Goal: Information Seeking & Learning: Learn about a topic

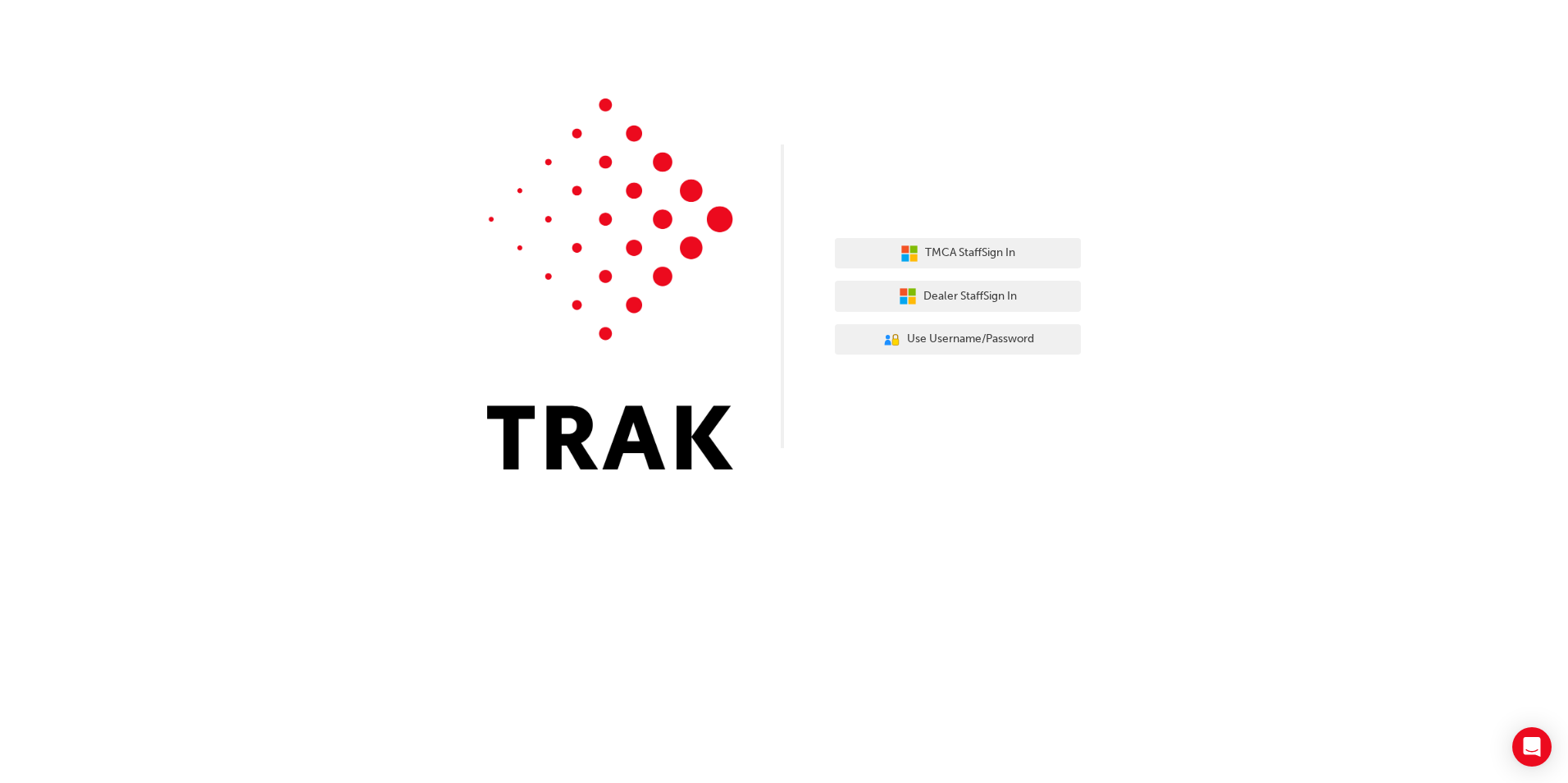
click at [813, 191] on div "TMCA Staff Sign In Dealer Staff Sign In User Authentication Icon - Blue Person,…" at bounding box center [784, 247] width 1568 height 494
click at [916, 236] on div "TMCA Staff Sign In Dealer Staff Sign In User Authentication Icon - Blue Person,…" at bounding box center [958, 297] width 246 height 141
click at [926, 266] on button "TMCA Staff Sign In" at bounding box center [958, 254] width 246 height 31
click at [896, 321] on div "TMCA Staff Sign In Dealer Staff Sign In User Authentication Icon - Blue Person,…" at bounding box center [958, 297] width 246 height 141
click at [899, 324] on button "User Authentication Icon - Blue Person, Gold Lock Use Username/Password" at bounding box center [958, 339] width 246 height 31
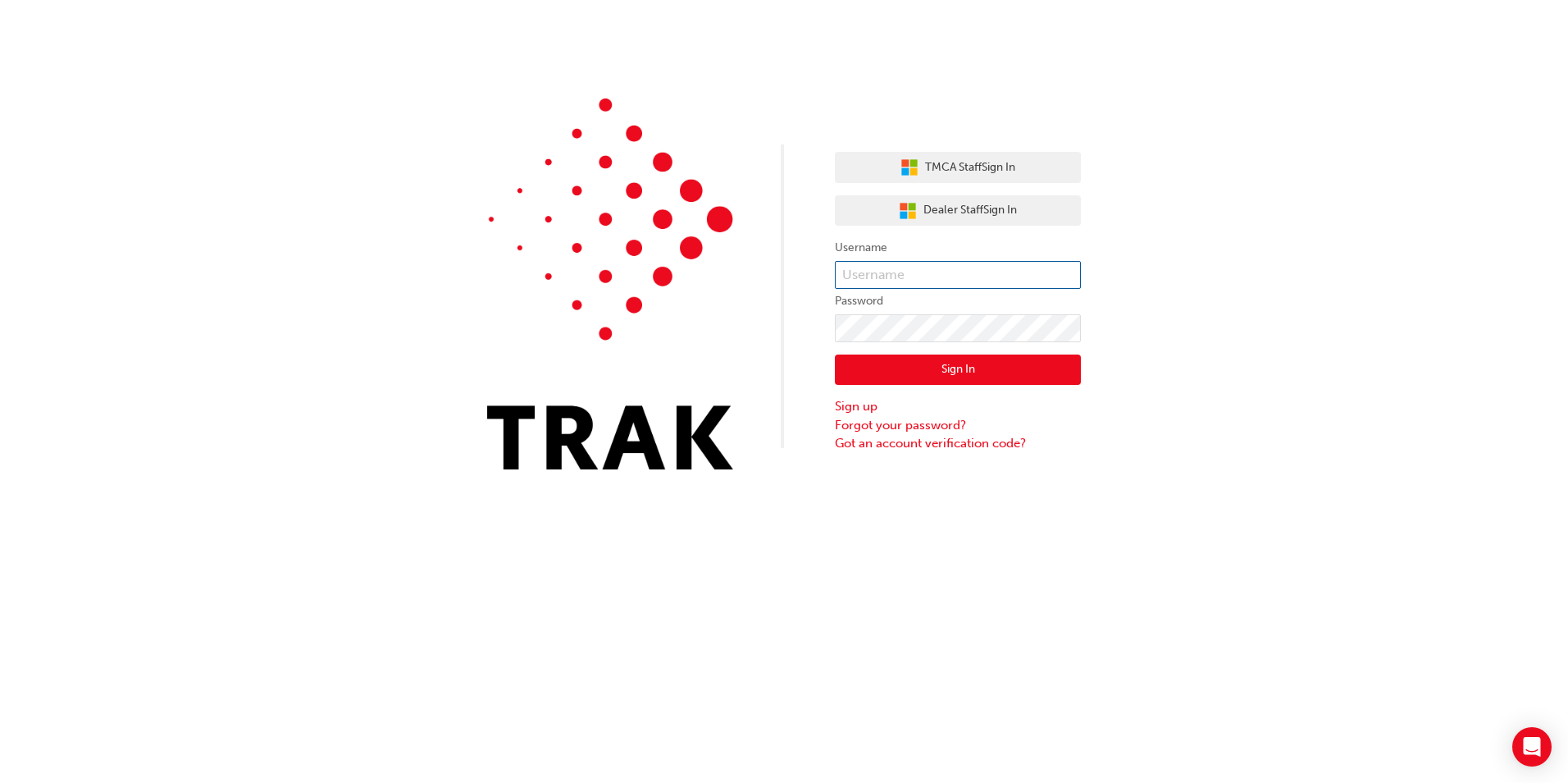
type input "jaye.gibson"
click at [921, 369] on button "Sign In" at bounding box center [958, 370] width 246 height 31
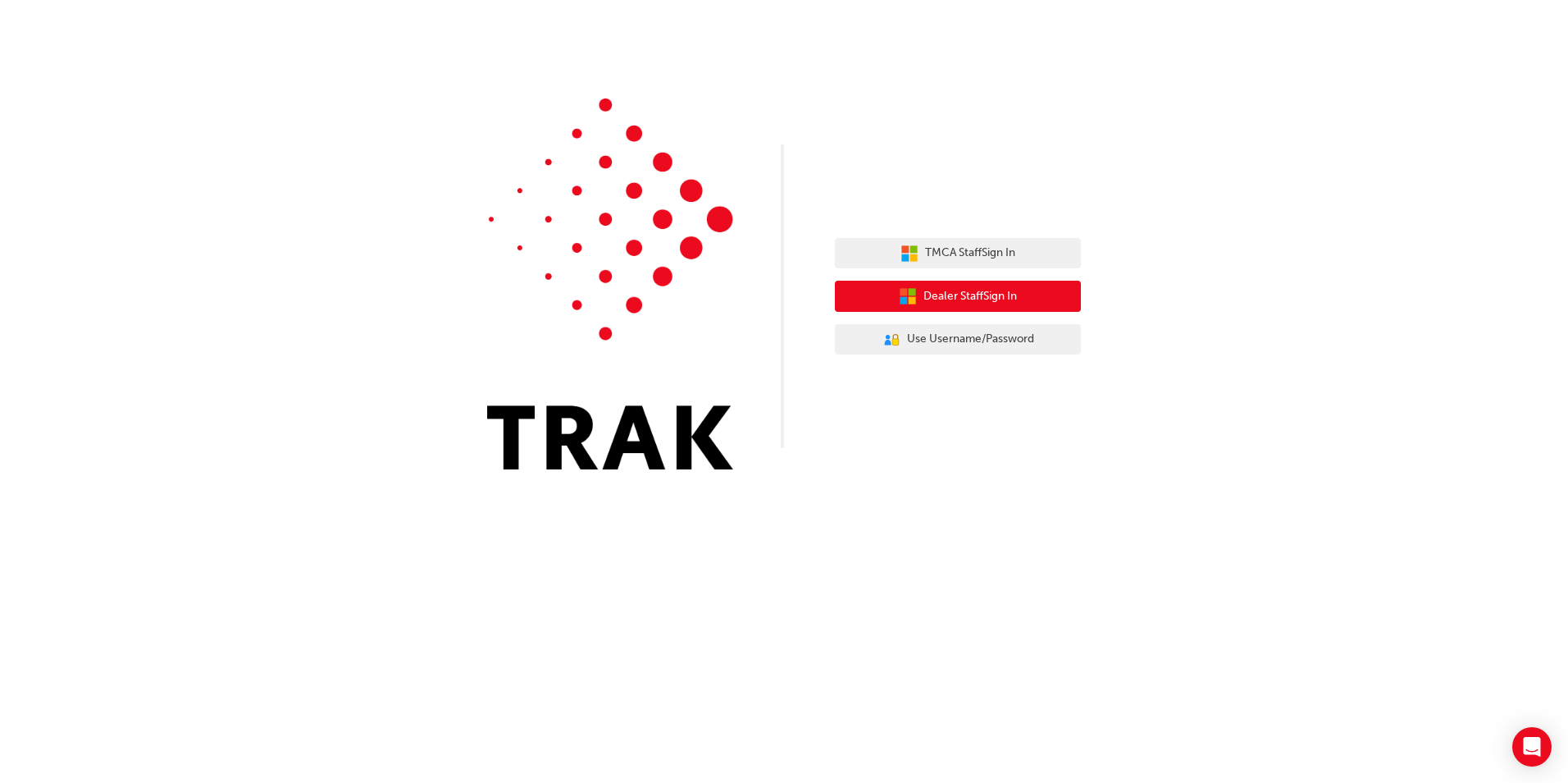
click at [997, 305] on span "Dealer Staff Sign In" at bounding box center [969, 296] width 94 height 18
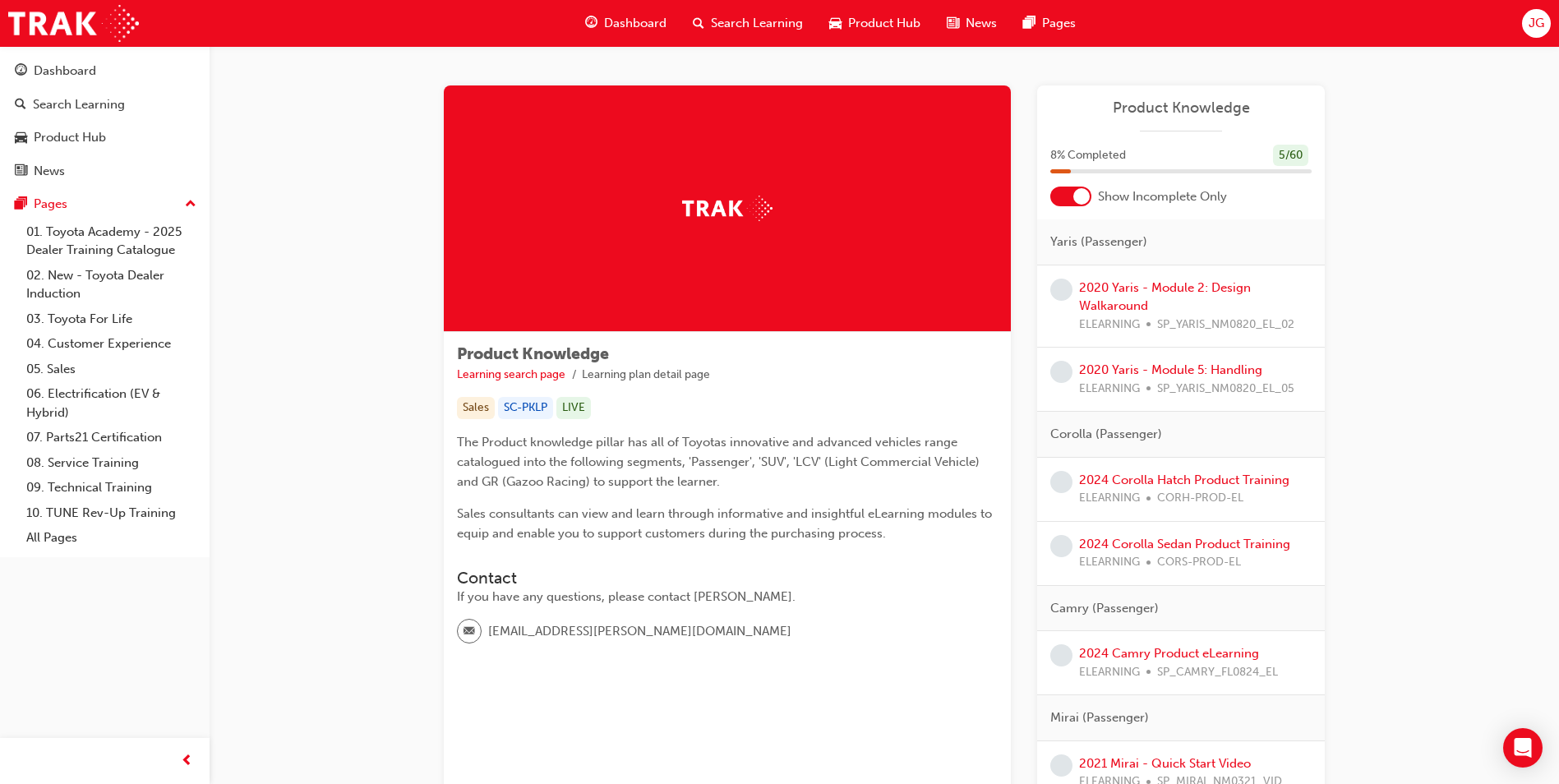
click at [1100, 296] on div "2020 Yaris - Module 2: Design Walkaround ELEARNING SP_YARIS_NM0820_EL_02" at bounding box center [1196, 307] width 233 height 56
click at [1100, 310] on link "2020 Yaris - Module 2: Design Walkaround" at bounding box center [1165, 297] width 172 height 34
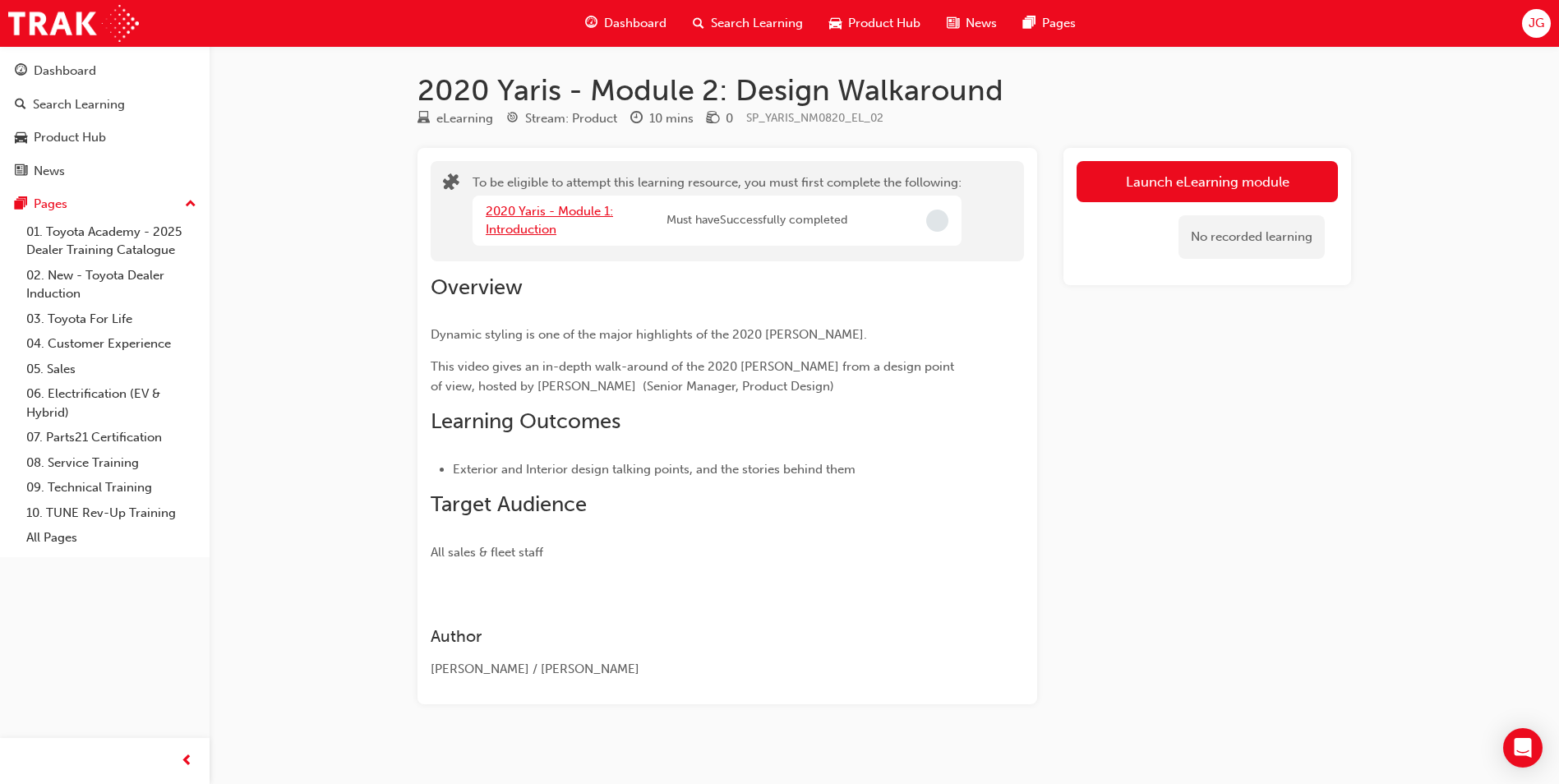
click at [545, 206] on link "2020 Yaris - Module 1: Introduction" at bounding box center [548, 220] width 127 height 34
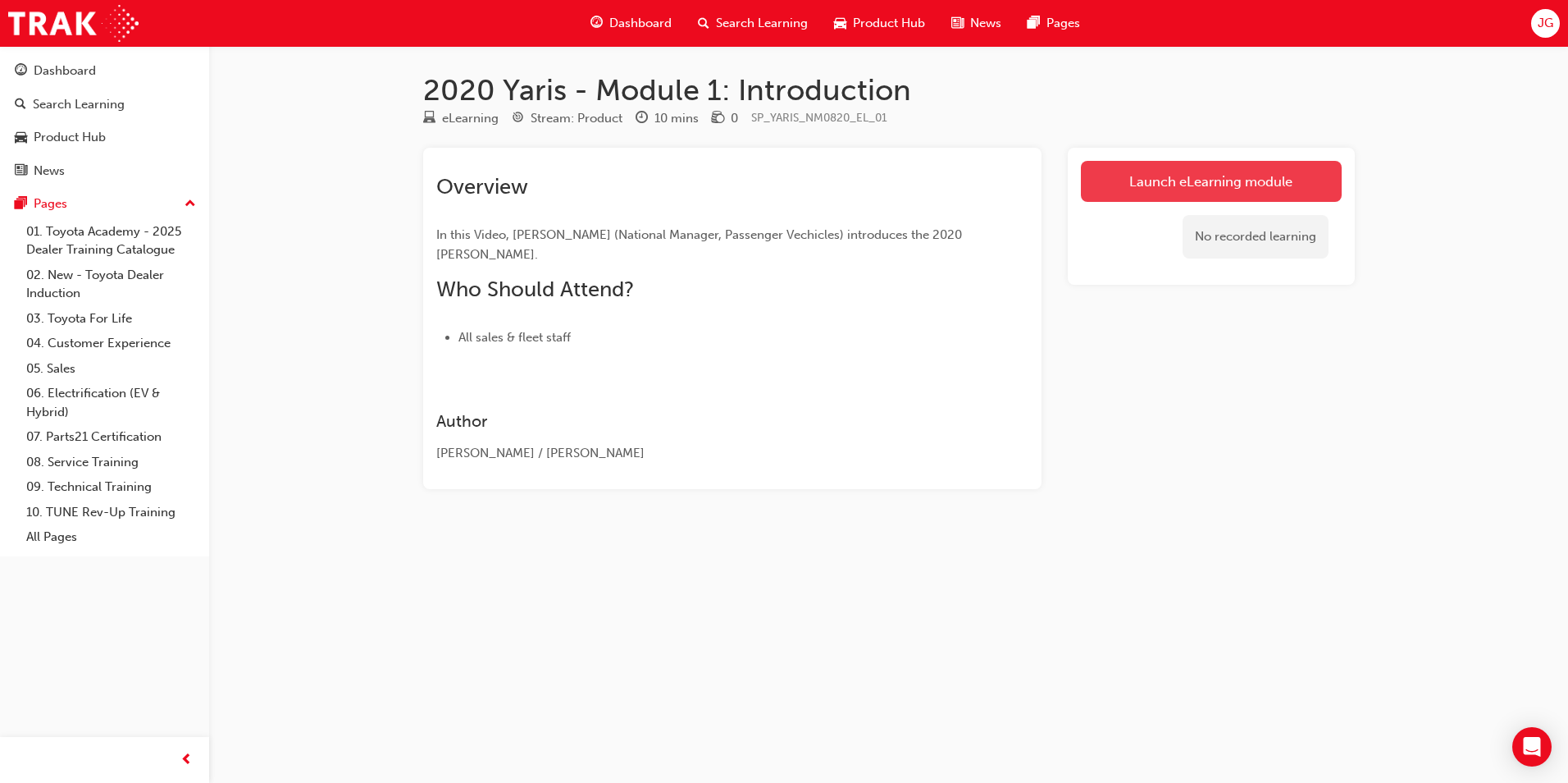
click at [1172, 178] on link "Launch eLearning module" at bounding box center [1211, 181] width 261 height 41
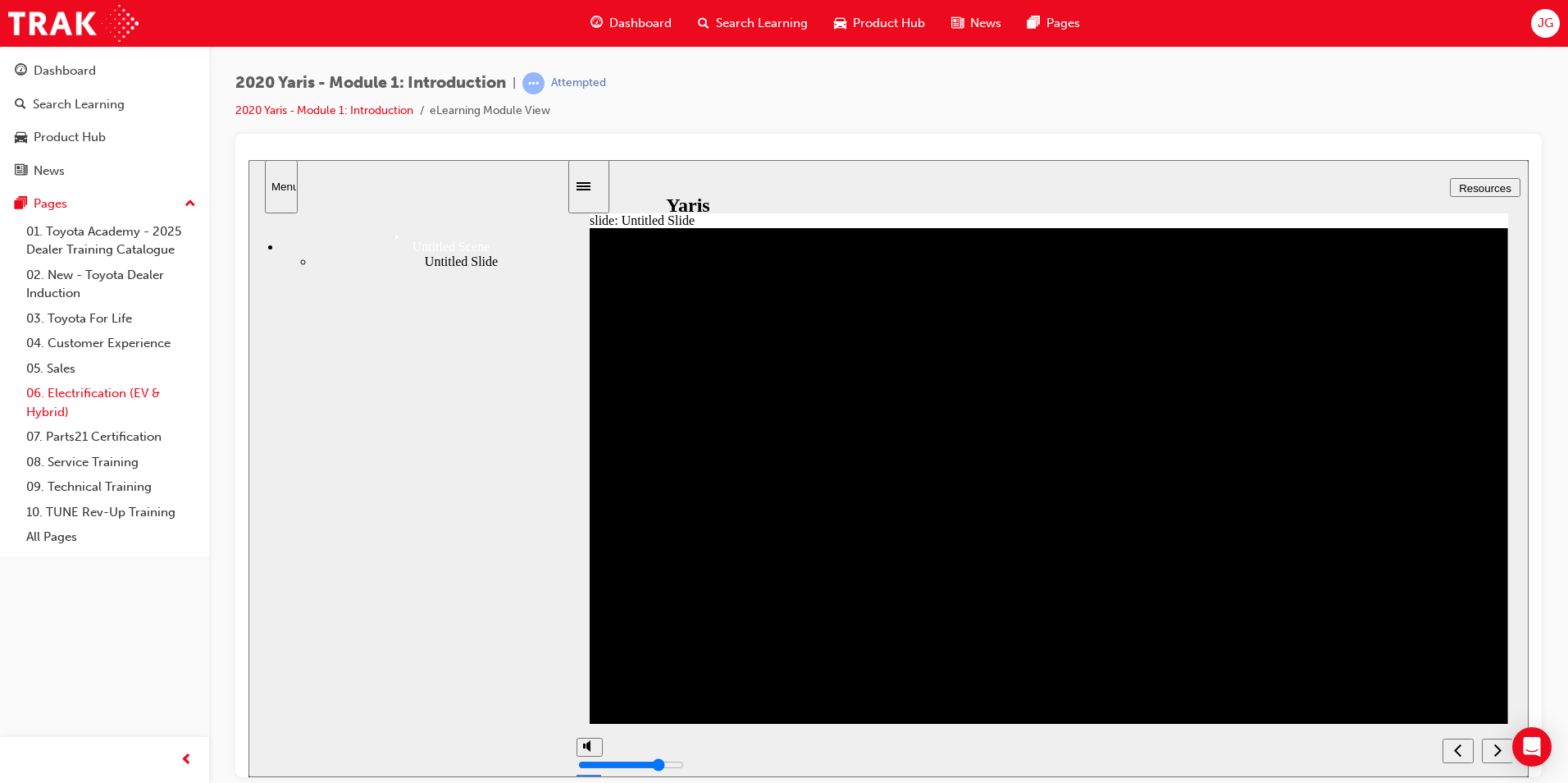
click at [21, 388] on link "06. Electrification (EV & Hybrid)" at bounding box center [110, 402] width 183 height 44
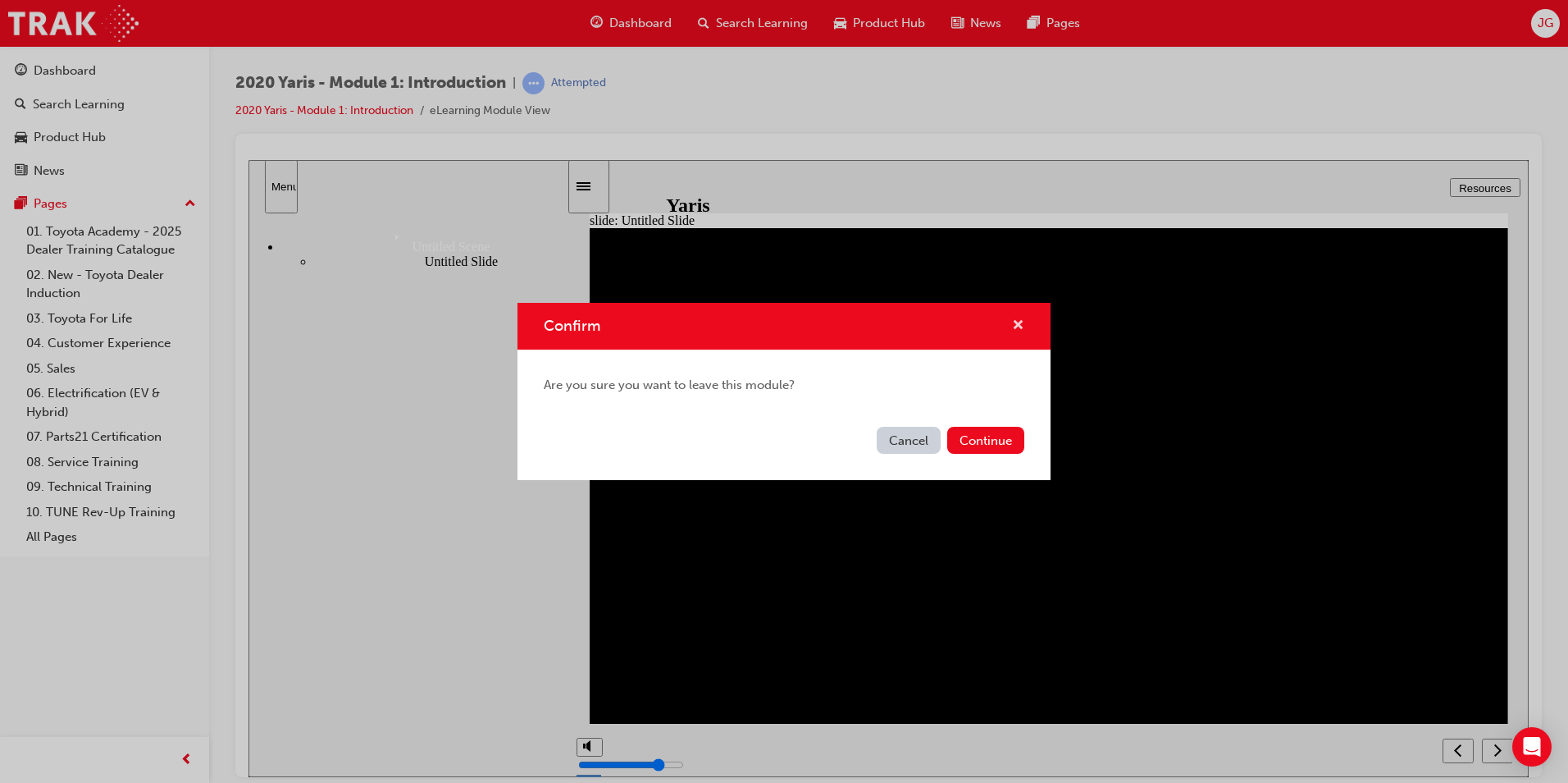
click at [1016, 319] on span "cross-icon" at bounding box center [1018, 326] width 13 height 15
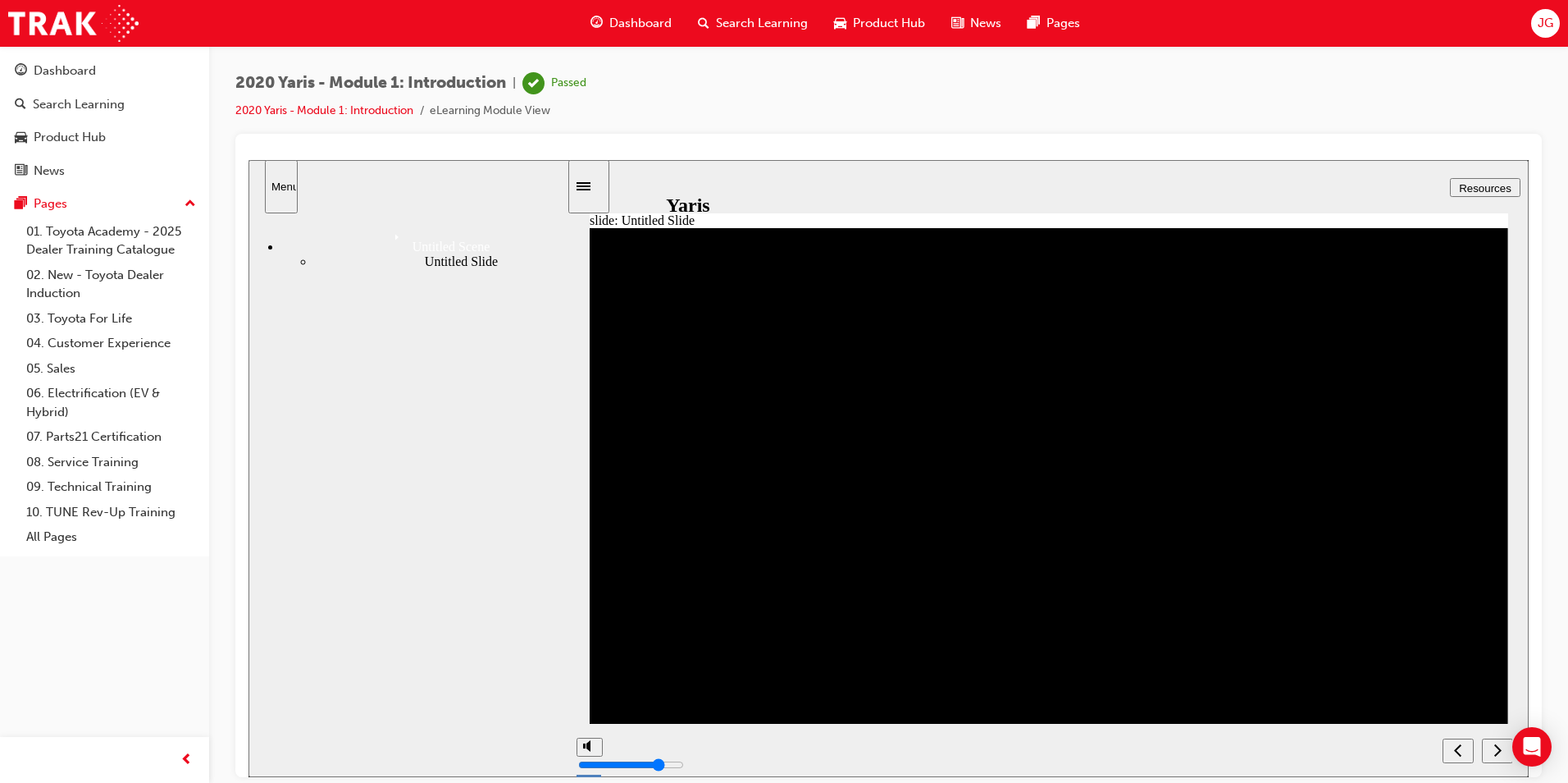
click at [1499, 747] on icon "next" at bounding box center [1497, 748] width 8 height 15
click at [1495, 753] on icon "next" at bounding box center [1497, 748] width 8 height 15
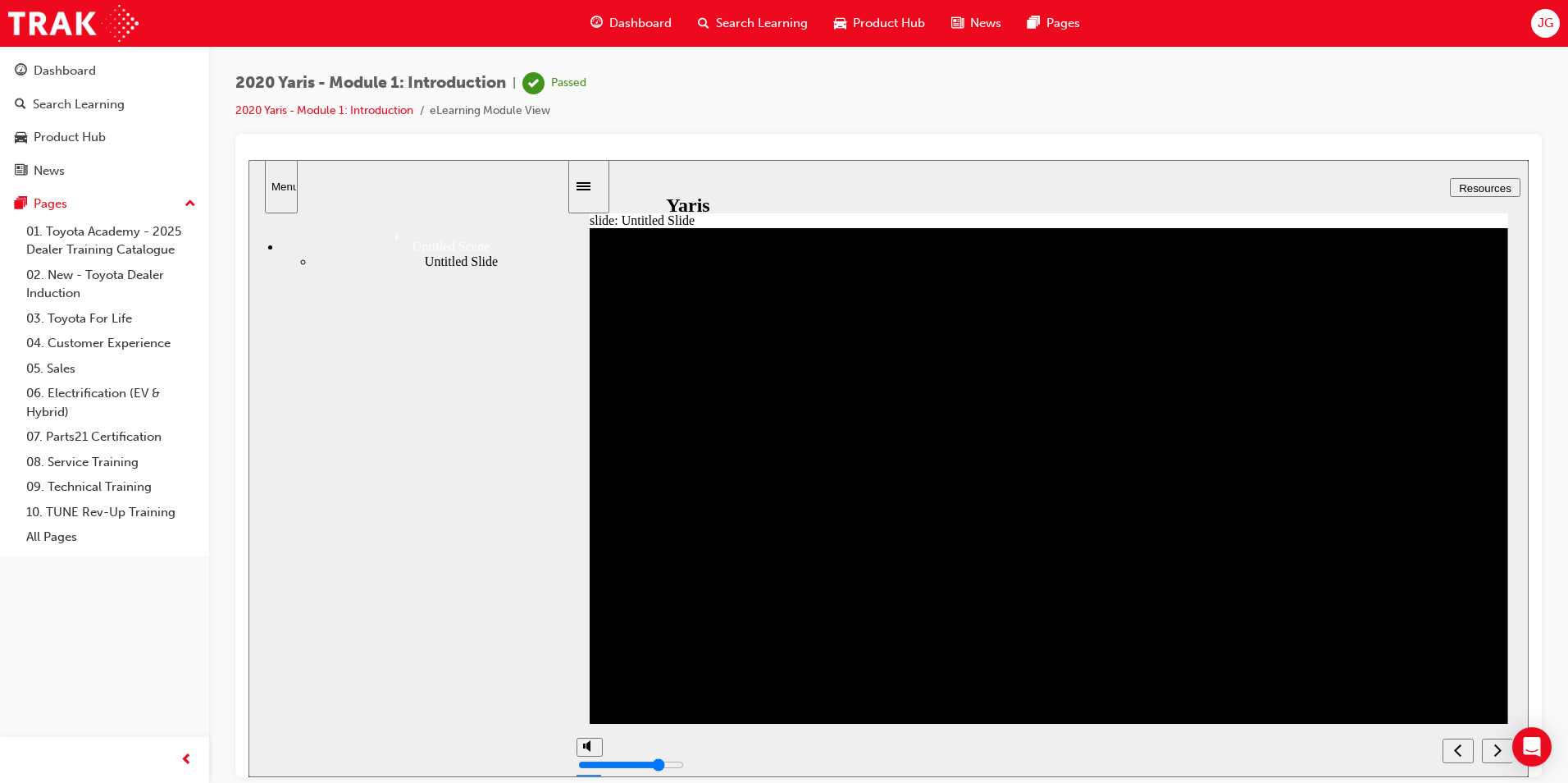
click at [1460, 750] on icon "previous" at bounding box center [1458, 748] width 8 height 15
click at [1503, 753] on div "next" at bounding box center [1497, 750] width 18 height 17
click at [383, 102] on li "2020 Yaris - Module 1: Introduction" at bounding box center [332, 110] width 195 height 18
click at [383, 109] on link "2020 Yaris - Module 1: Introduction" at bounding box center [324, 110] width 178 height 14
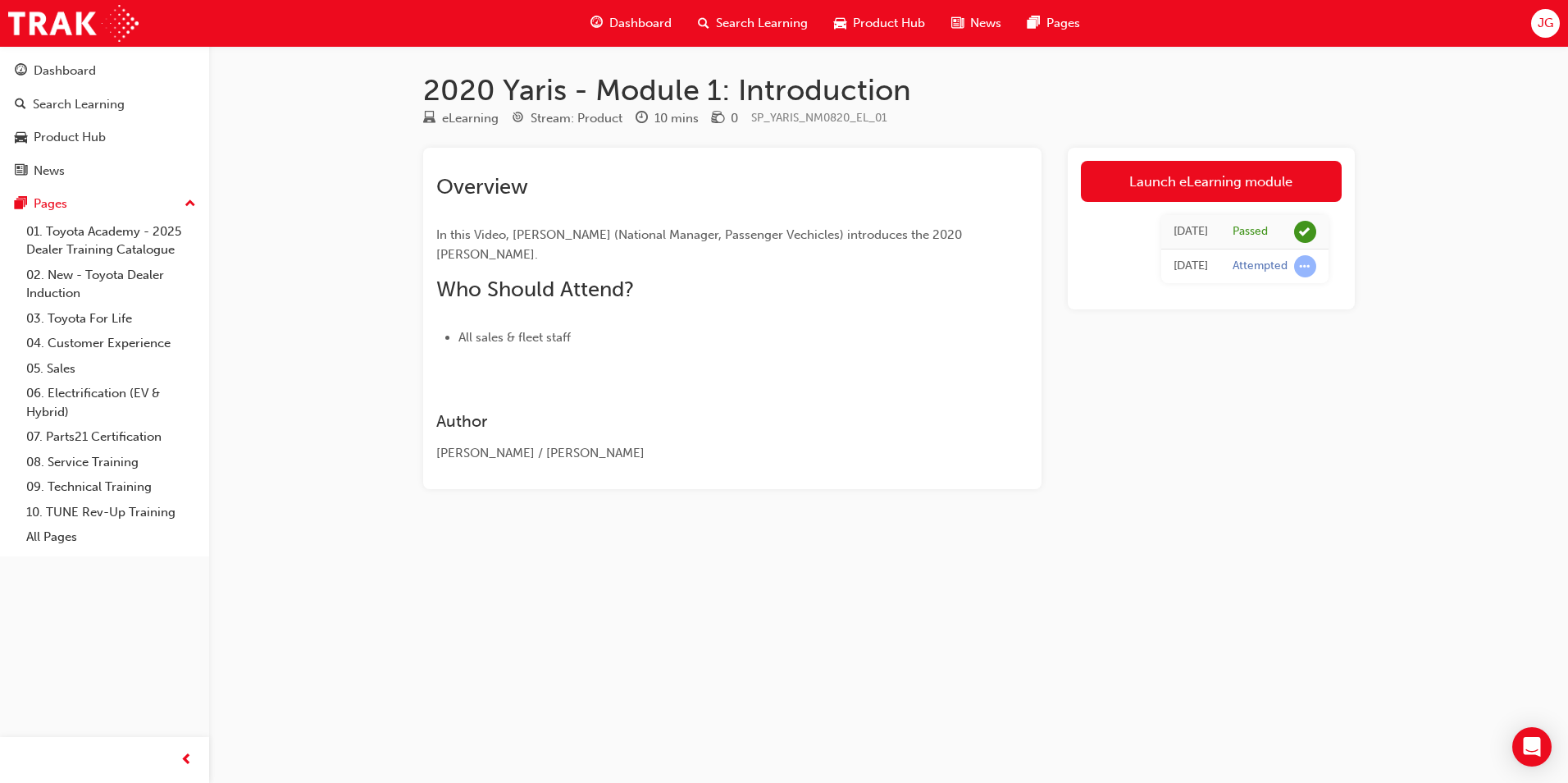
click at [636, 22] on span "Dashboard" at bounding box center [640, 22] width 62 height 18
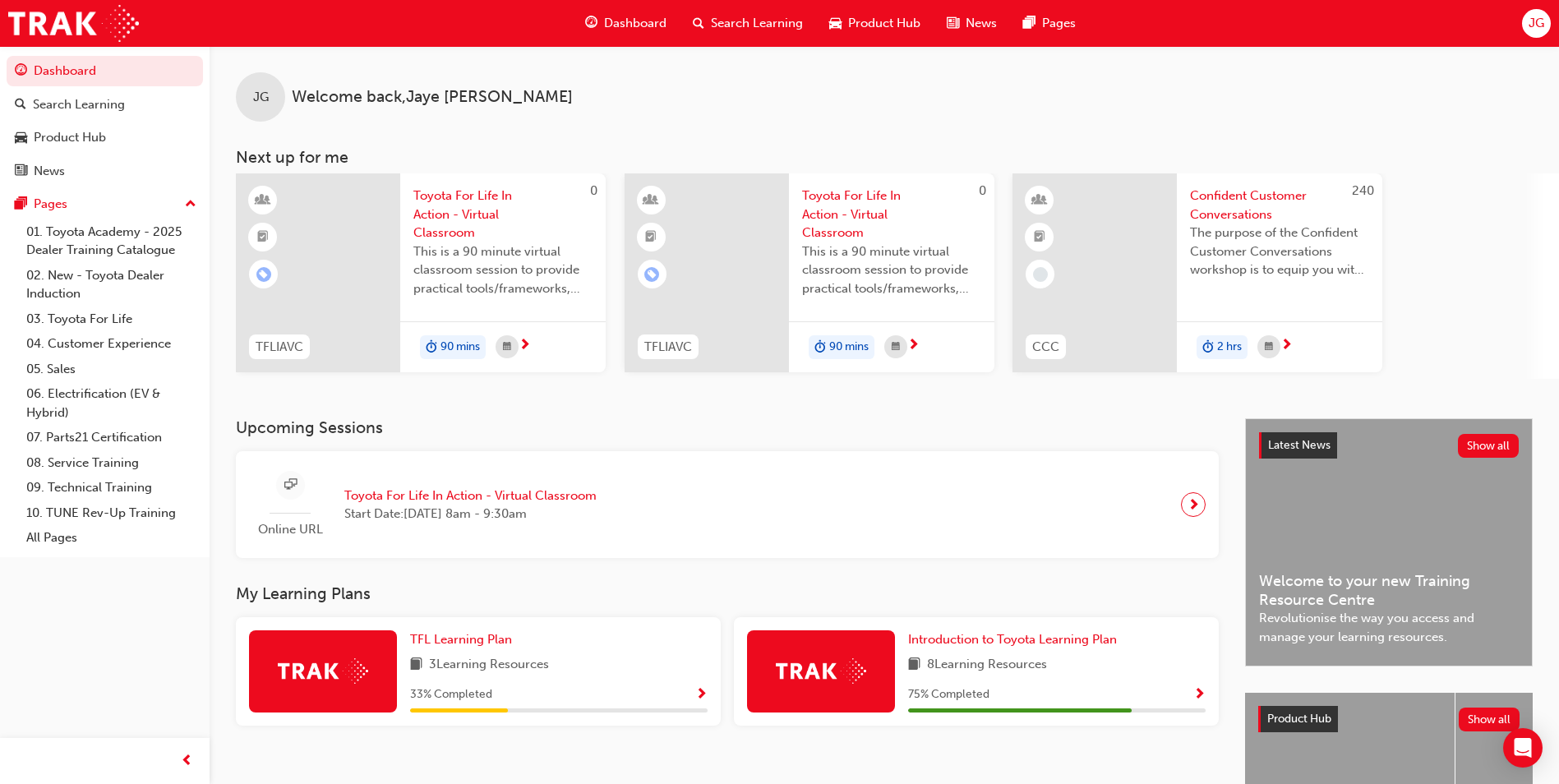
click at [747, 17] on span "Search Learning" at bounding box center [756, 22] width 92 height 18
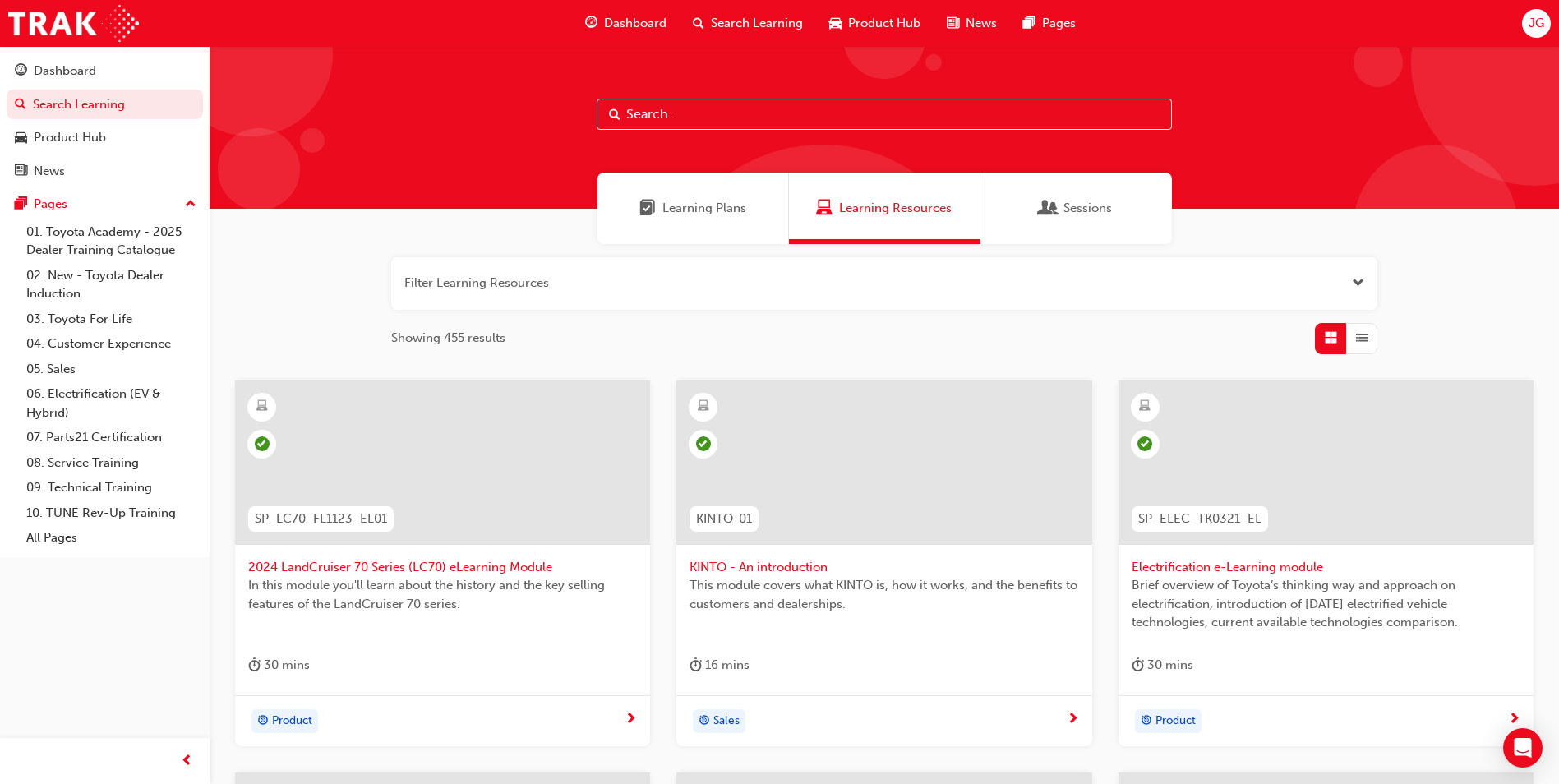
click at [776, 211] on div "Learning Plans" at bounding box center [692, 209] width 191 height 72
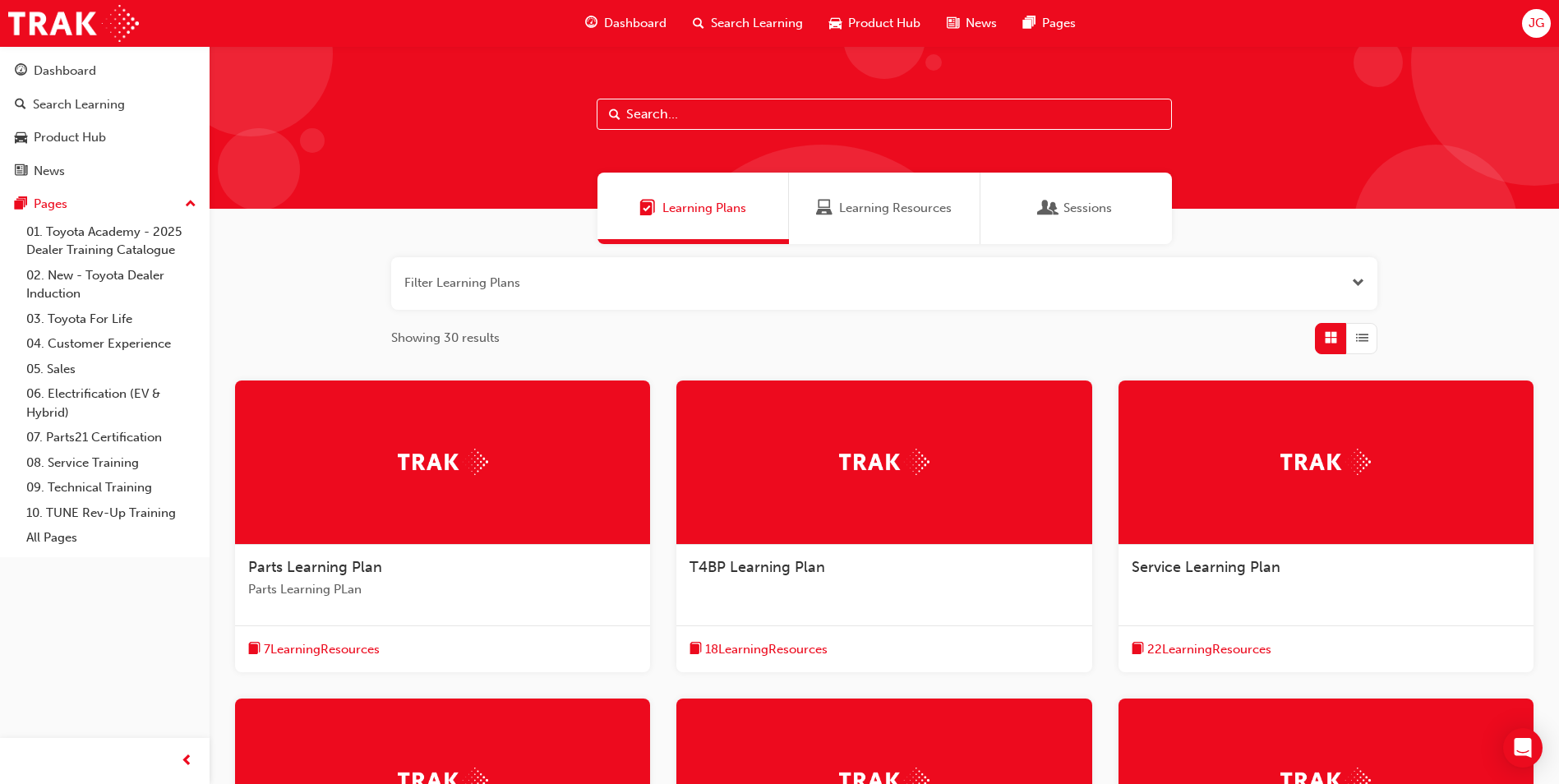
click at [933, 210] on span "Learning Resources" at bounding box center [895, 208] width 113 height 18
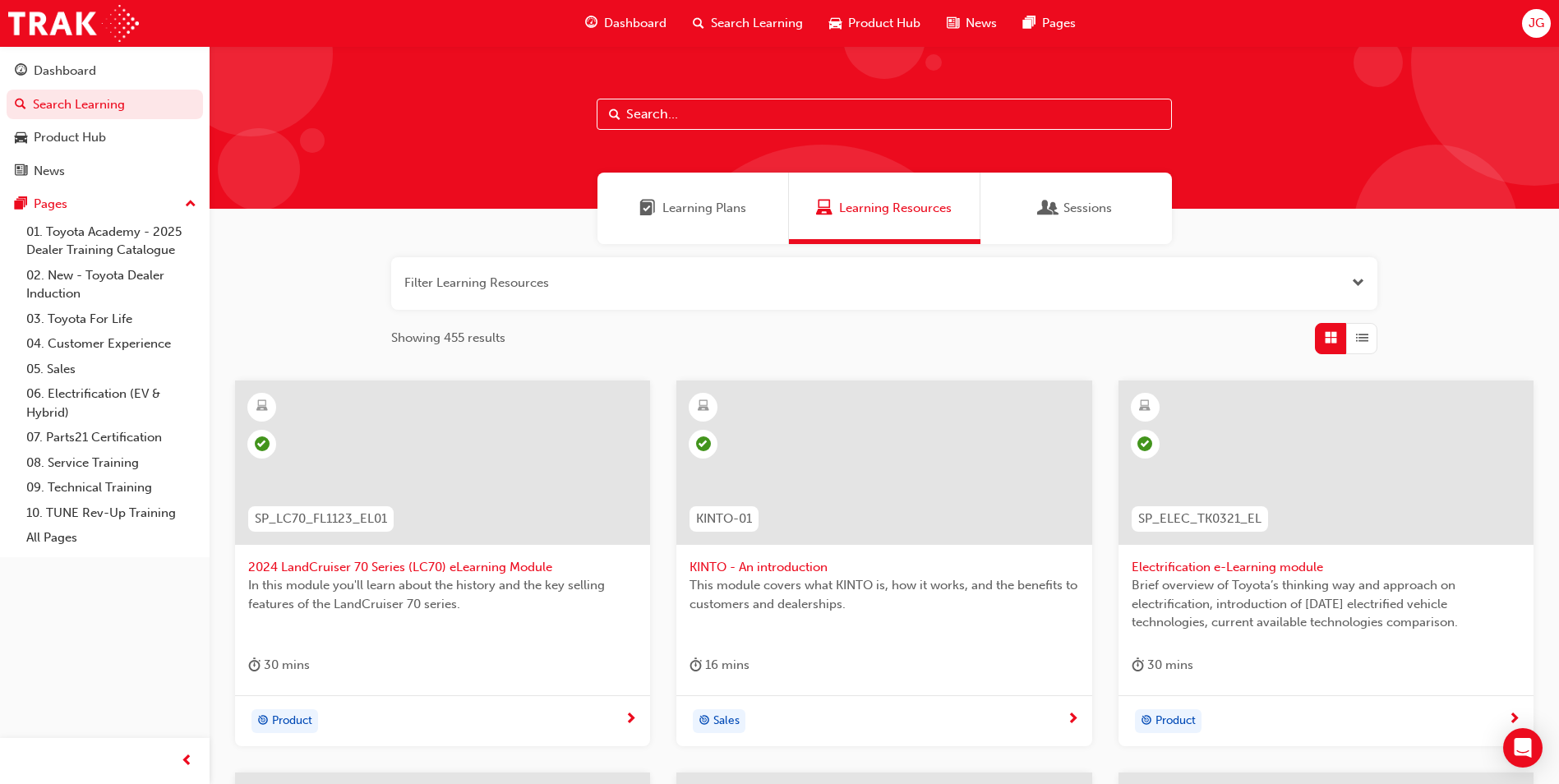
click at [1037, 220] on div "Sessions" at bounding box center [1076, 209] width 191 height 72
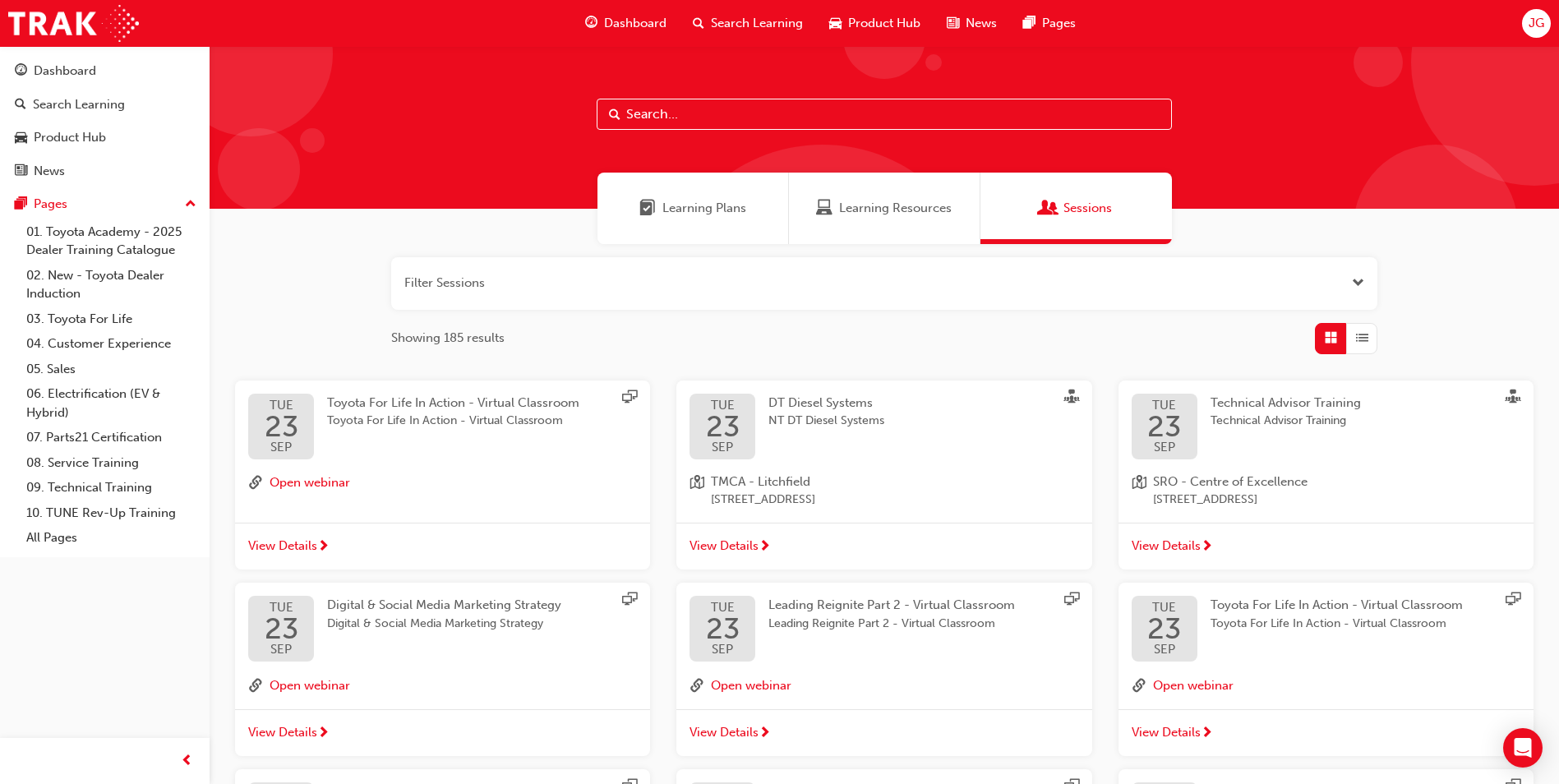
click at [878, 29] on span "Product Hub" at bounding box center [884, 22] width 72 height 18
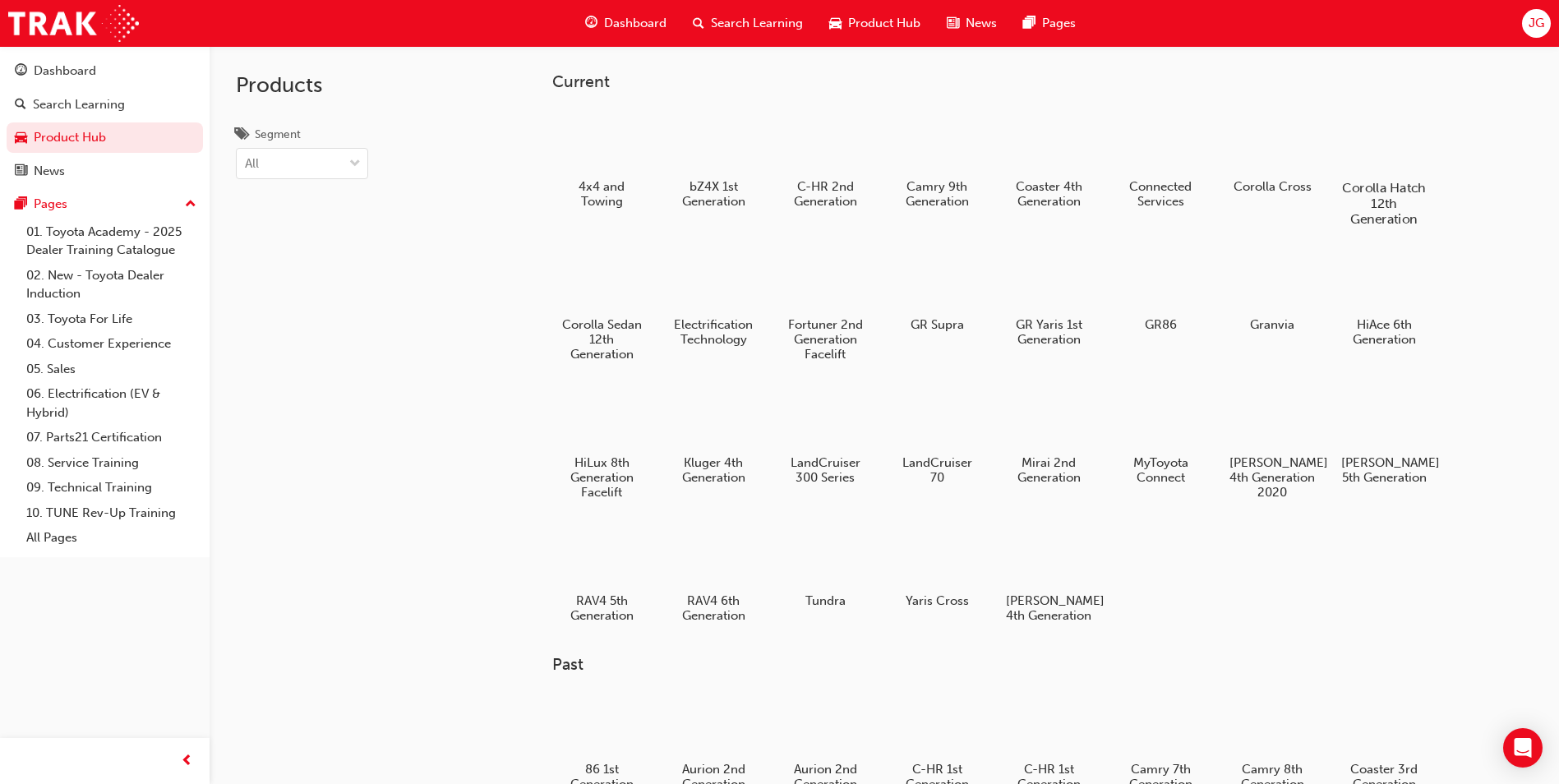
click at [1393, 150] on div at bounding box center [1384, 141] width 91 height 66
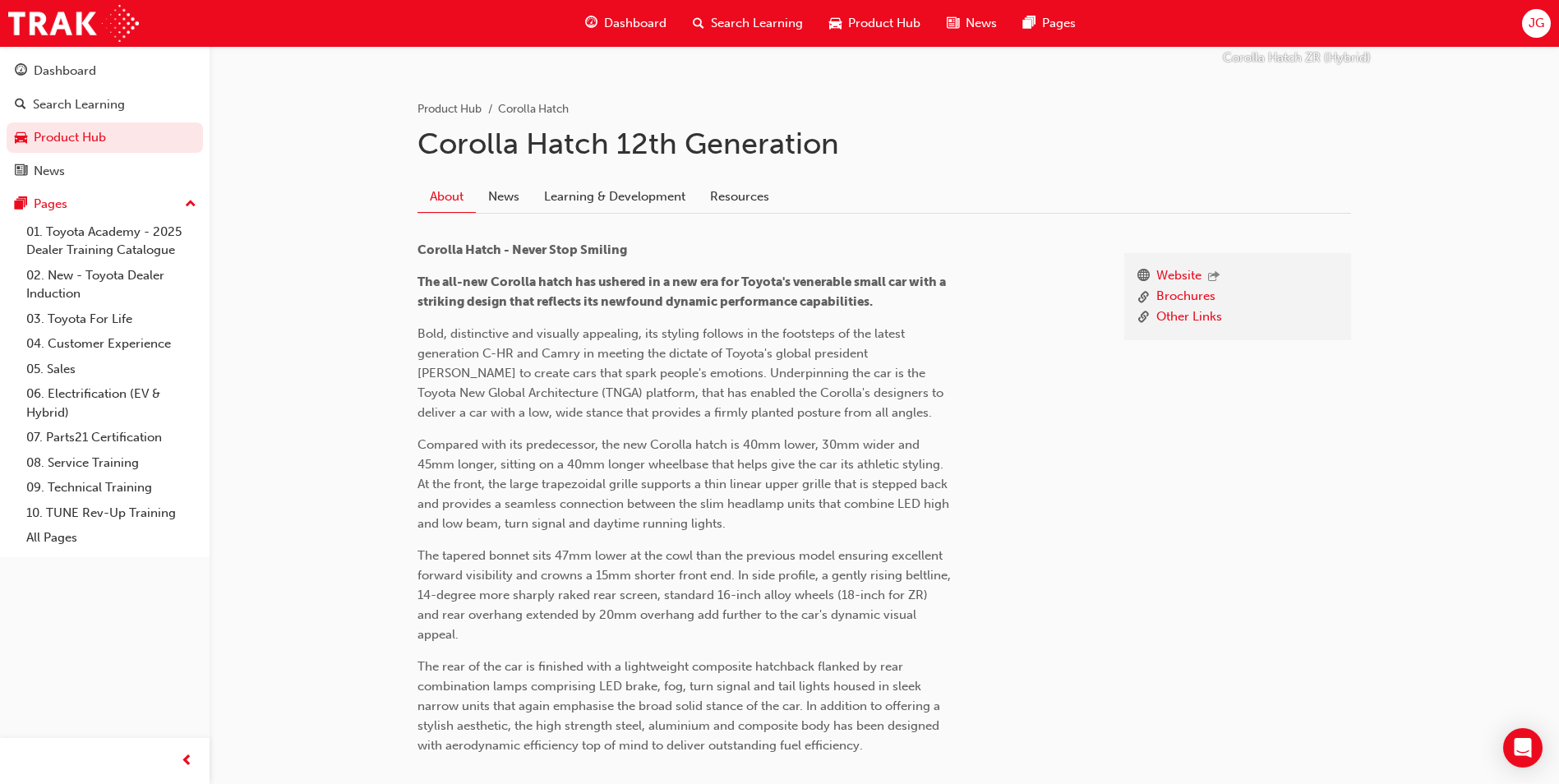
scroll to position [303, 0]
click at [616, 193] on link "Learning & Development" at bounding box center [614, 195] width 166 height 31
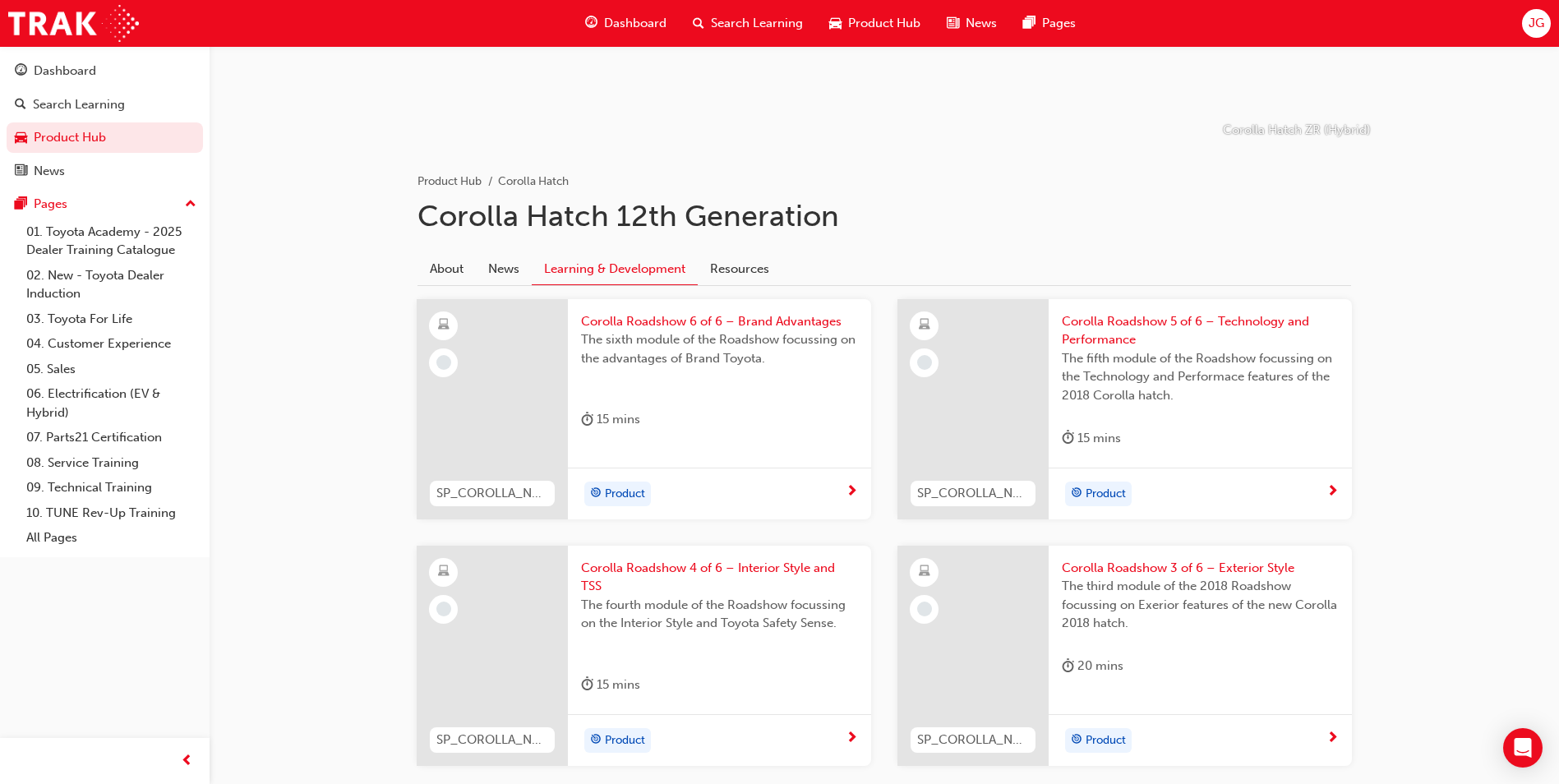
scroll to position [231, 0]
click at [631, 350] on span "The sixth module of the Roadshow focussing on the advantages of Brand Toyota." at bounding box center [719, 347] width 277 height 37
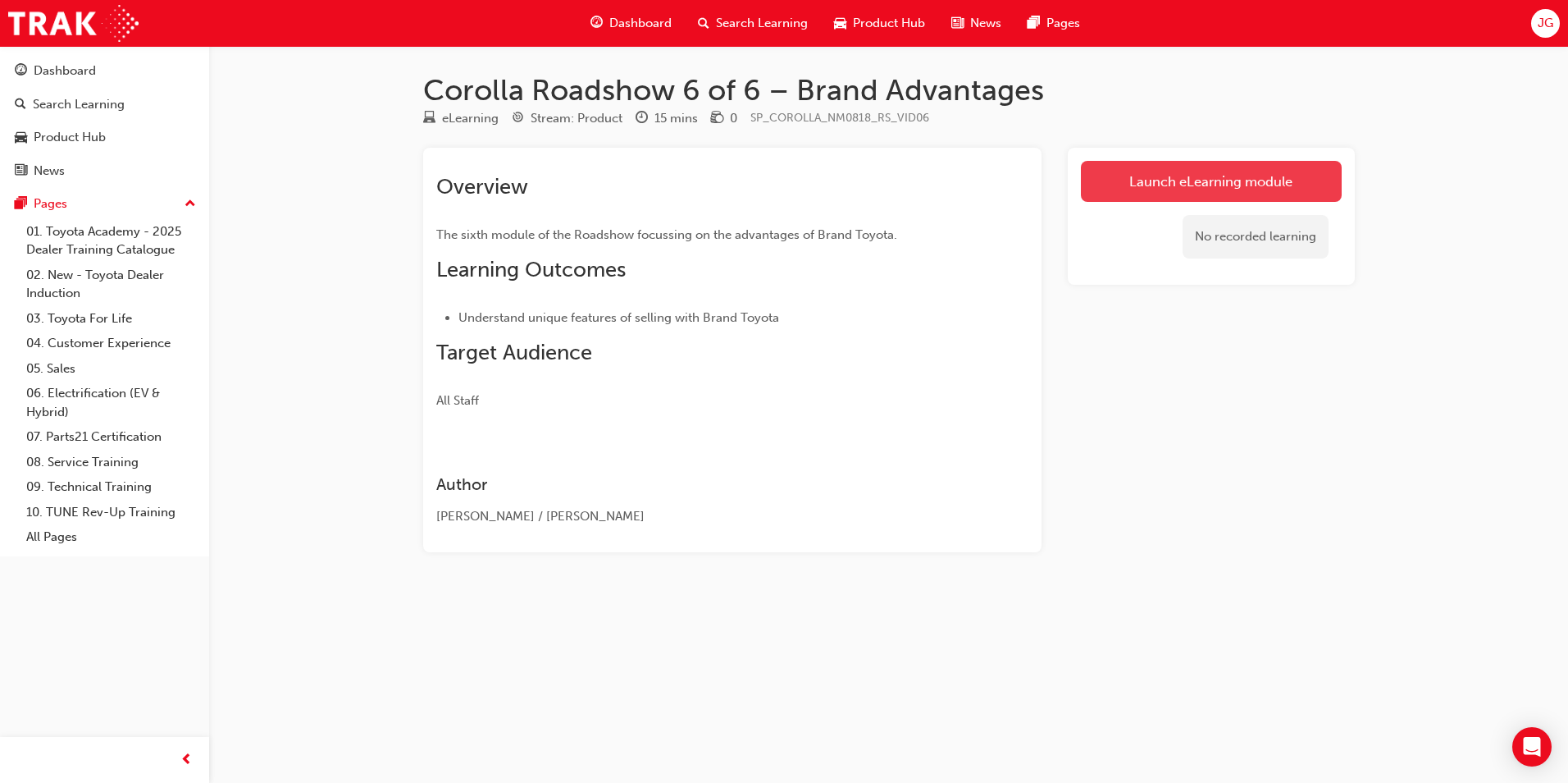
click at [1274, 173] on link "Launch eLearning module" at bounding box center [1211, 181] width 261 height 41
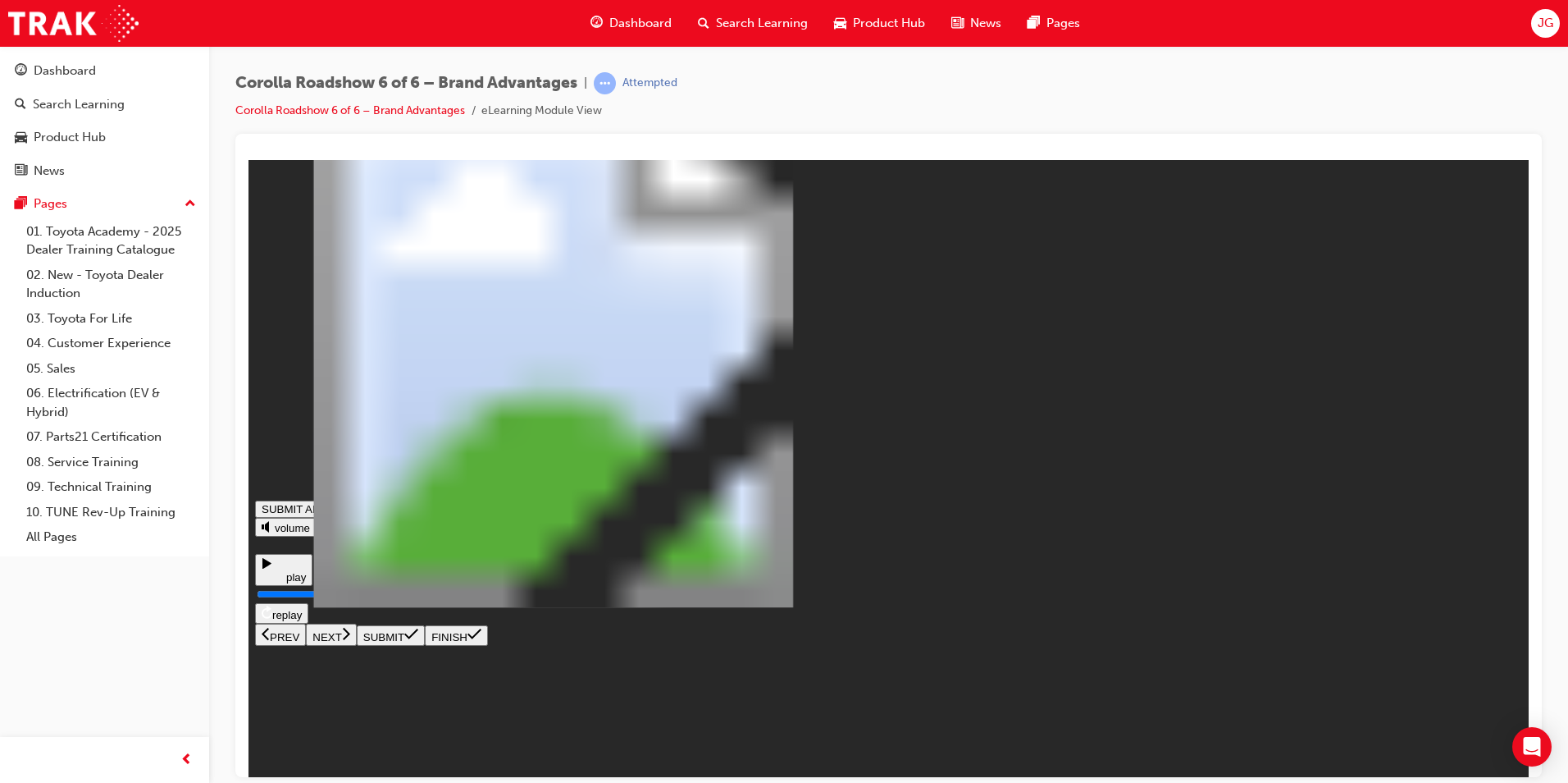
click at [356, 644] on button "NEXT" at bounding box center [331, 634] width 50 height 22
click at [350, 639] on icon at bounding box center [347, 633] width 8 height 13
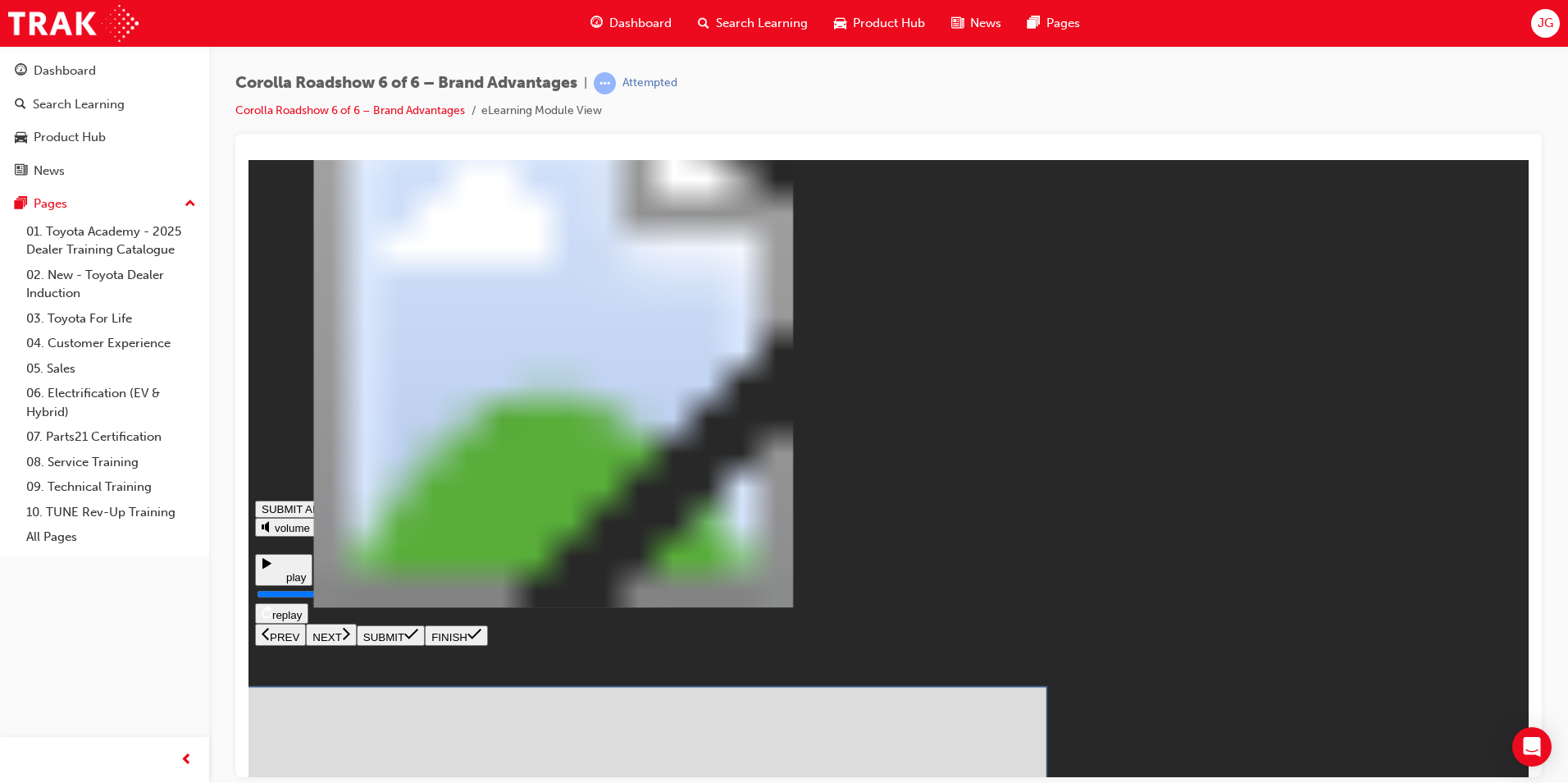
click at [418, 639] on icon at bounding box center [411, 633] width 14 height 11
click at [425, 644] on button "SUBMIT" at bounding box center [390, 634] width 68 height 20
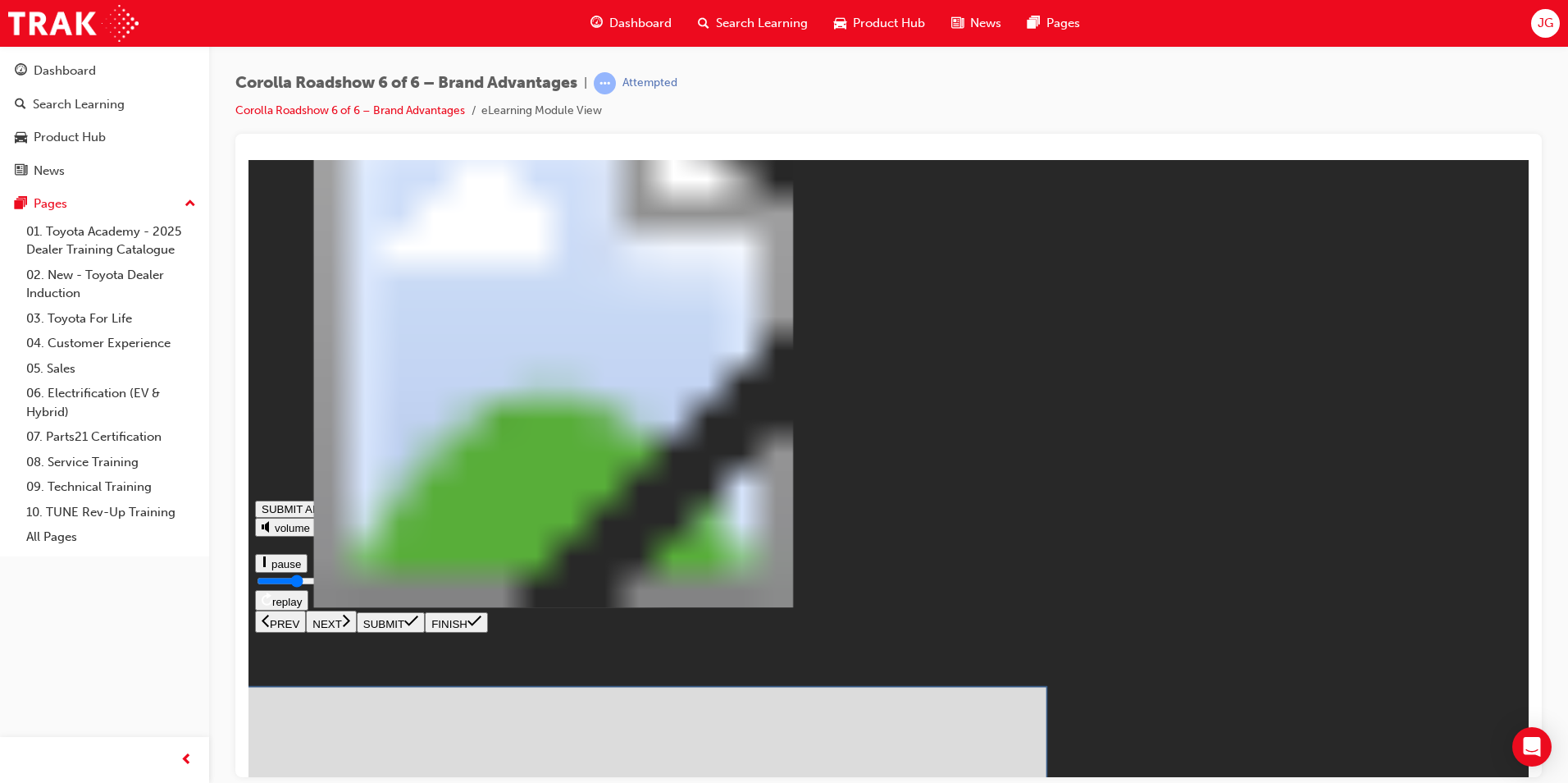
click at [418, 639] on icon at bounding box center [411, 633] width 14 height 11
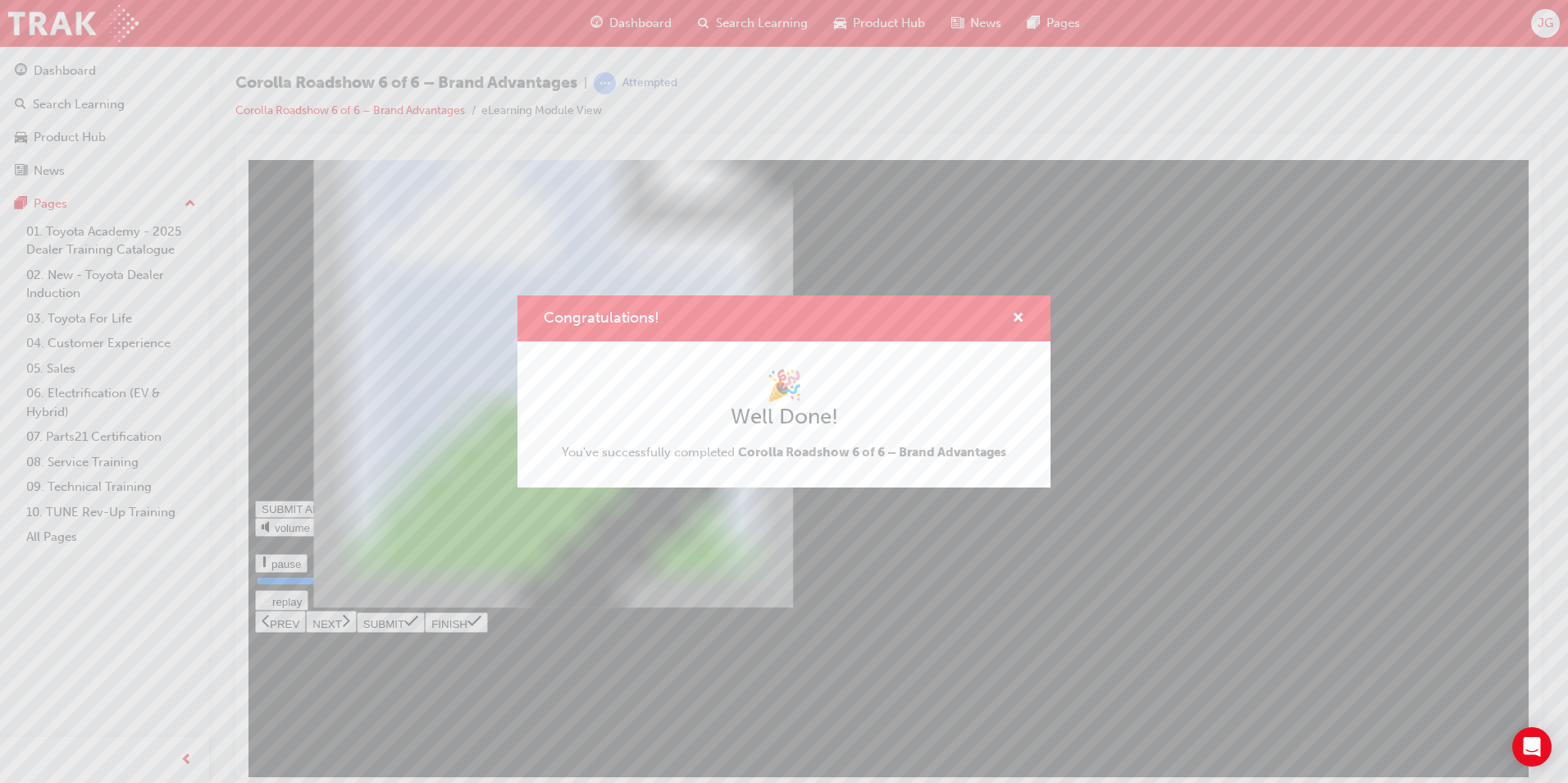
type input "0.802"
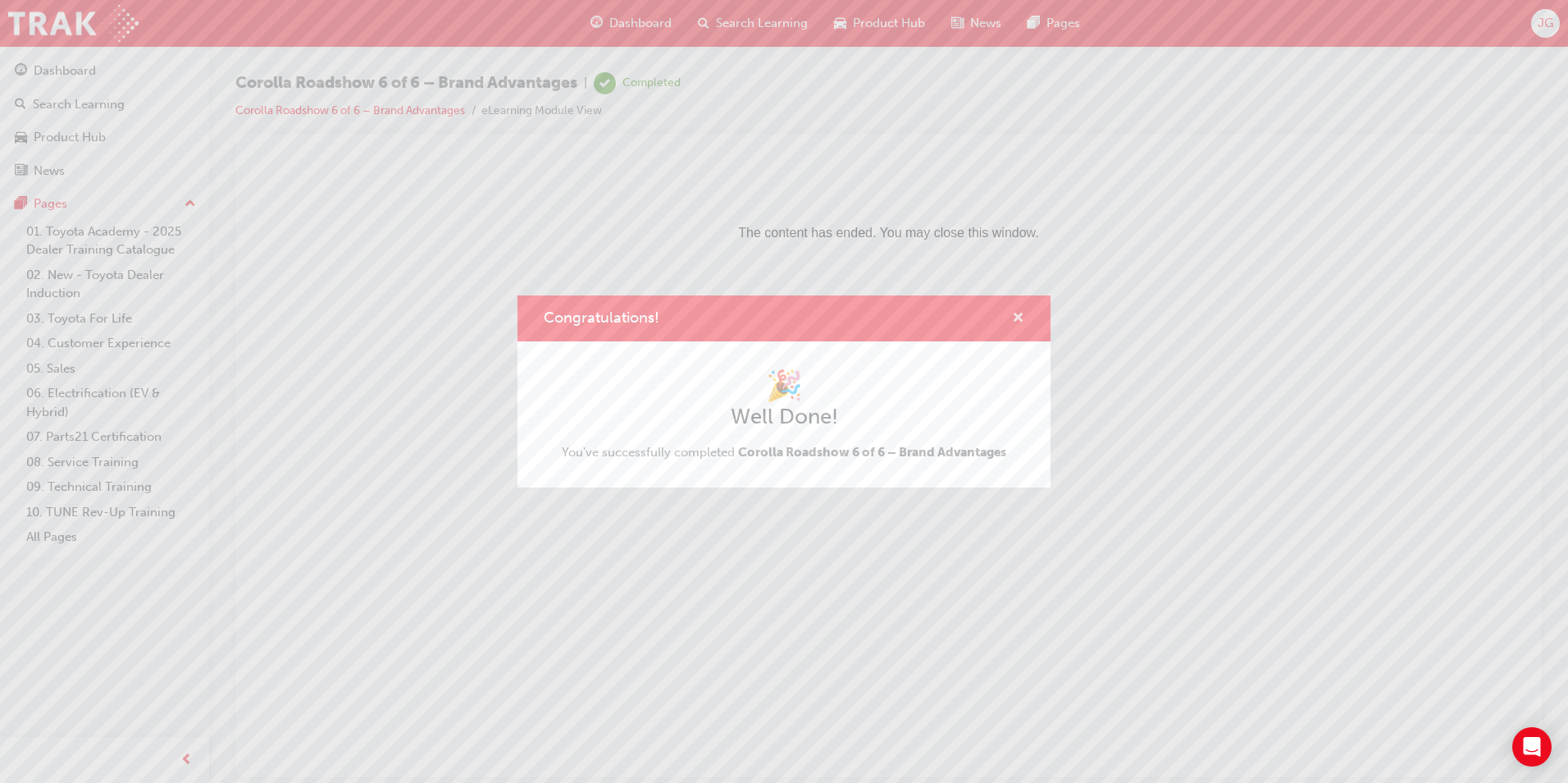
click at [1023, 315] on span "cross-icon" at bounding box center [1018, 319] width 13 height 15
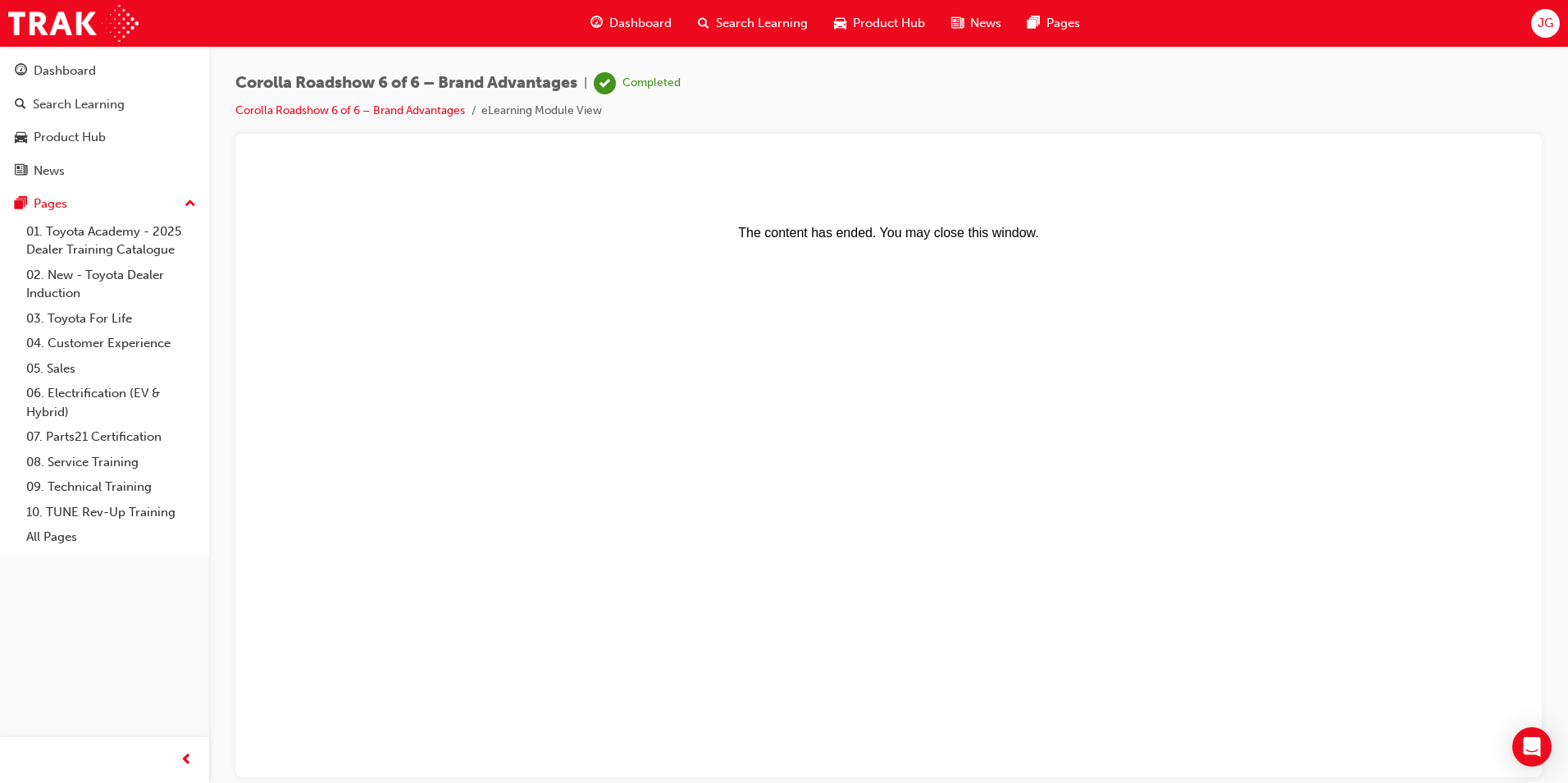
click at [880, 21] on span "Product Hub" at bounding box center [888, 22] width 72 height 18
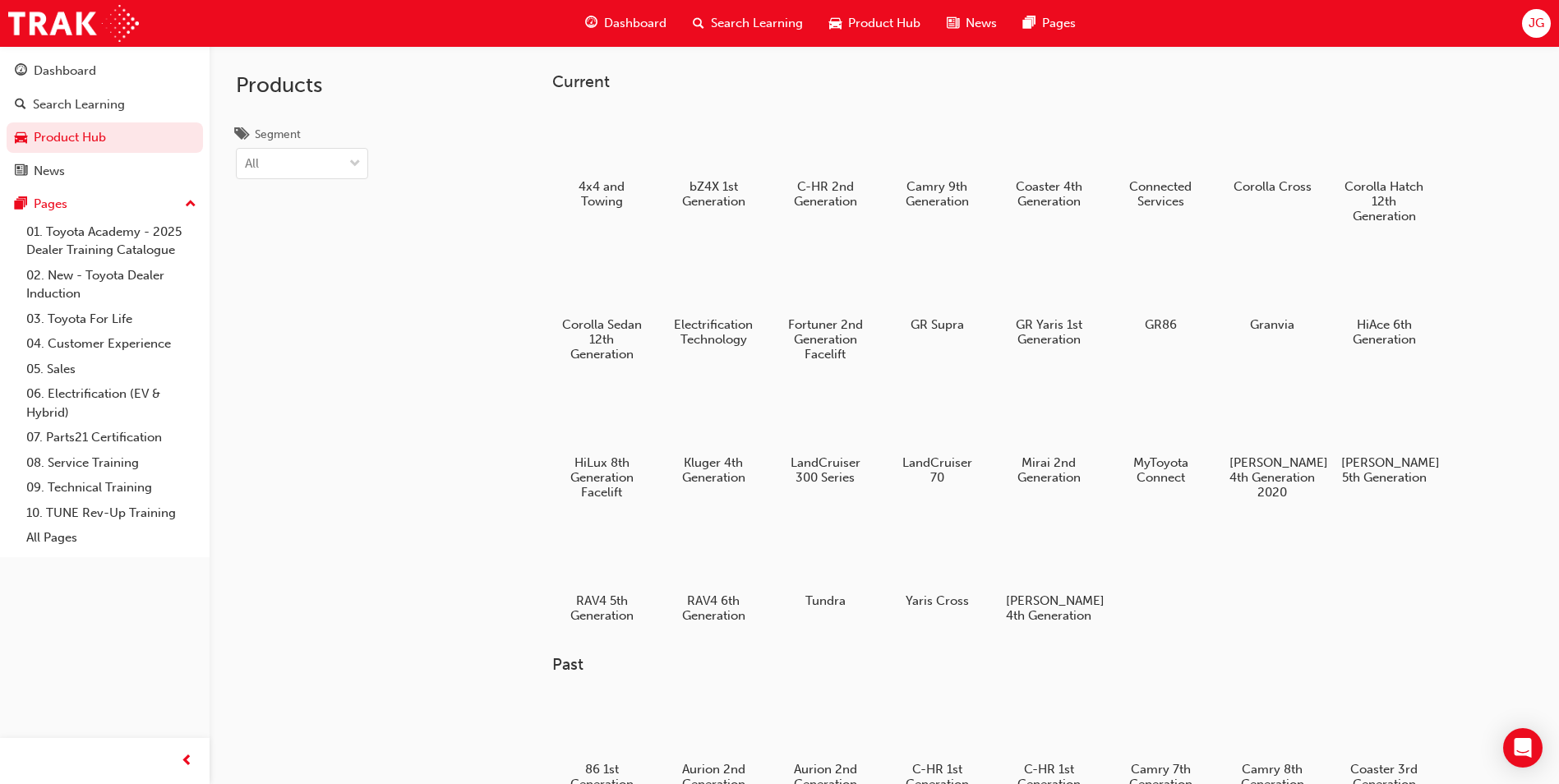
click at [758, 27] on span "Search Learning" at bounding box center [756, 22] width 92 height 18
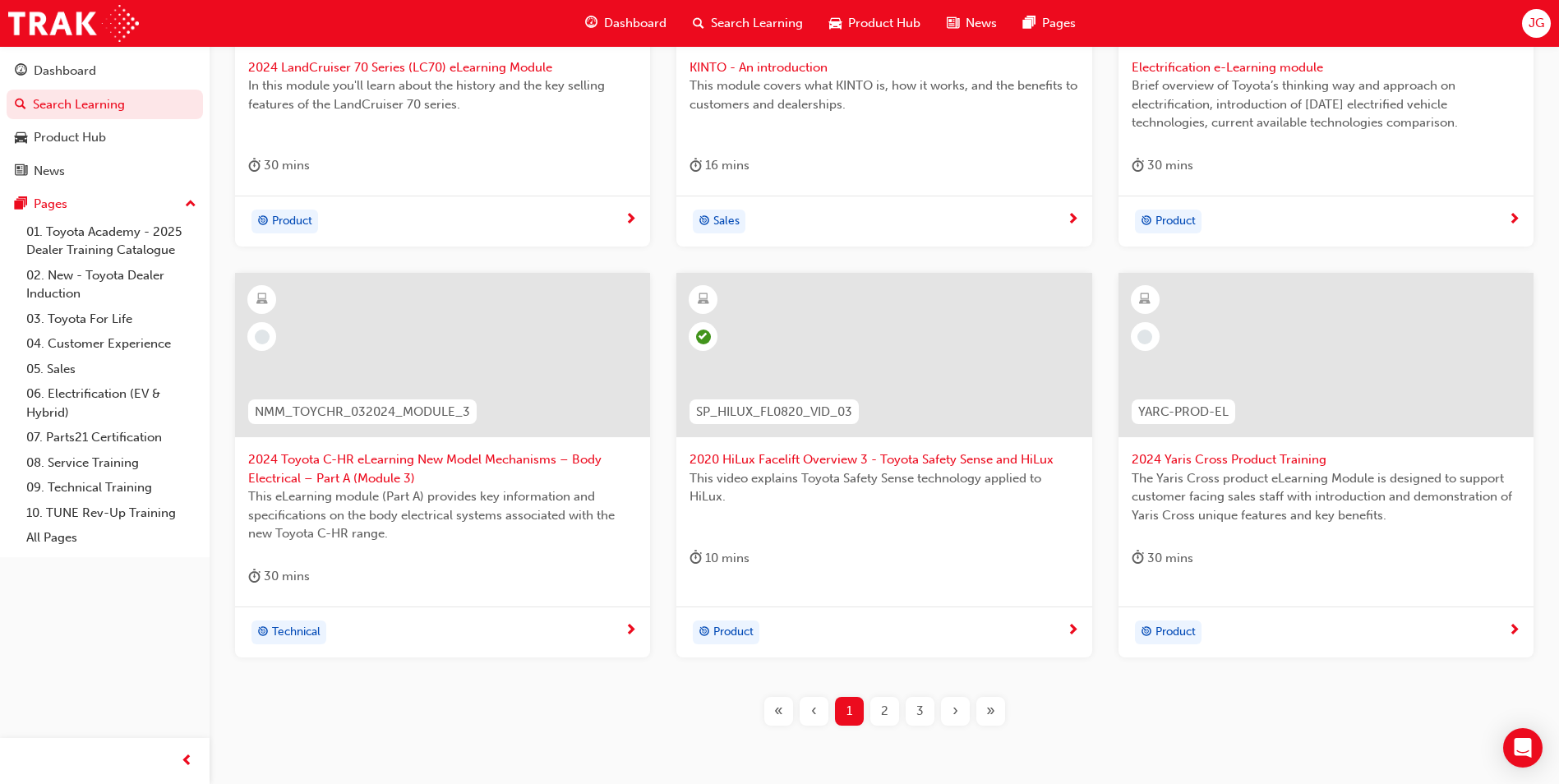
scroll to position [574, 0]
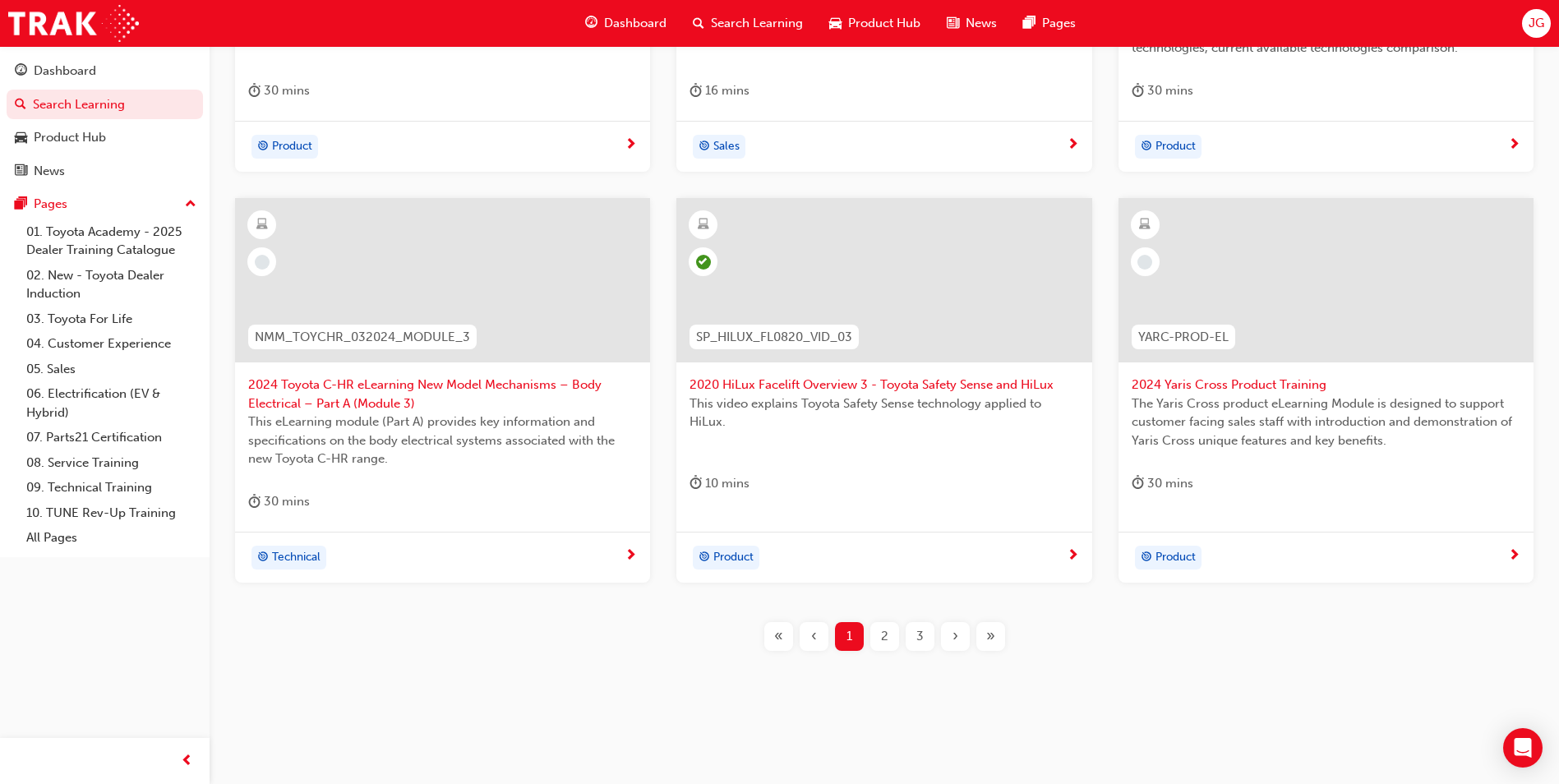
click at [884, 647] on div "2" at bounding box center [885, 637] width 29 height 29
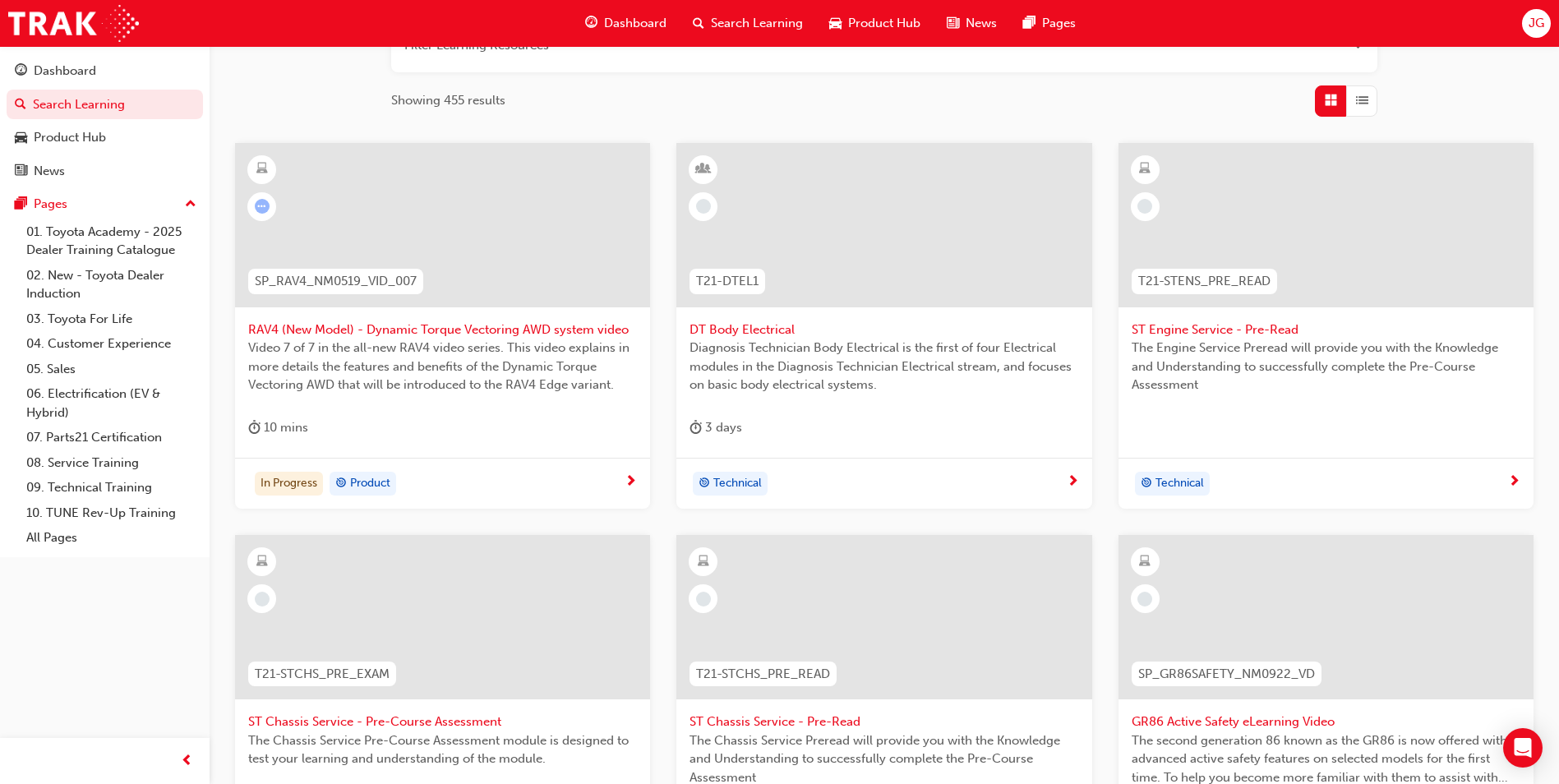
scroll to position [237, 0]
click at [306, 254] on div at bounding box center [443, 225] width 415 height 164
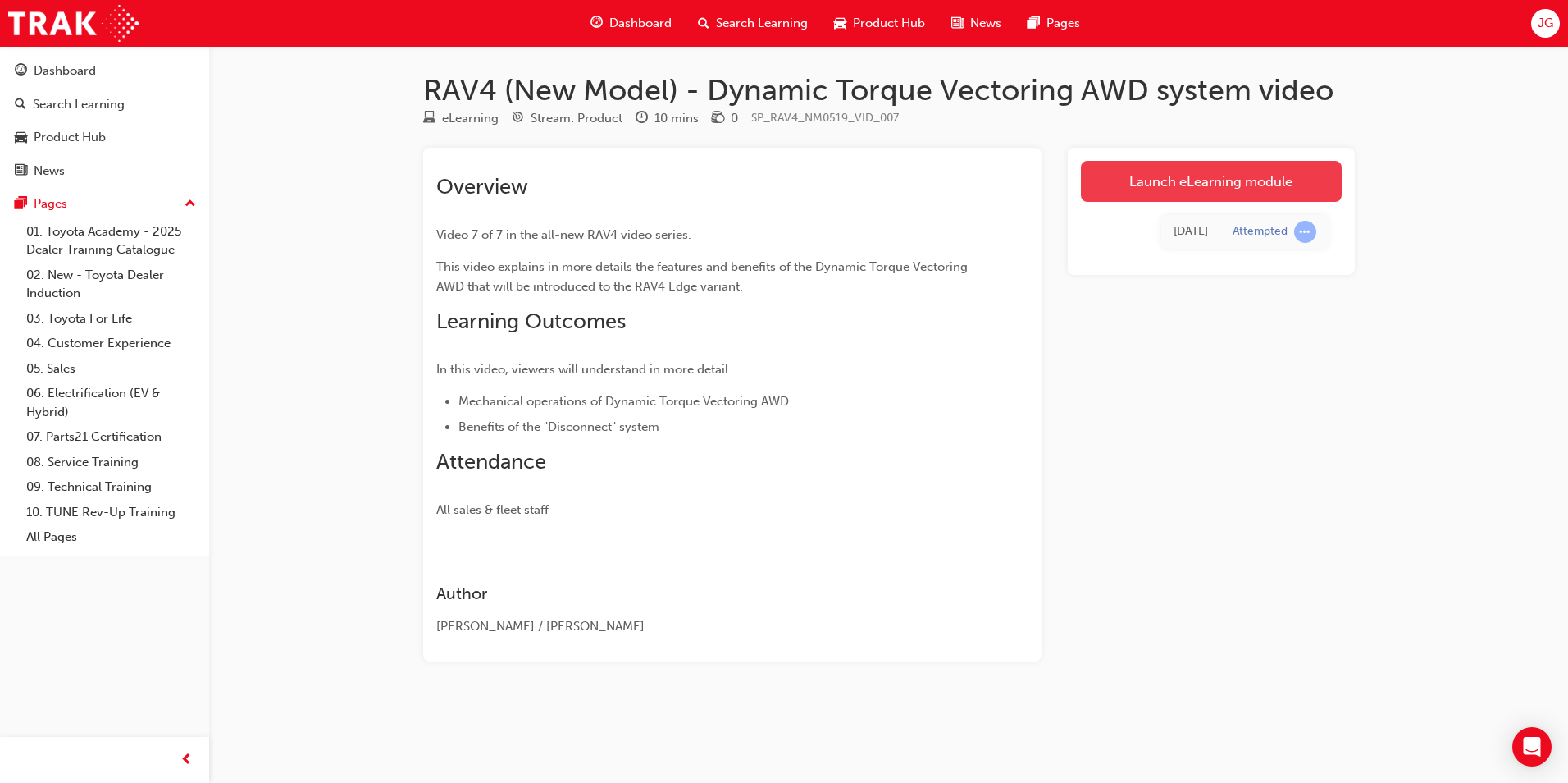
click at [1146, 174] on link "Launch eLearning module" at bounding box center [1211, 181] width 261 height 41
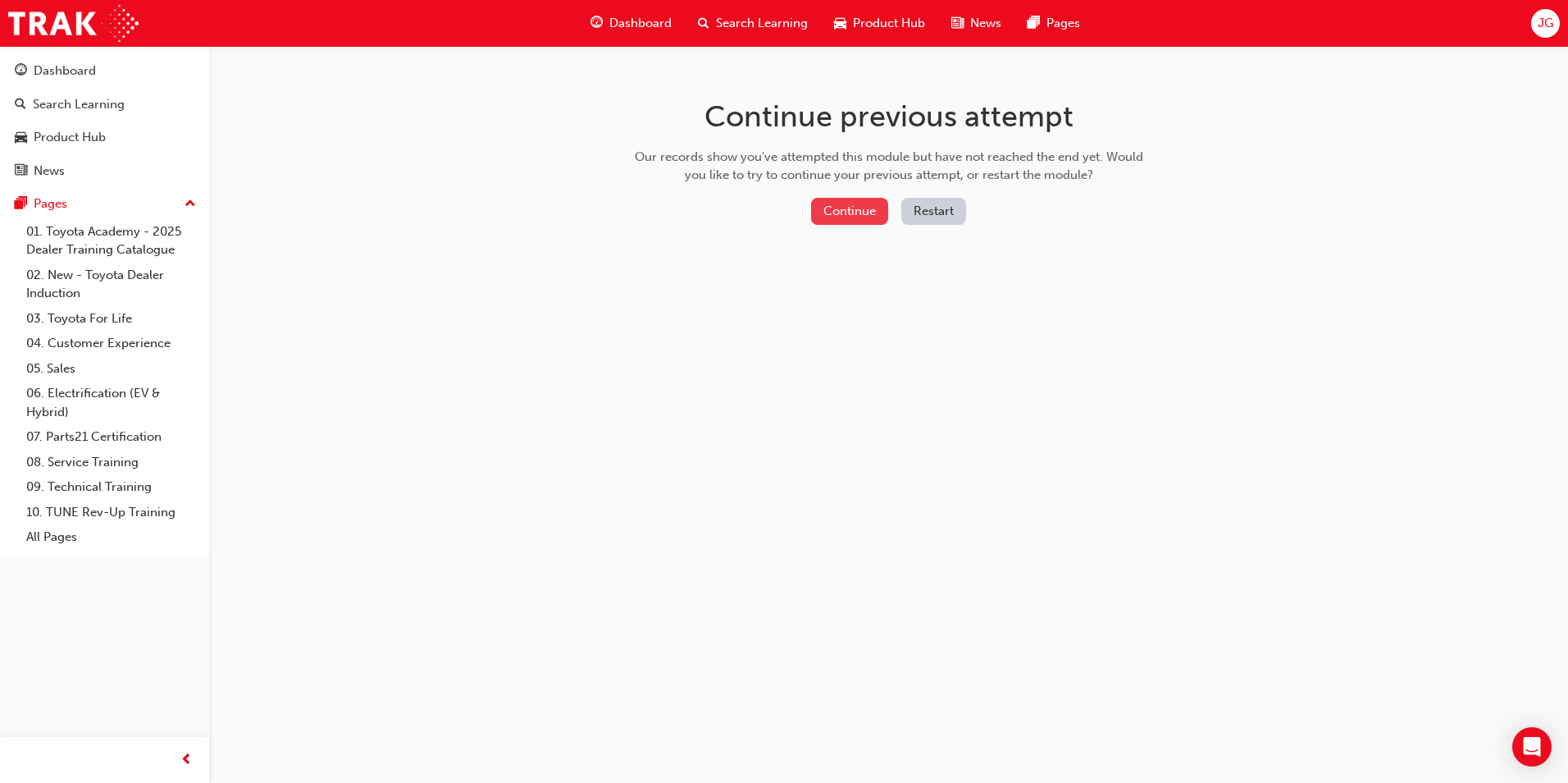
click at [824, 210] on button "Continue" at bounding box center [849, 211] width 77 height 27
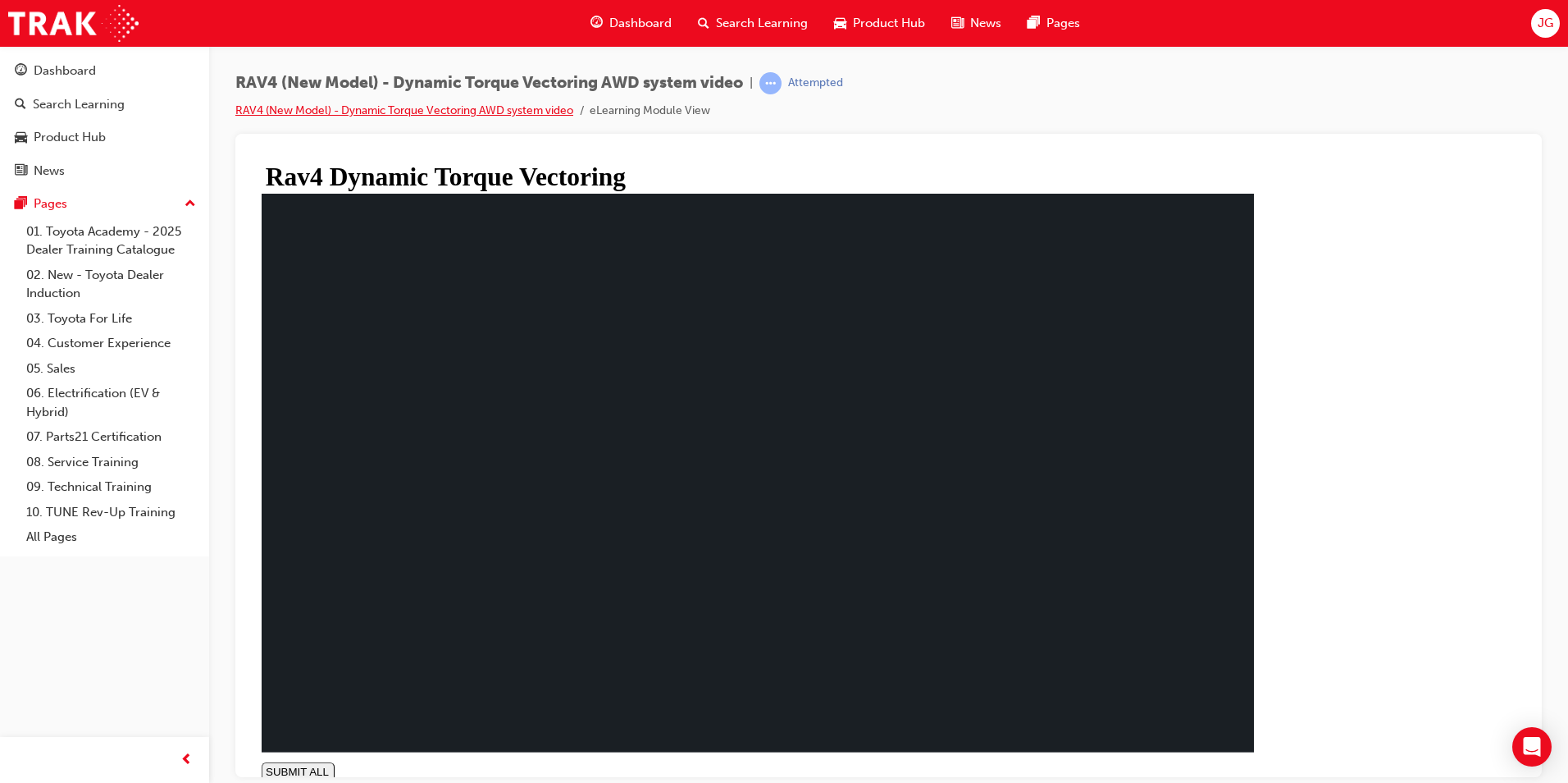
click at [510, 109] on link "RAV4 (New Model) - Dynamic Torque Vectoring AWD system video" at bounding box center [404, 110] width 338 height 14
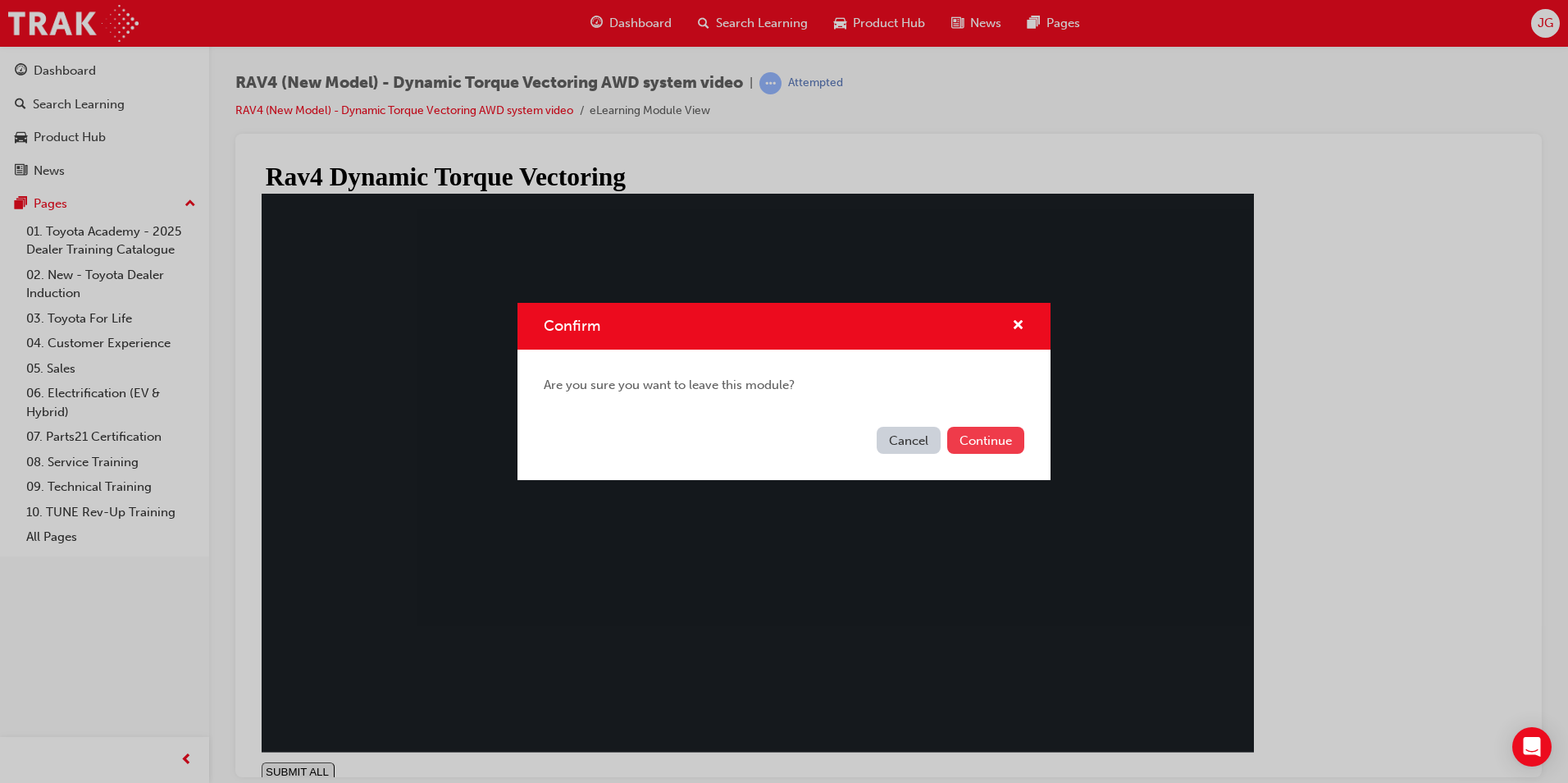
click at [994, 440] on button "Continue" at bounding box center [986, 440] width 77 height 27
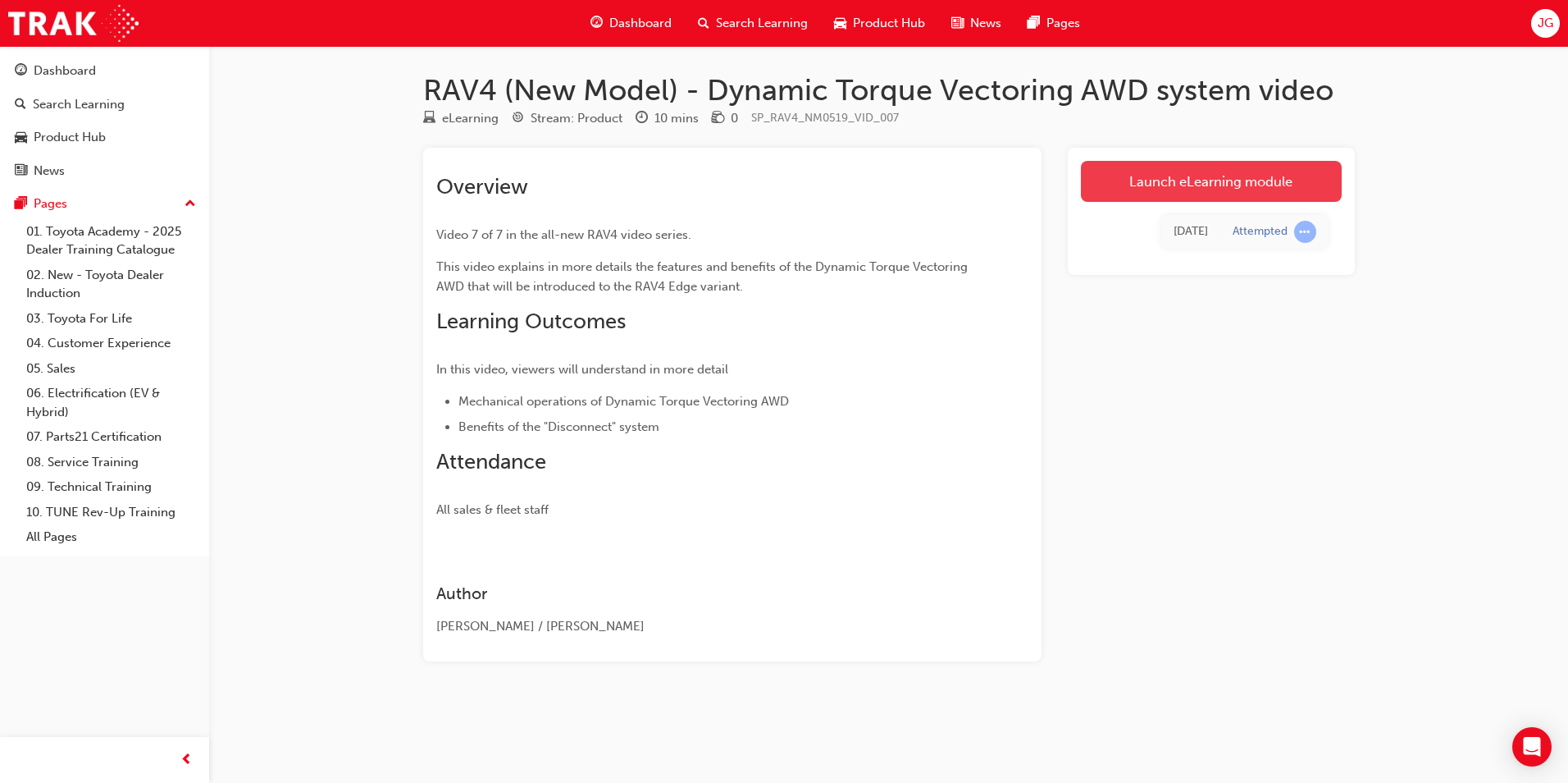
click at [1109, 179] on link "Launch eLearning module" at bounding box center [1211, 181] width 261 height 41
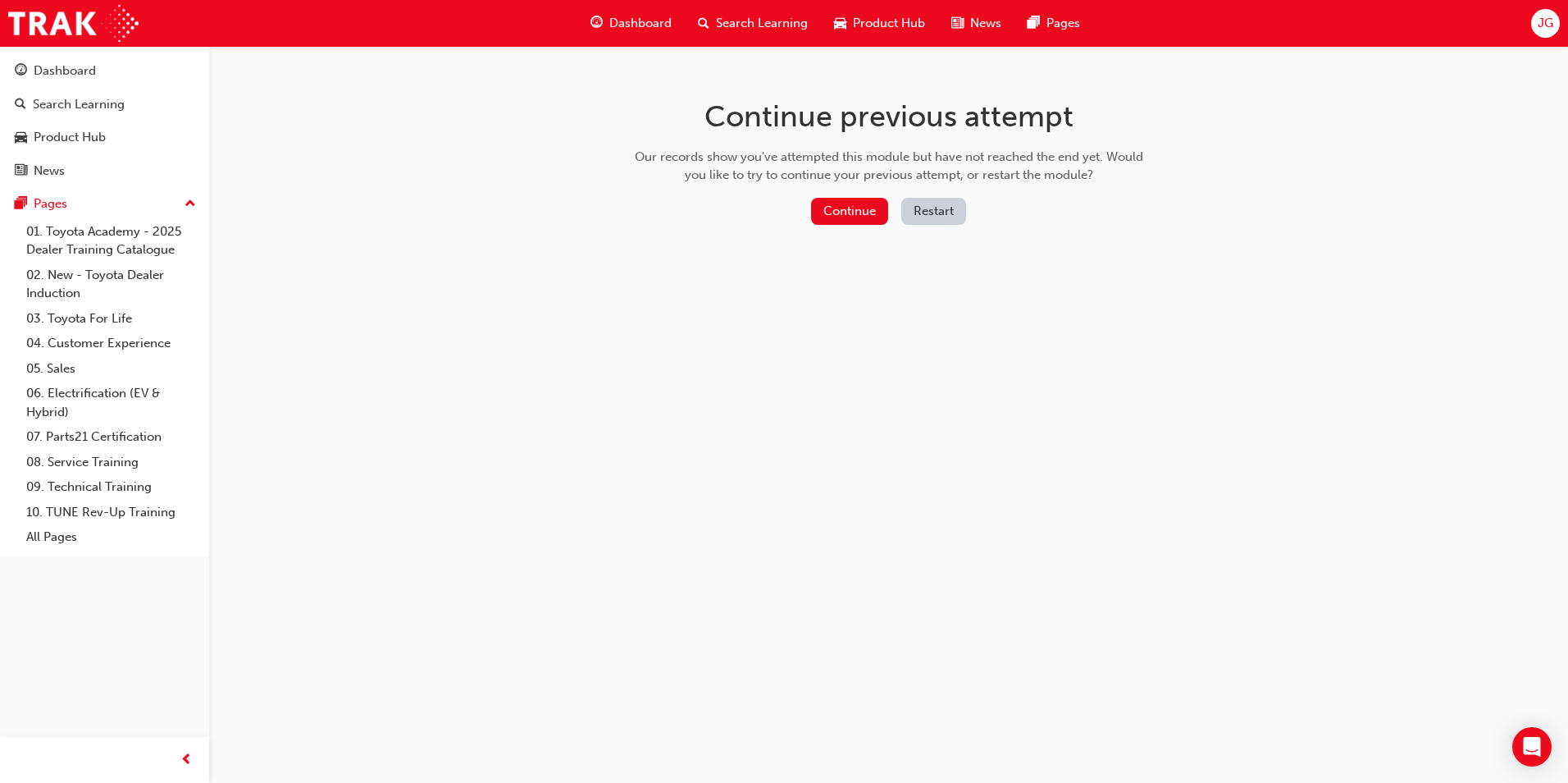
click at [909, 212] on button "Restart" at bounding box center [933, 211] width 65 height 27
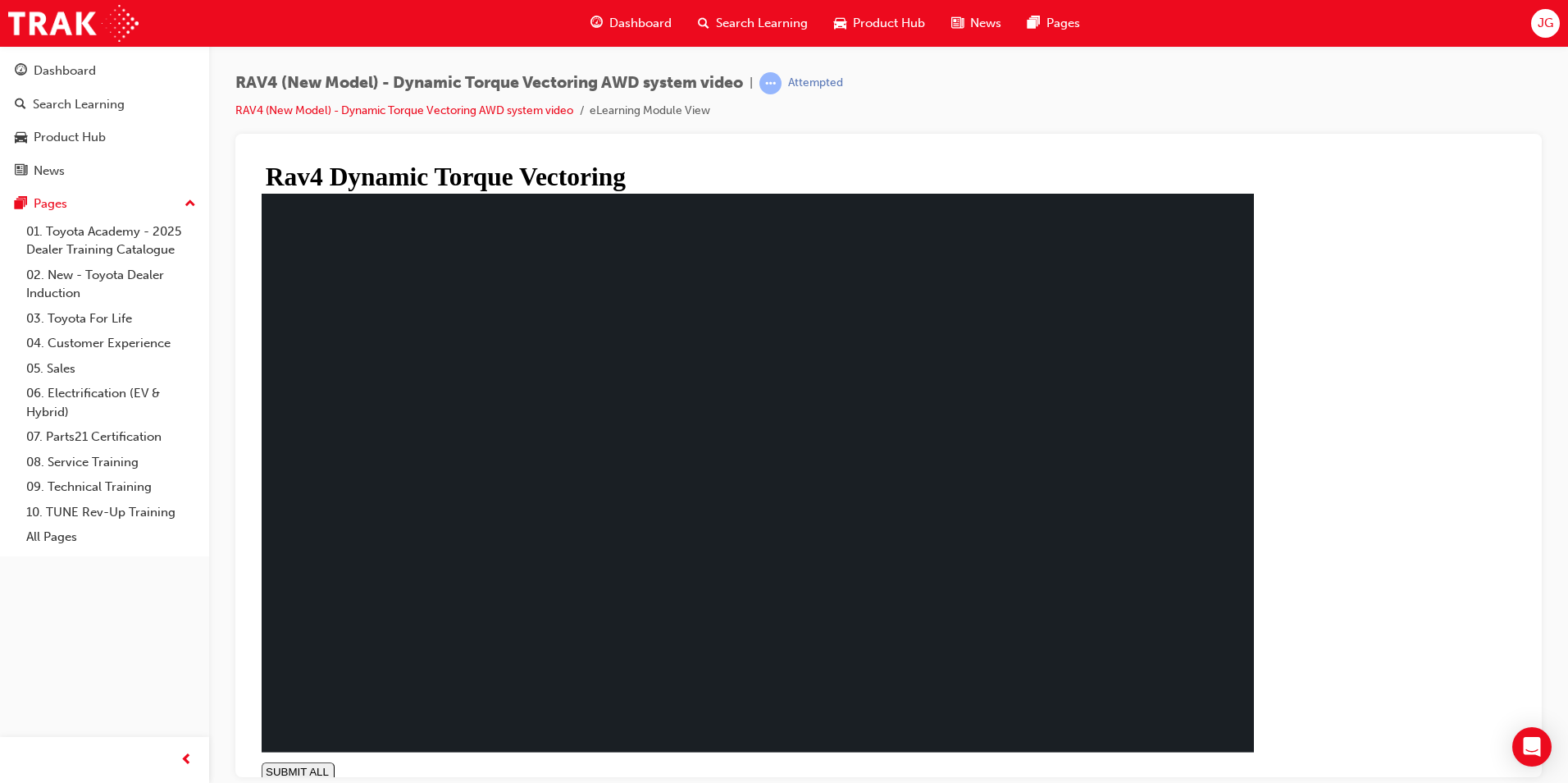
type input "1"
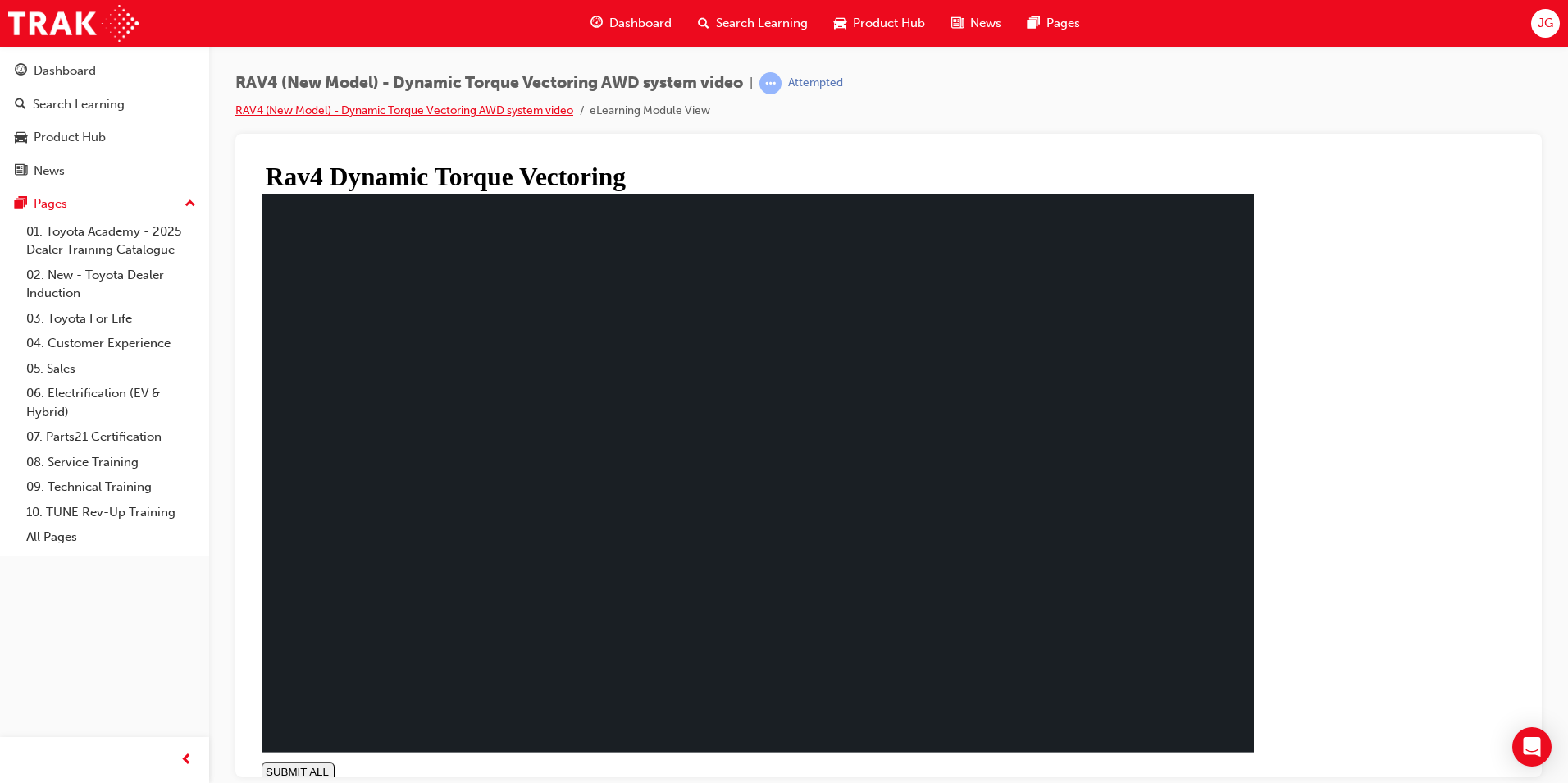
click at [367, 110] on link "RAV4 (New Model) - Dynamic Torque Vectoring AWD system video" at bounding box center [404, 110] width 338 height 14
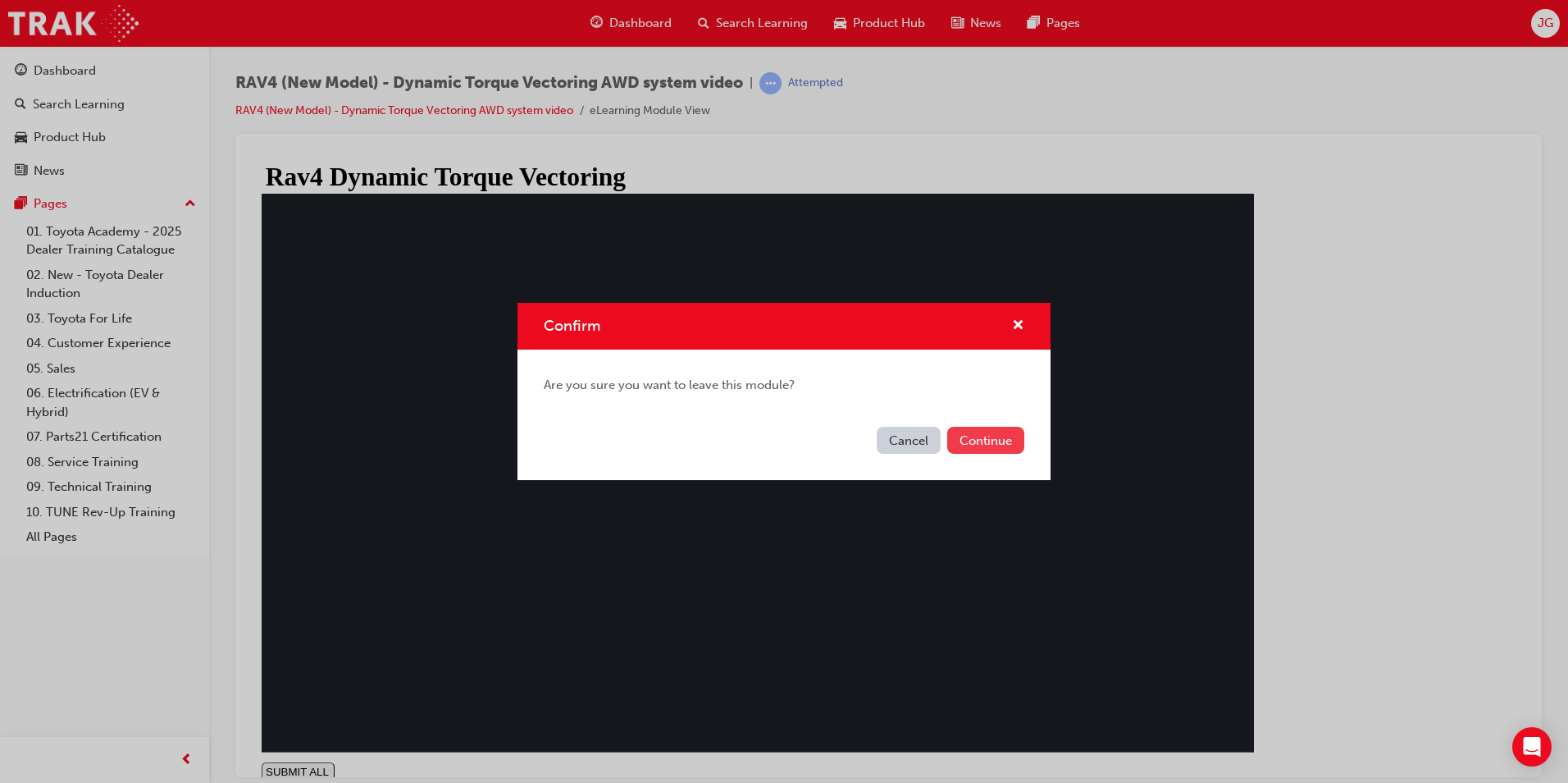
click at [1006, 453] on button "Continue" at bounding box center [986, 440] width 77 height 27
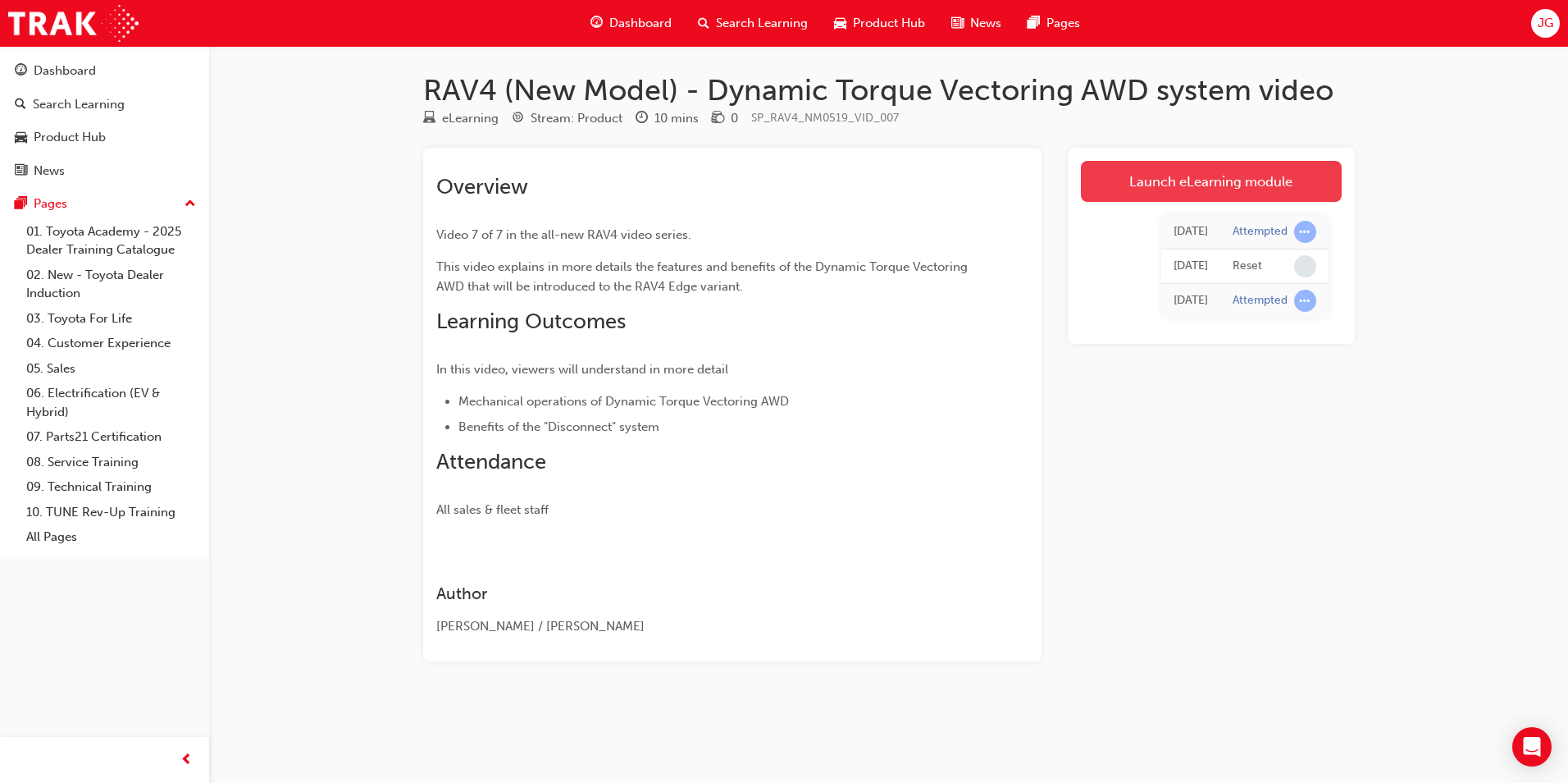
click at [1146, 178] on link "Launch eLearning module" at bounding box center [1211, 181] width 261 height 41
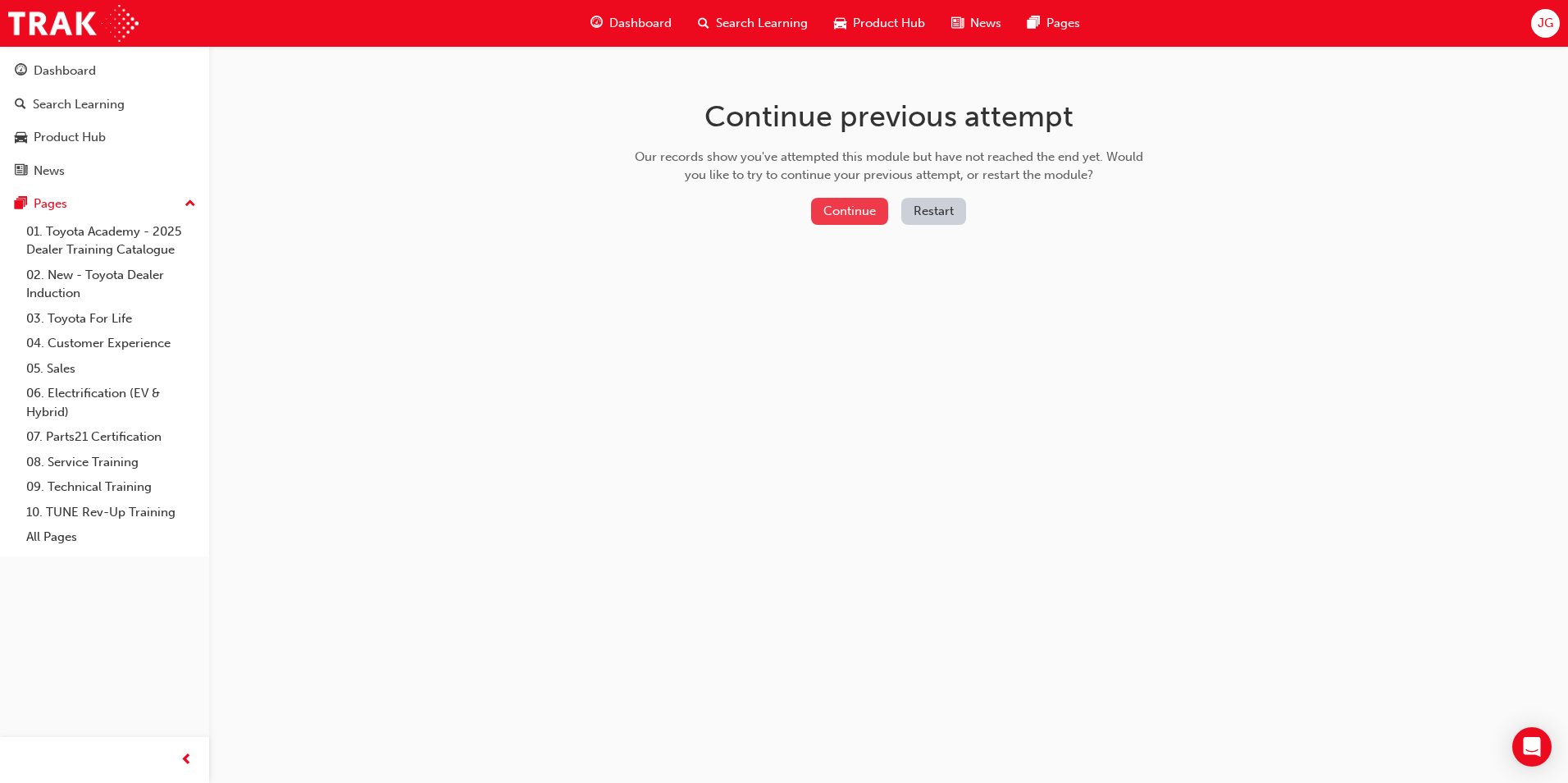
click at [831, 209] on button "Continue" at bounding box center [849, 211] width 77 height 27
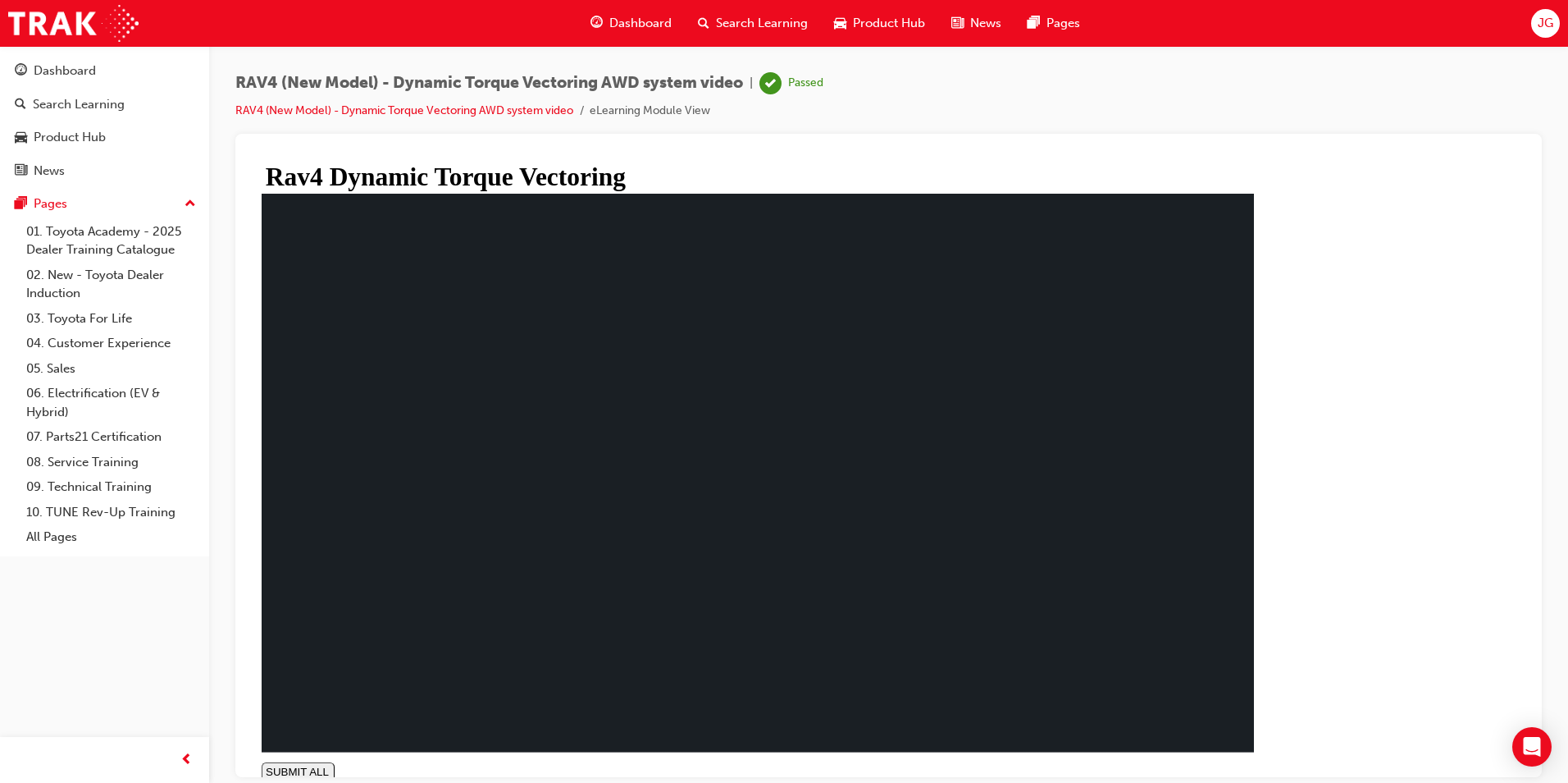
click at [796, 27] on span "Search Learning" at bounding box center [761, 22] width 92 height 18
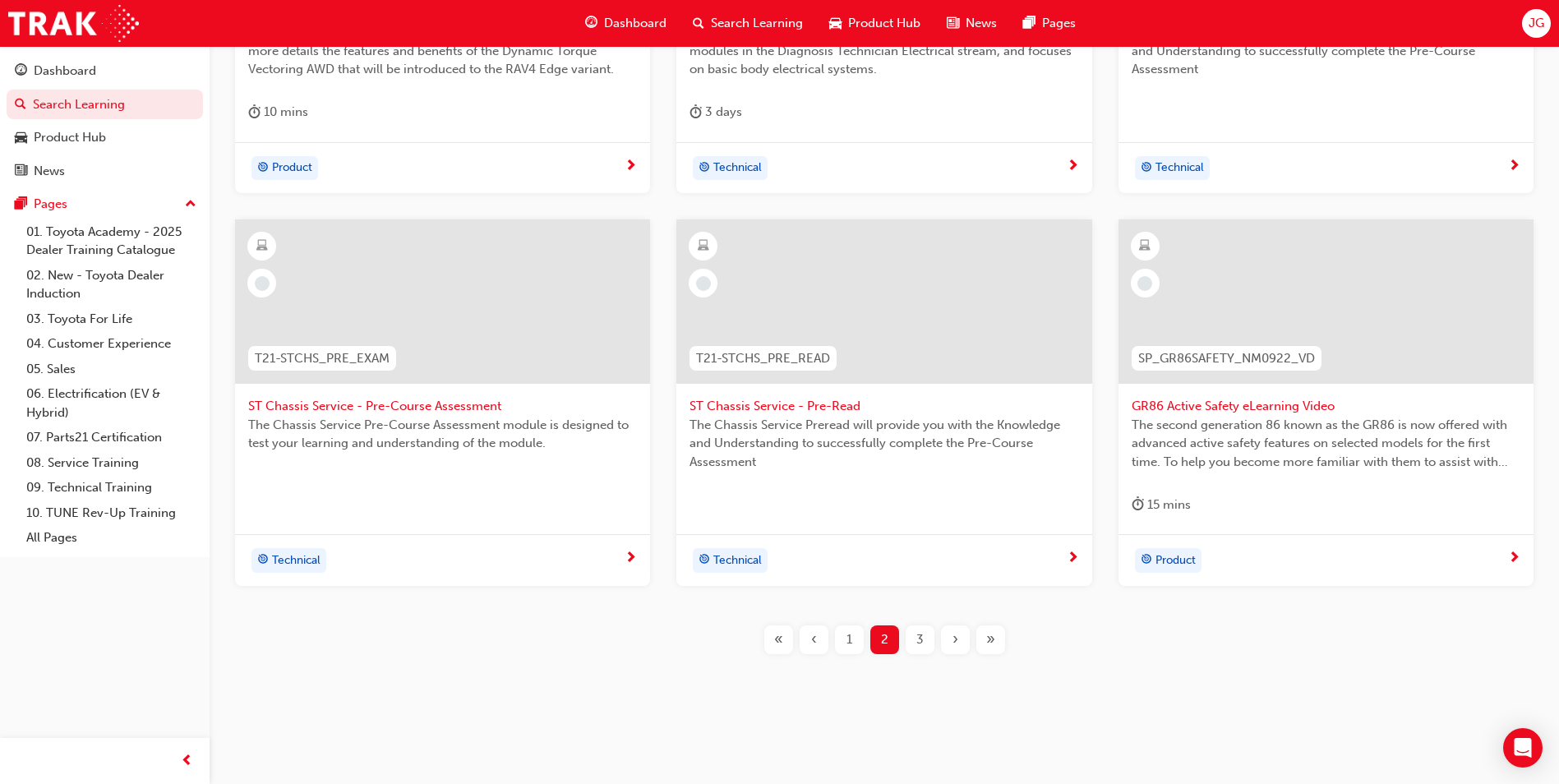
scroll to position [554, 0]
click at [1218, 405] on span "GR86 Active Safety eLearning Video" at bounding box center [1326, 405] width 388 height 18
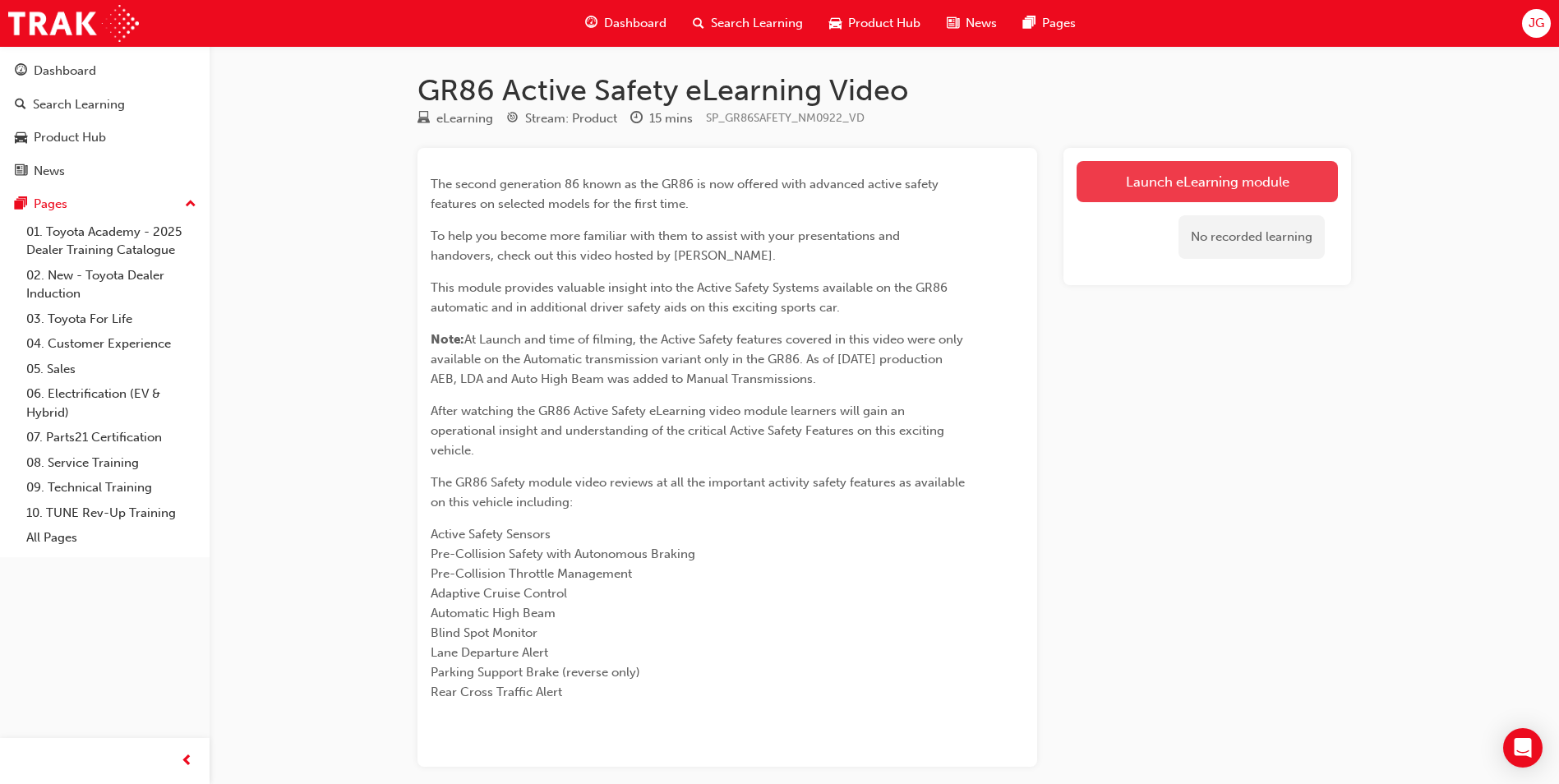
click at [1197, 172] on link "Launch eLearning module" at bounding box center [1207, 181] width 261 height 41
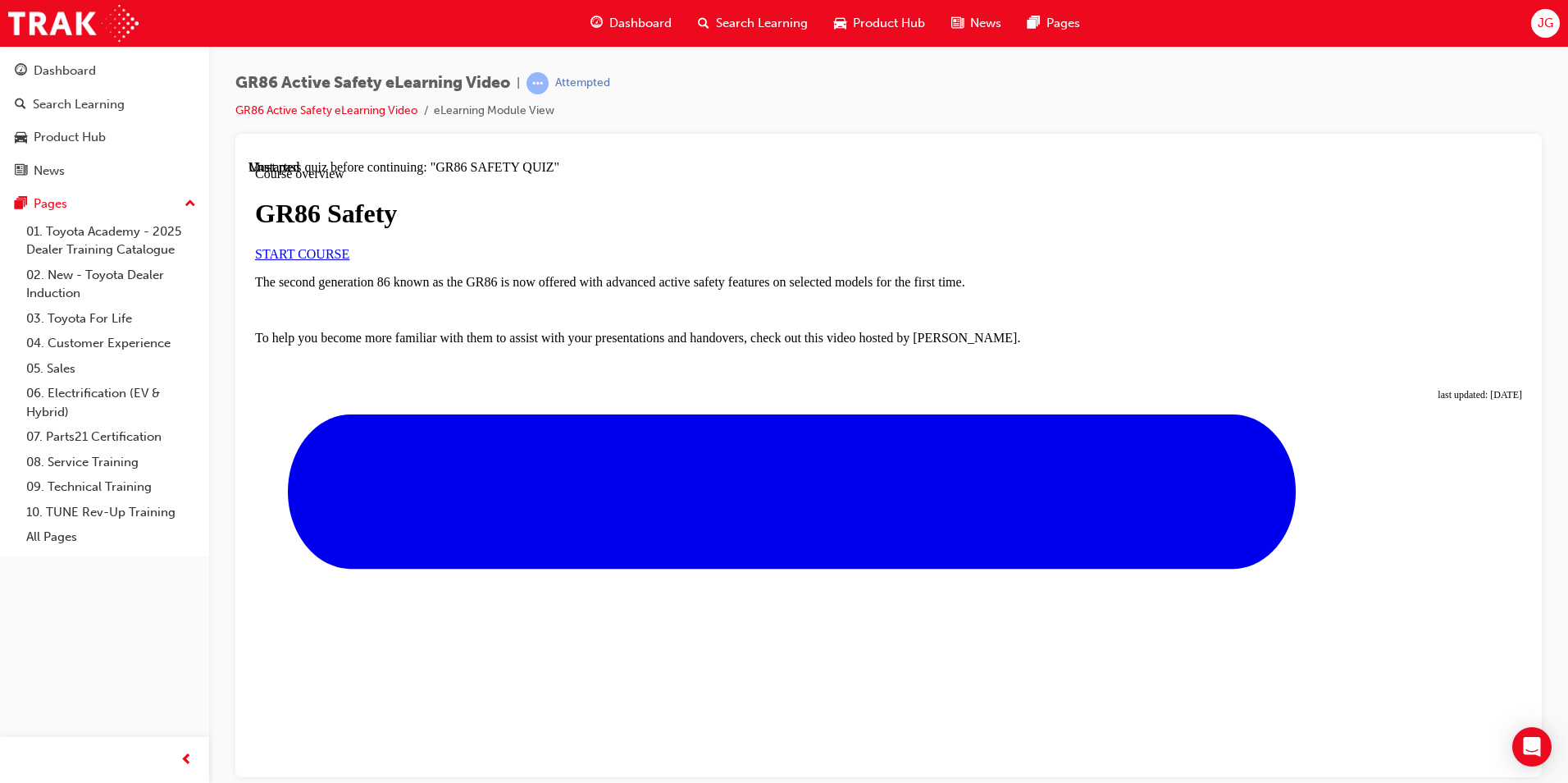
click at [350, 260] on span "START COURSE" at bounding box center [301, 253] width 94 height 14
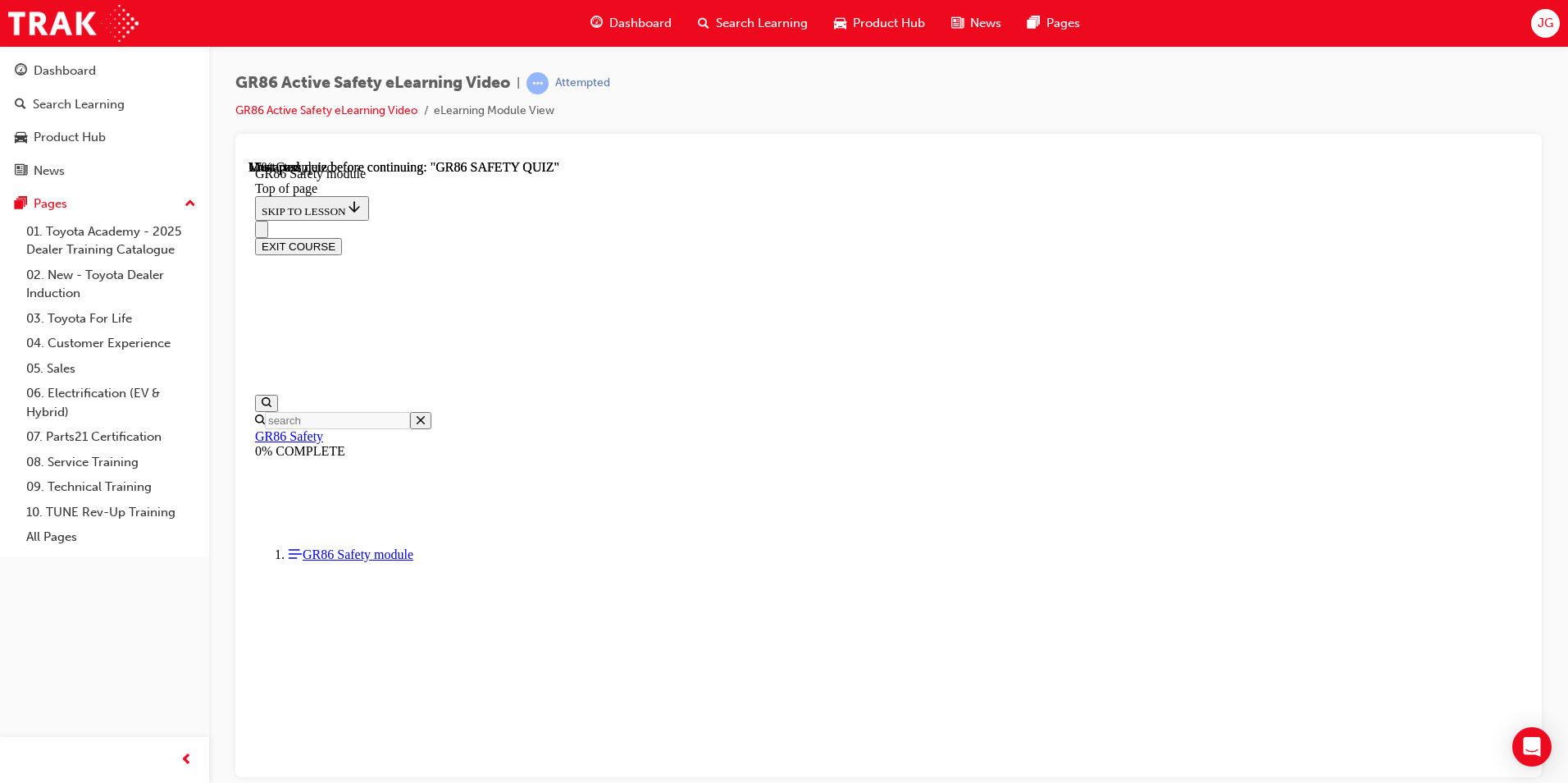
scroll to position [50, 0]
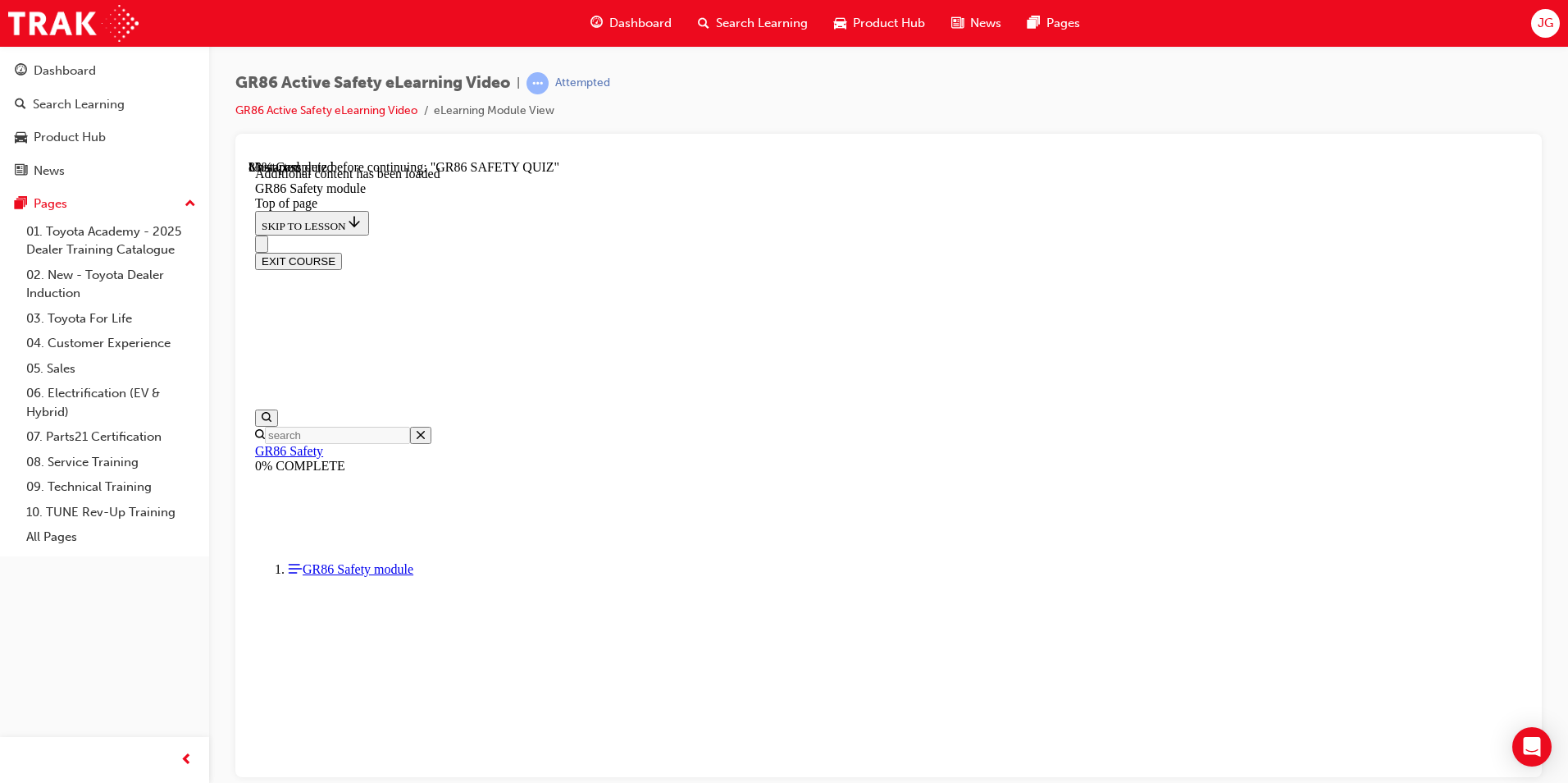
scroll to position [982, 0]
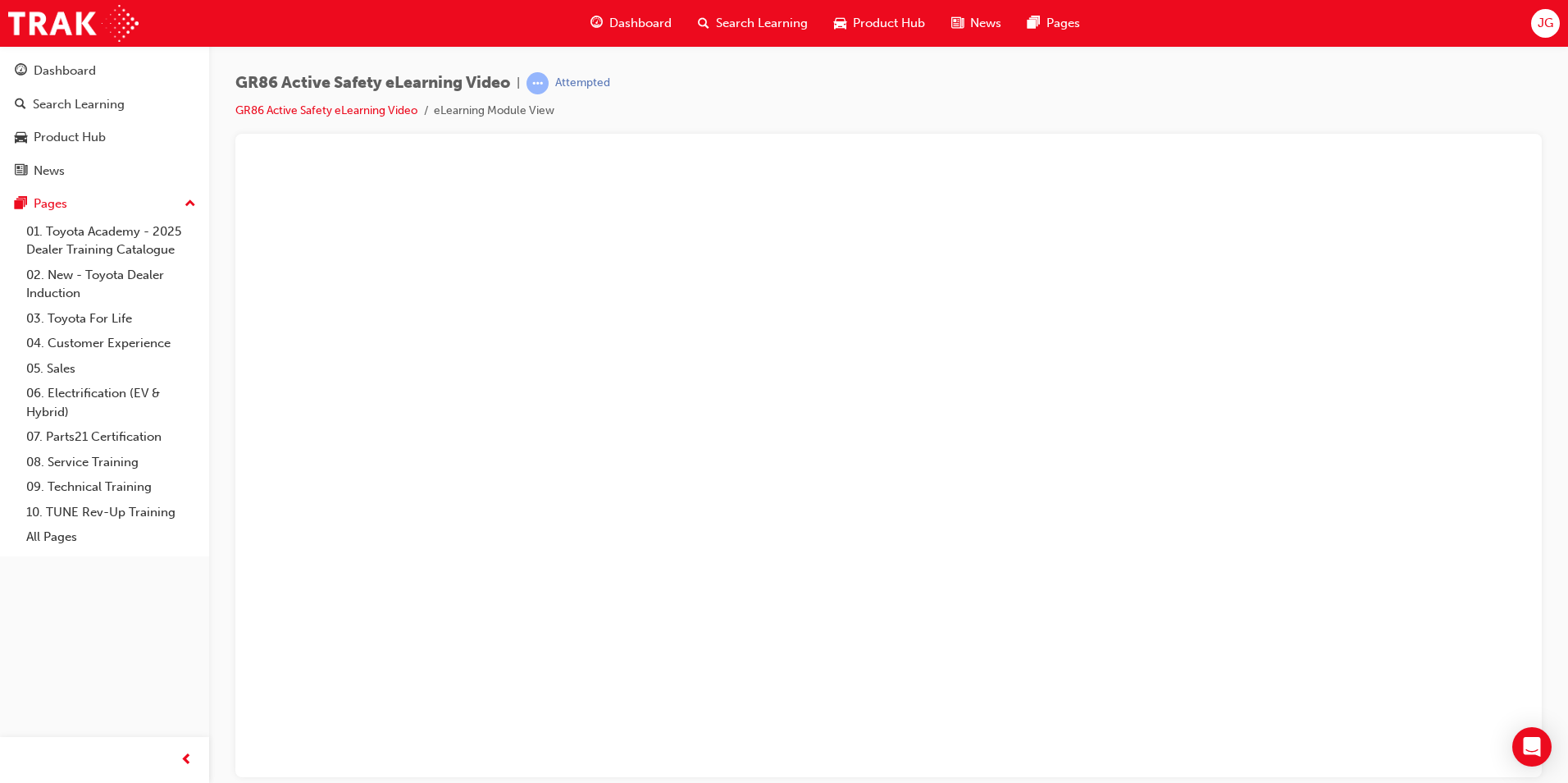
click at [889, 615] on button "Unzoom image" at bounding box center [889, 467] width 1280 height 617
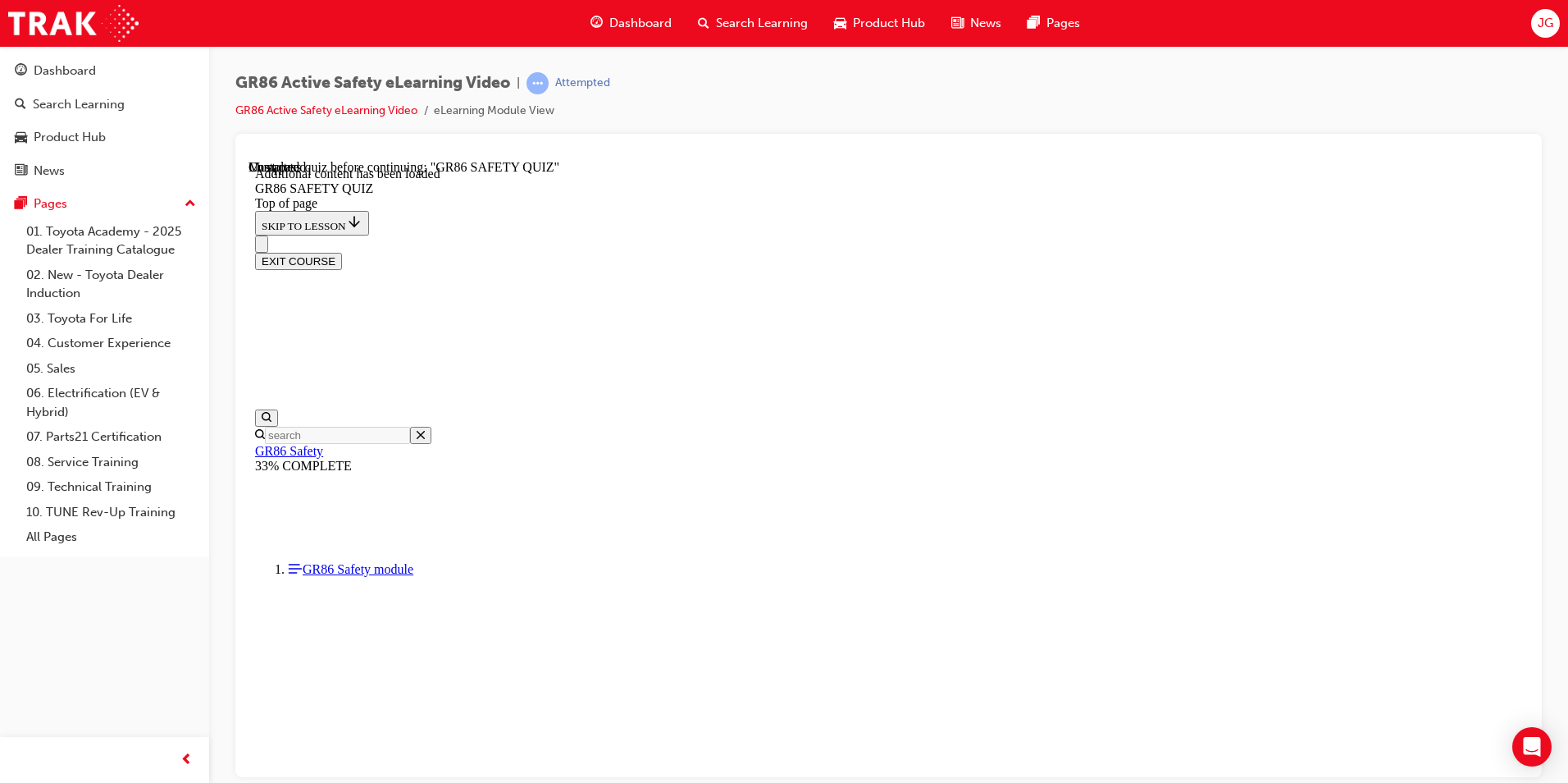
scroll to position [403, 0]
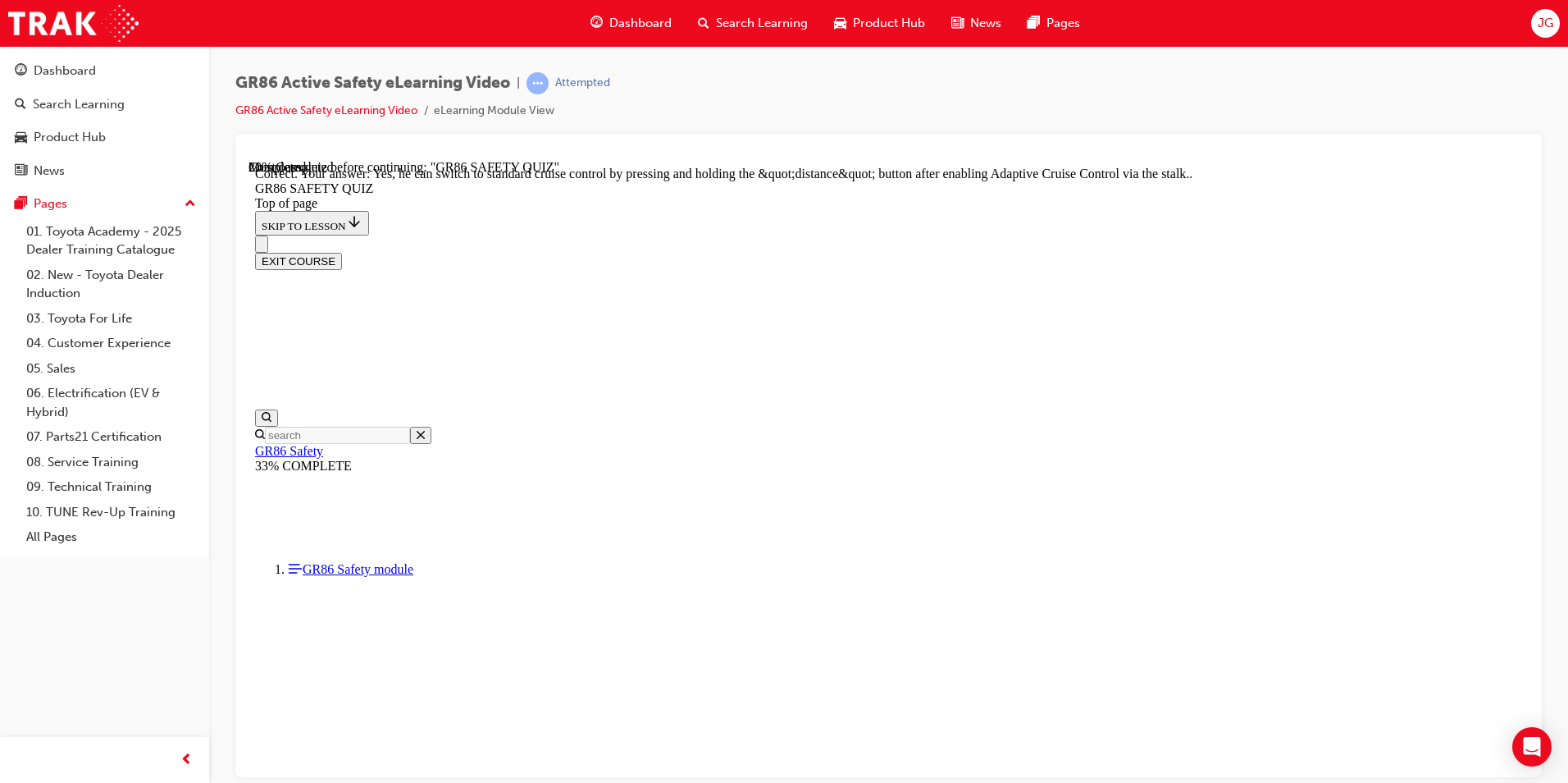
scroll to position [317, 0]
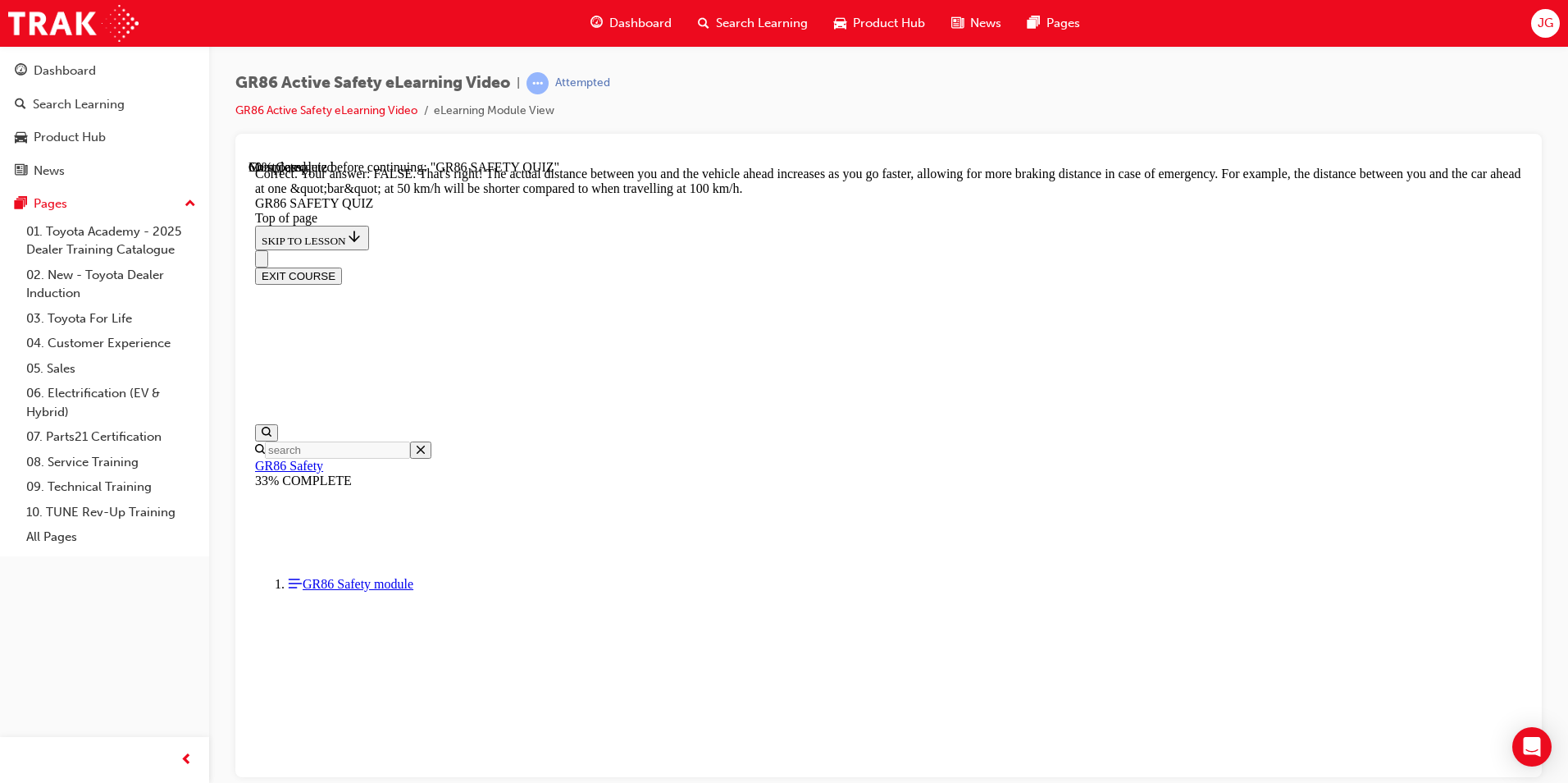
scroll to position [647, 0]
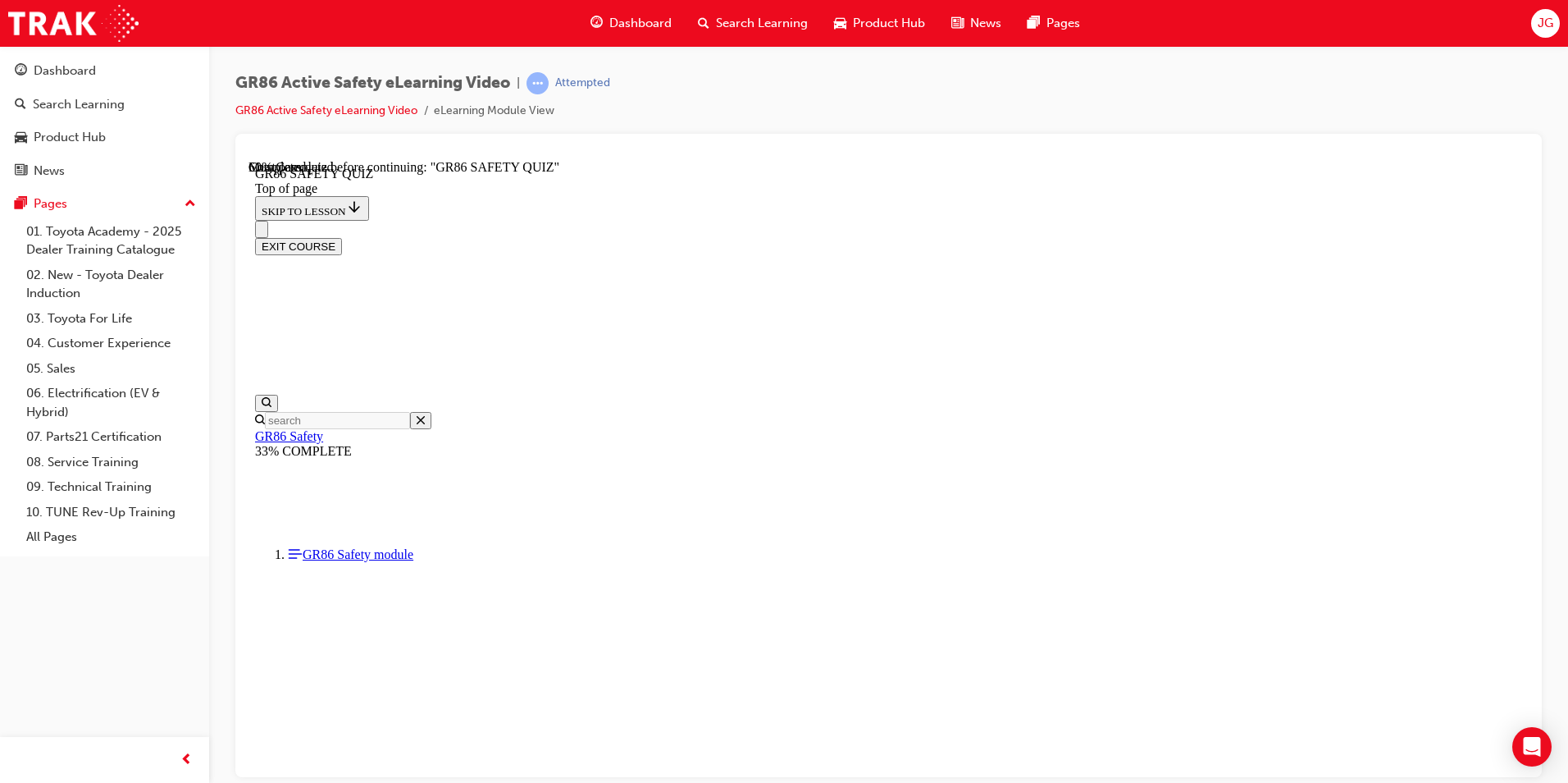
scroll to position [361, 0]
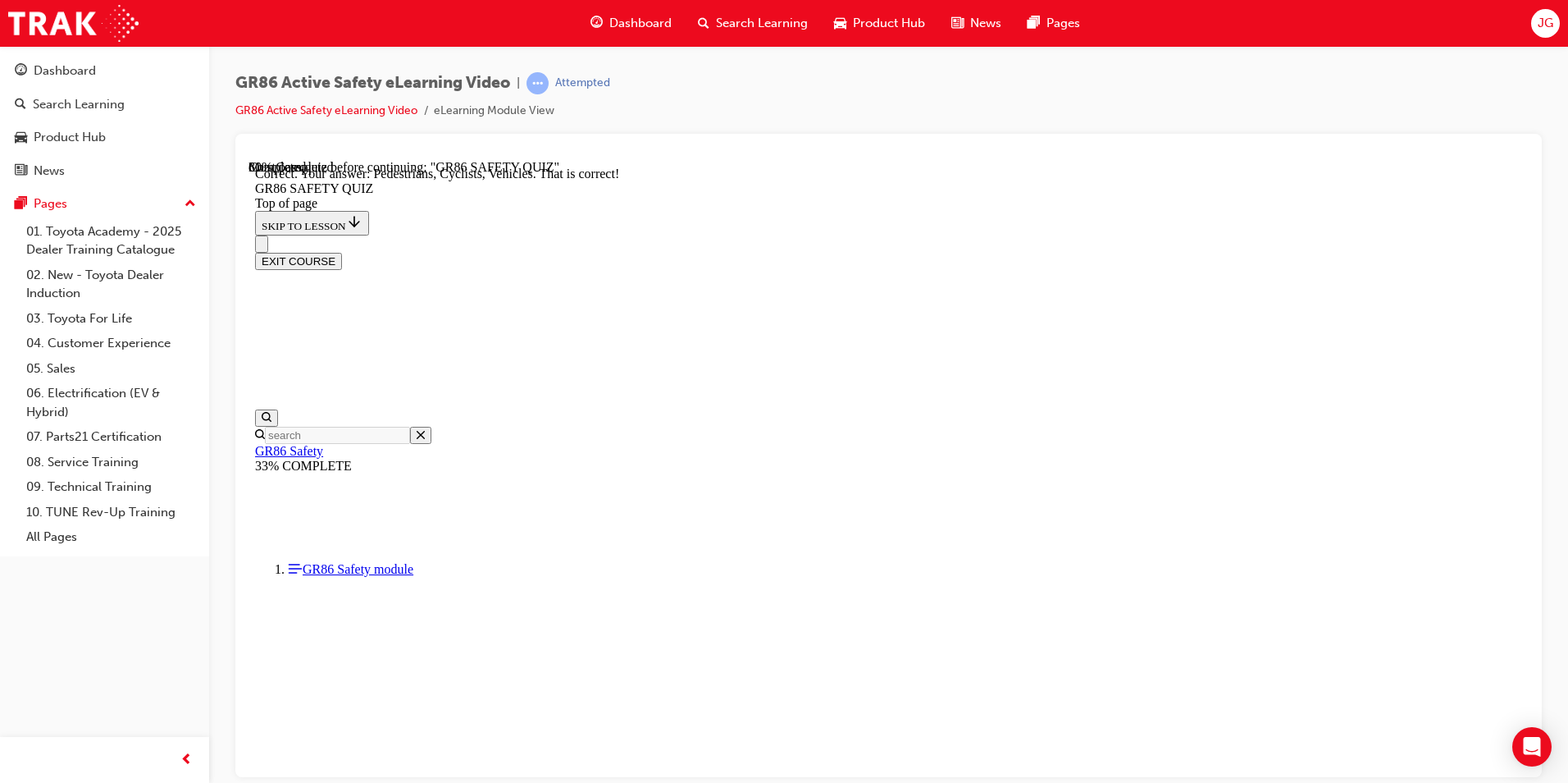
scroll to position [701, 0]
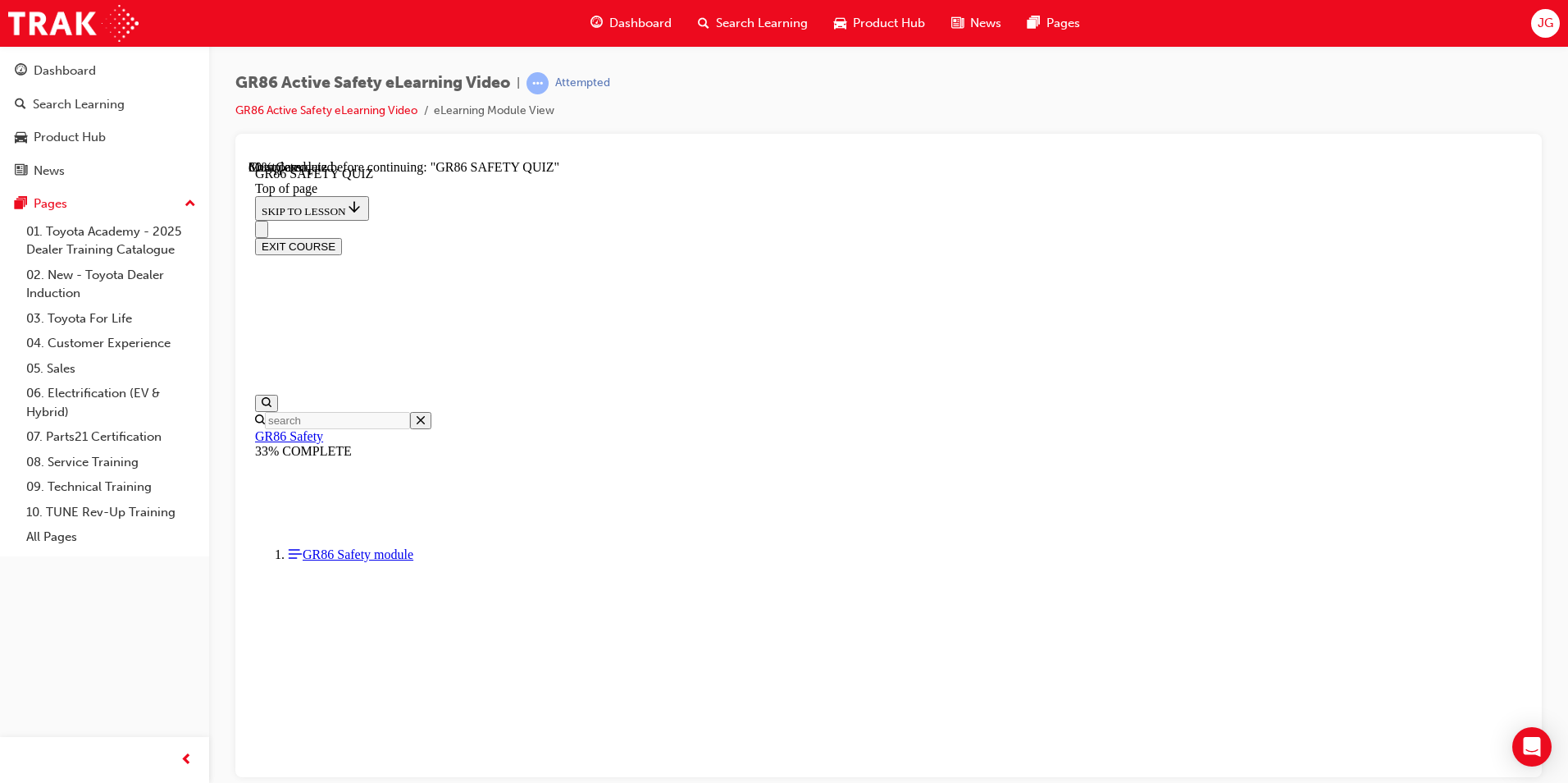
scroll to position [118, 0]
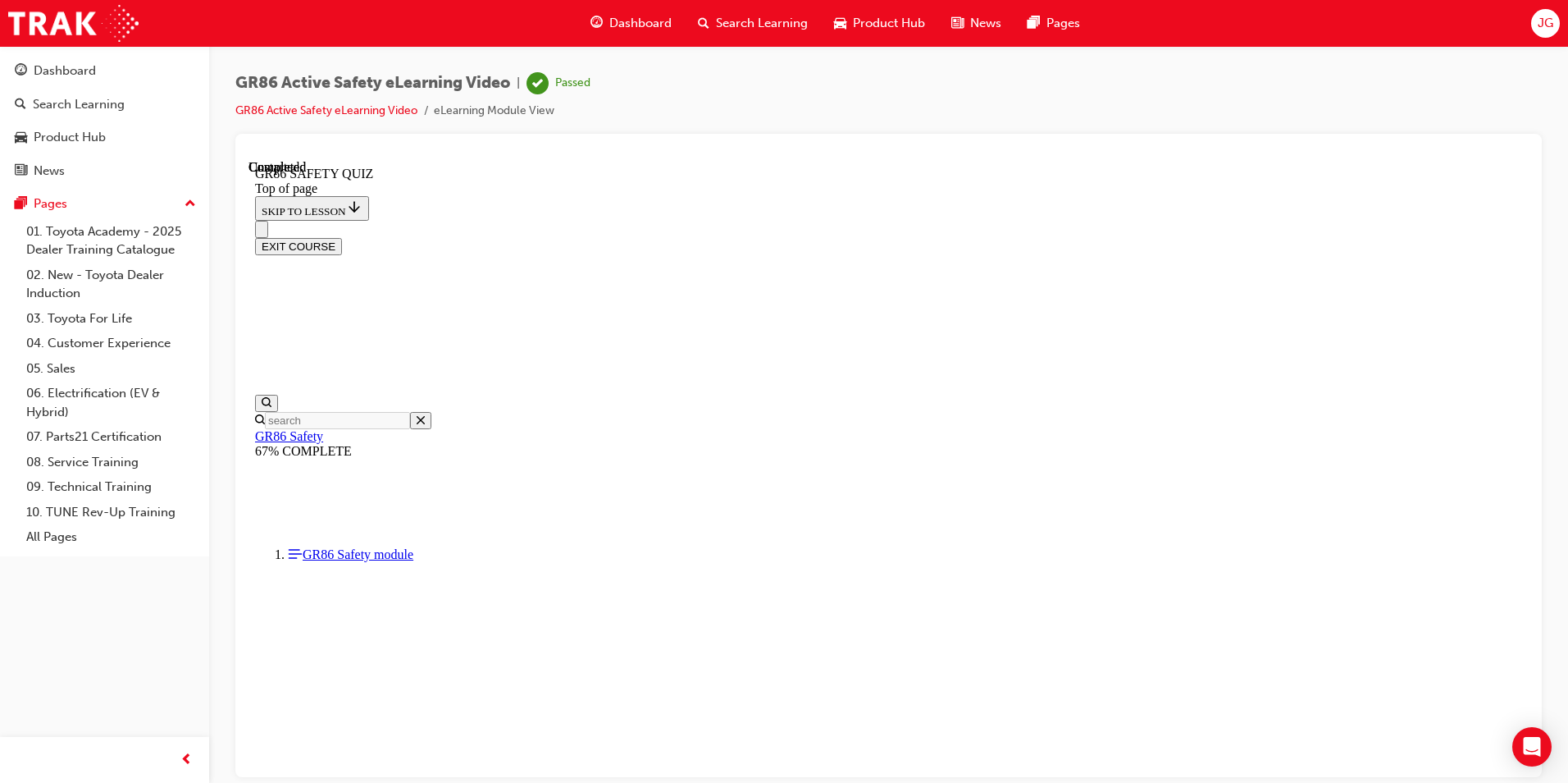
scroll to position [274, 0]
click at [342, 237] on button "EXIT COURSE" at bounding box center [298, 246] width 87 height 17
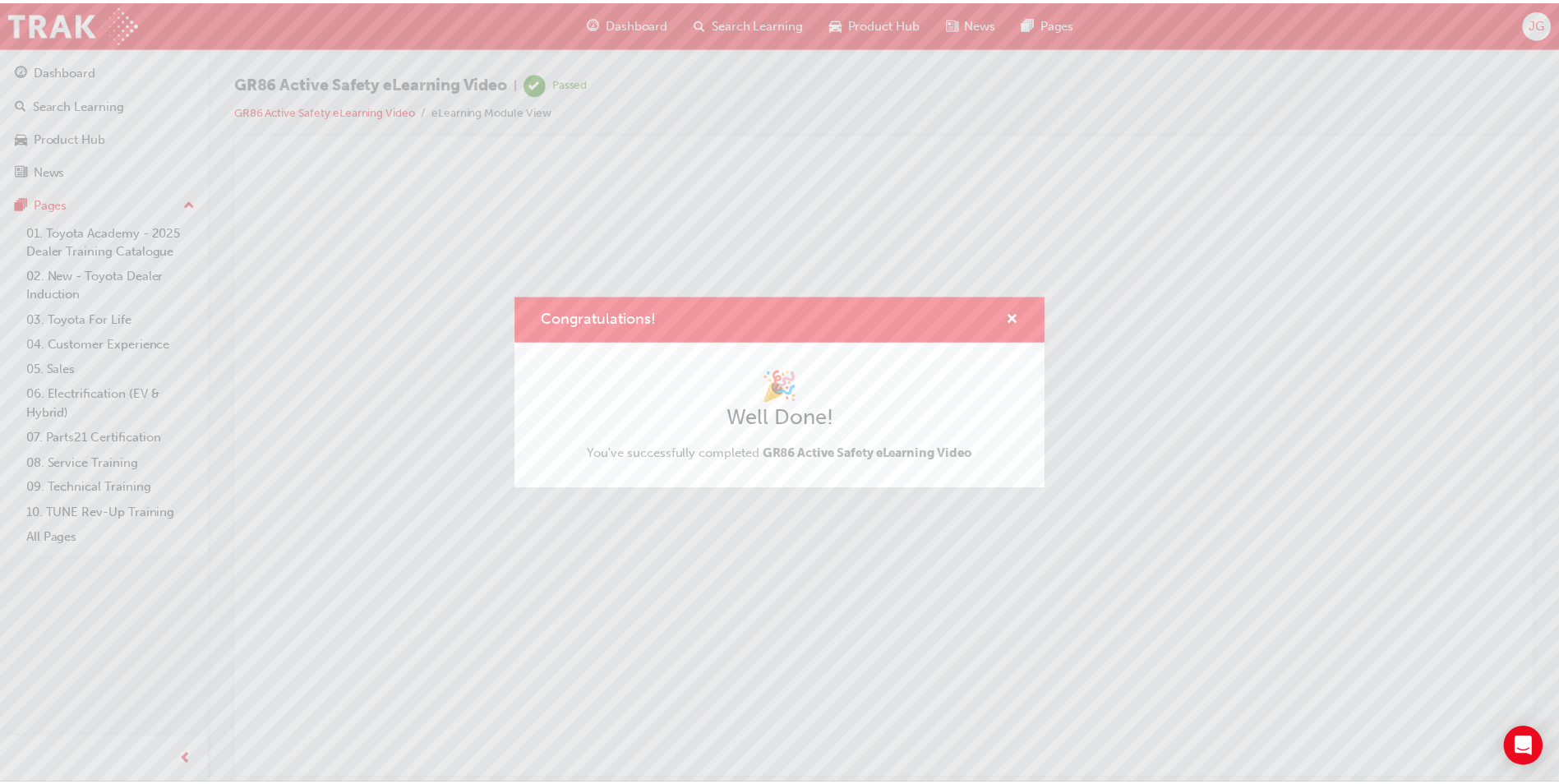
scroll to position [0, 0]
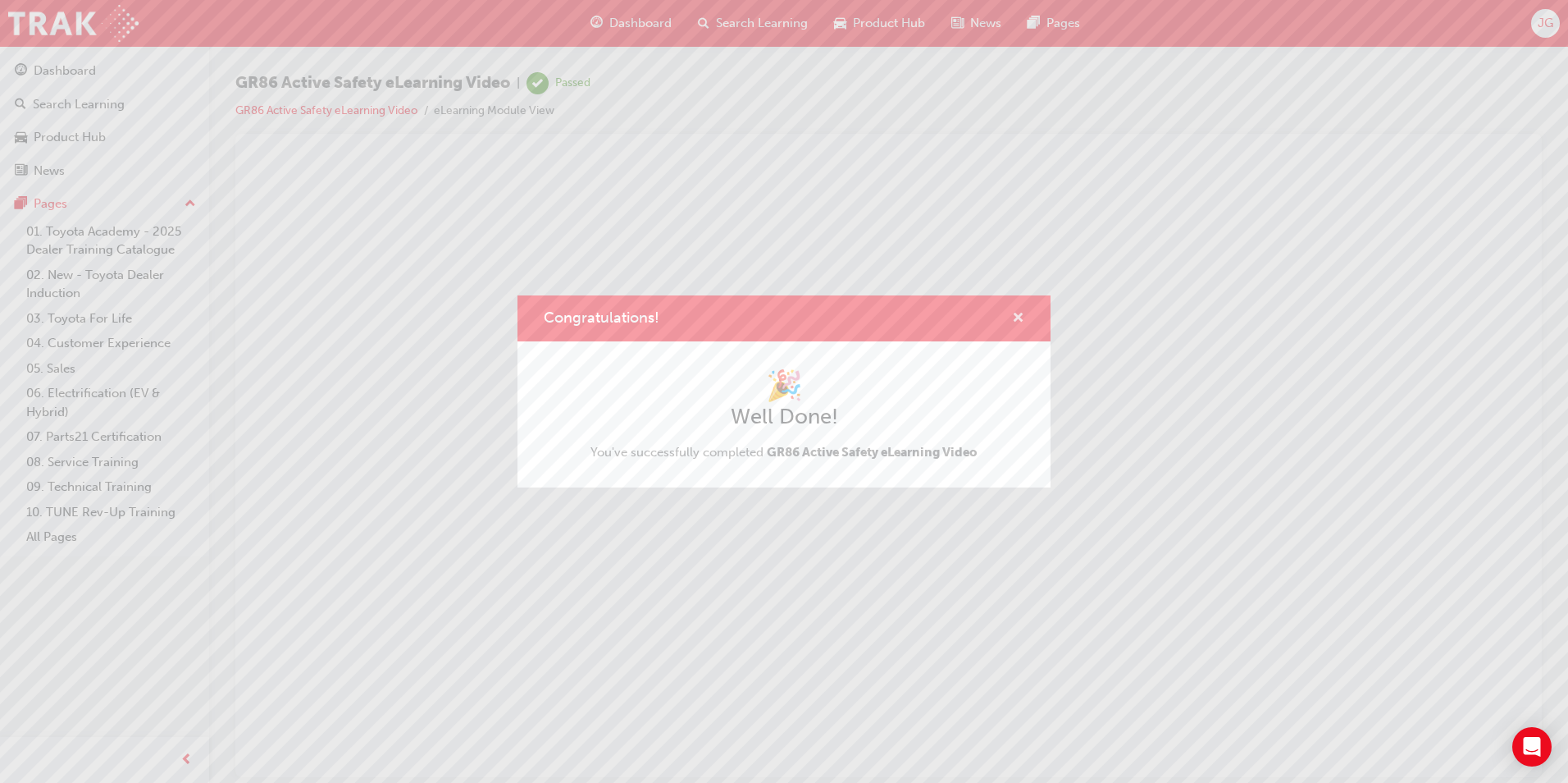
click at [1018, 319] on span "cross-icon" at bounding box center [1018, 319] width 13 height 15
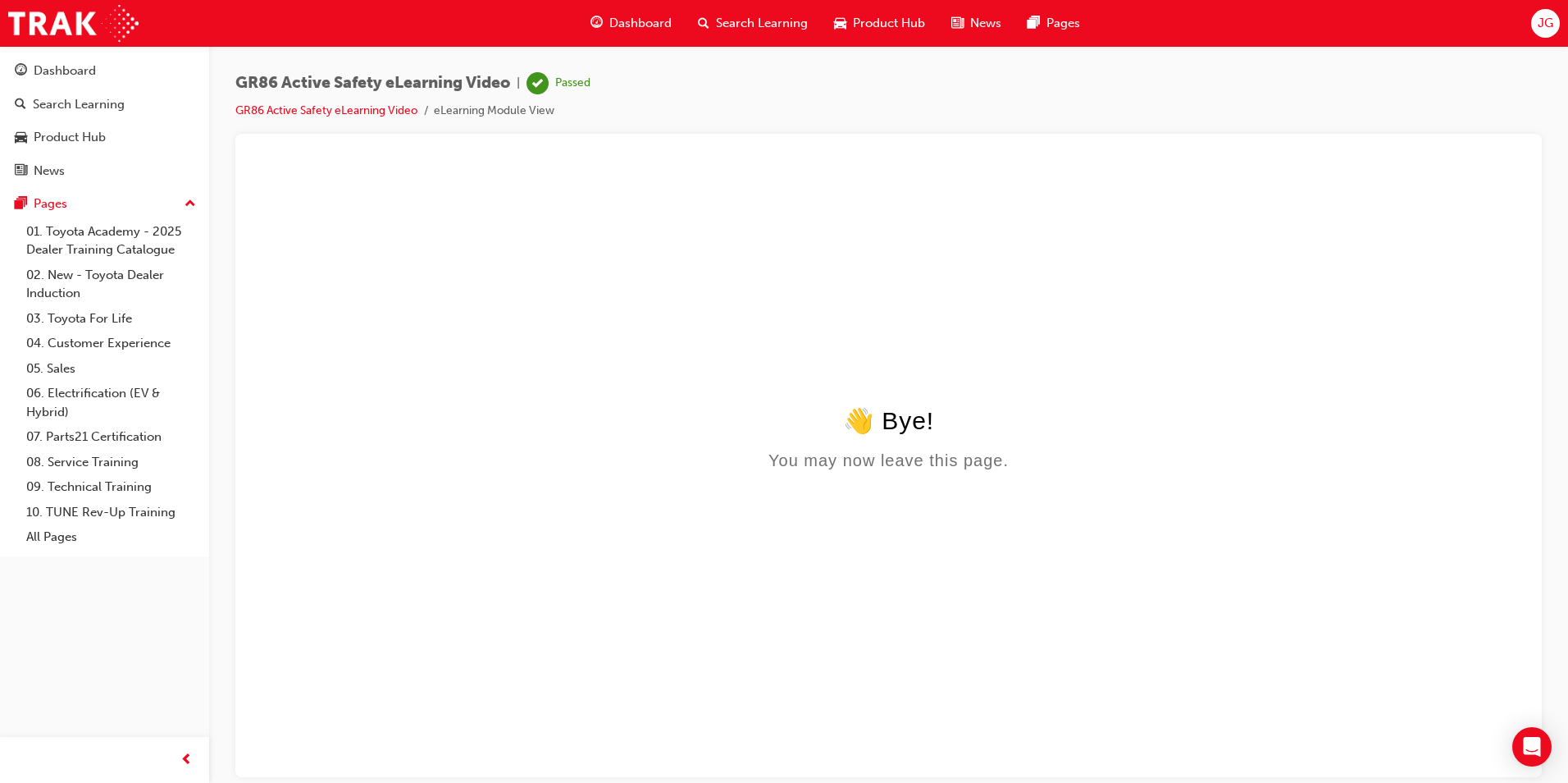
click at [631, 29] on span "Dashboard" at bounding box center [640, 22] width 62 height 18
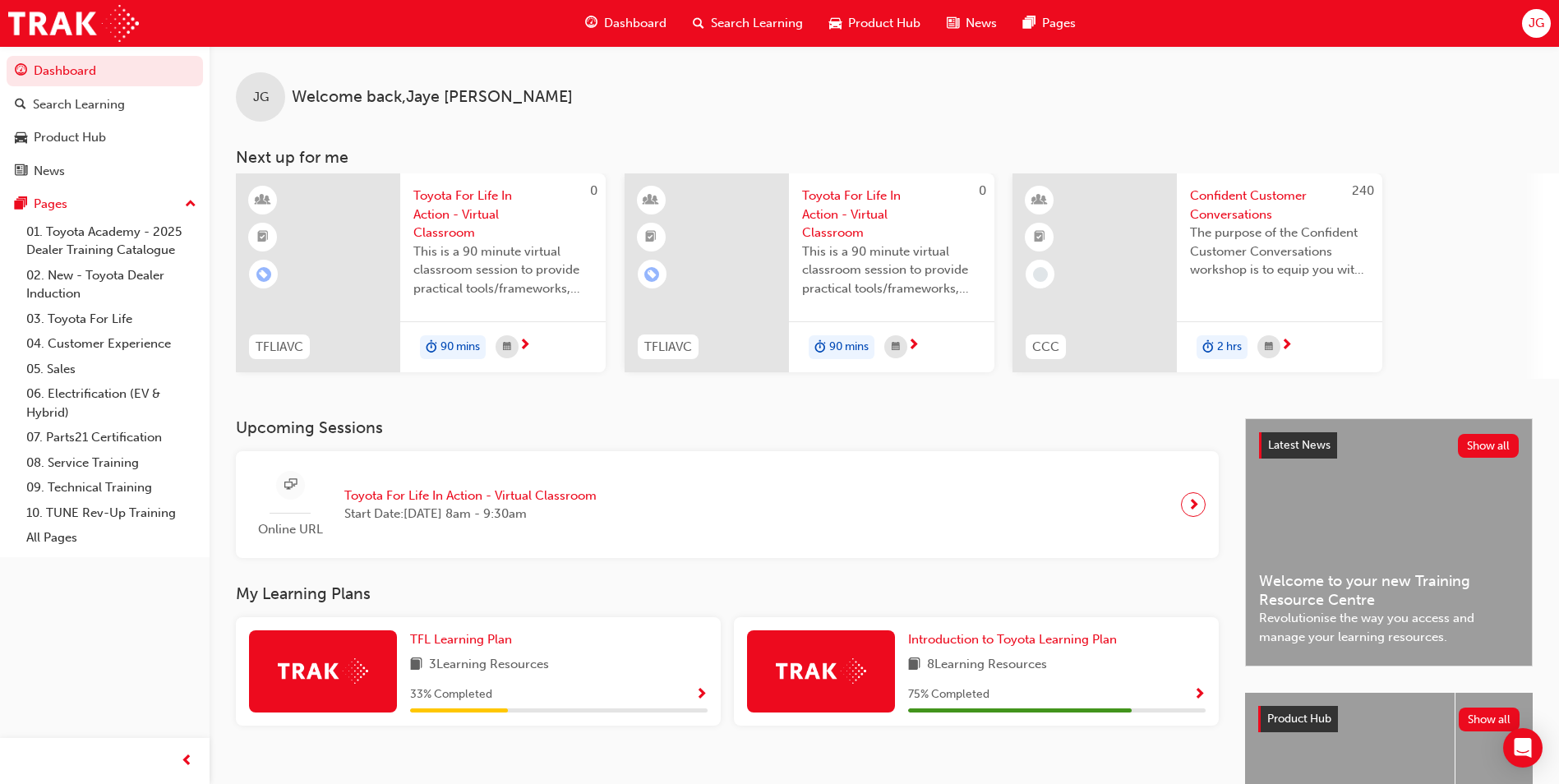
click at [764, 20] on span "Search Learning" at bounding box center [756, 22] width 92 height 18
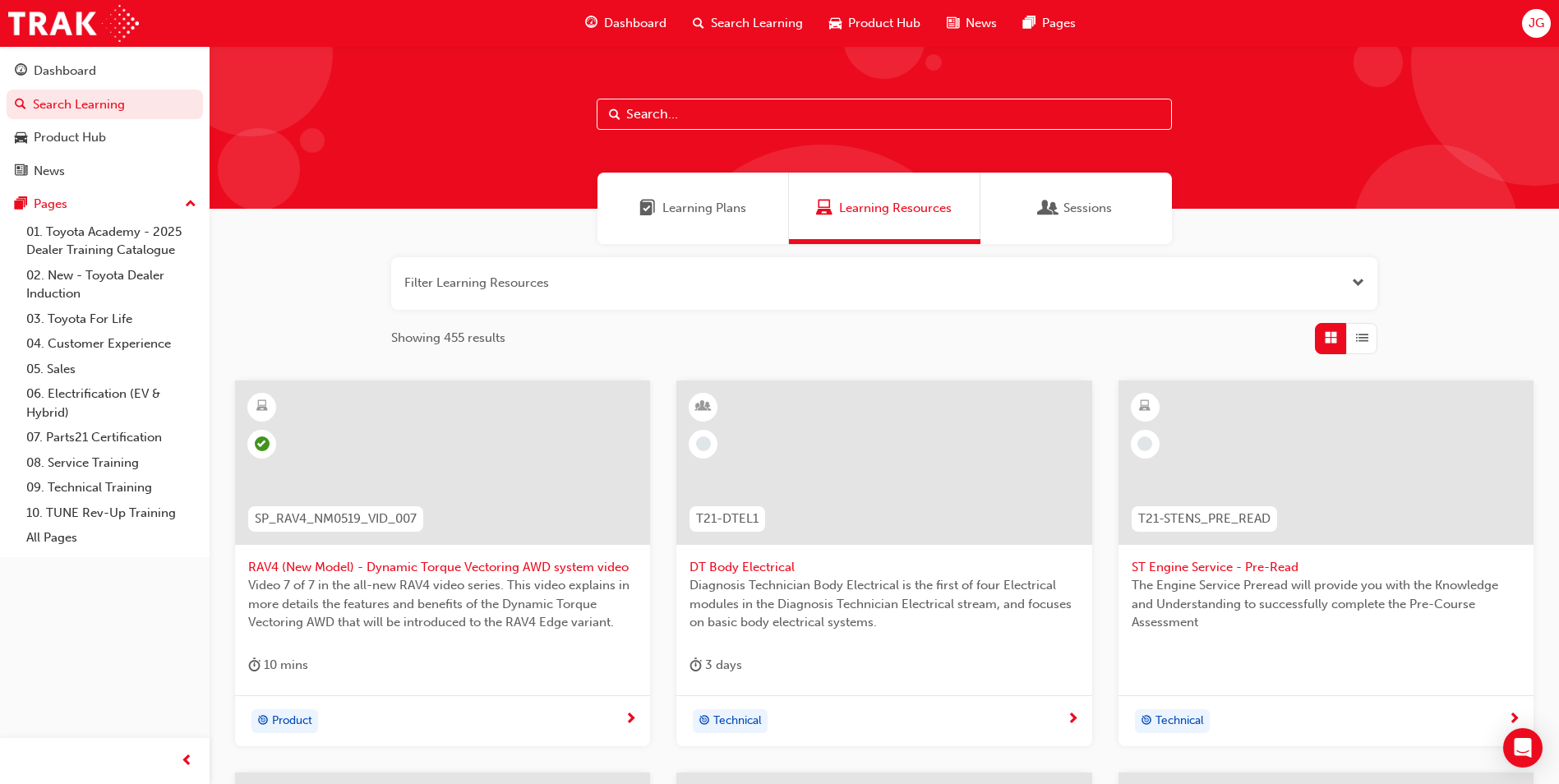
click at [851, 29] on span "Product Hub" at bounding box center [884, 22] width 72 height 18
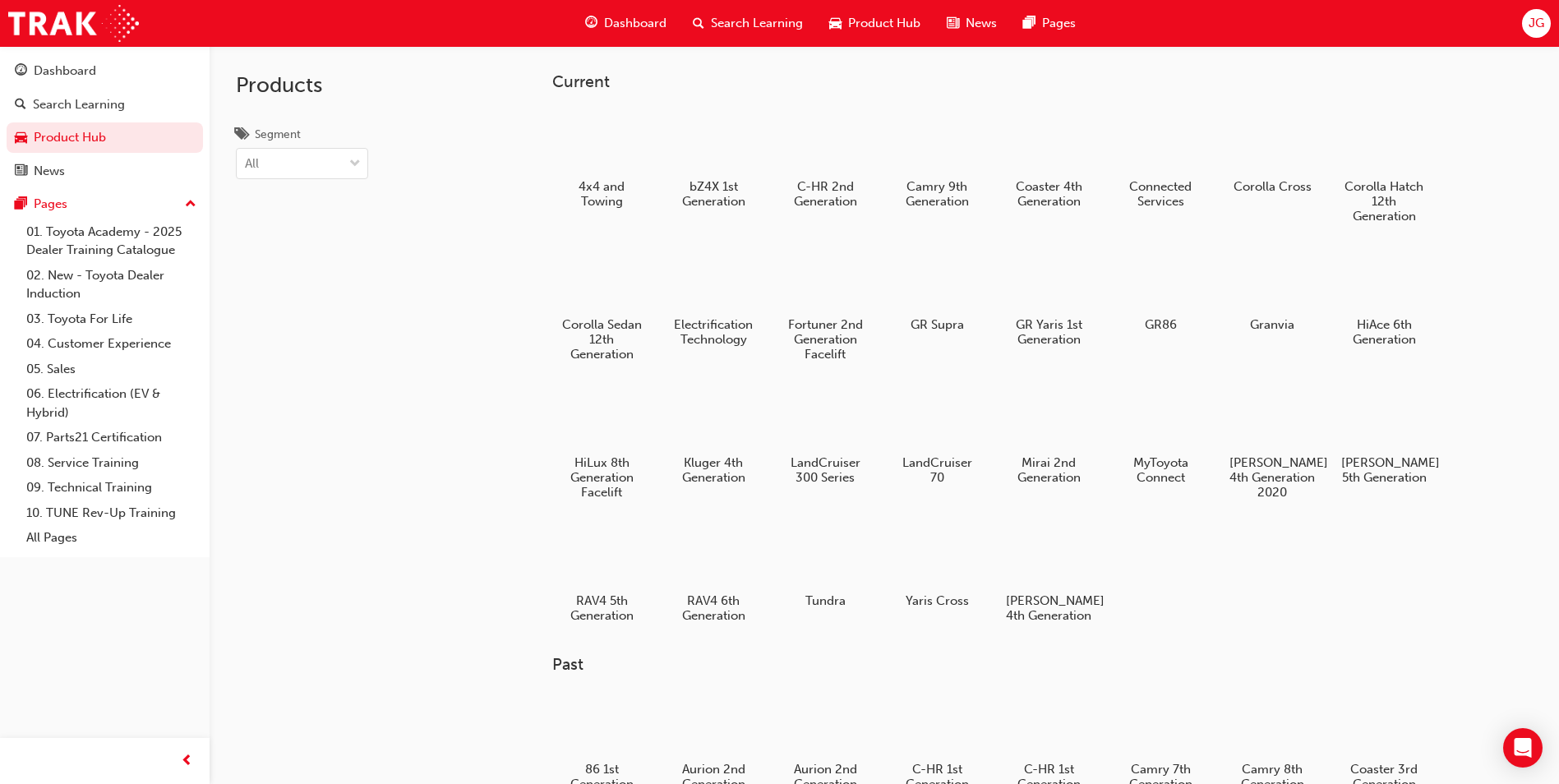
click at [770, 26] on span "Search Learning" at bounding box center [756, 22] width 92 height 18
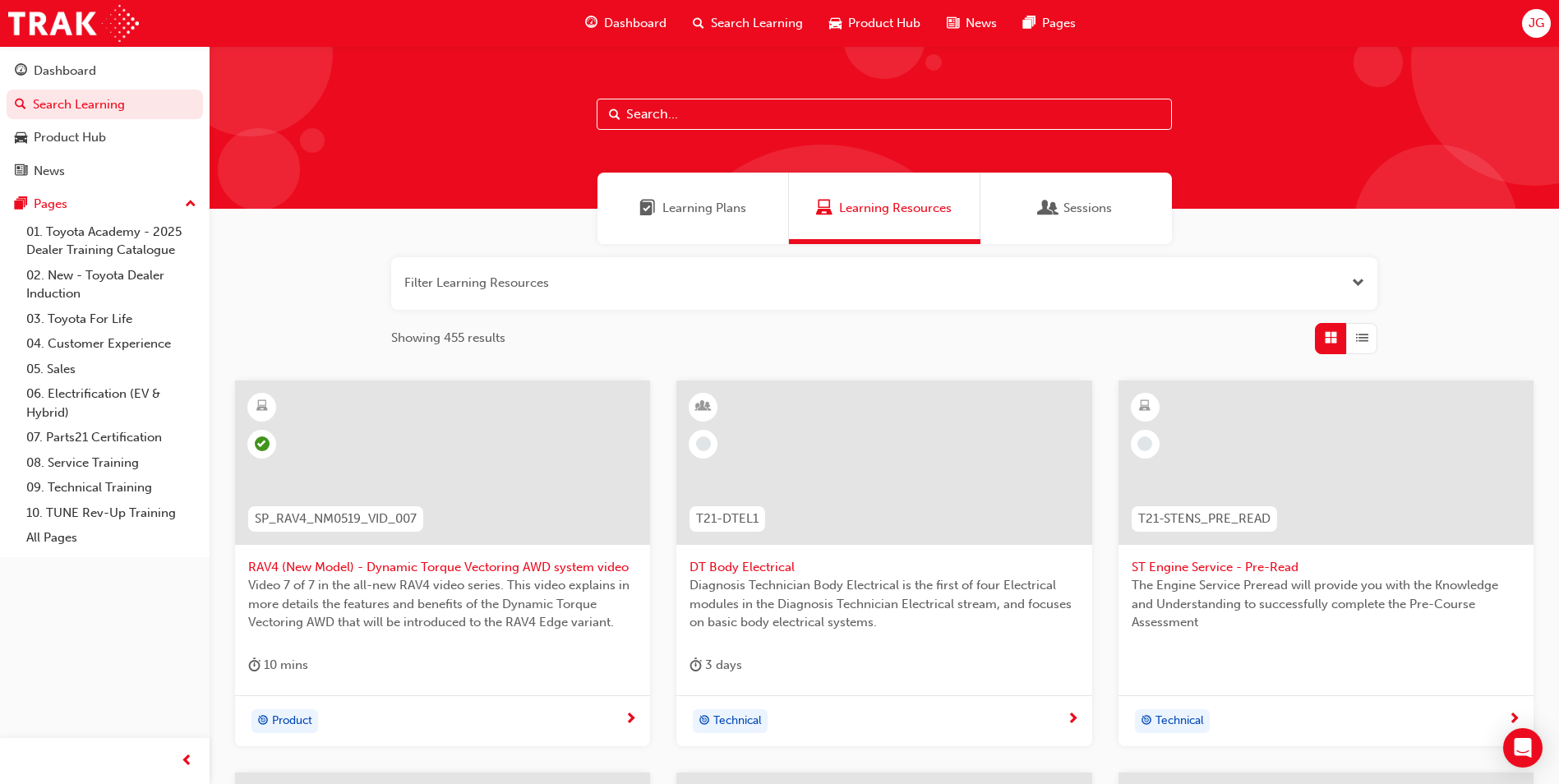
click at [1026, 205] on div "Sessions" at bounding box center [1076, 209] width 191 height 72
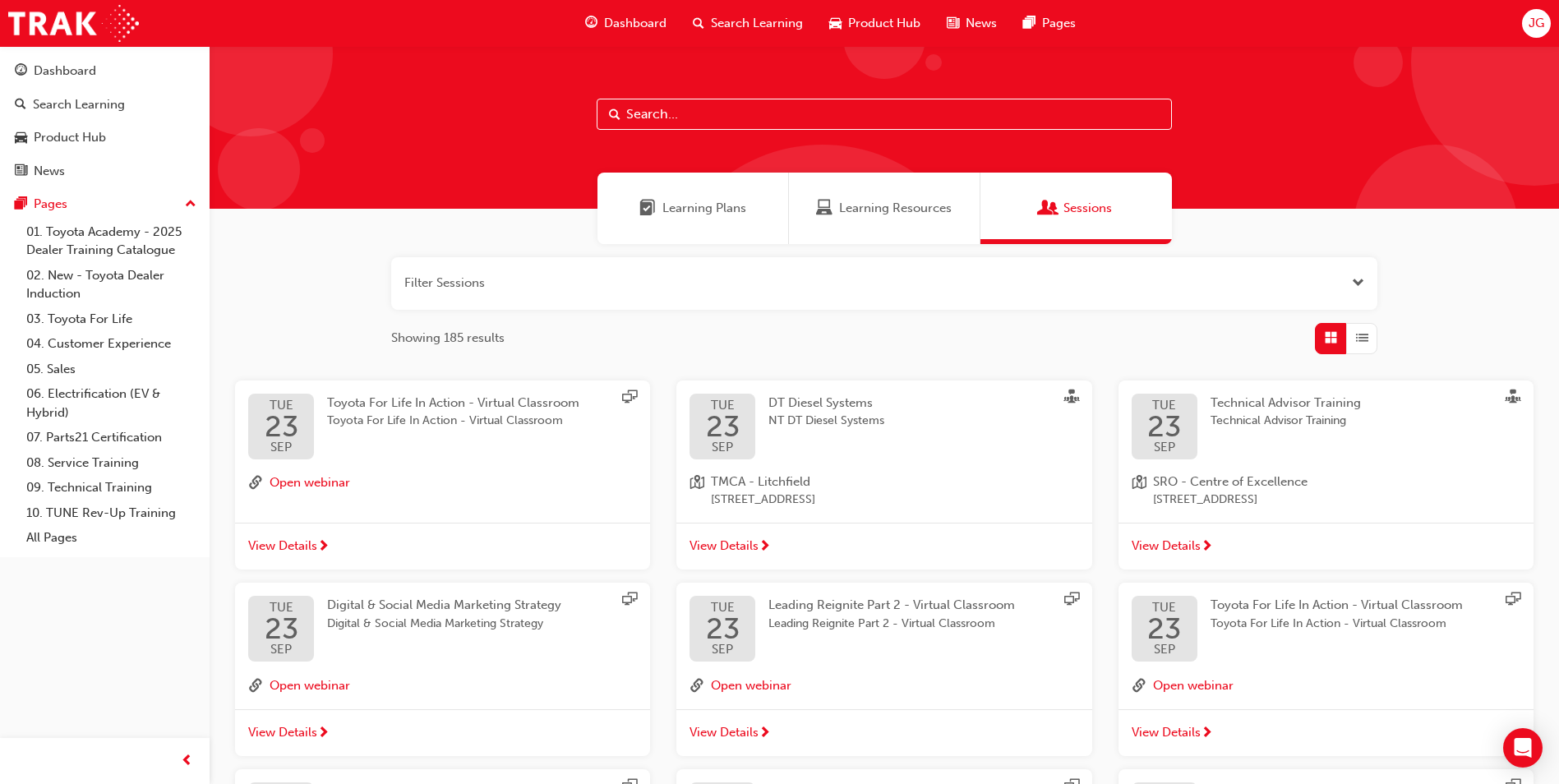
click at [908, 216] on span "Learning Resources" at bounding box center [895, 208] width 113 height 18
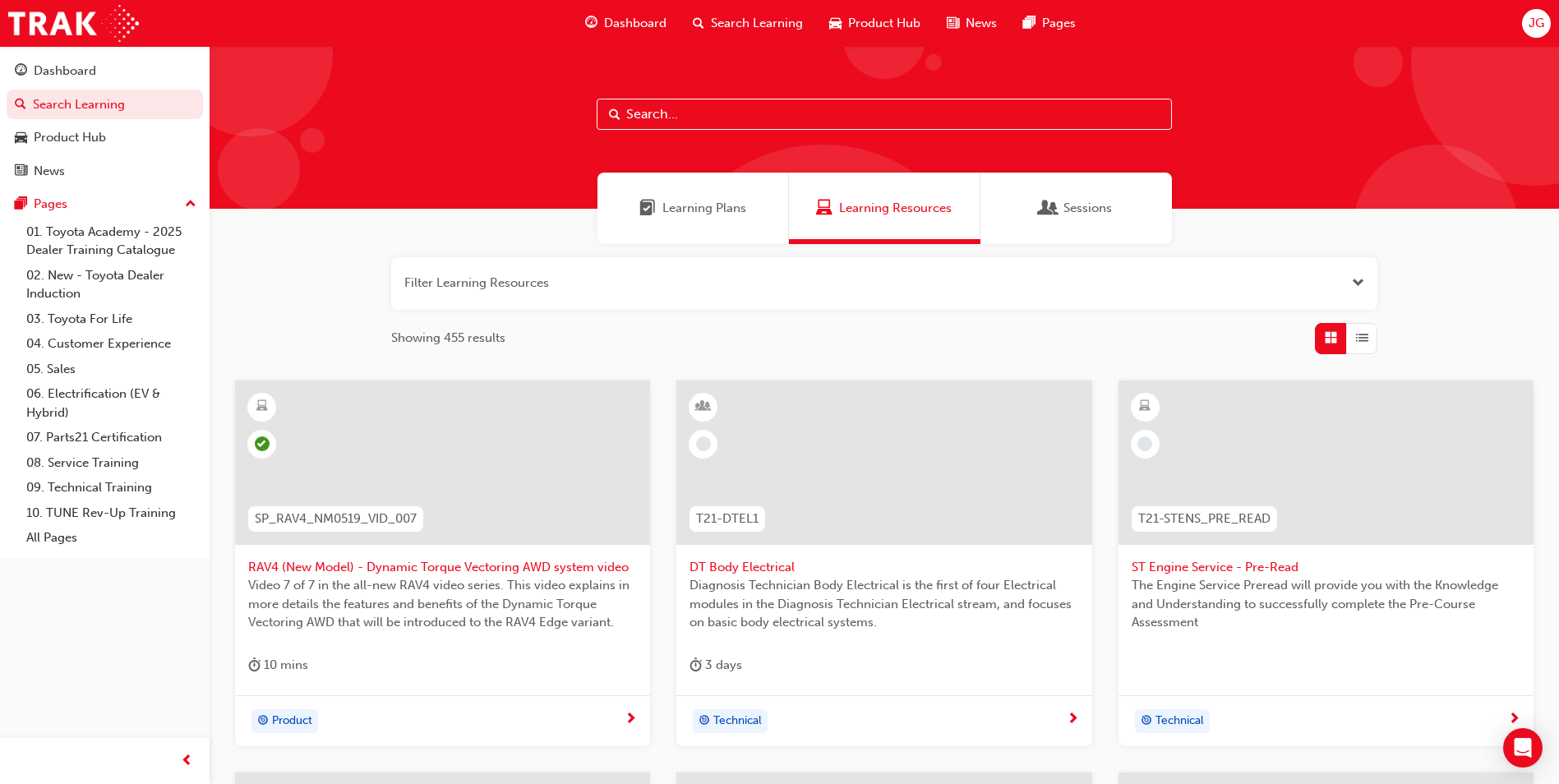
click at [726, 229] on div "Learning Plans" at bounding box center [692, 209] width 191 height 72
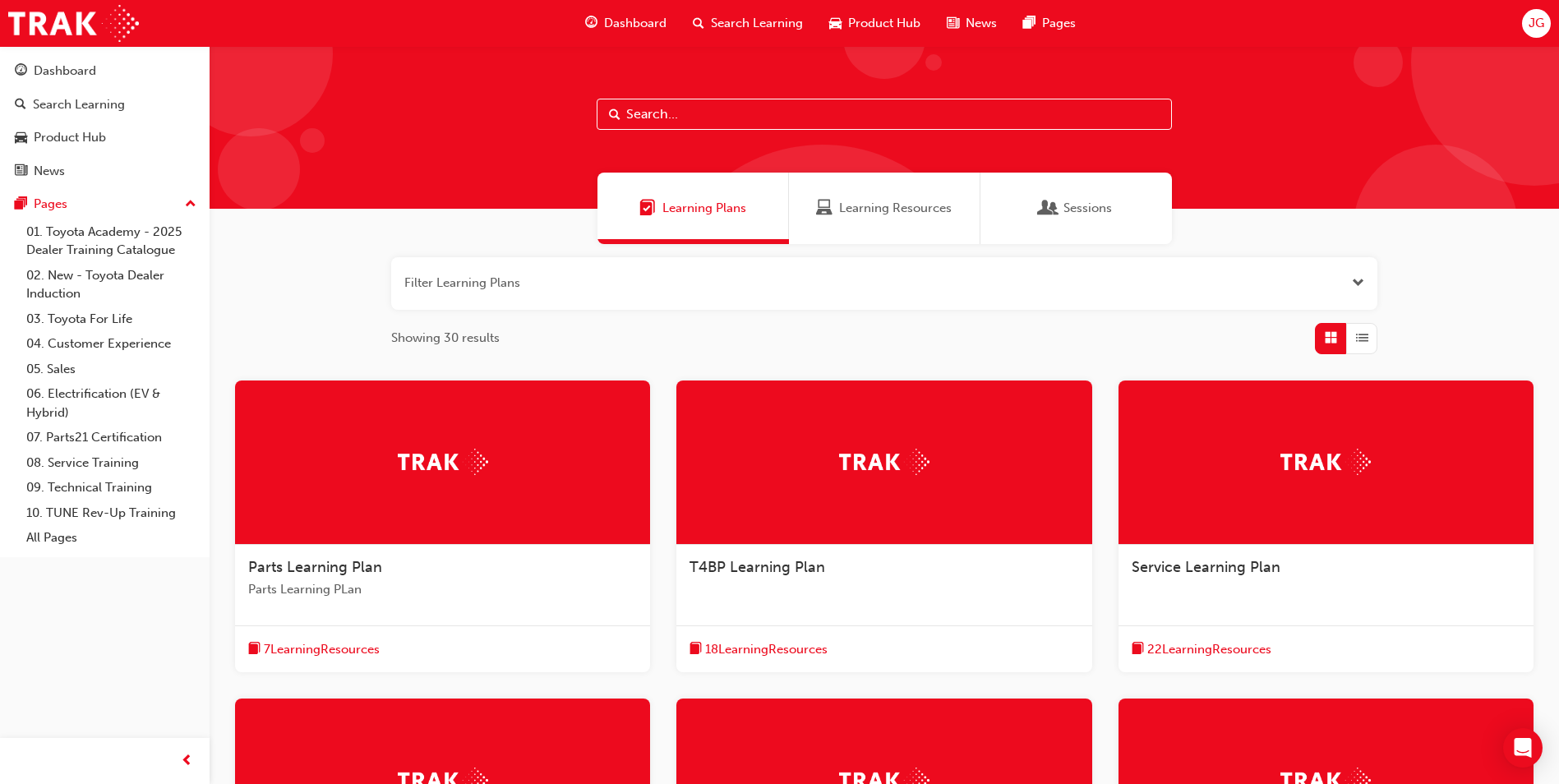
click at [860, 227] on div "Learning Resources" at bounding box center [884, 209] width 191 height 72
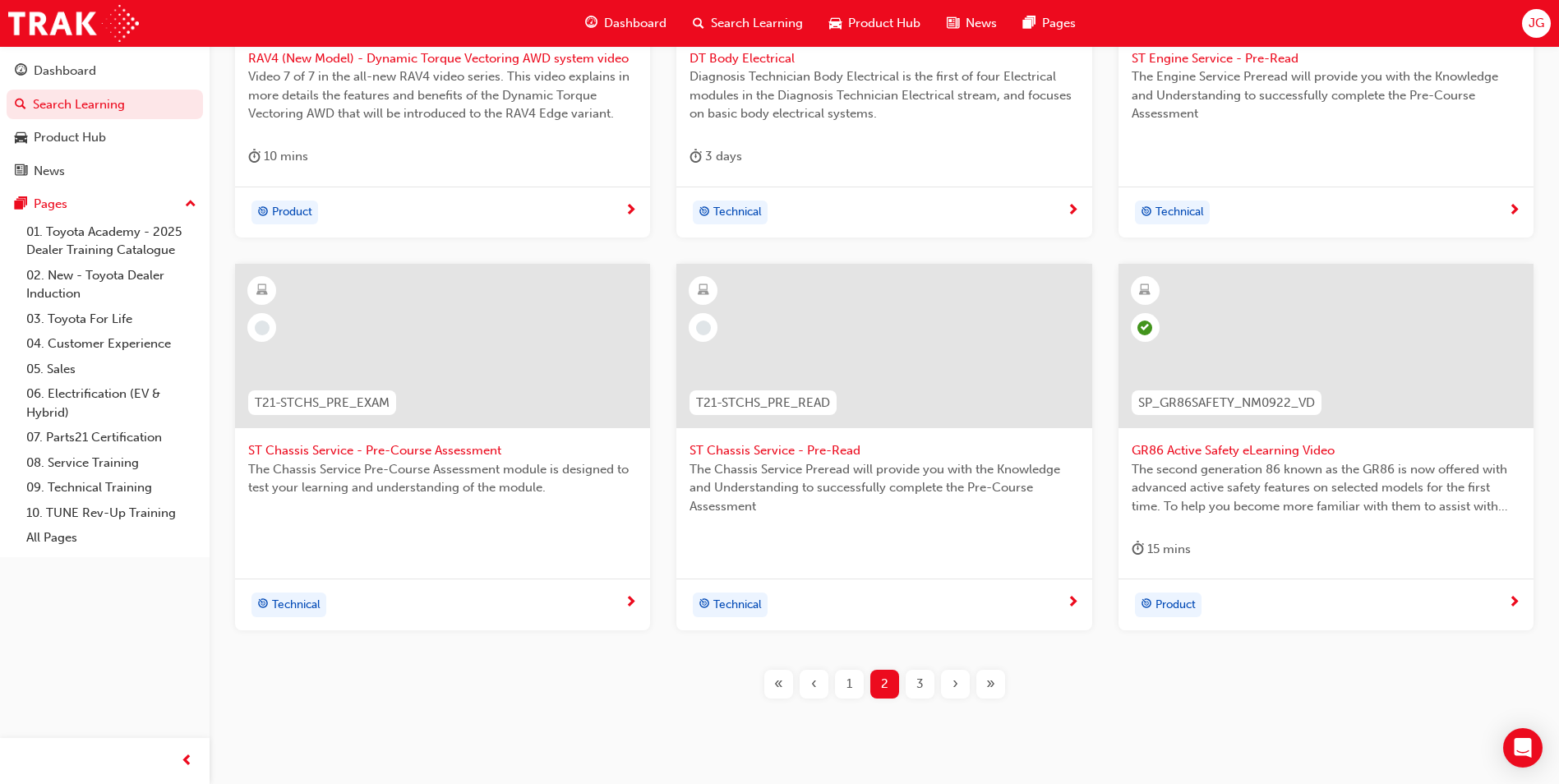
scroll to position [510, 0]
click at [918, 677] on span "3" at bounding box center [920, 681] width 8 height 18
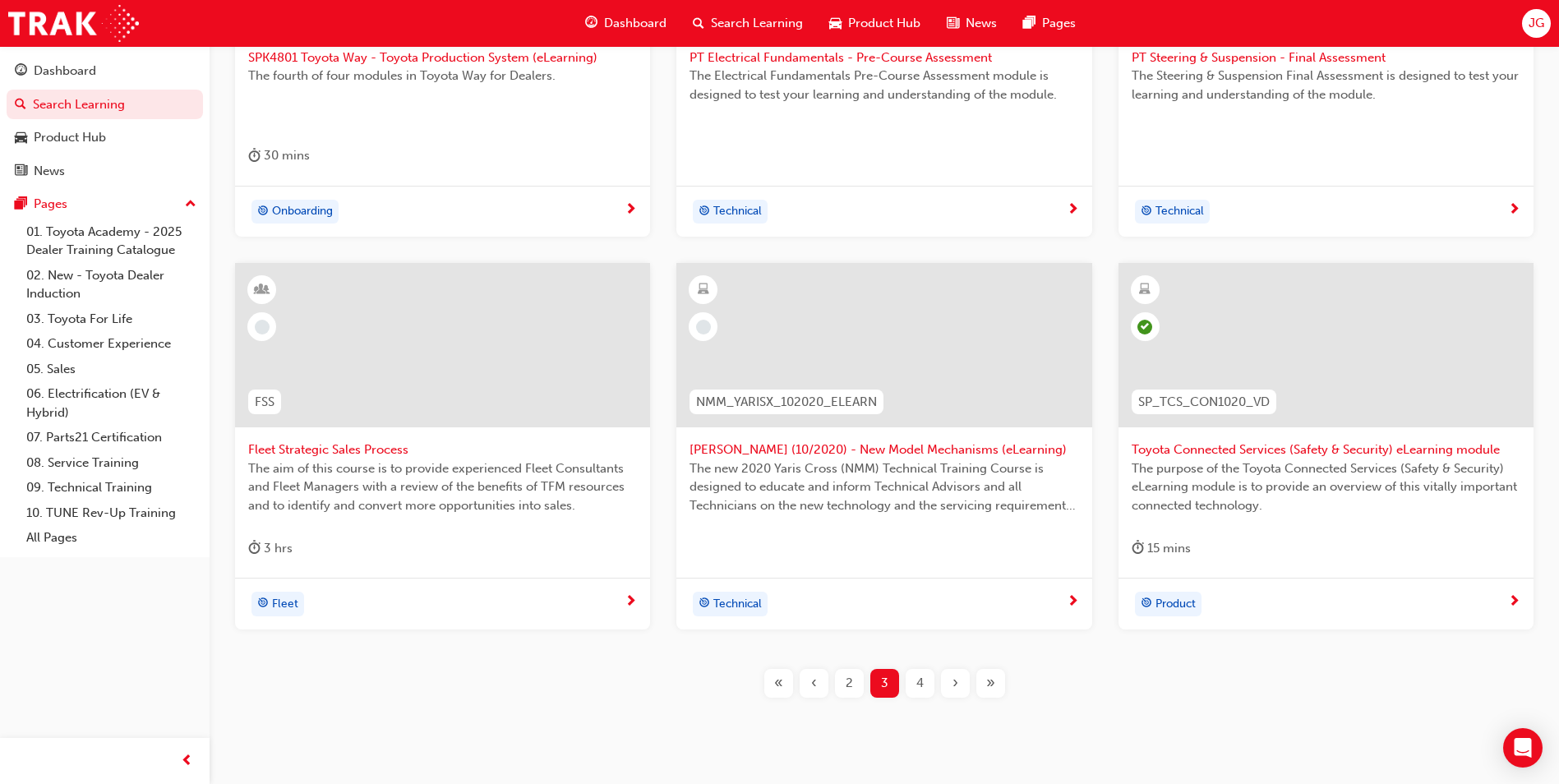
scroll to position [556, 0]
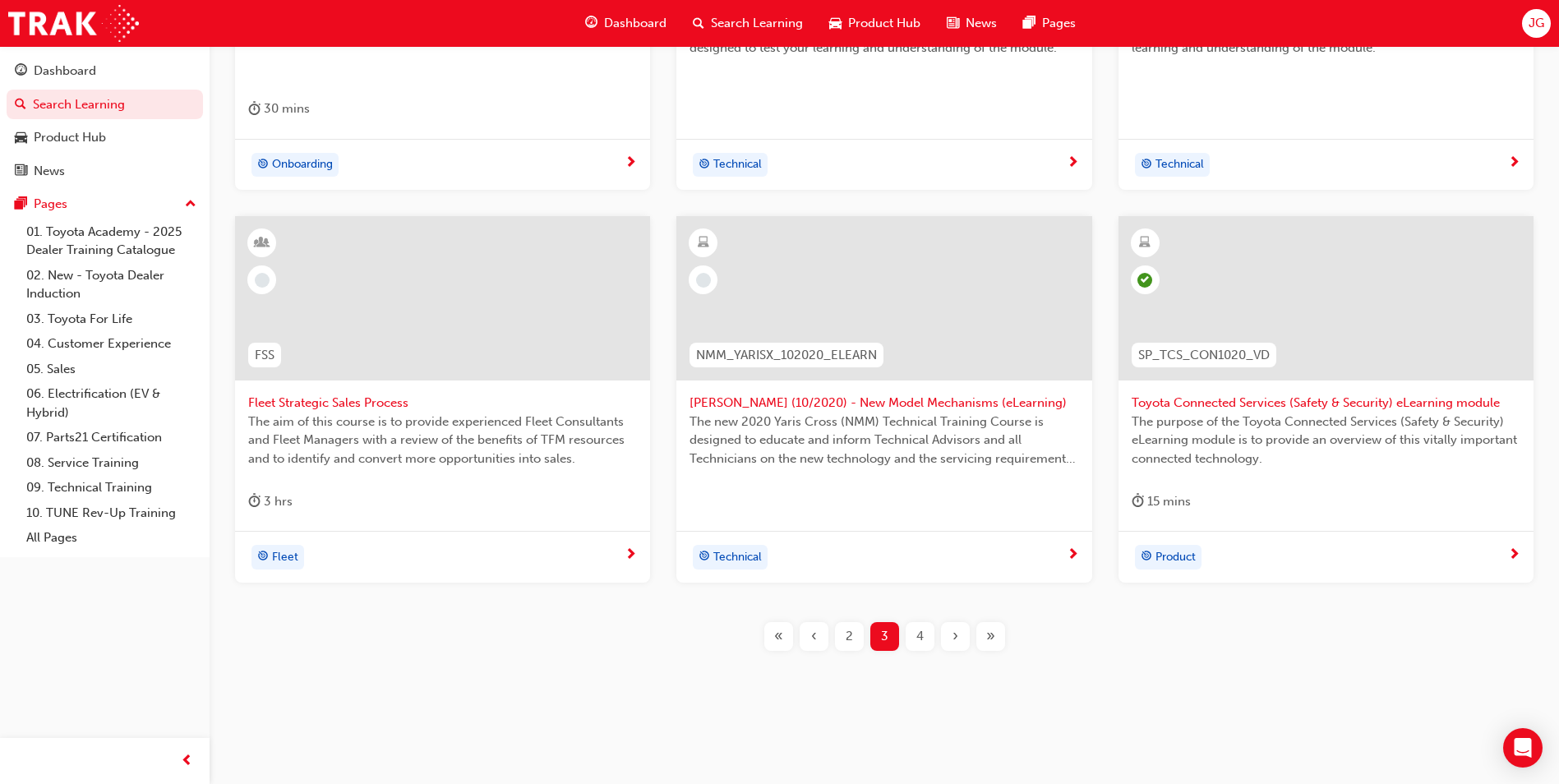
click at [914, 631] on div "4" at bounding box center [920, 637] width 29 height 29
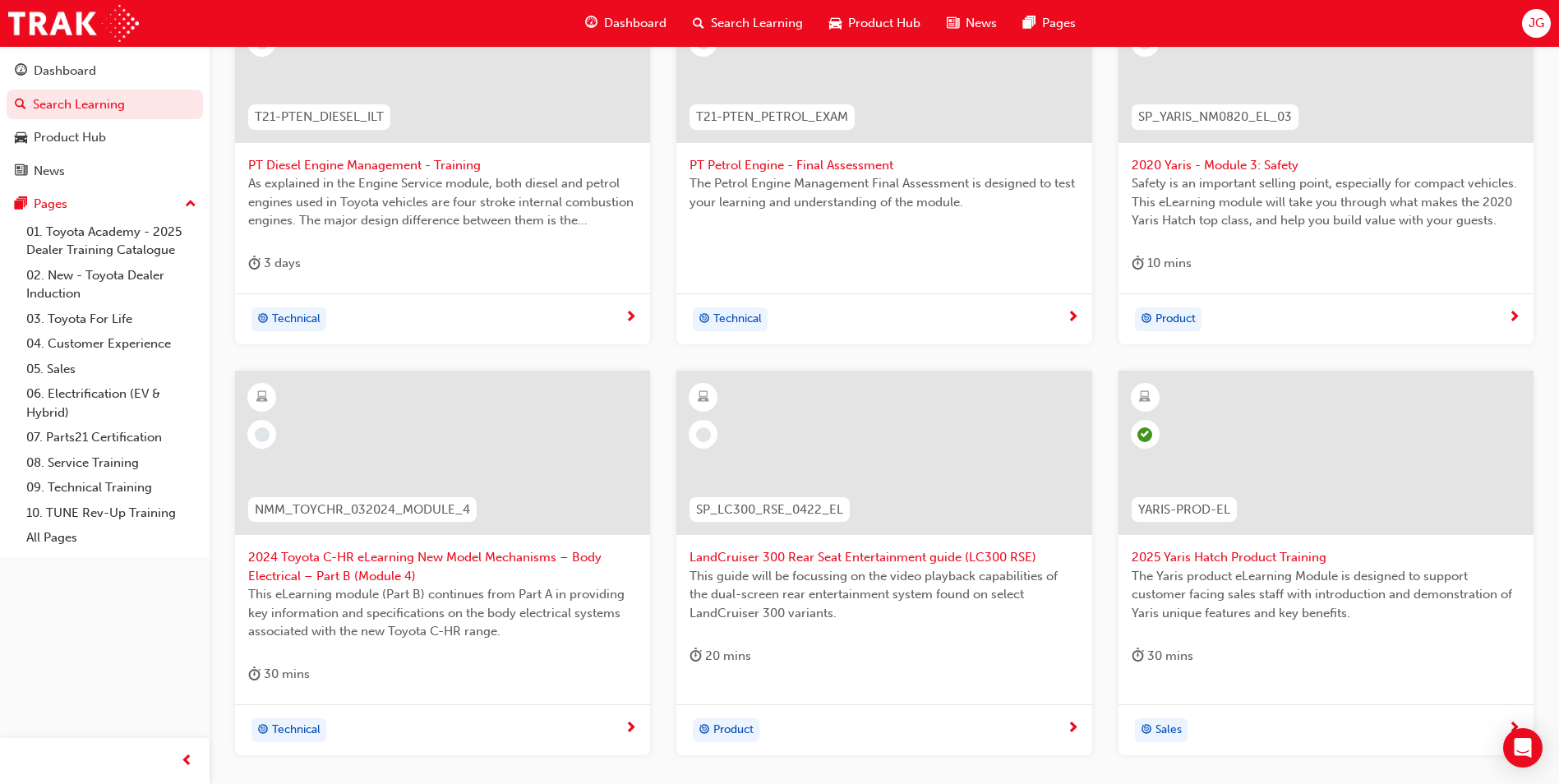
scroll to position [403, 0]
click at [911, 554] on span "LandCruiser 300 Rear Seat Entertainment guide (LC300 RSE)" at bounding box center [883, 556] width 388 height 18
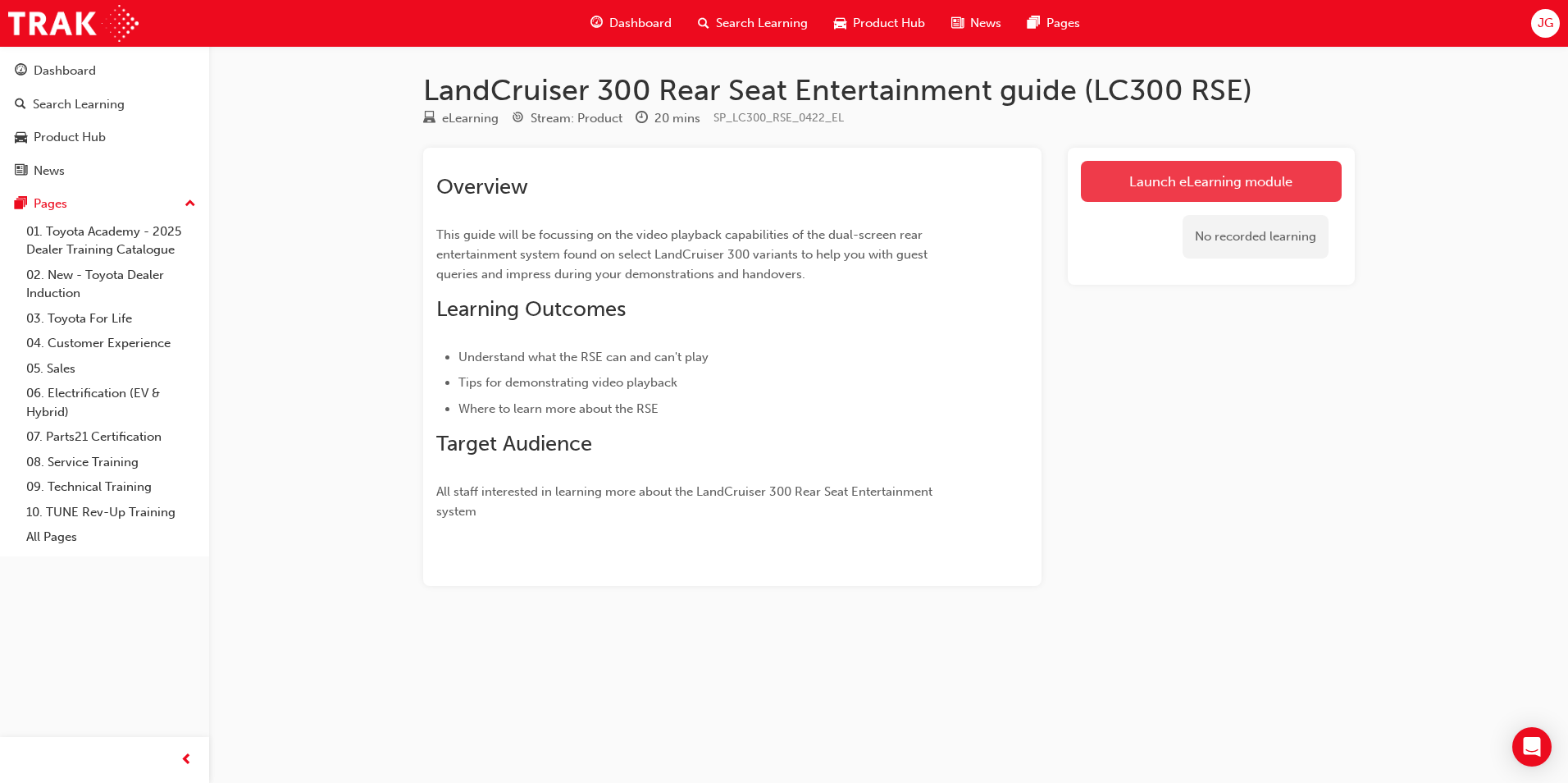
click at [1144, 192] on link "Launch eLearning module" at bounding box center [1211, 181] width 261 height 41
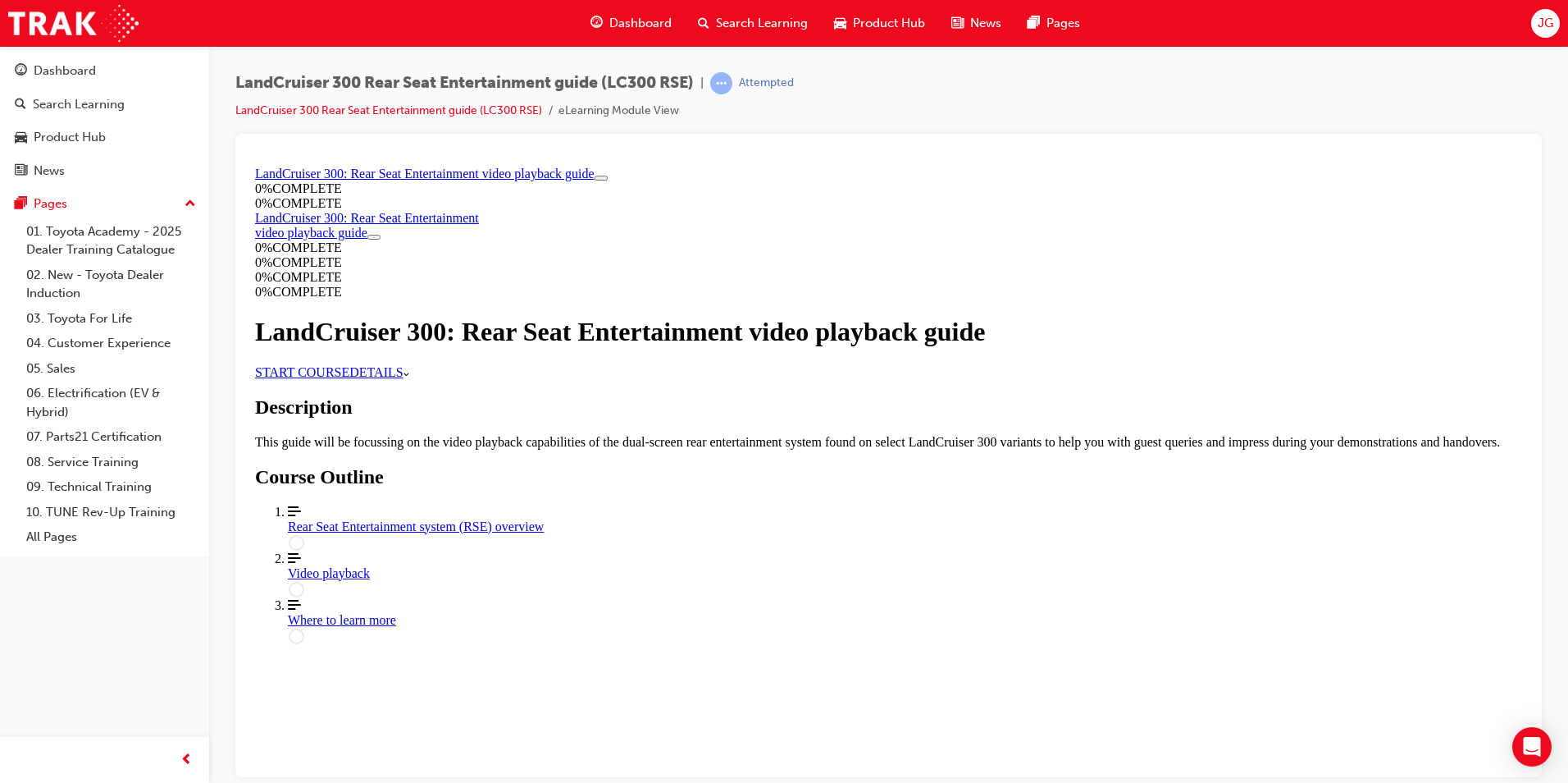
click at [350, 378] on link "START COURSE" at bounding box center [301, 371] width 94 height 14
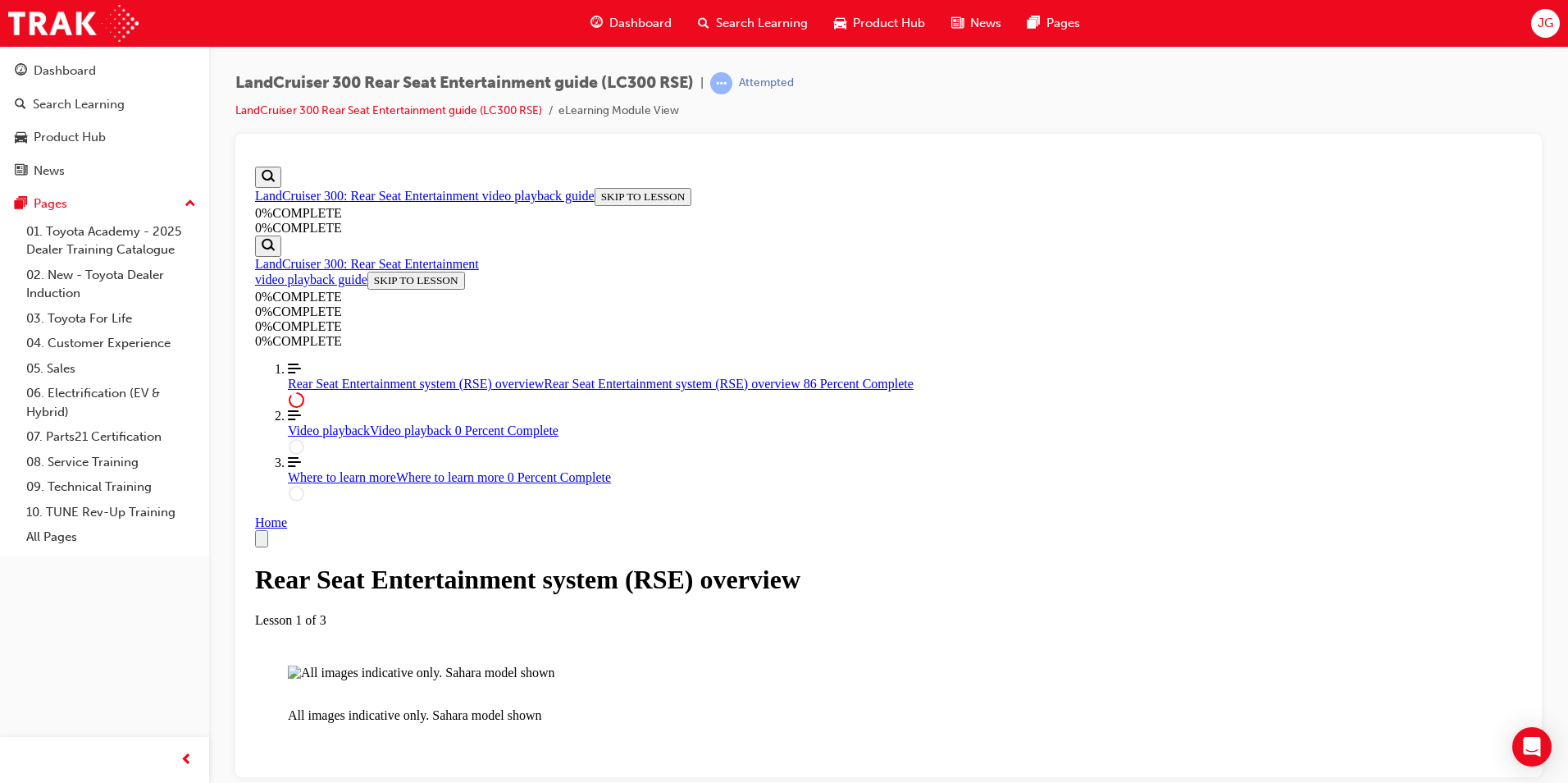
scroll to position [2551, 0]
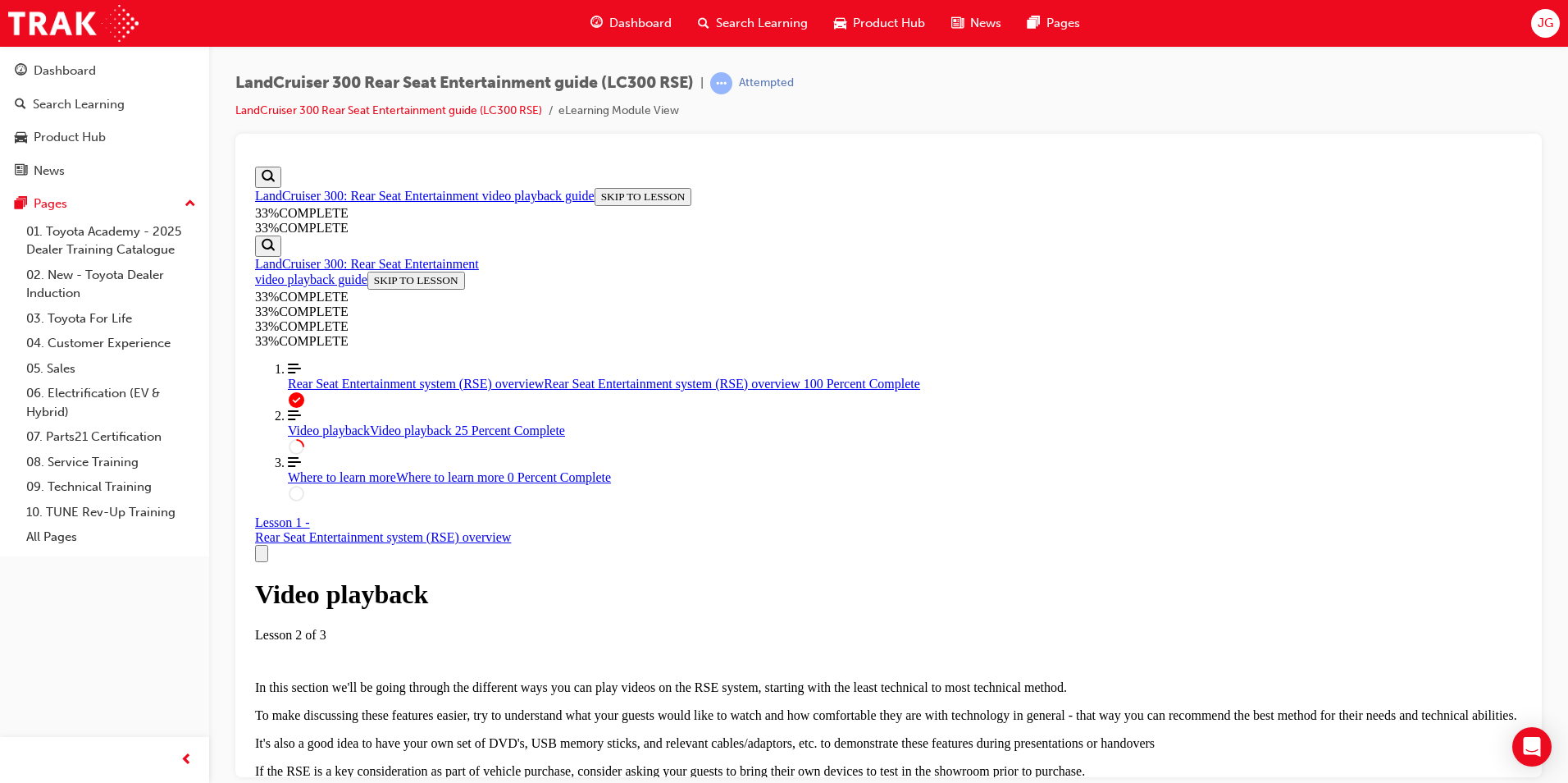
scroll to position [1628, 0]
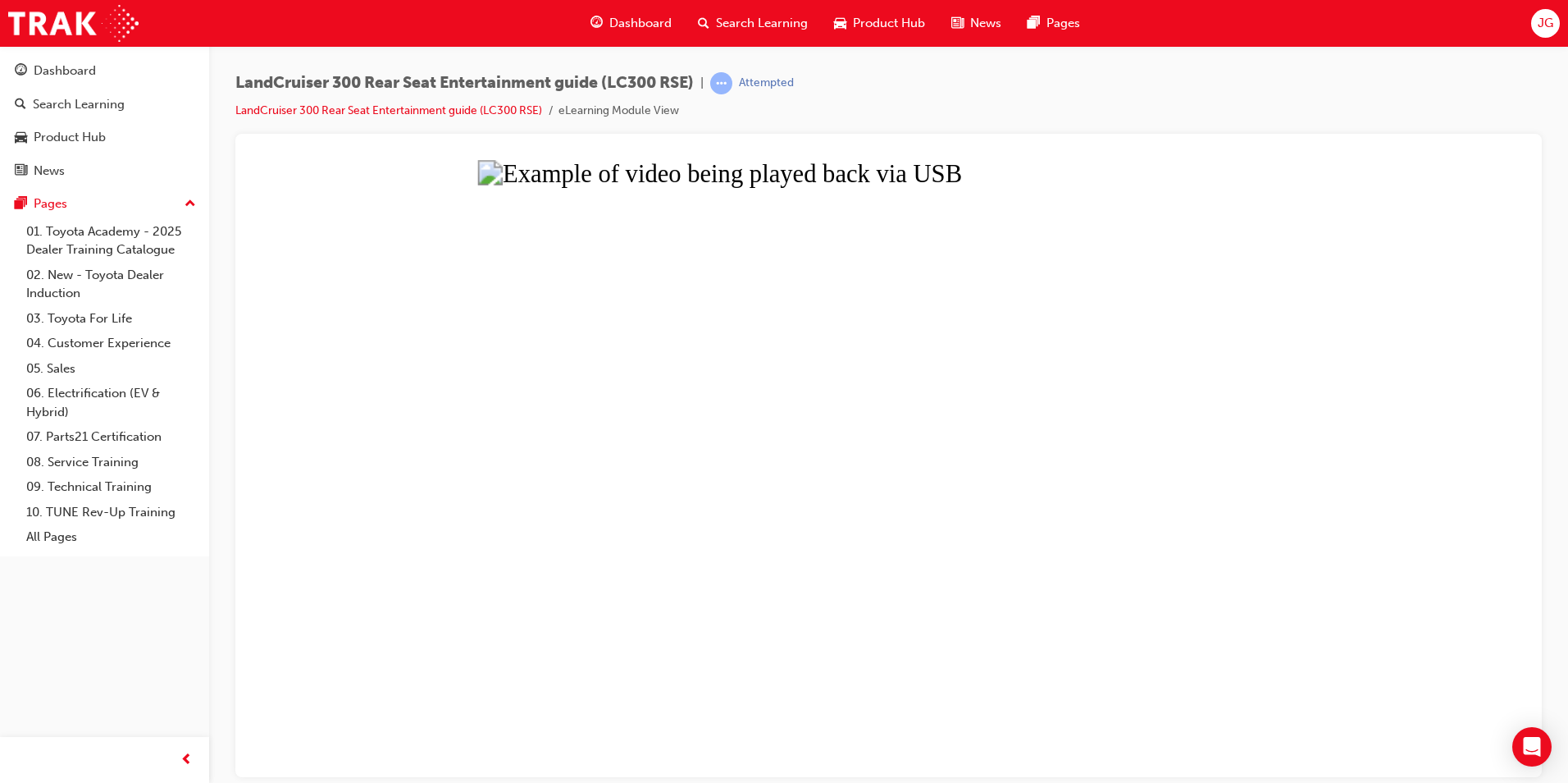
click at [741, 428] on button "Unzoom image" at bounding box center [889, 467] width 1280 height 617
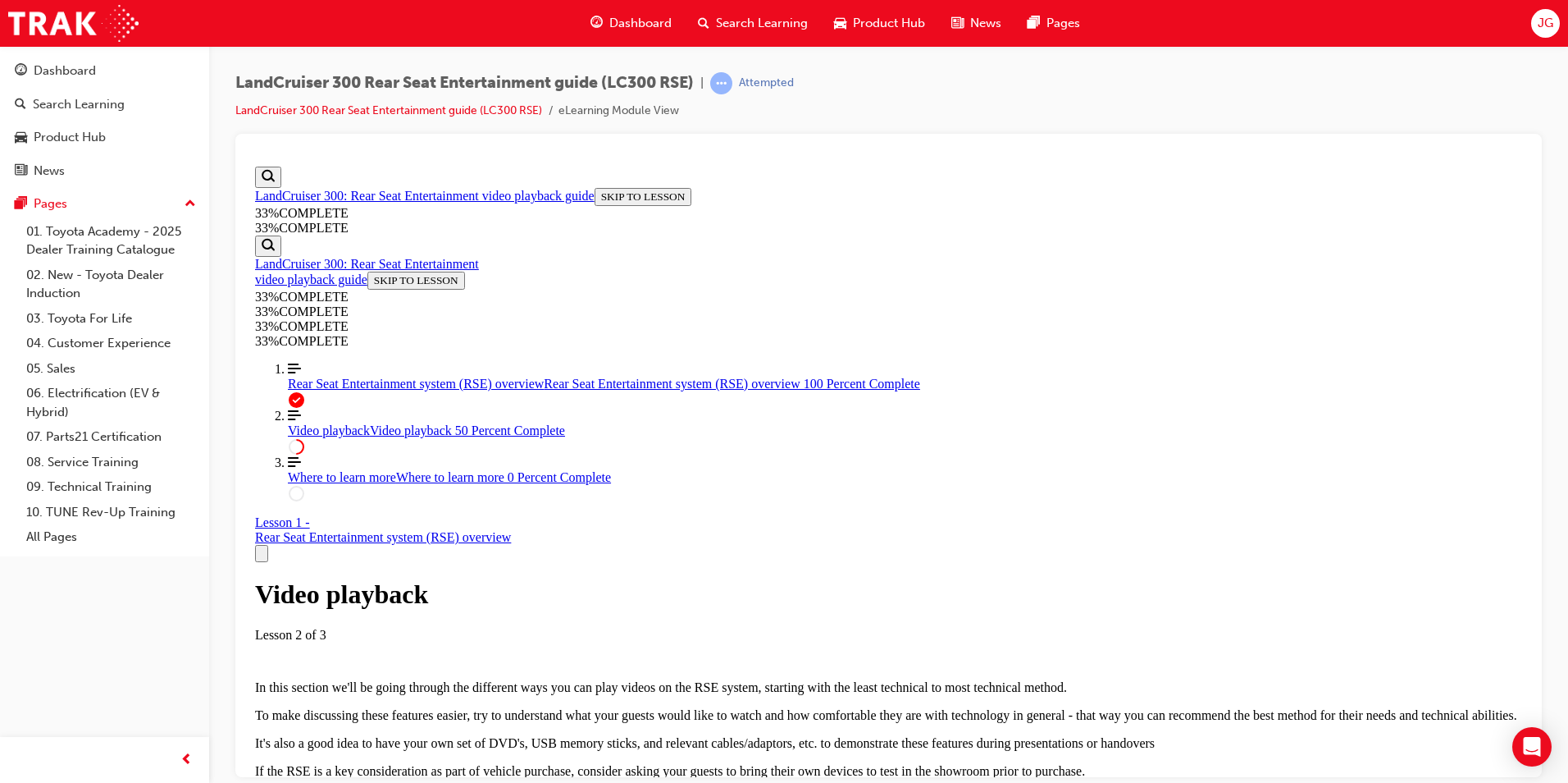
scroll to position [2841, 0]
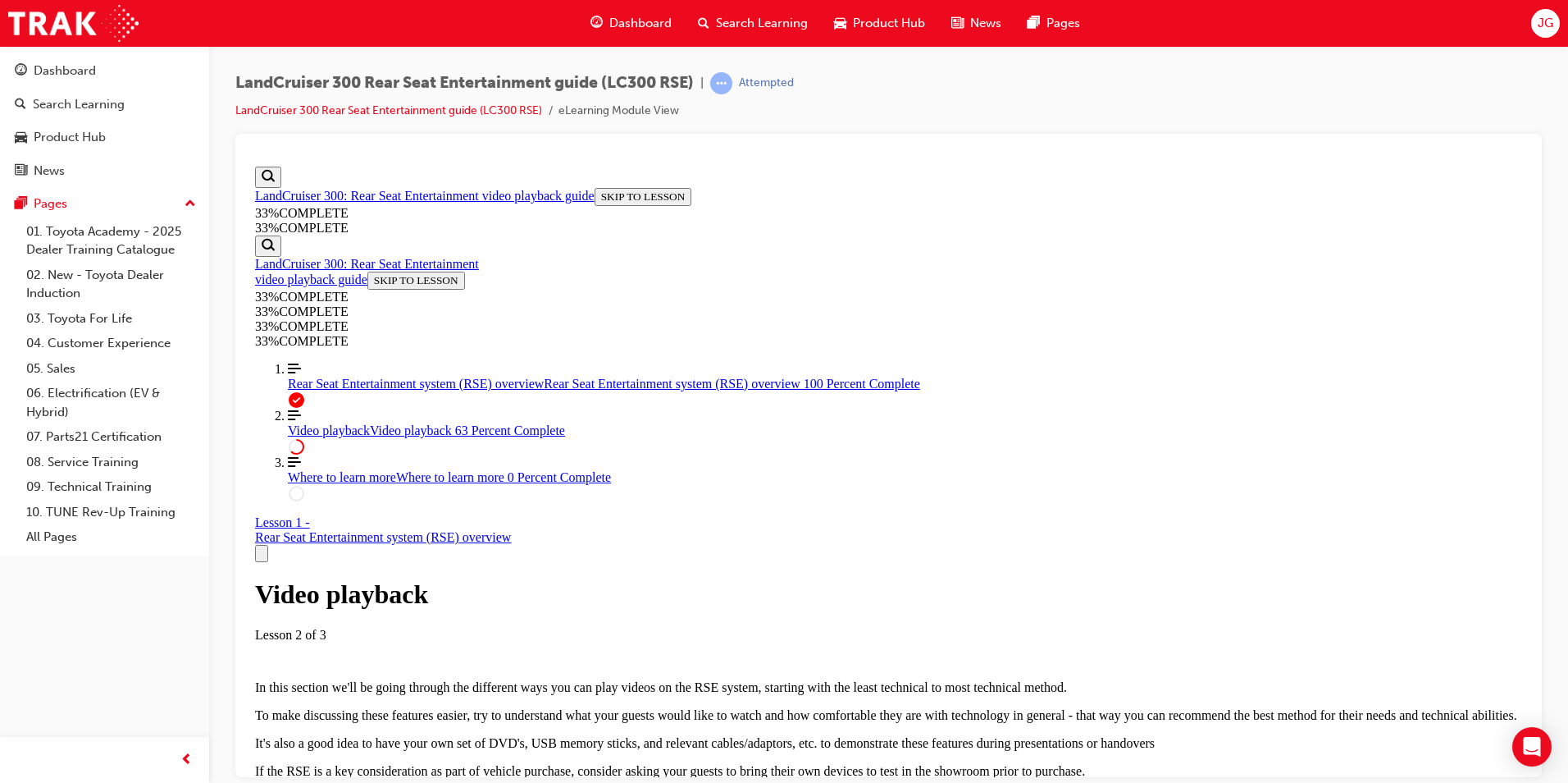
scroll to position [4280, 0]
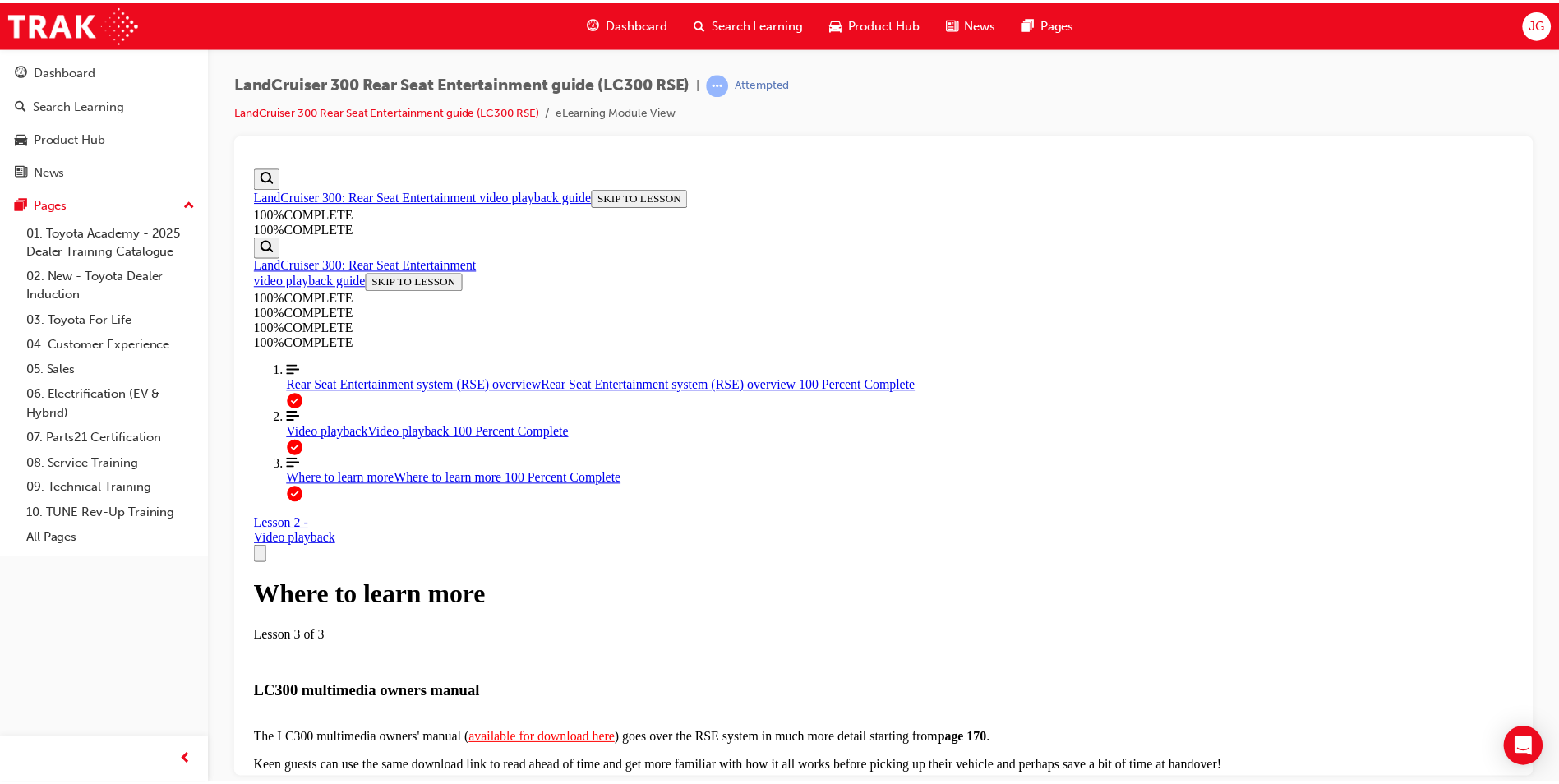
scroll to position [434, 0]
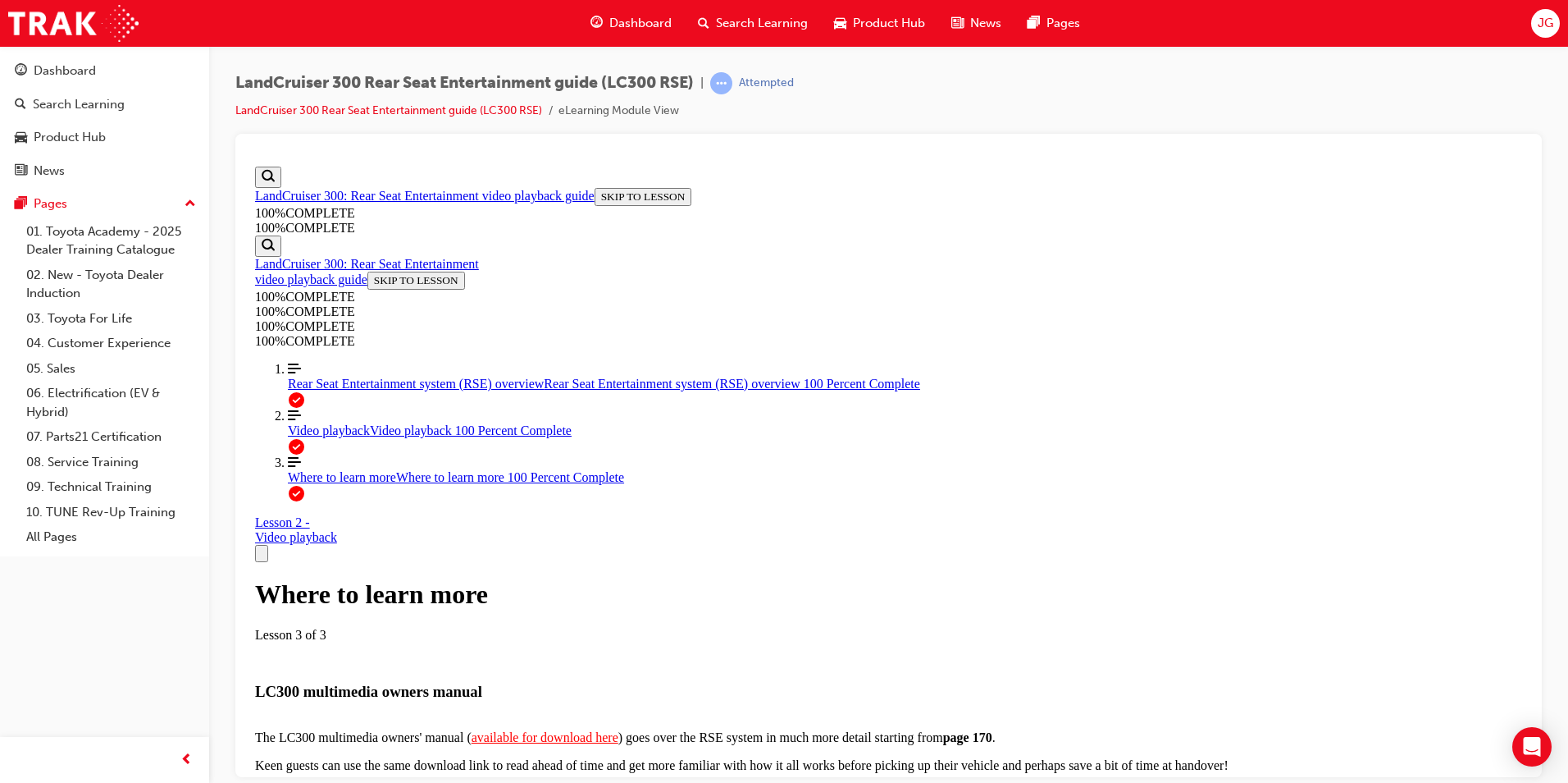
click at [834, 24] on span "car-icon" at bounding box center [840, 23] width 13 height 20
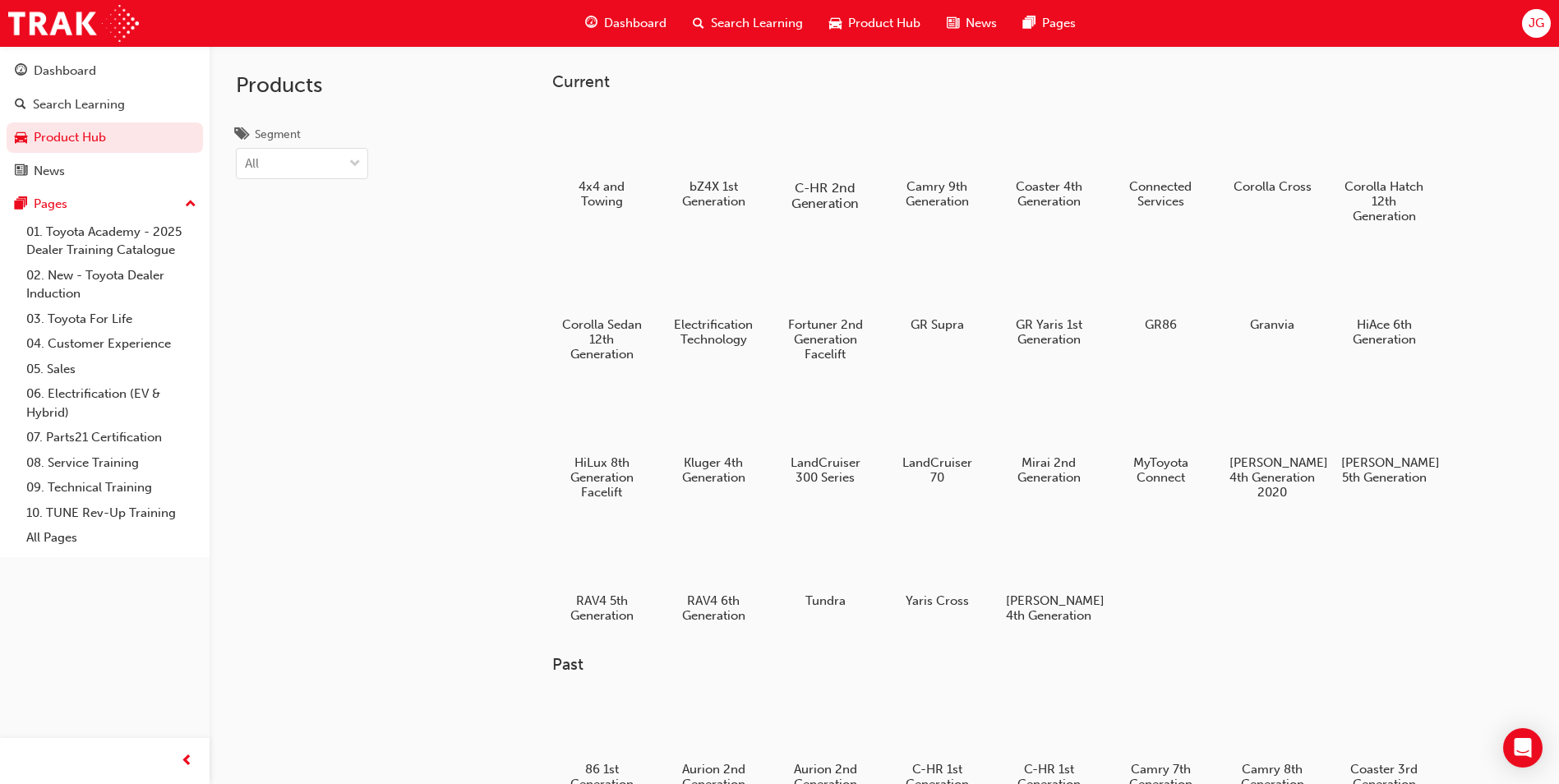
click at [831, 158] on div at bounding box center [825, 140] width 91 height 65
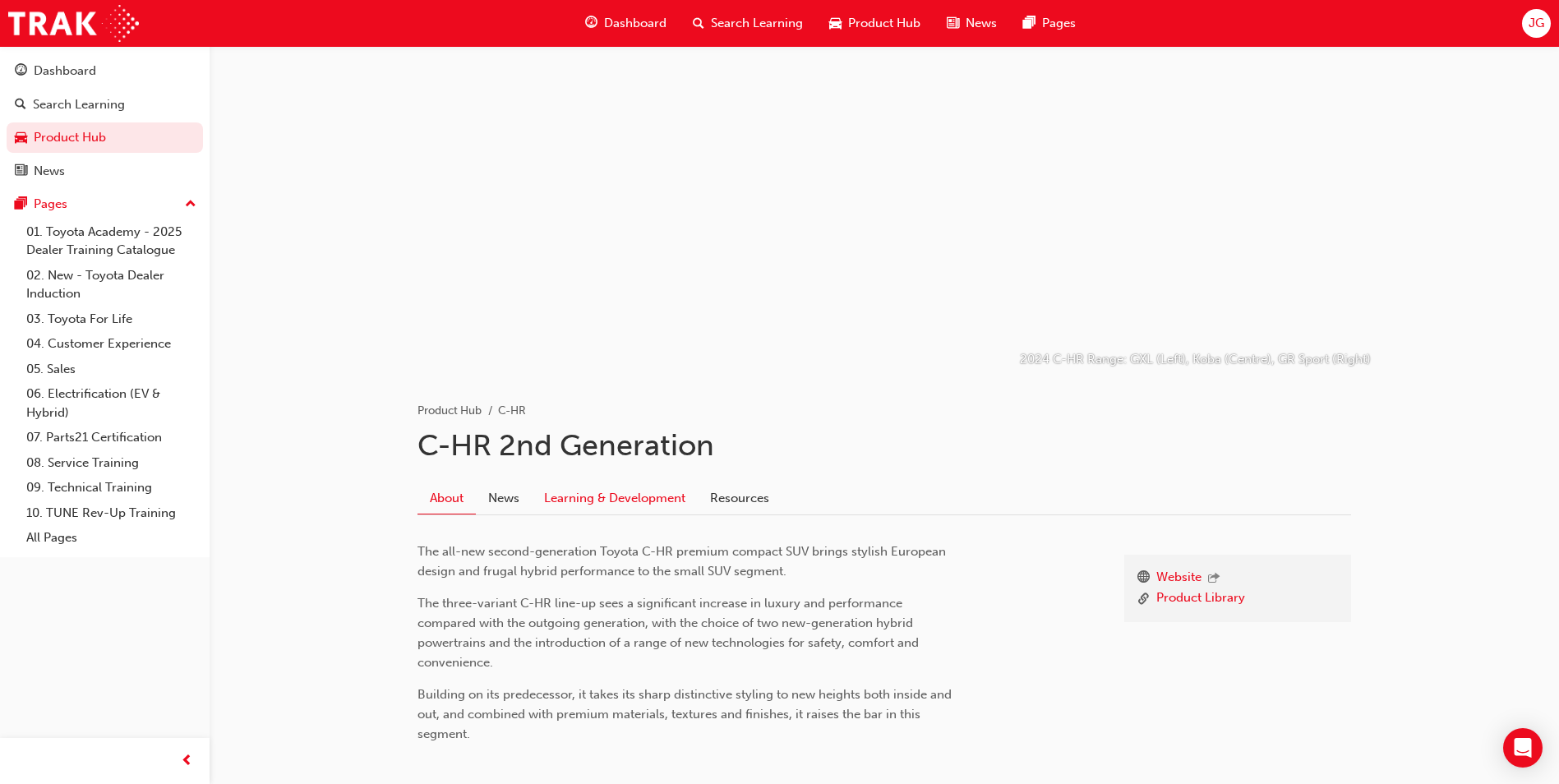
click at [649, 503] on link "Learning & Development" at bounding box center [614, 498] width 166 height 31
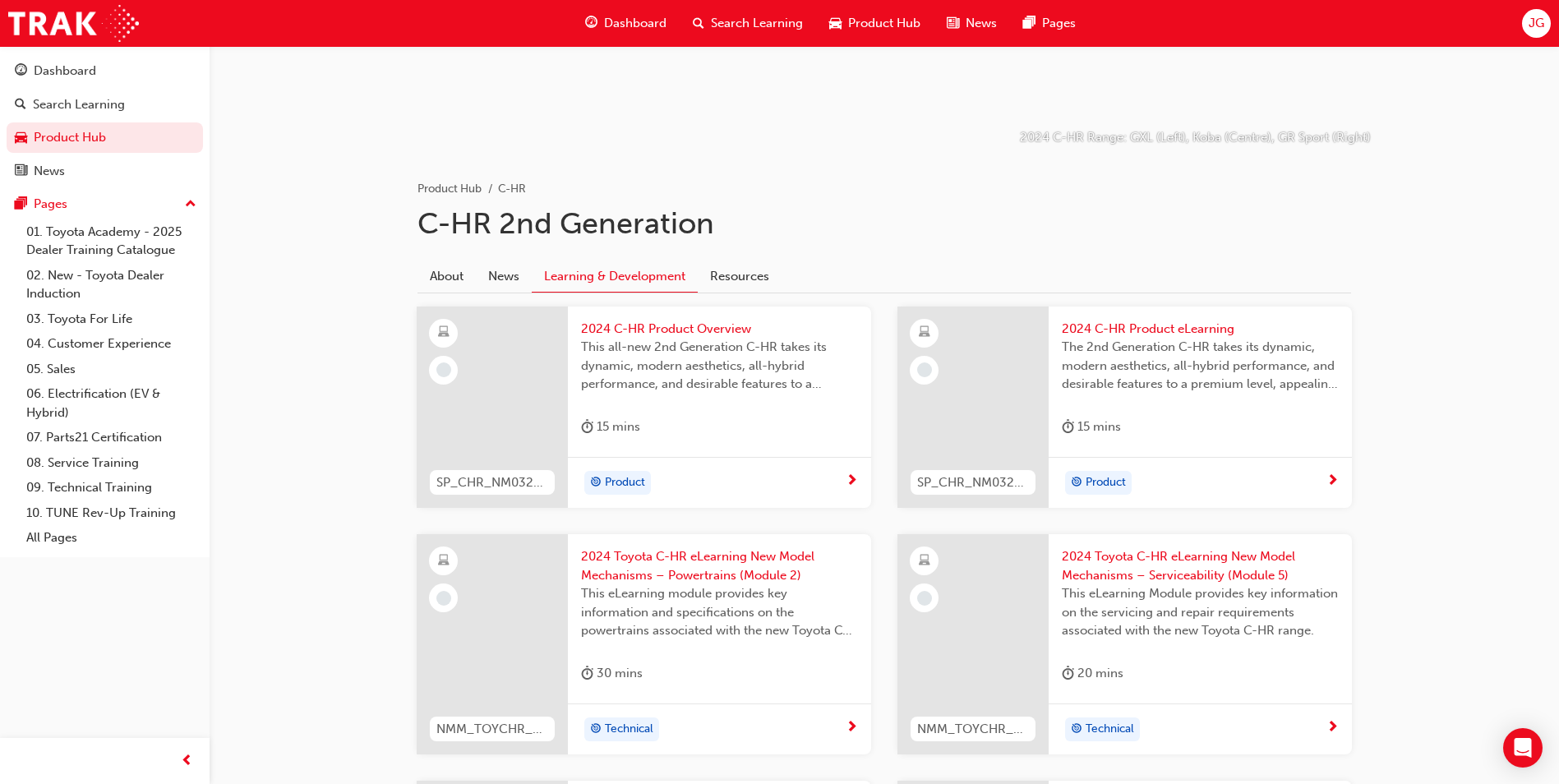
scroll to position [219, 0]
click at [604, 319] on div "2024 C-HR Product Overview This all-new 2nd Generation C-HR takes its dynamic, …" at bounding box center [719, 383] width 303 height 150
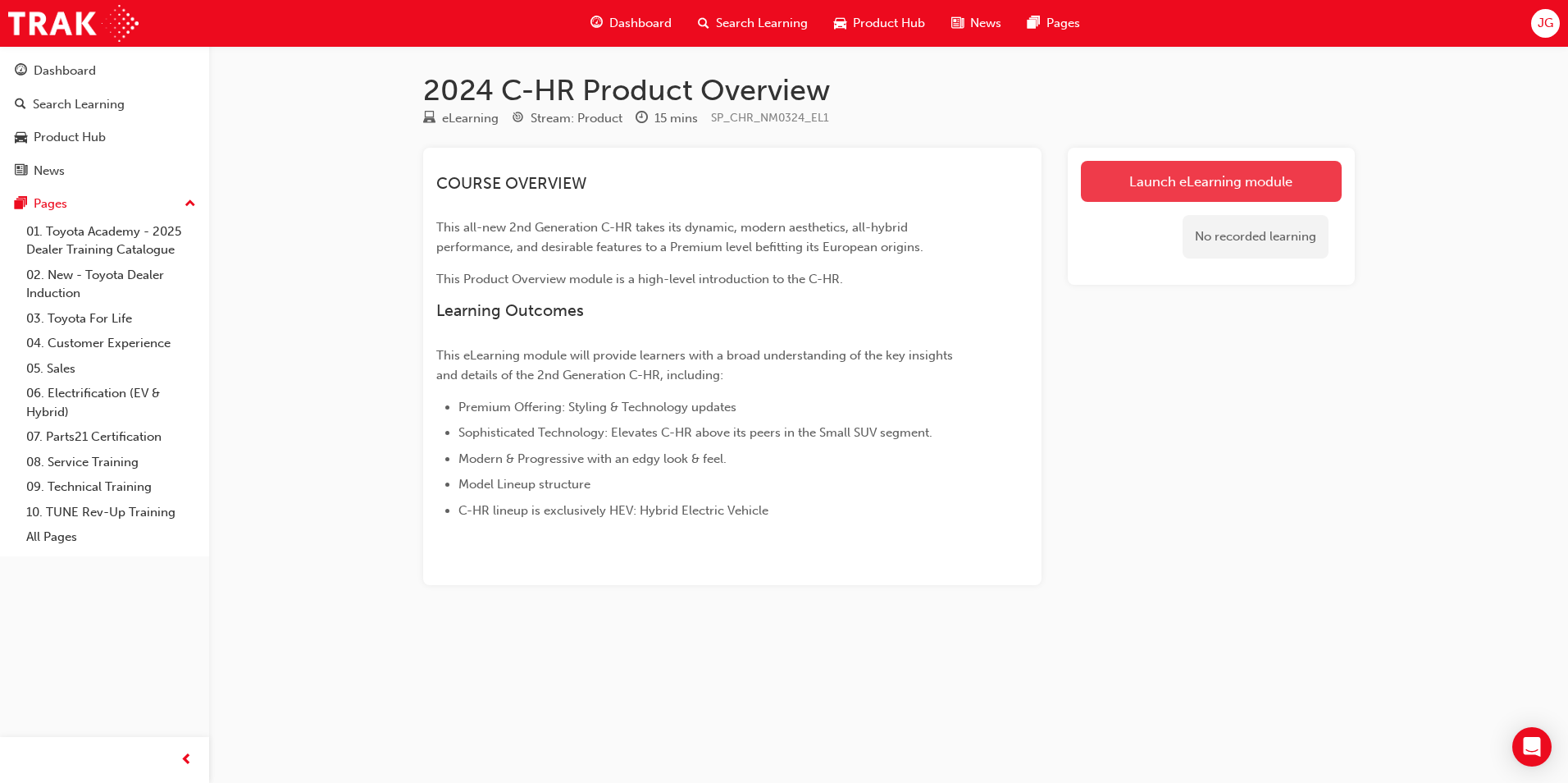
click at [1145, 183] on link "Launch eLearning module" at bounding box center [1211, 181] width 261 height 41
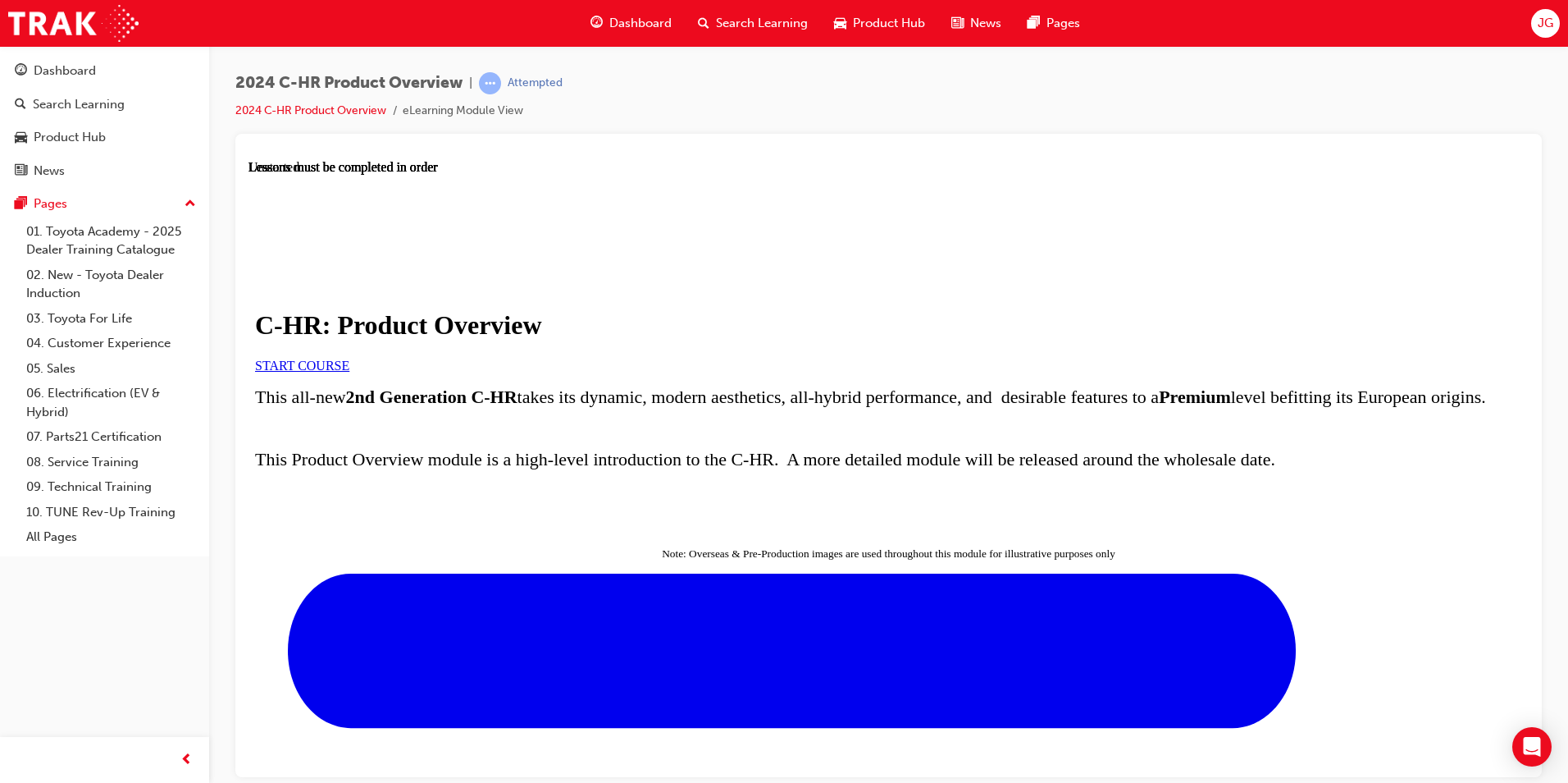
scroll to position [38, 0]
click at [350, 372] on link "START COURSE" at bounding box center [301, 364] width 94 height 14
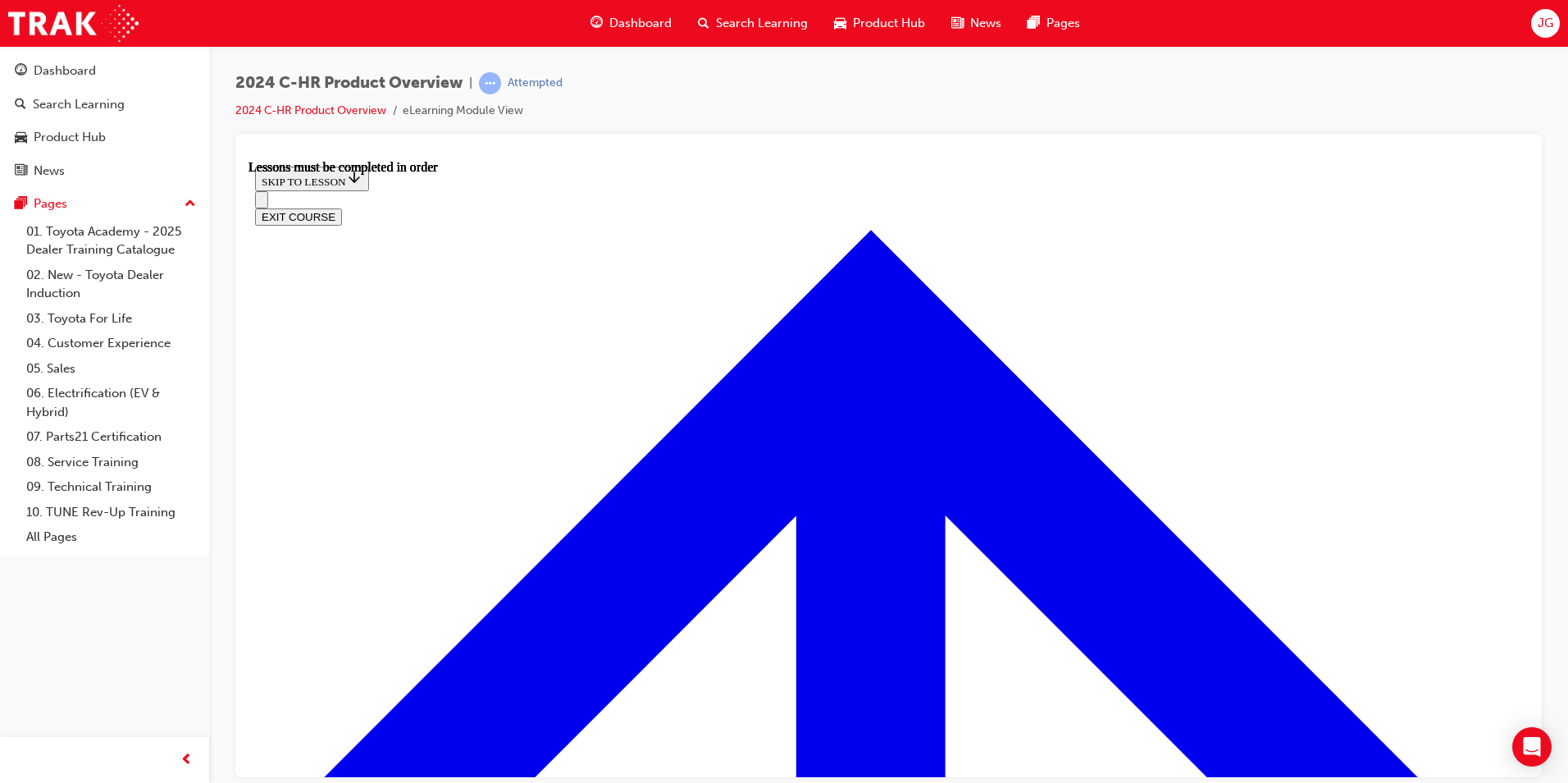
scroll to position [1062, 0]
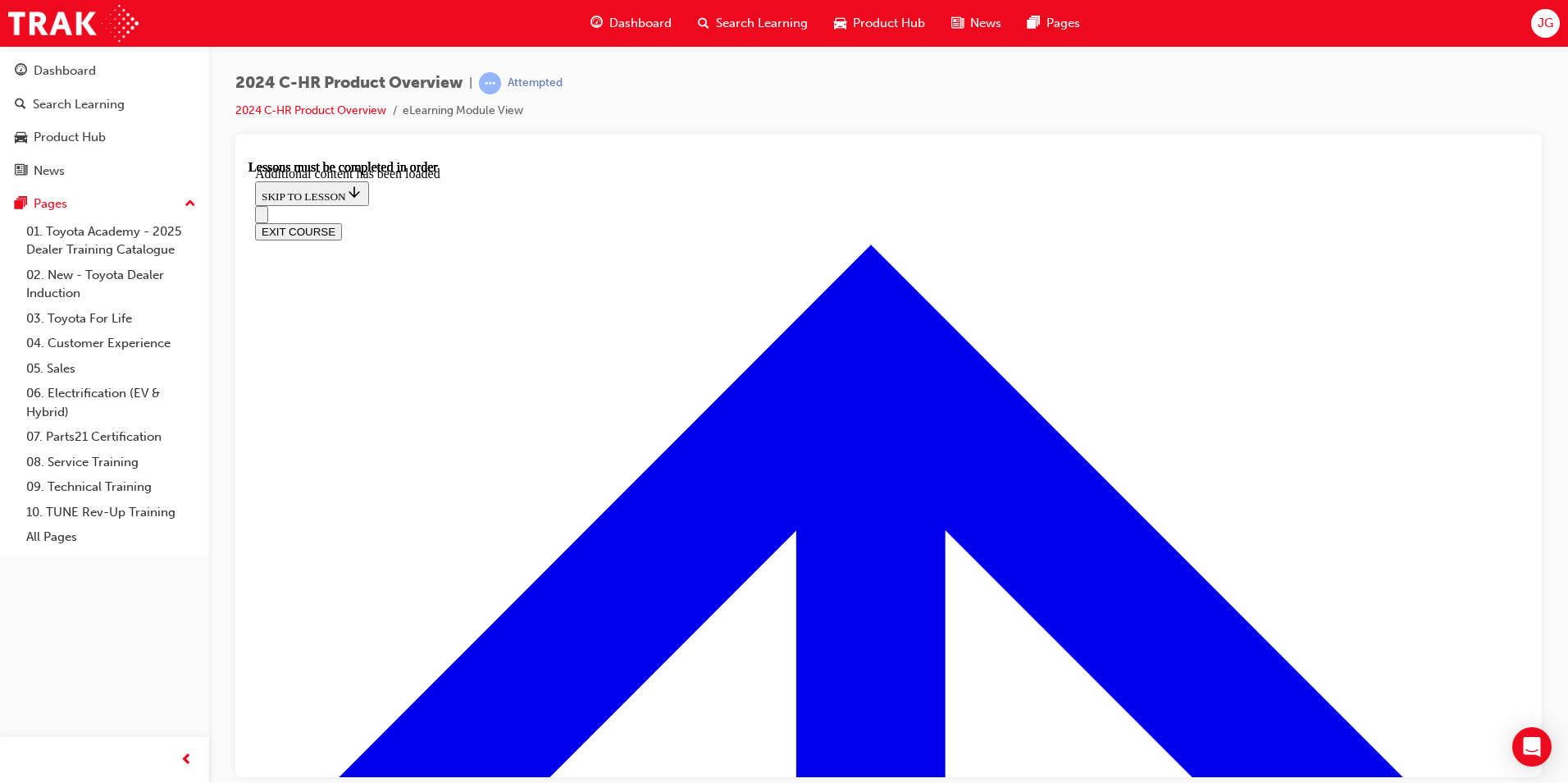
scroll to position [4310, 0]
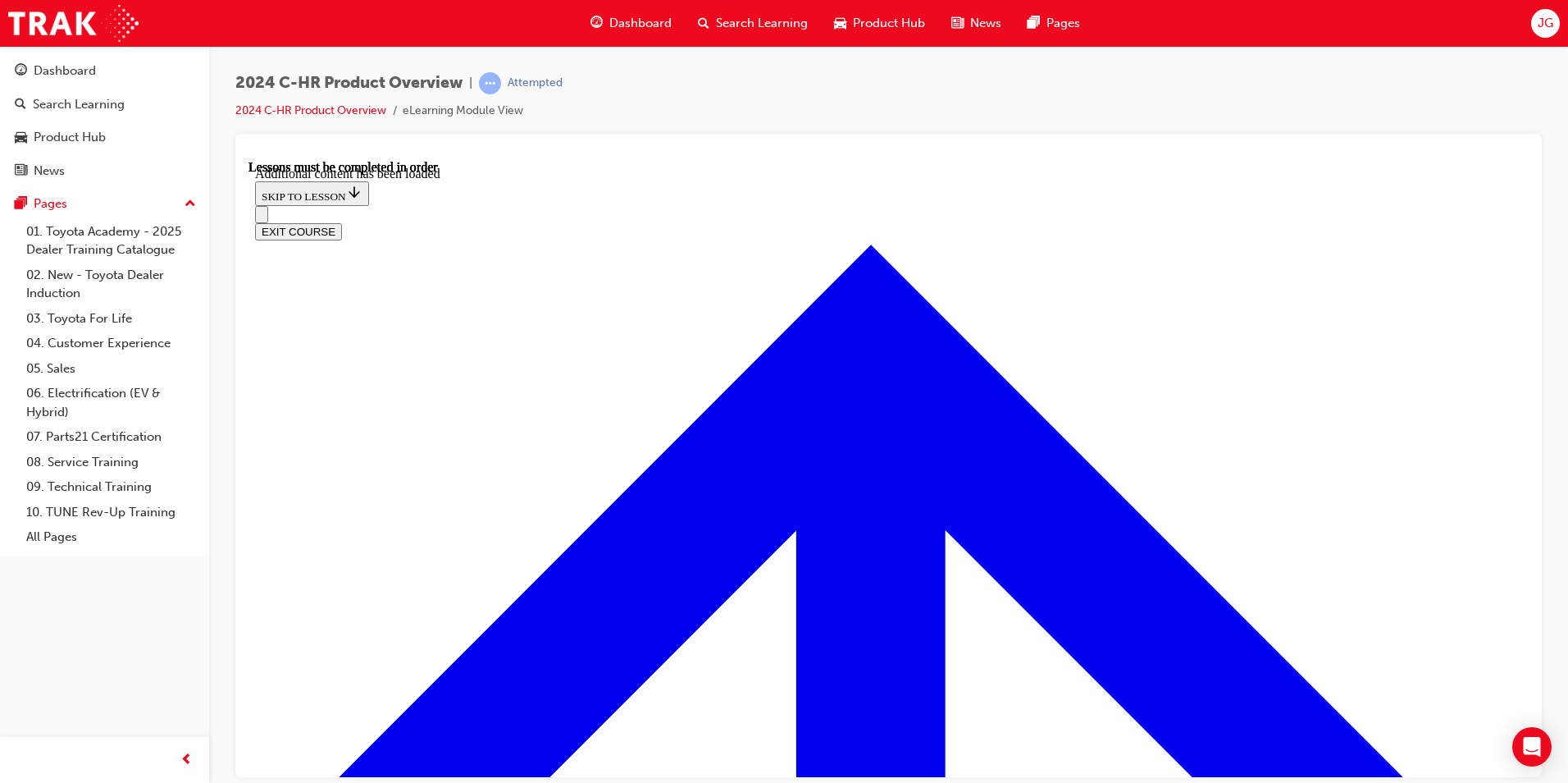
scroll to position [4633, 0]
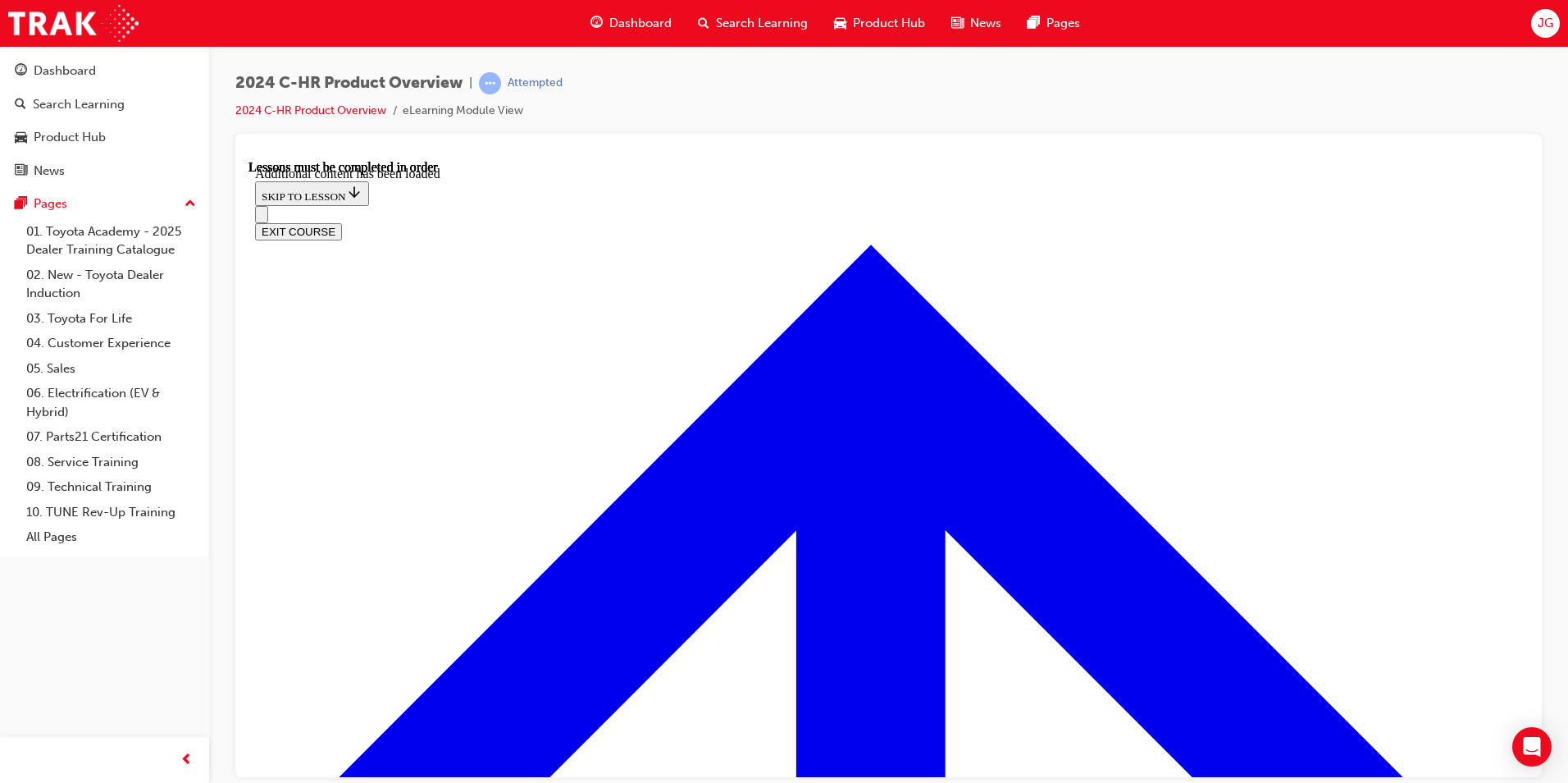
radio input "true"
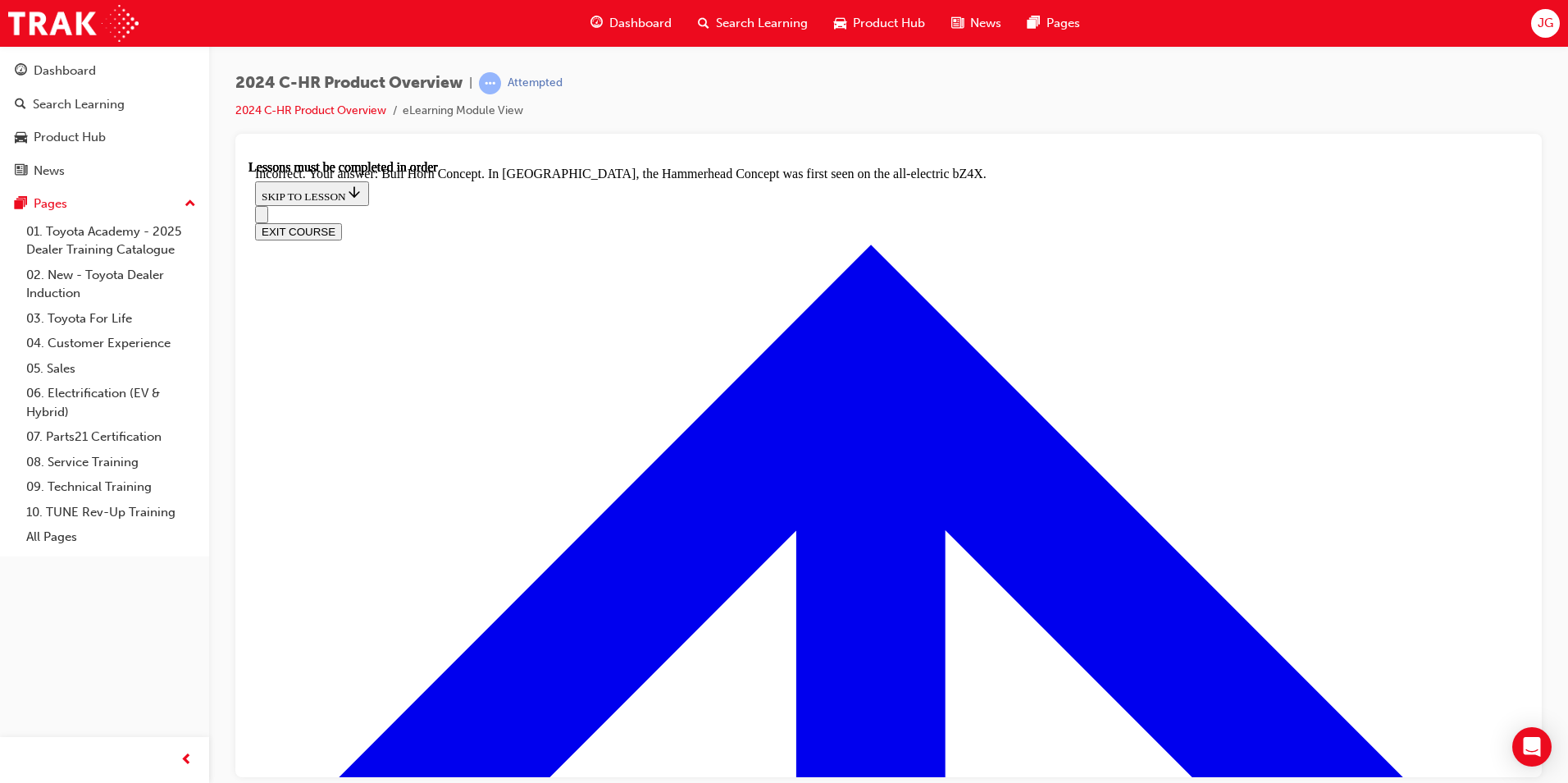
radio input "true"
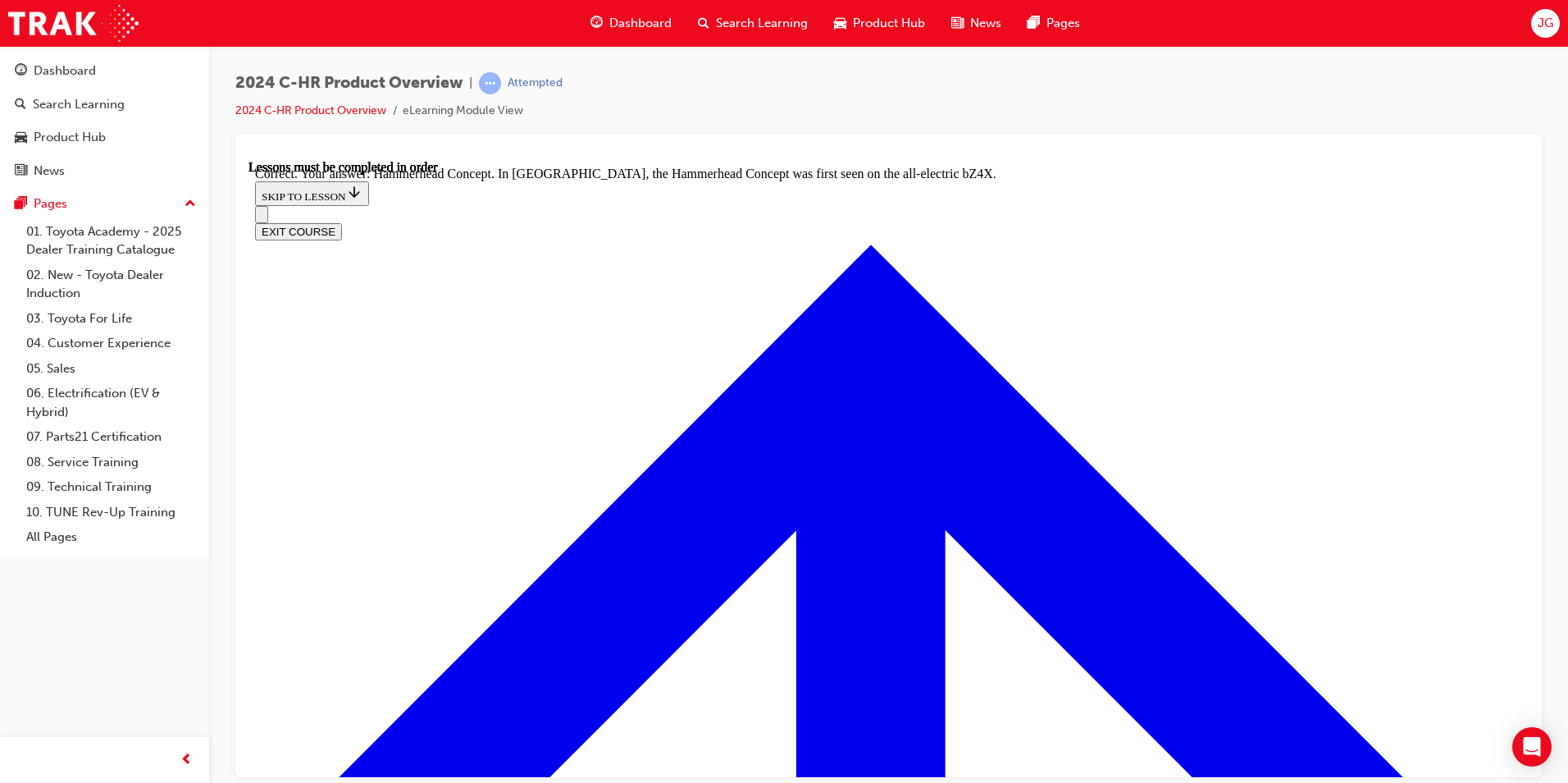
radio input "true"
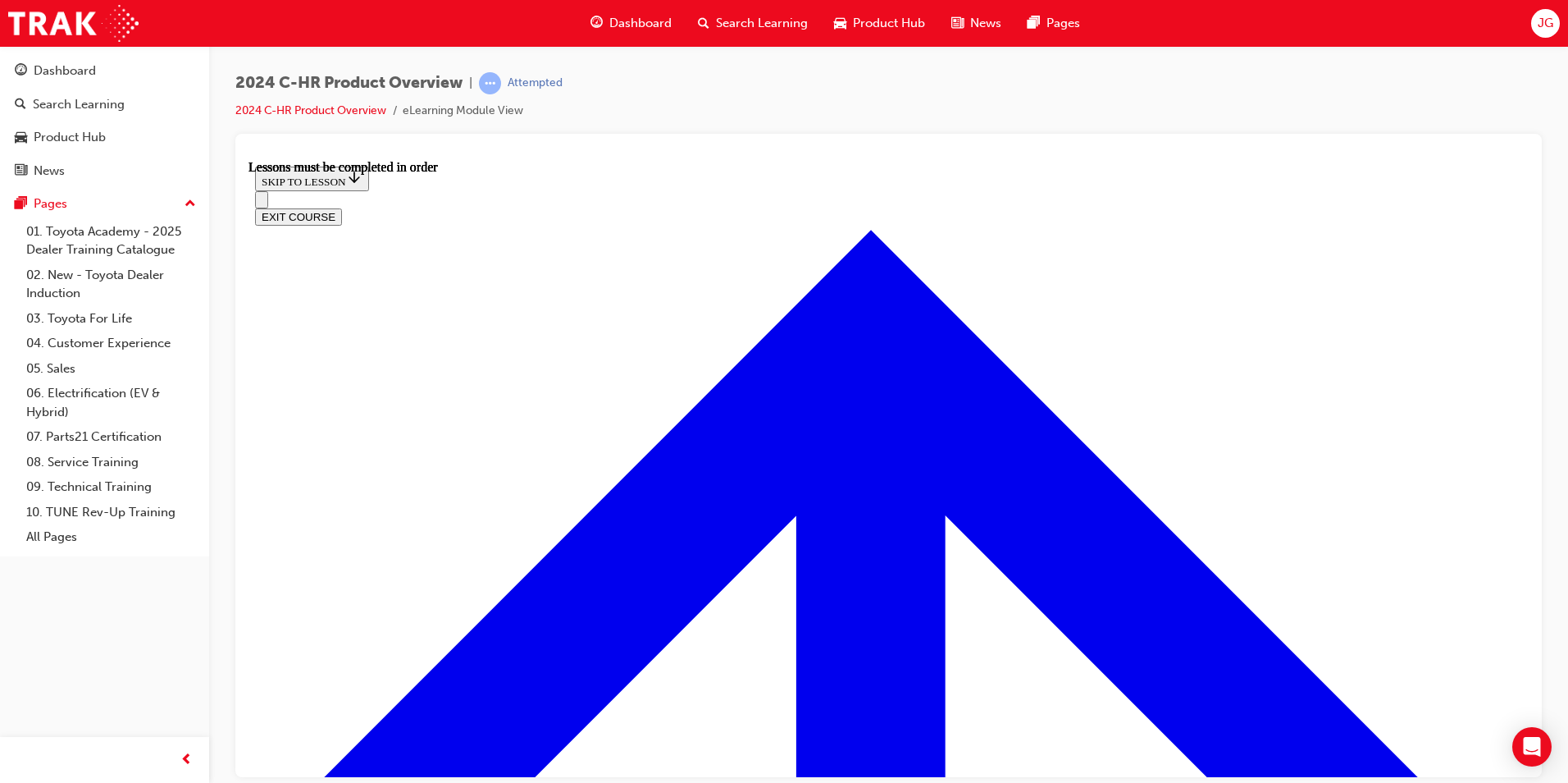
scroll to position [942, 0]
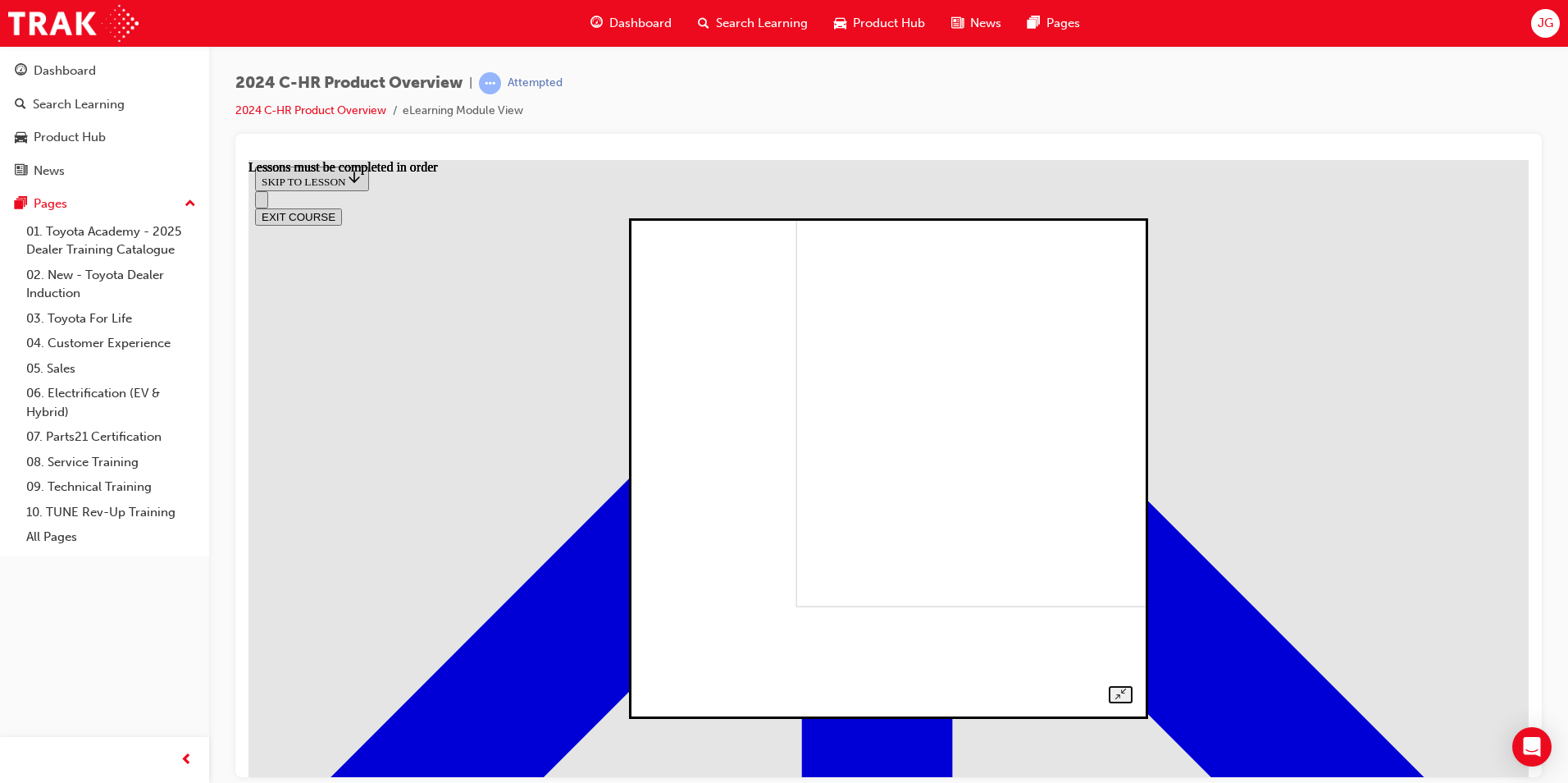
click at [795, 505] on img at bounding box center [1027, 373] width 464 height 464
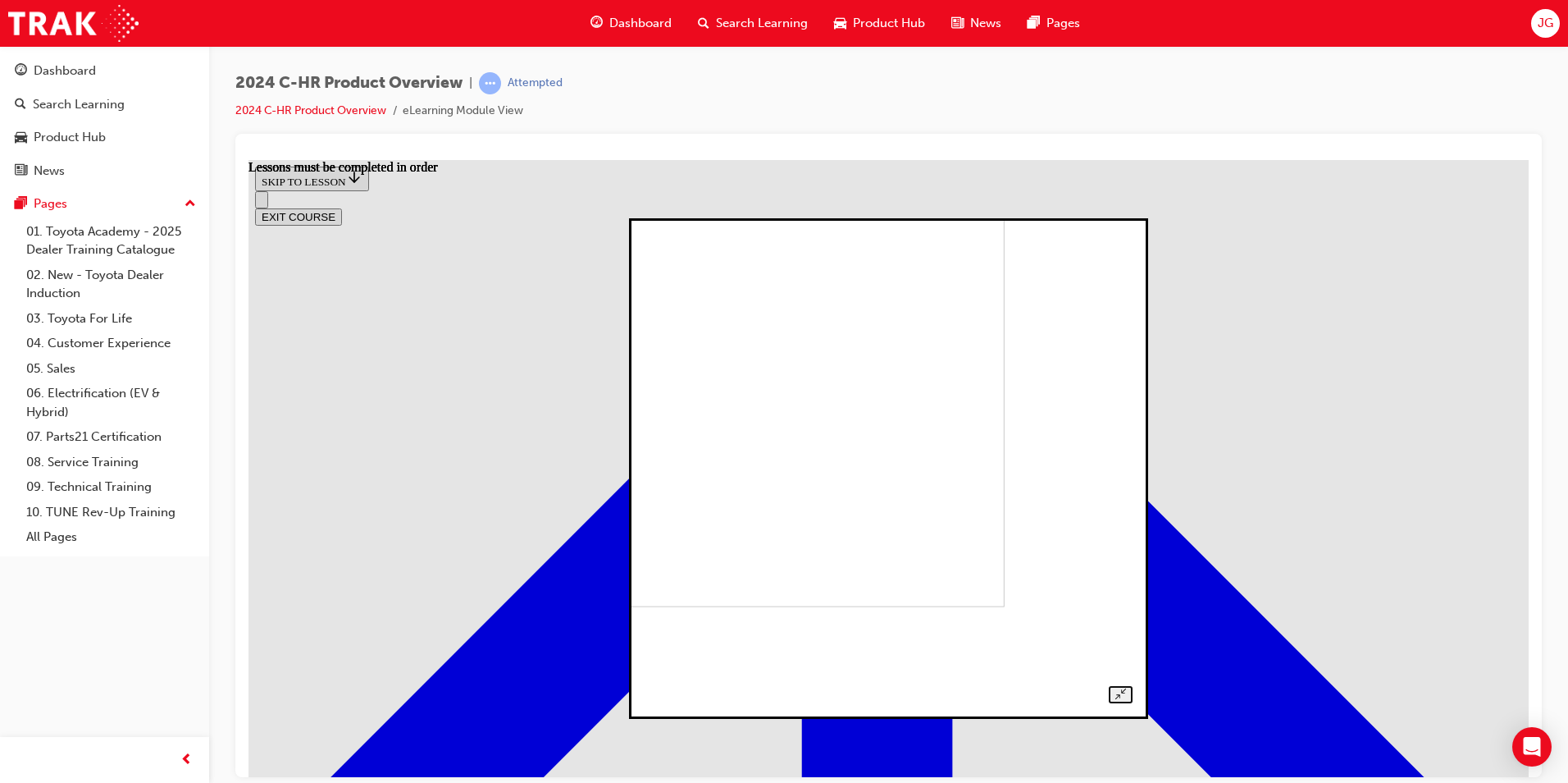
click at [879, 505] on img at bounding box center [772, 373] width 464 height 464
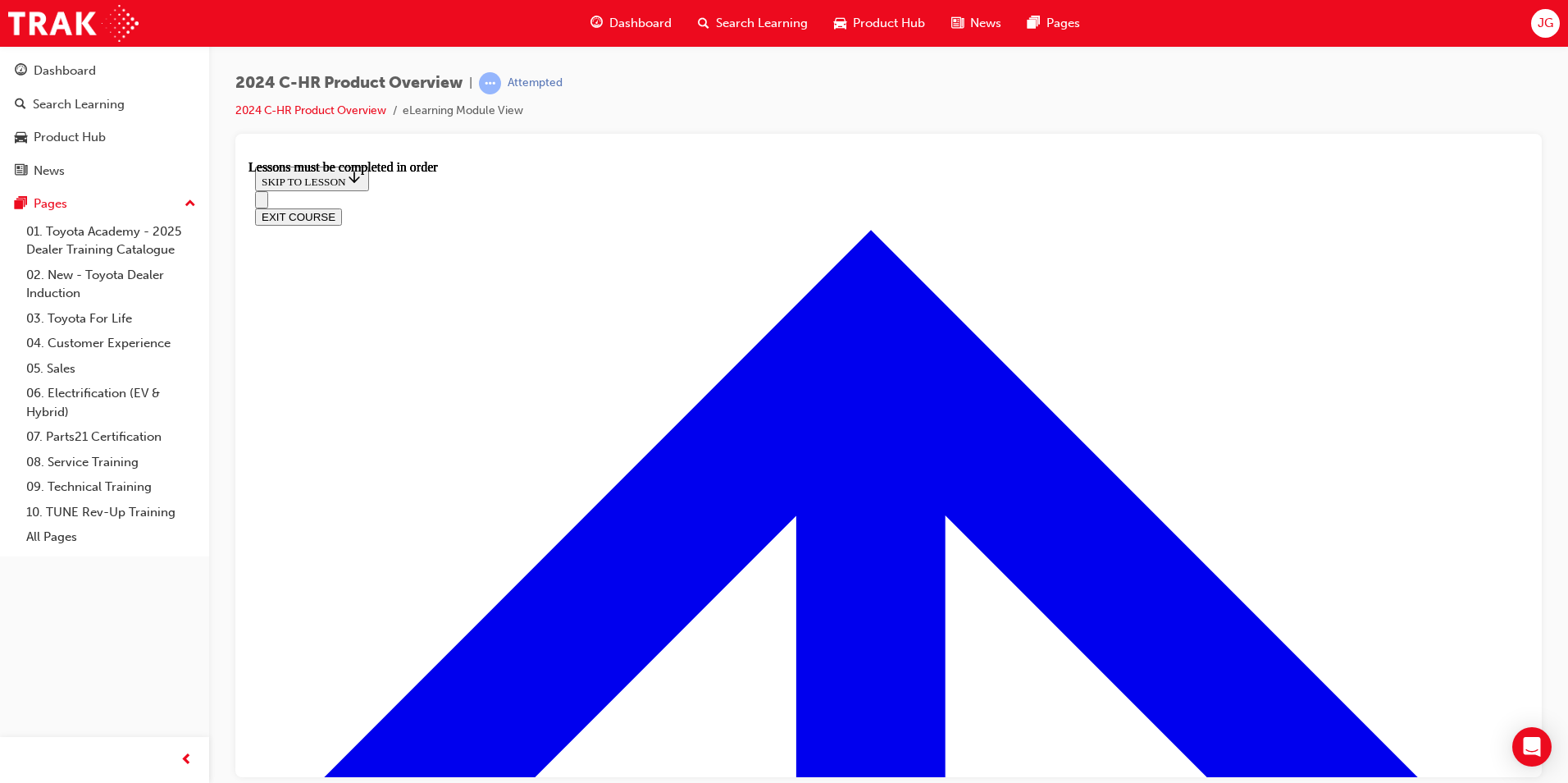
scroll to position [1081, 0]
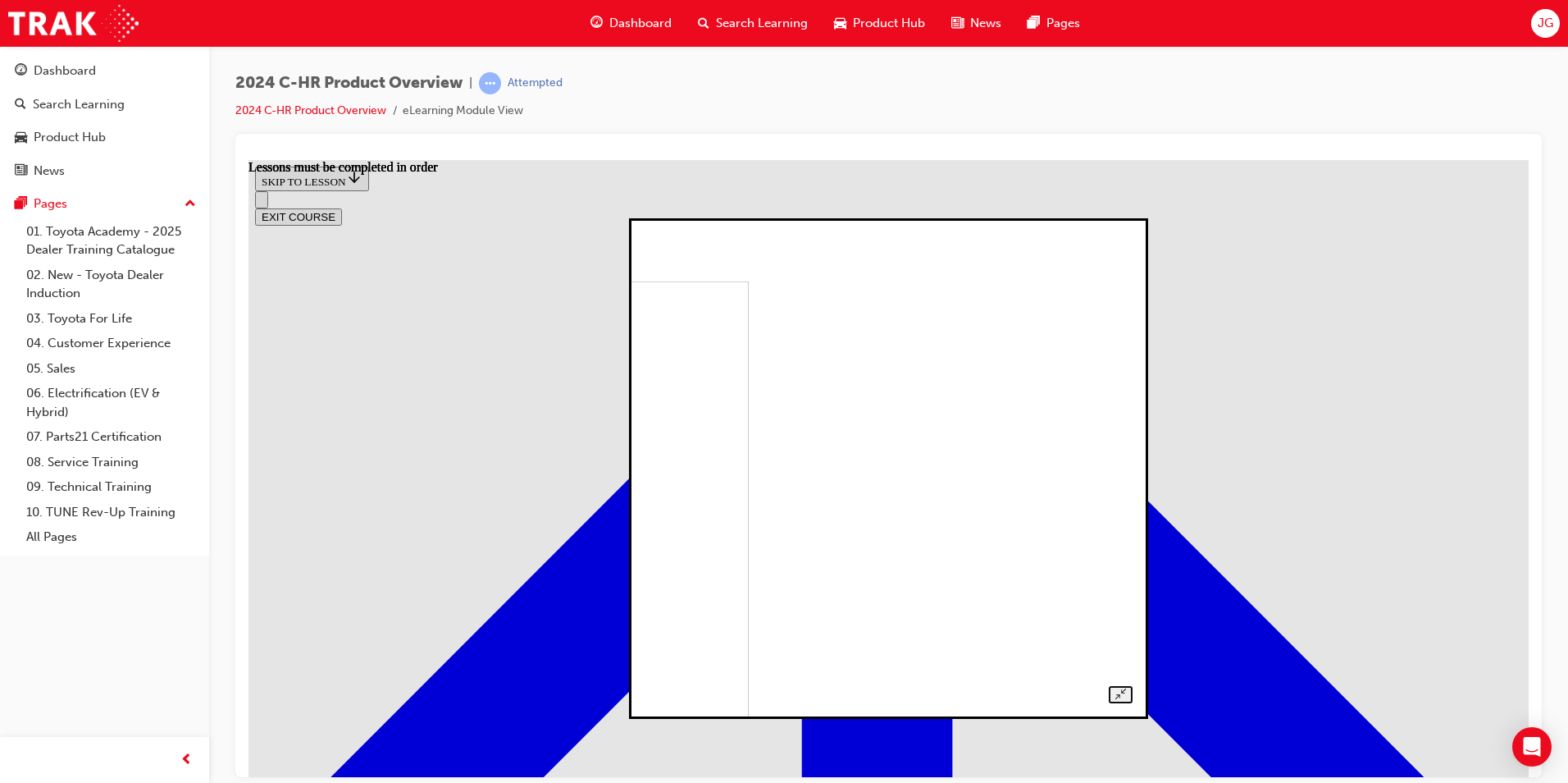
click at [749, 381] on img at bounding box center [516, 513] width 464 height 464
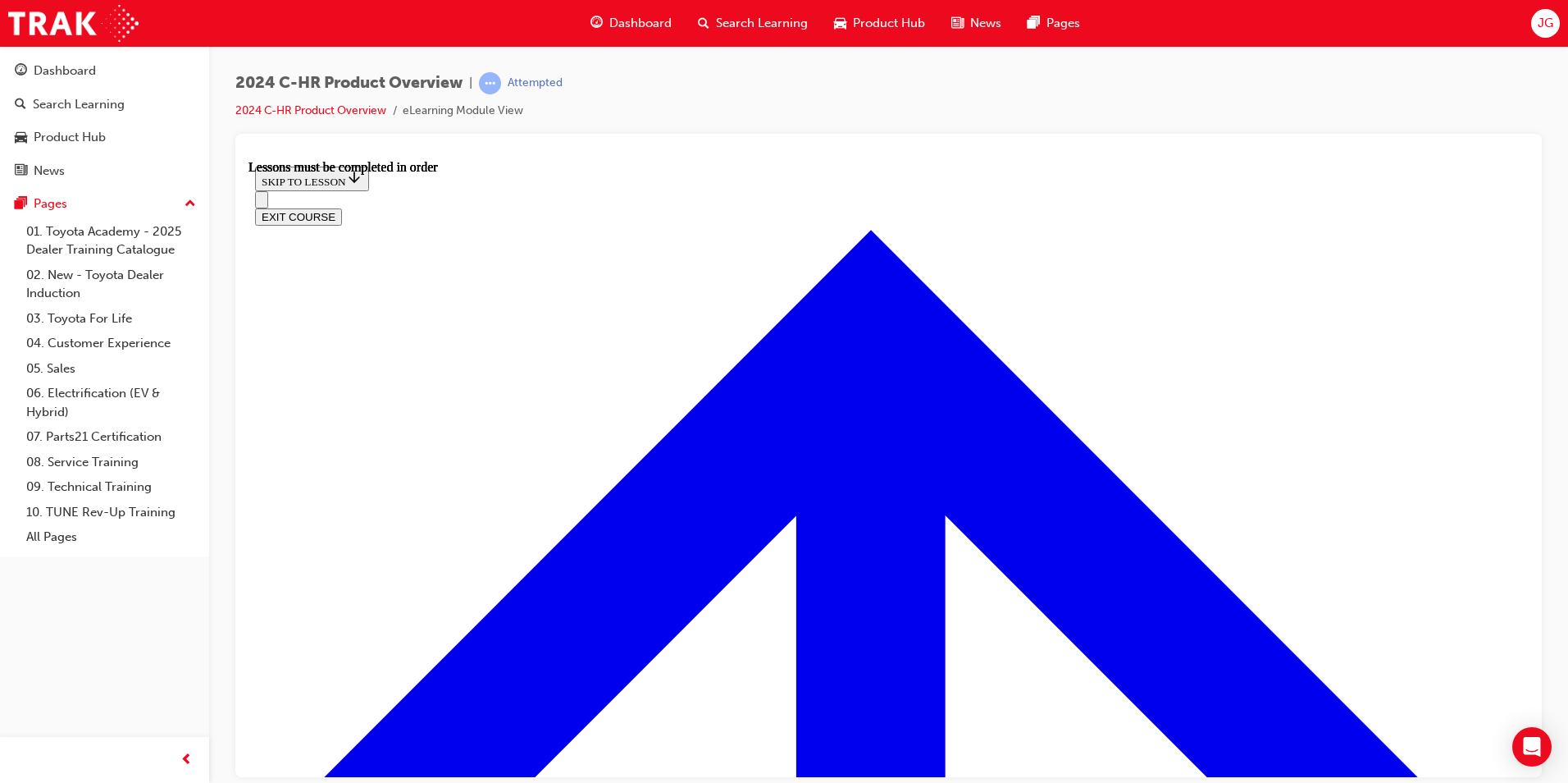
scroll to position [2747, 0]
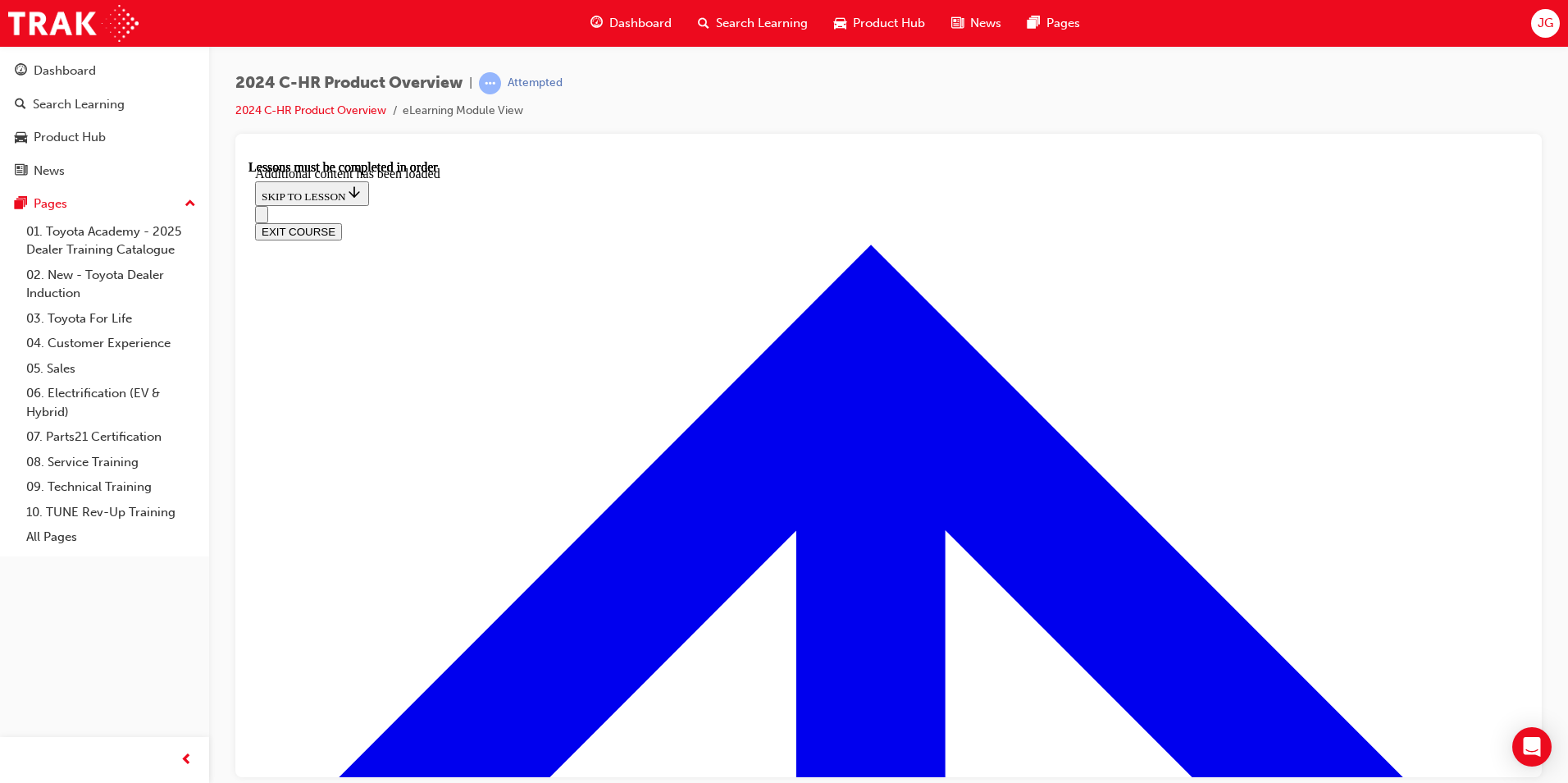
scroll to position [3186, 0]
radio input "true"
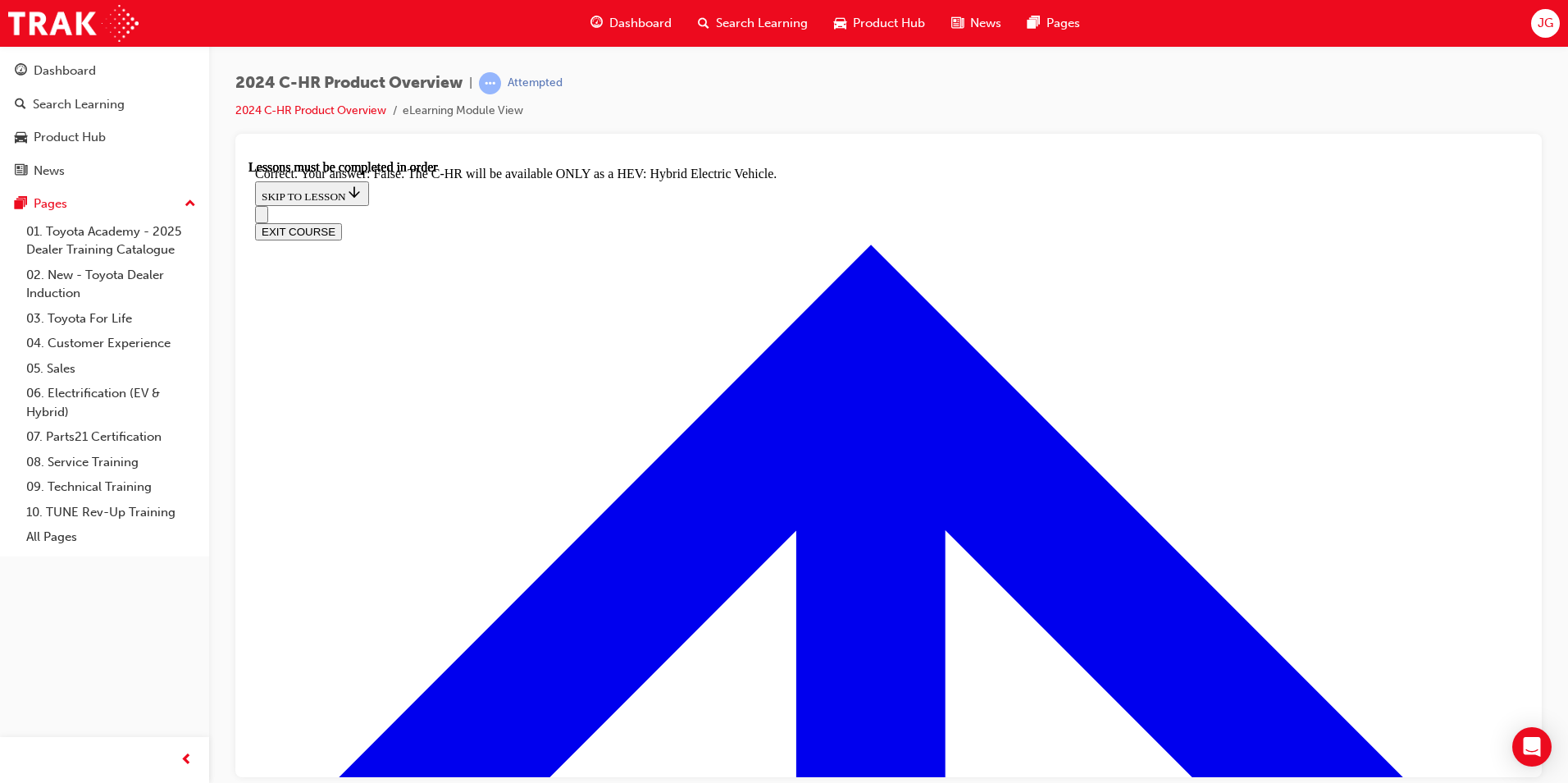
scroll to position [3853, 0]
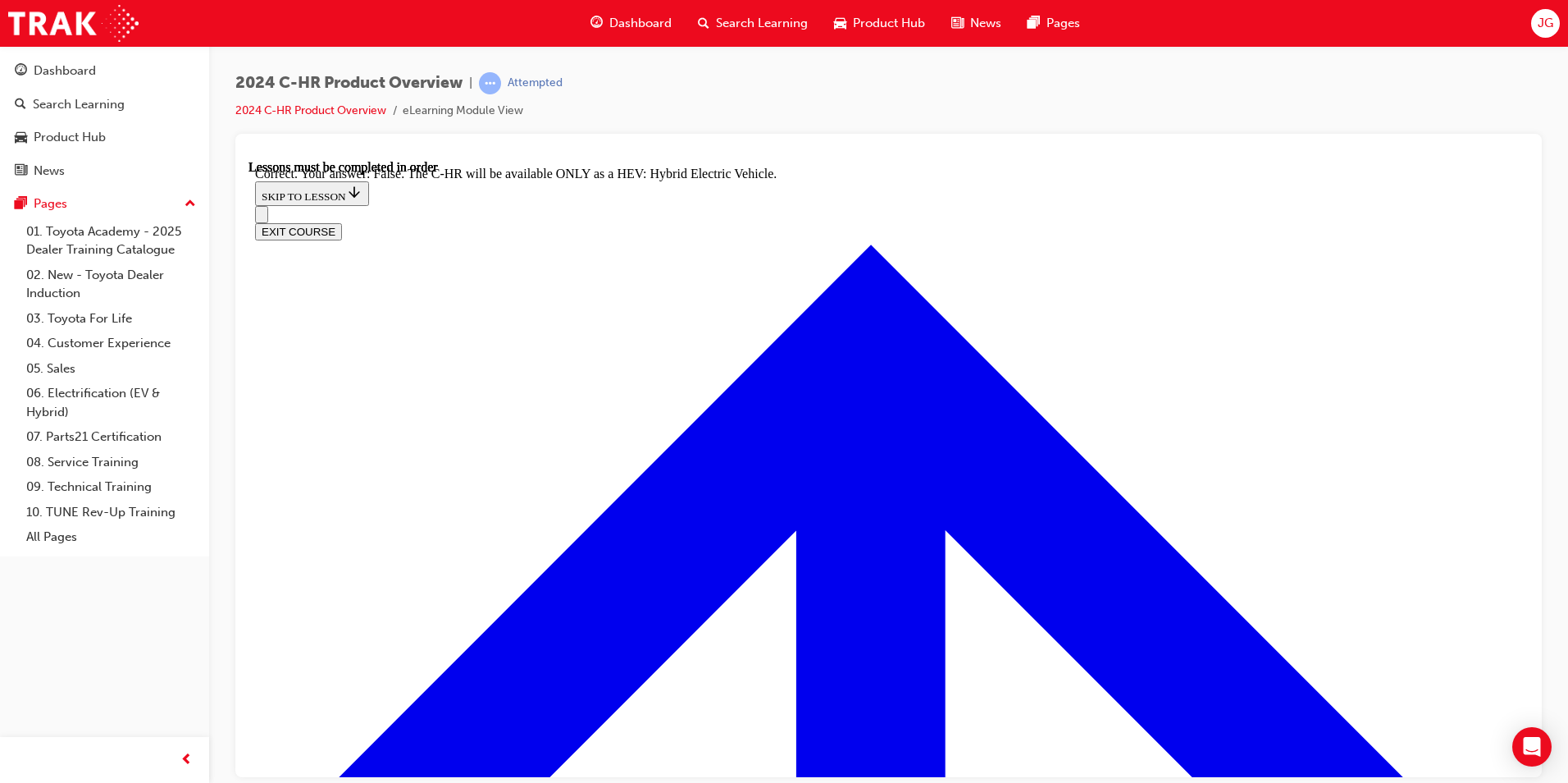
checkbox input "true"
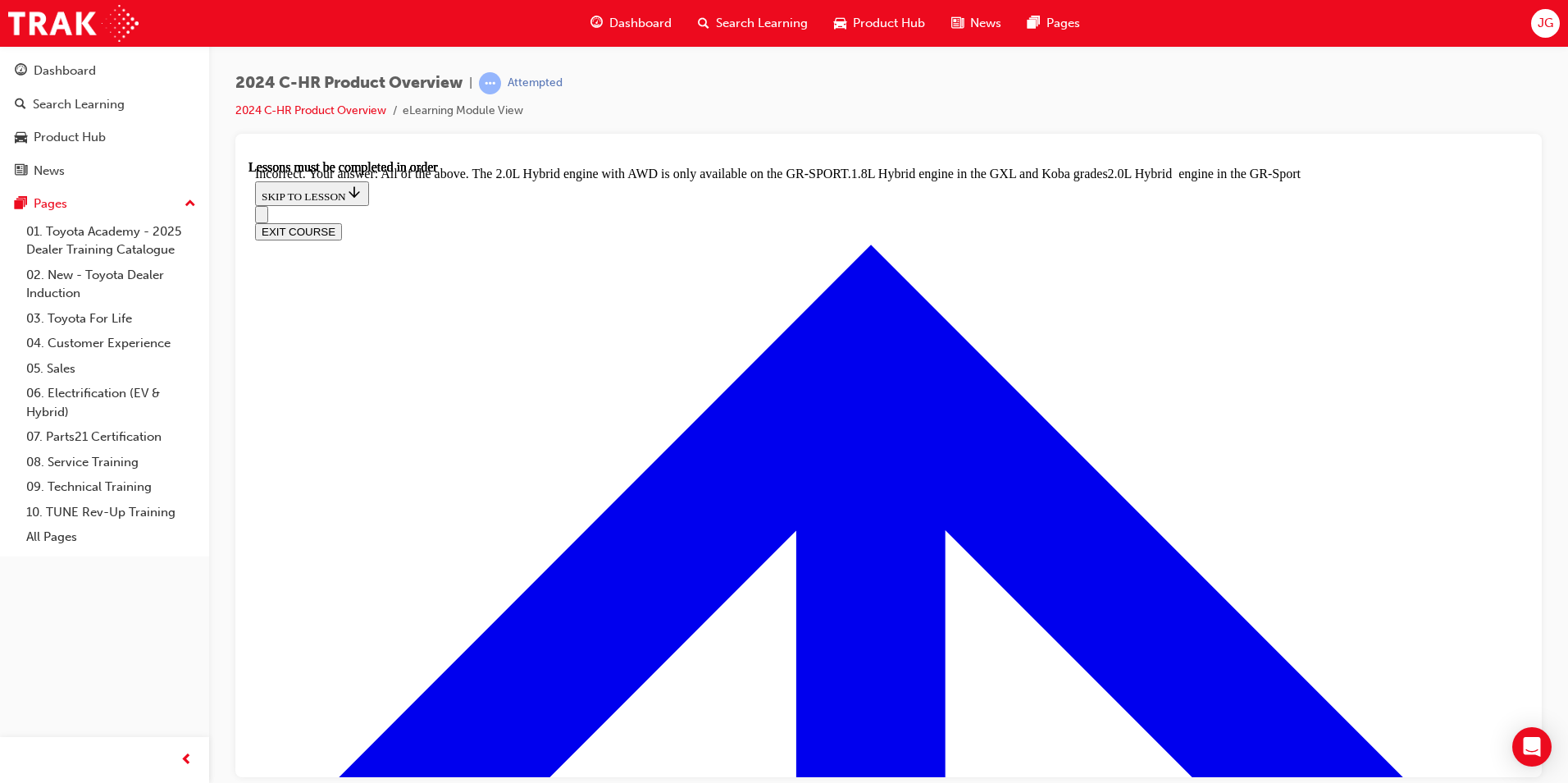
checkbox input "true"
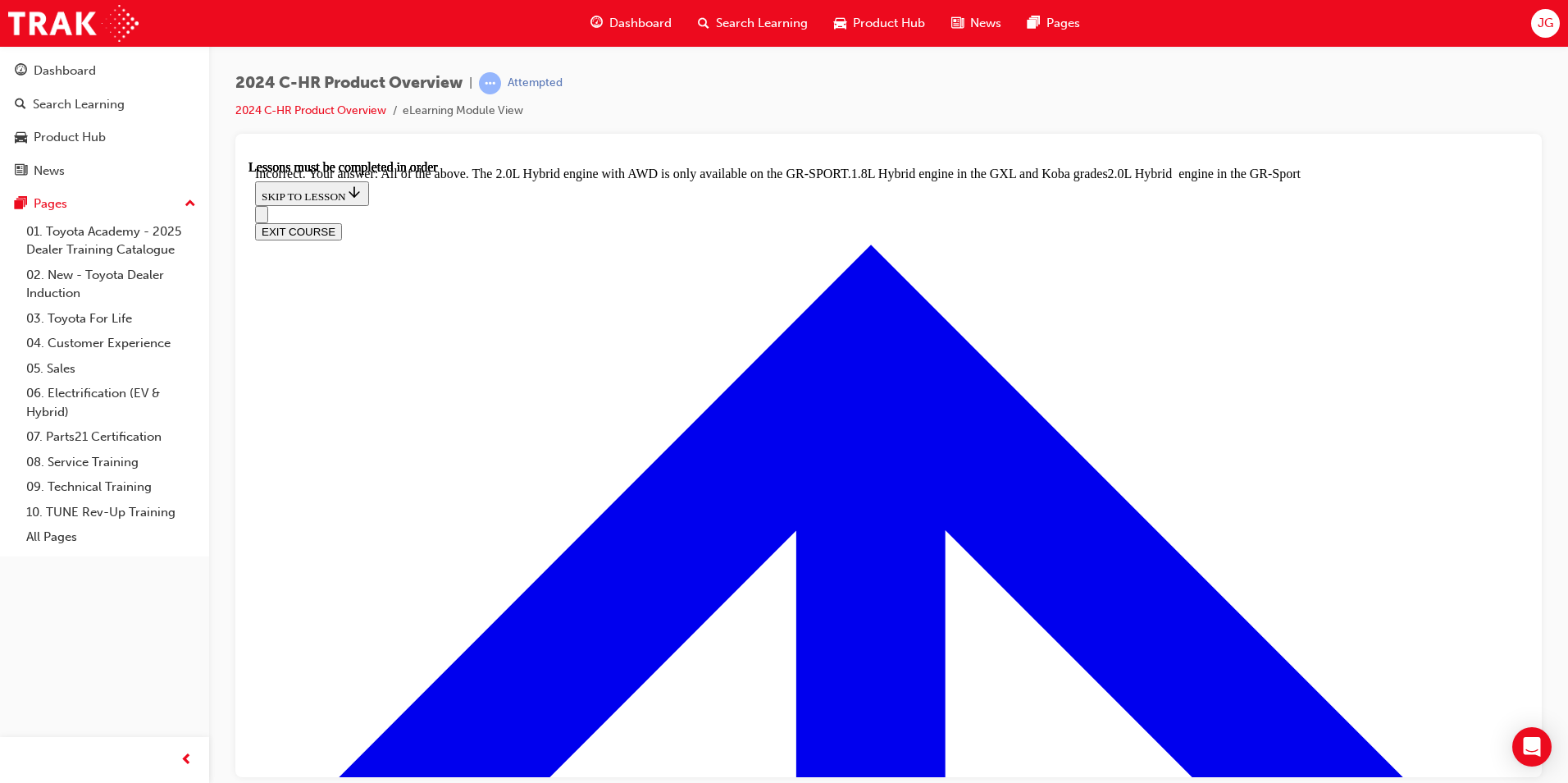
checkbox input "true"
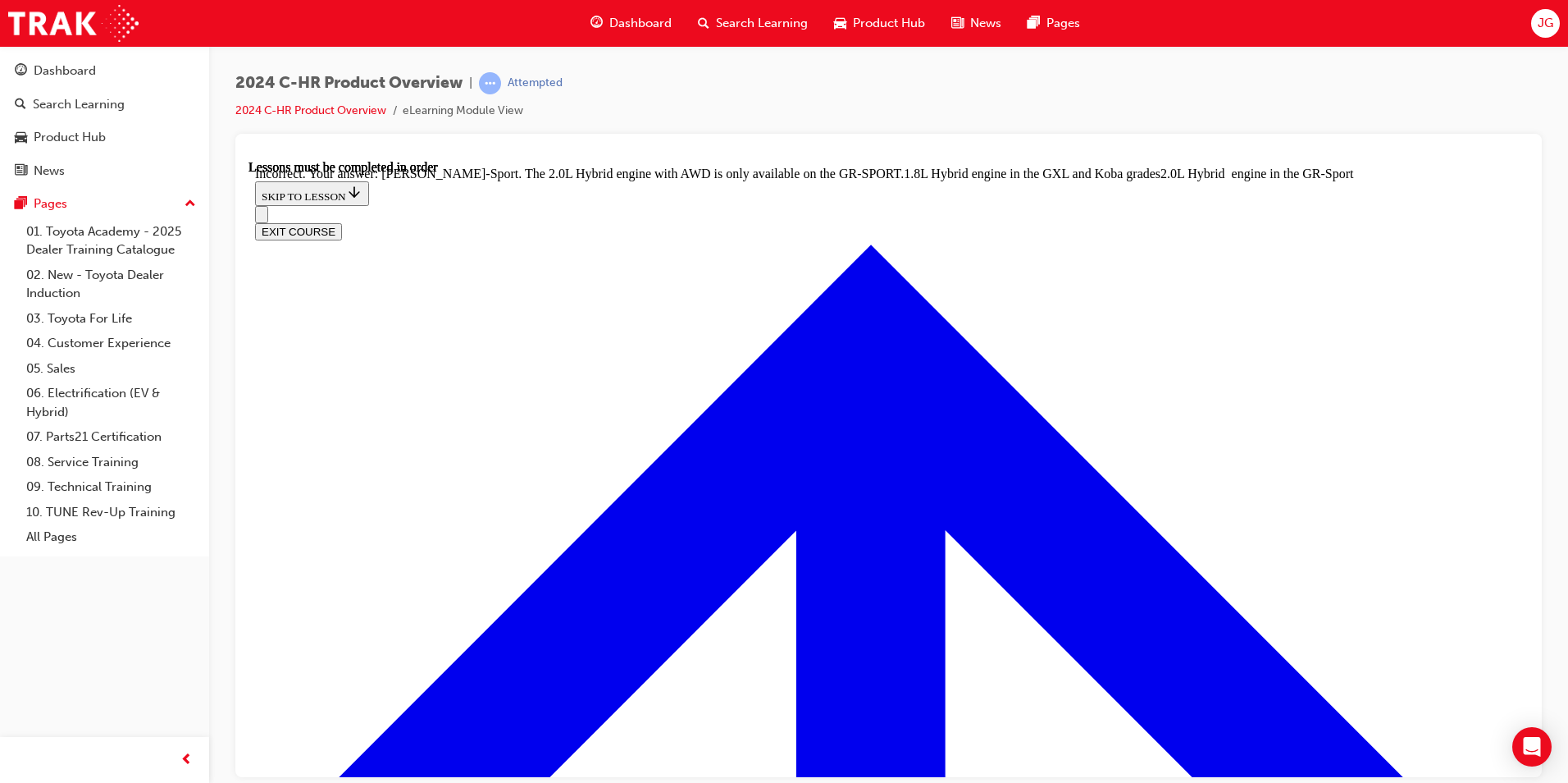
checkbox input "true"
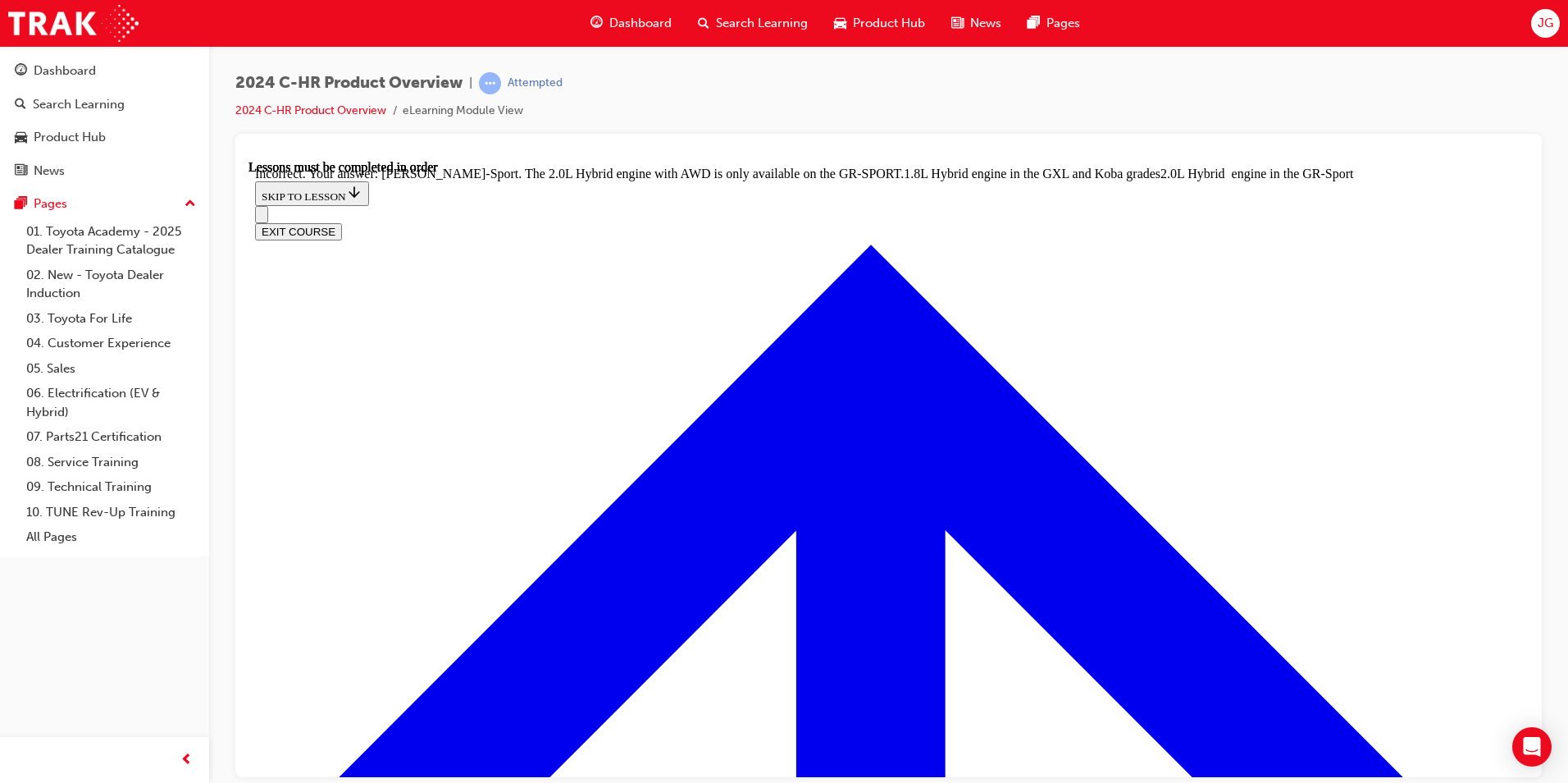
checkbox input "false"
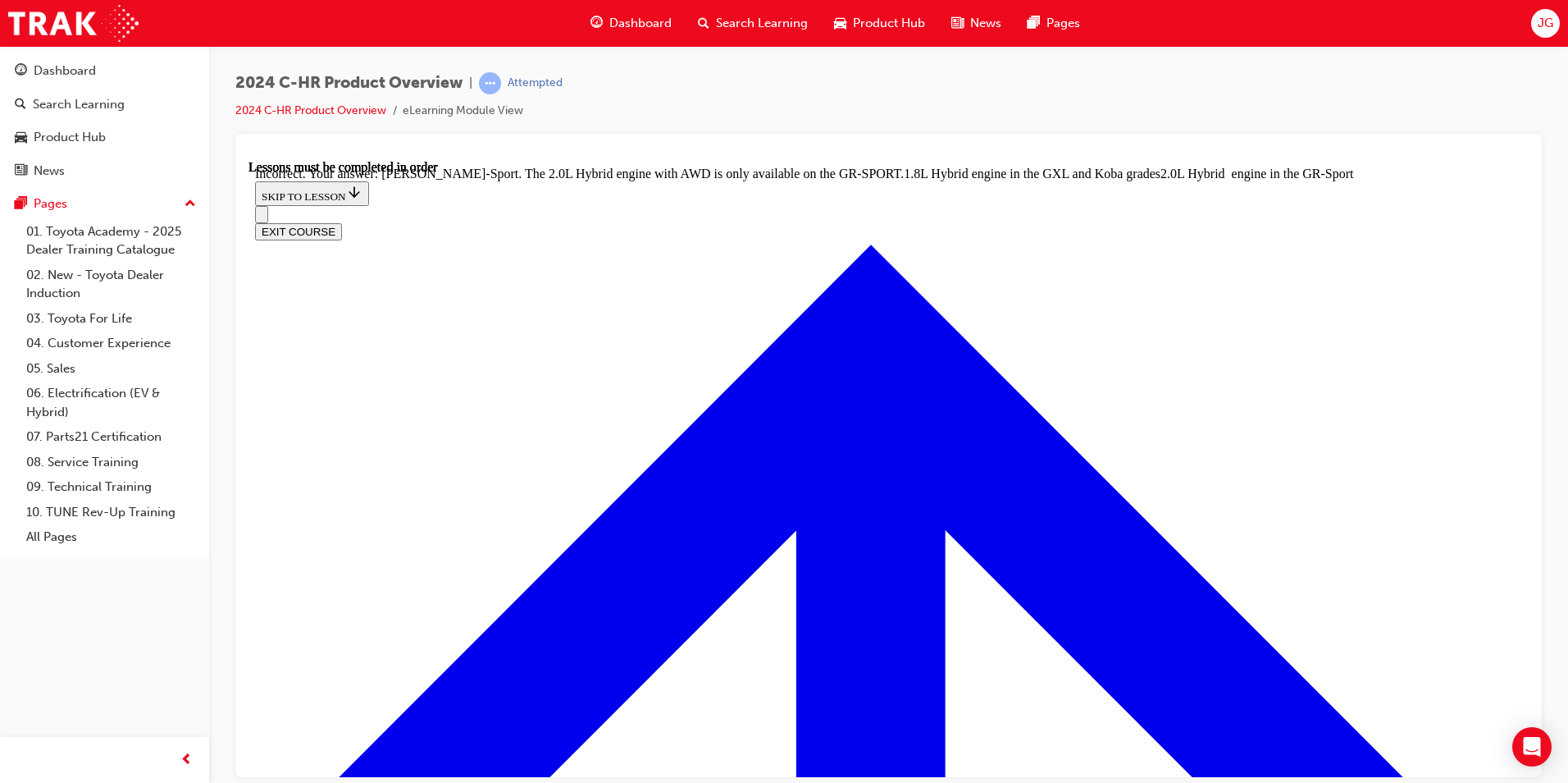
checkbox input "false"
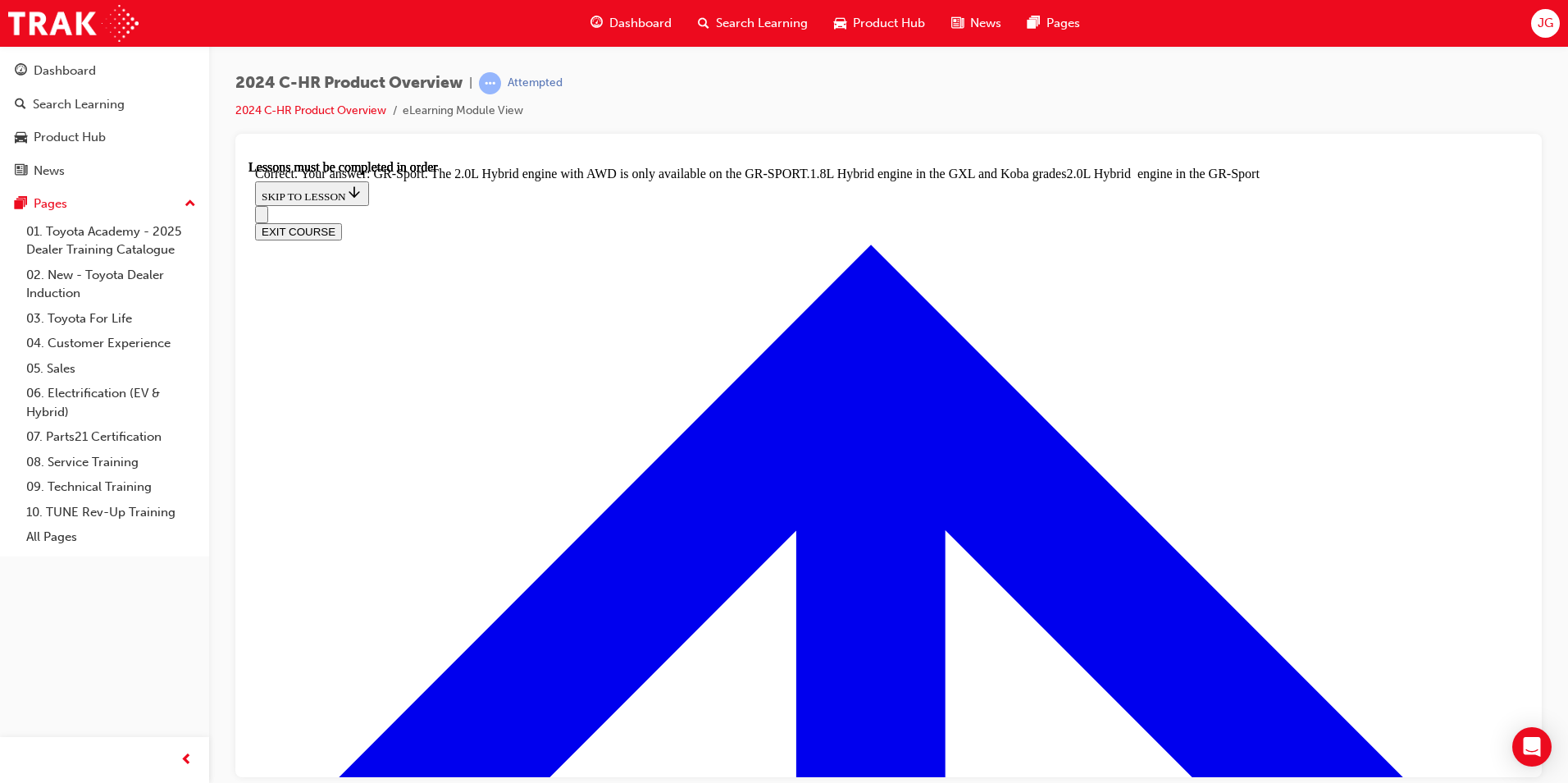
radio input "true"
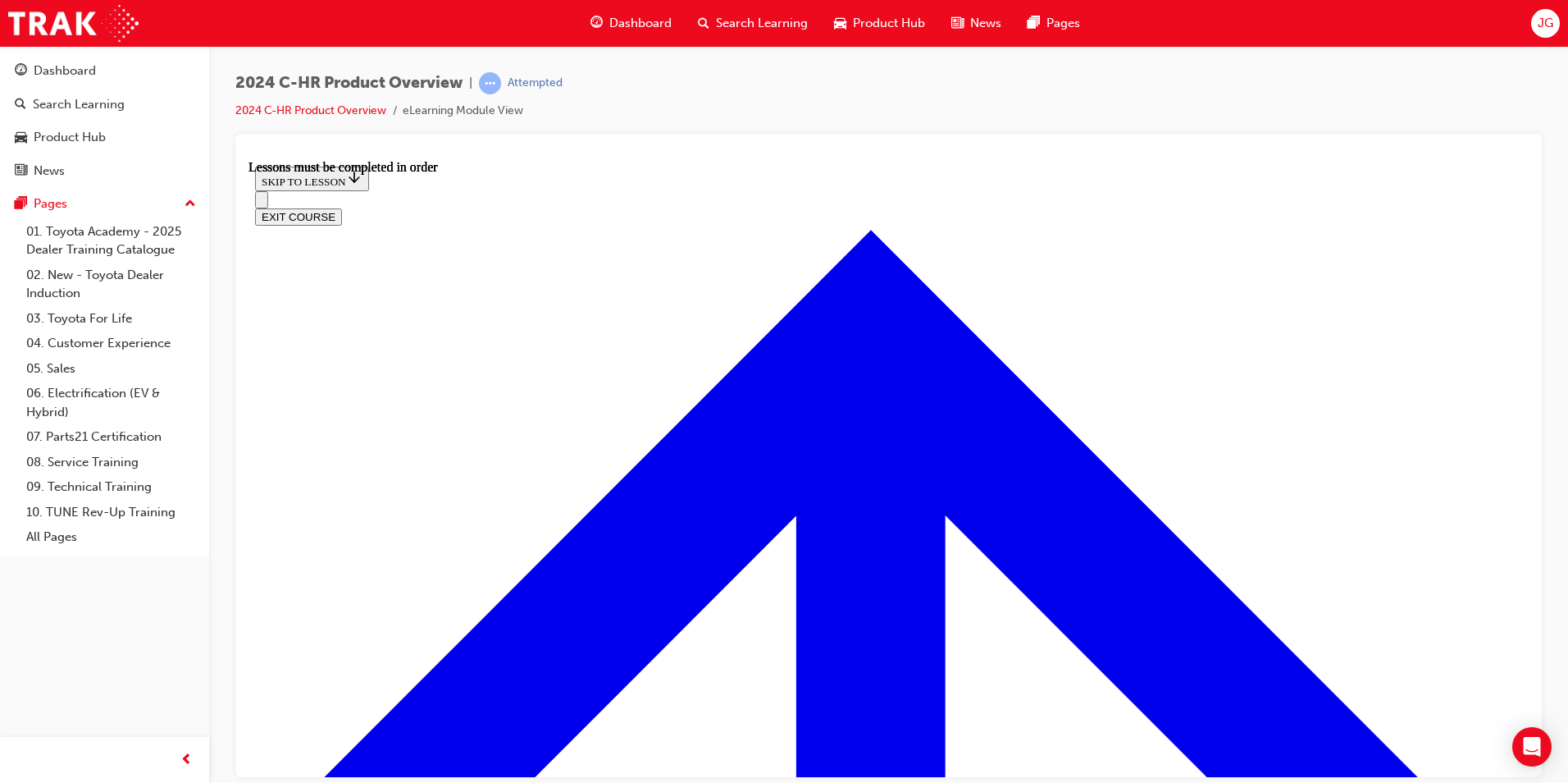
scroll to position [458, 0]
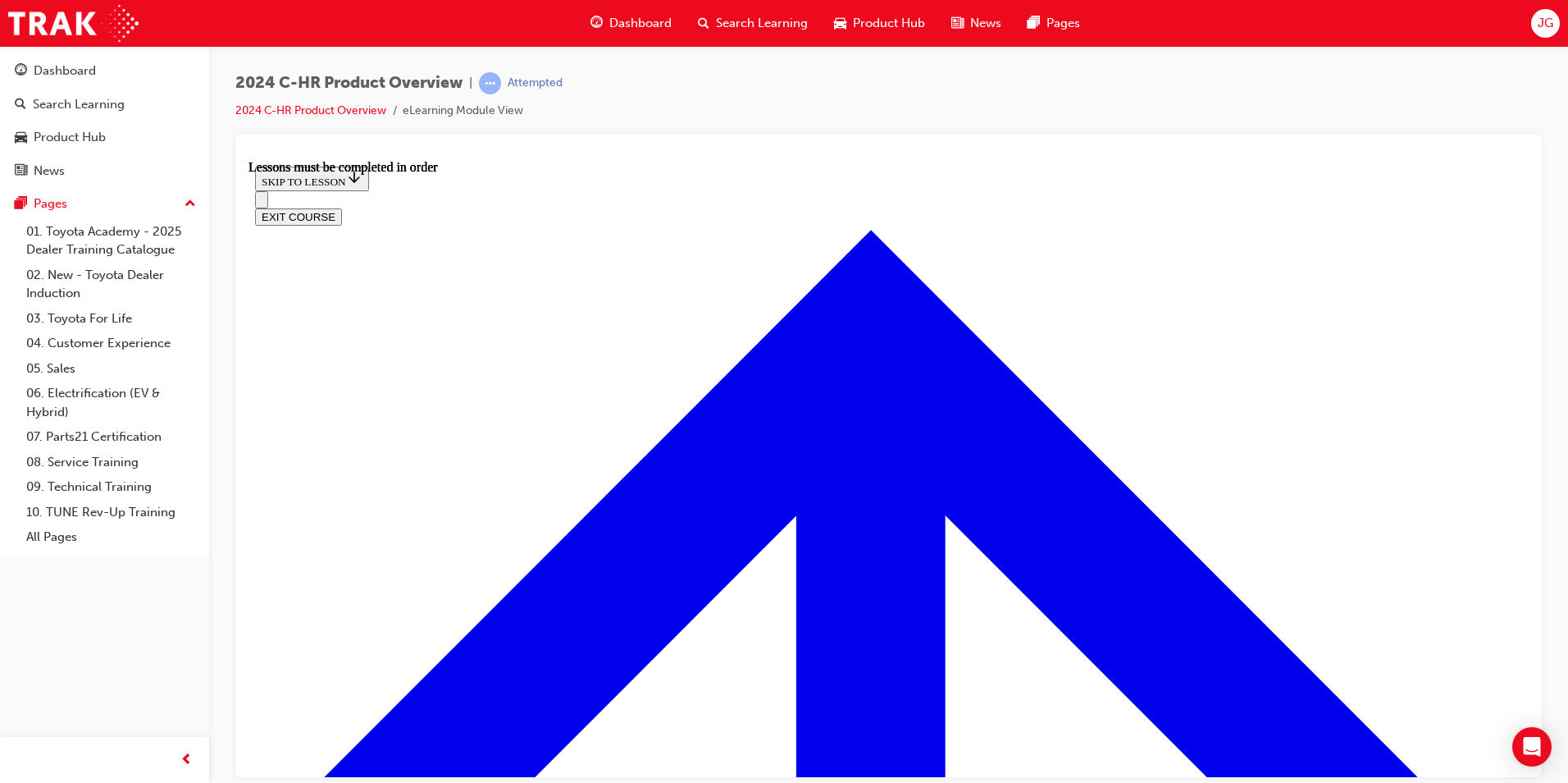
scroll to position [418, 0]
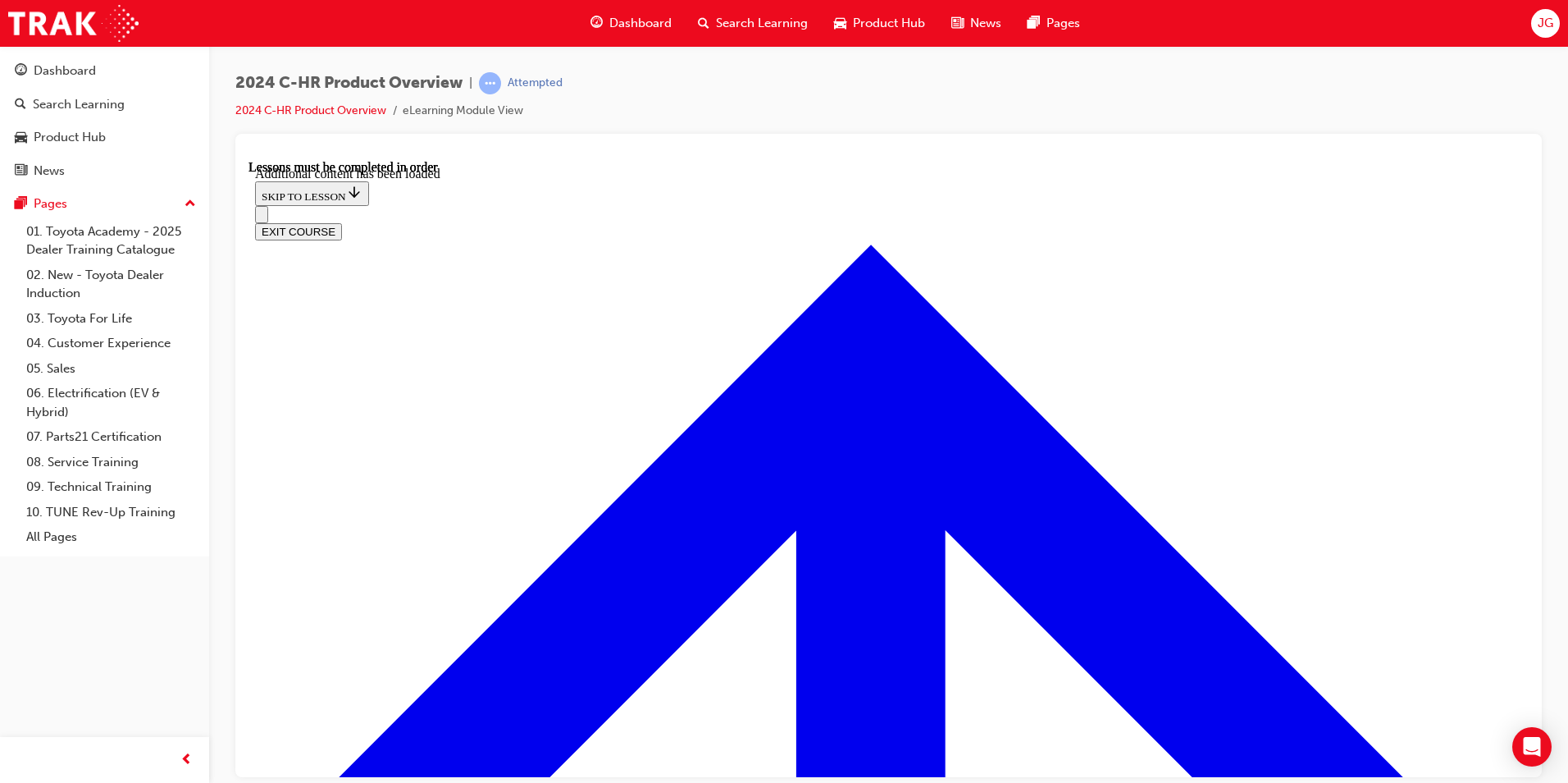
scroll to position [1387, 0]
radio input "true"
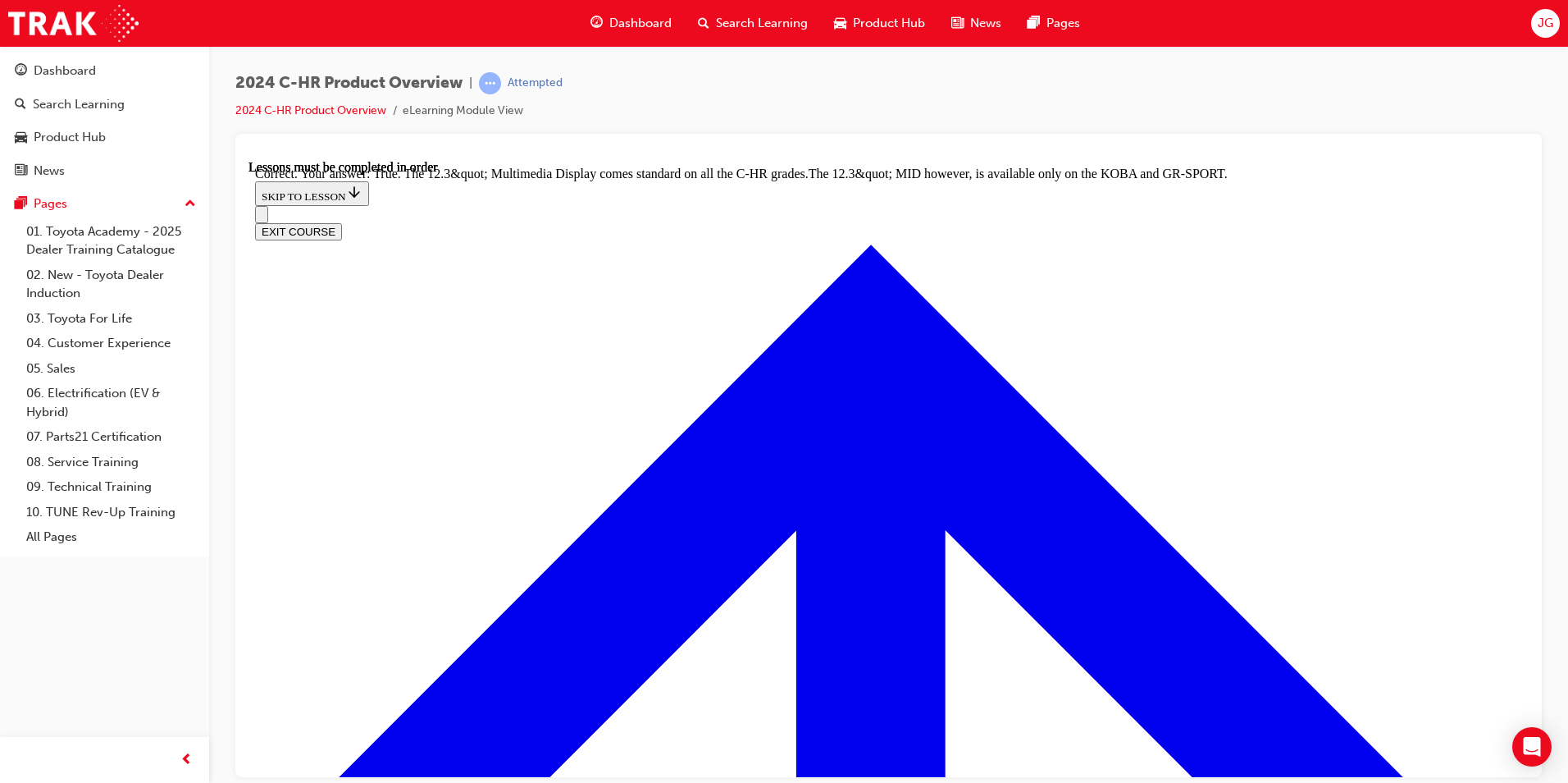
scroll to position [1656, 0]
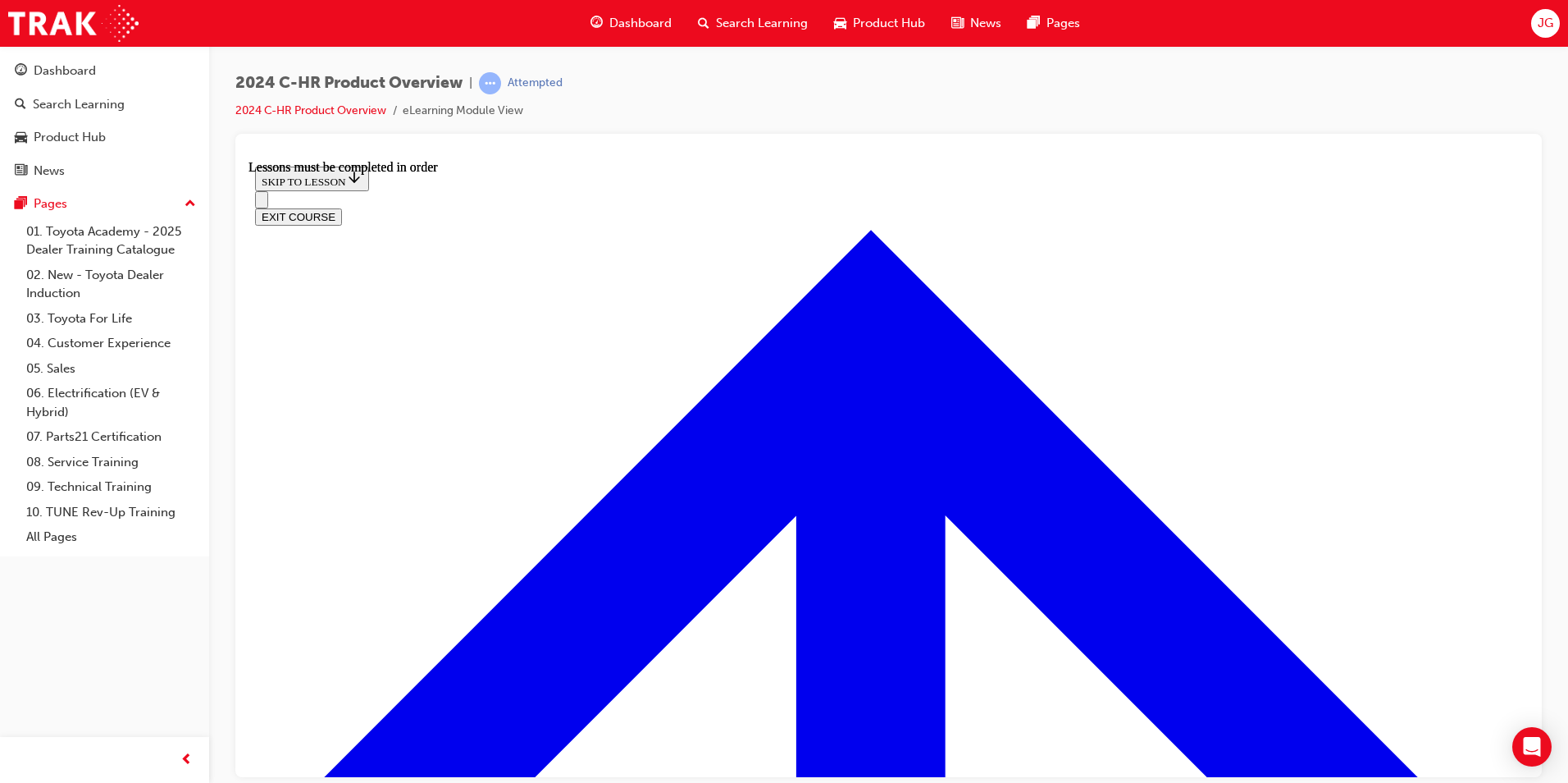
scroll to position [2208, 0]
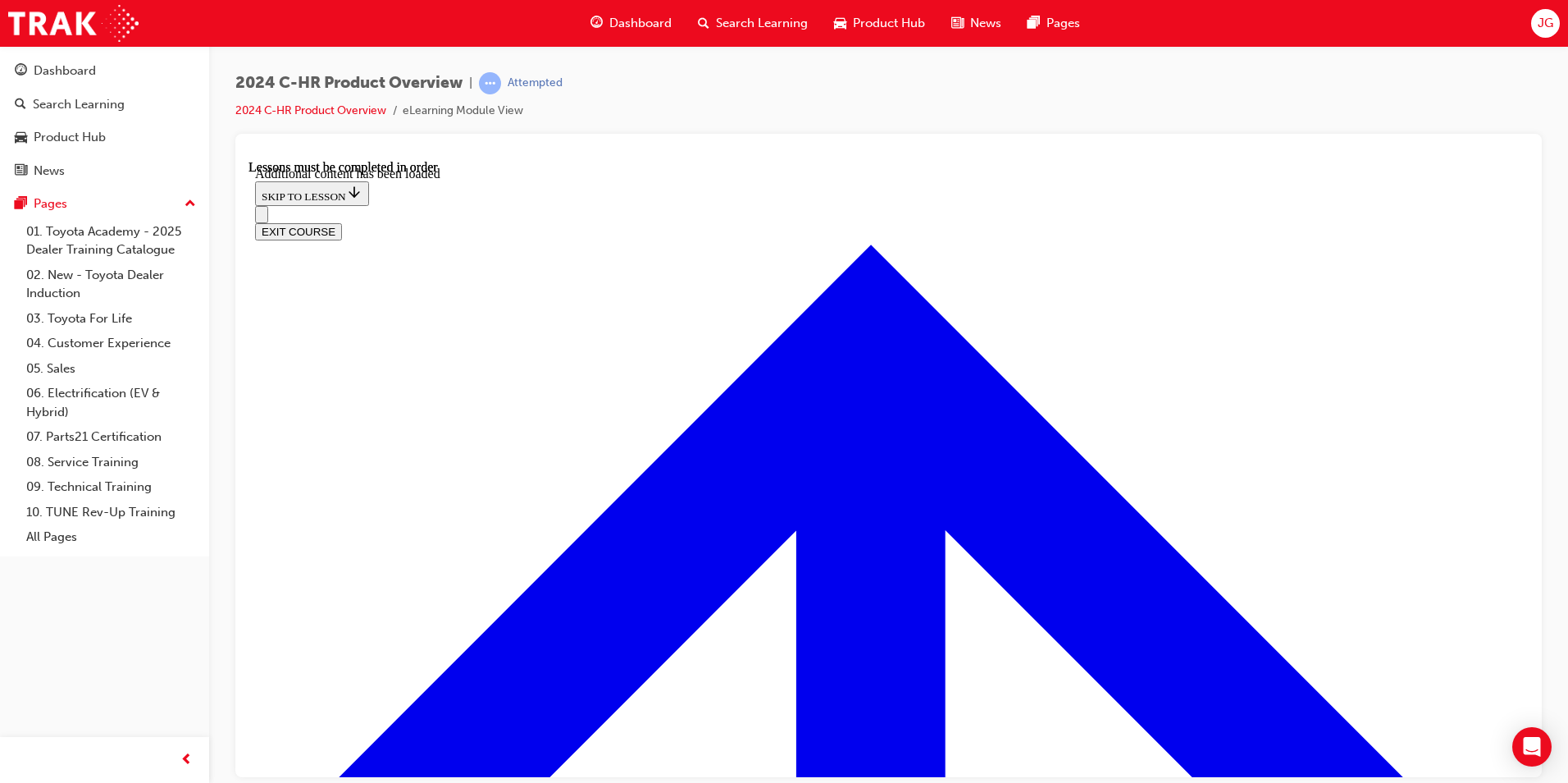
scroll to position [3353, 0]
checkbox input "true"
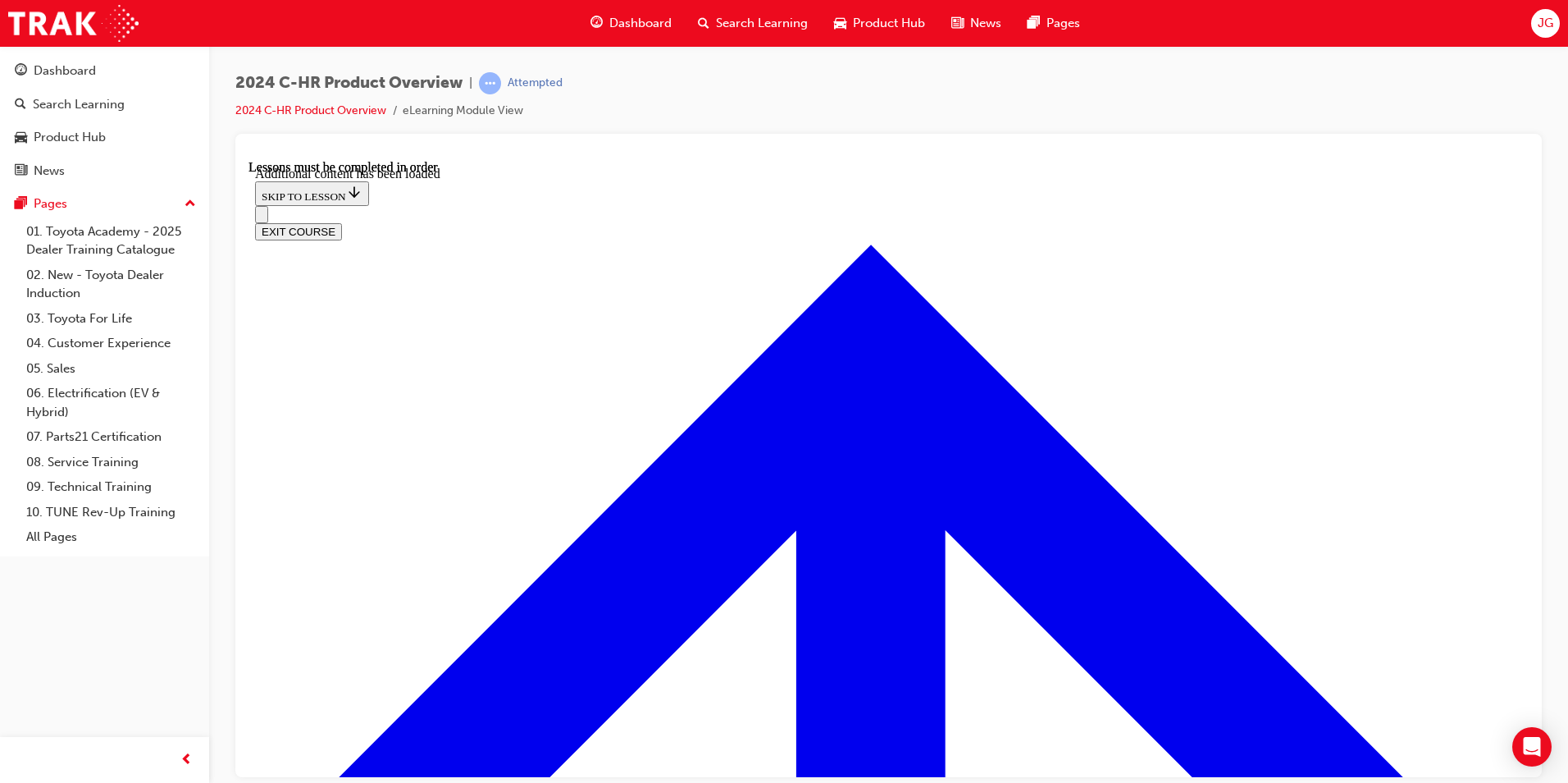
checkbox input "true"
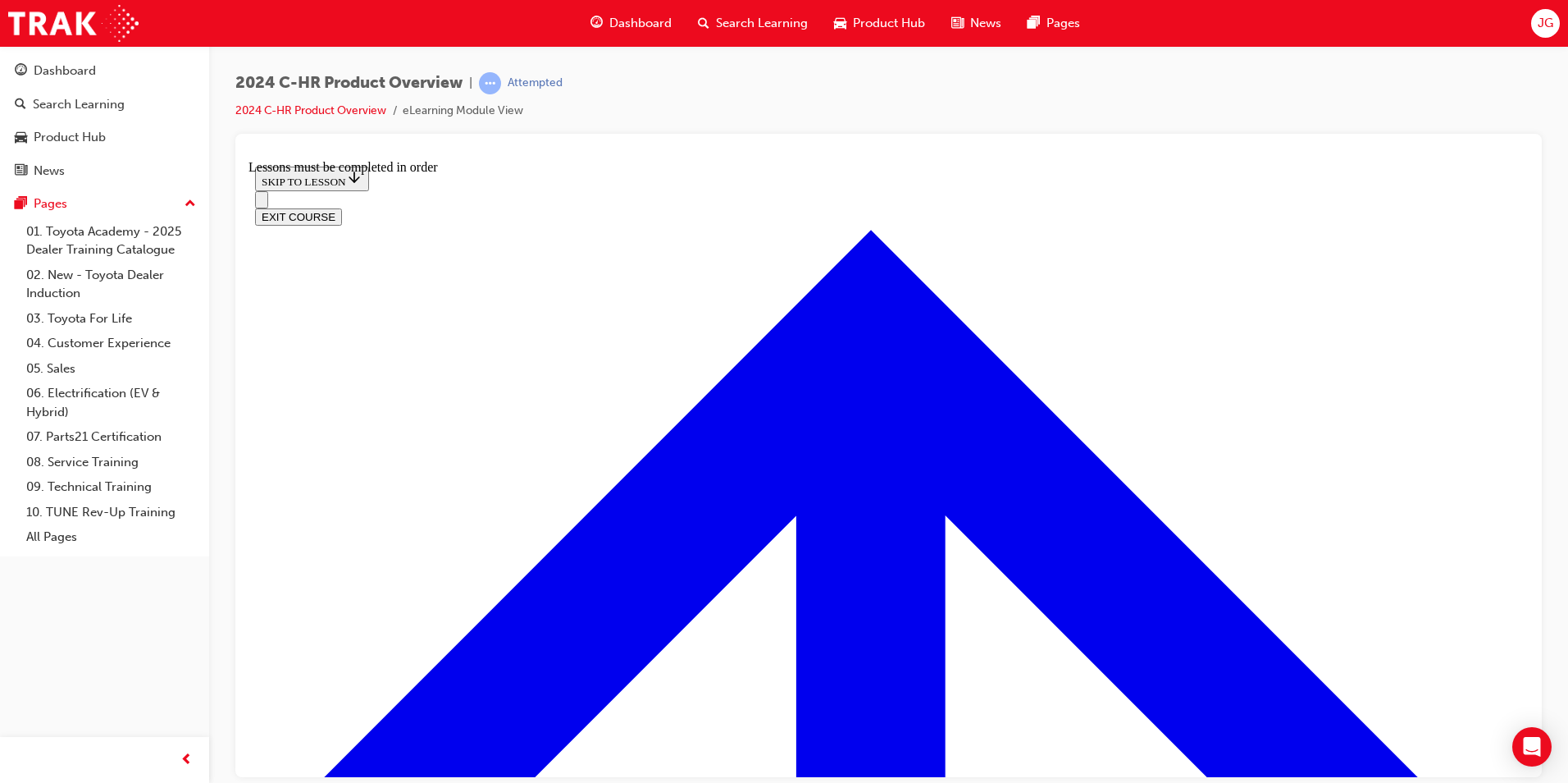
scroll to position [1129, 0]
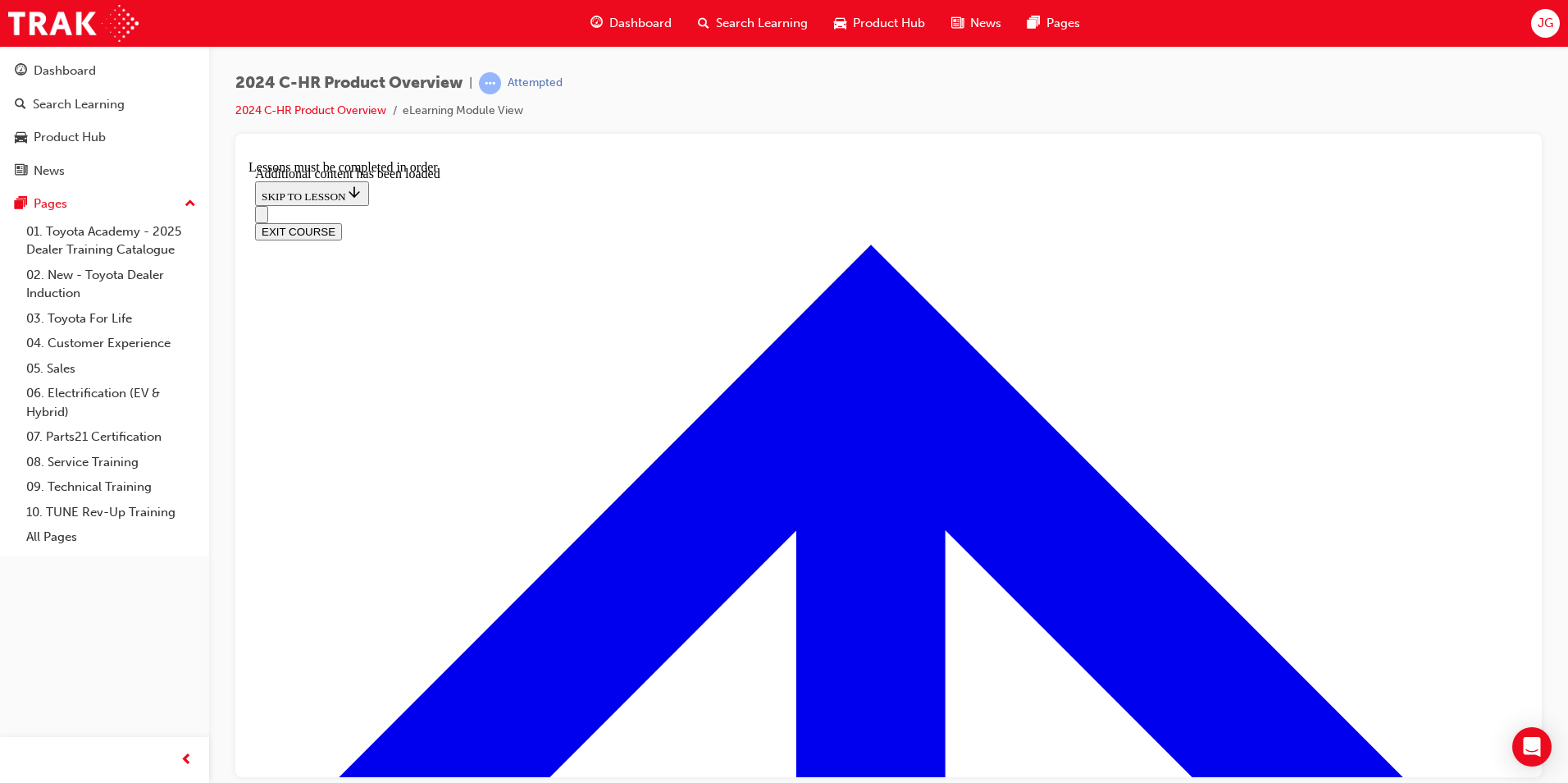
scroll to position [1588, 0]
radio input "true"
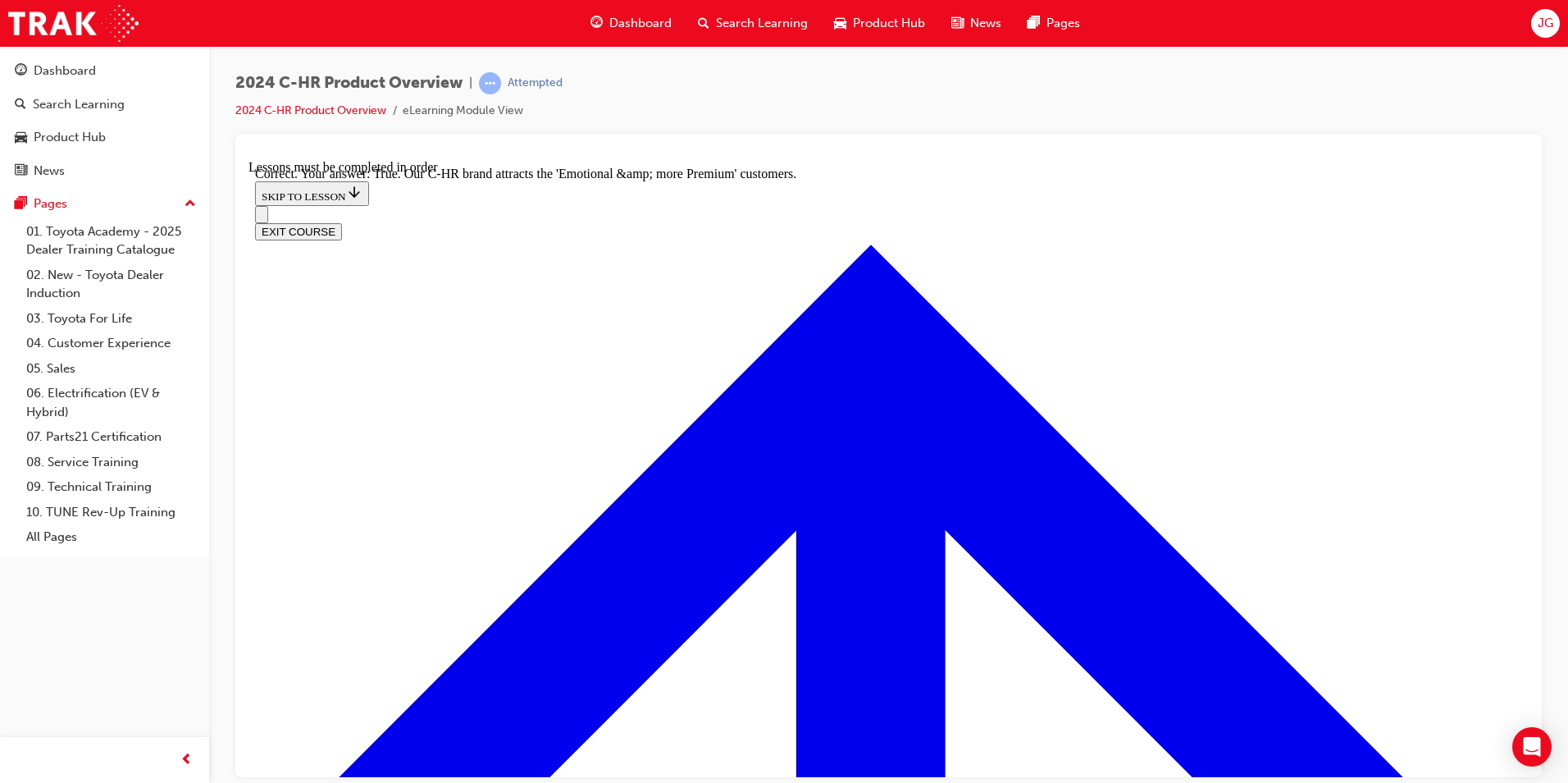
scroll to position [1811, 0]
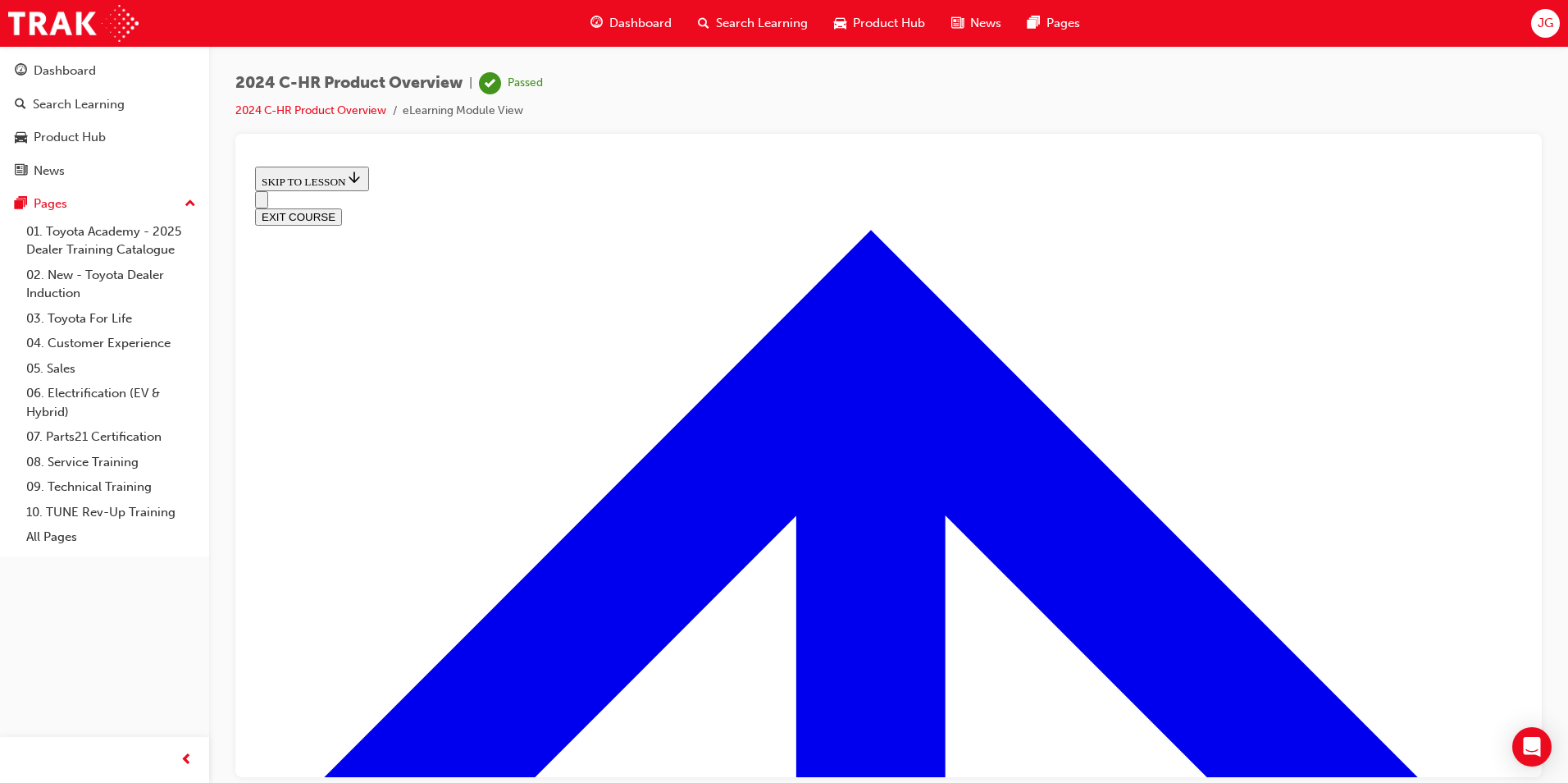
scroll to position [564, 0]
click at [342, 207] on button "EXIT COURSE" at bounding box center [298, 216] width 87 height 17
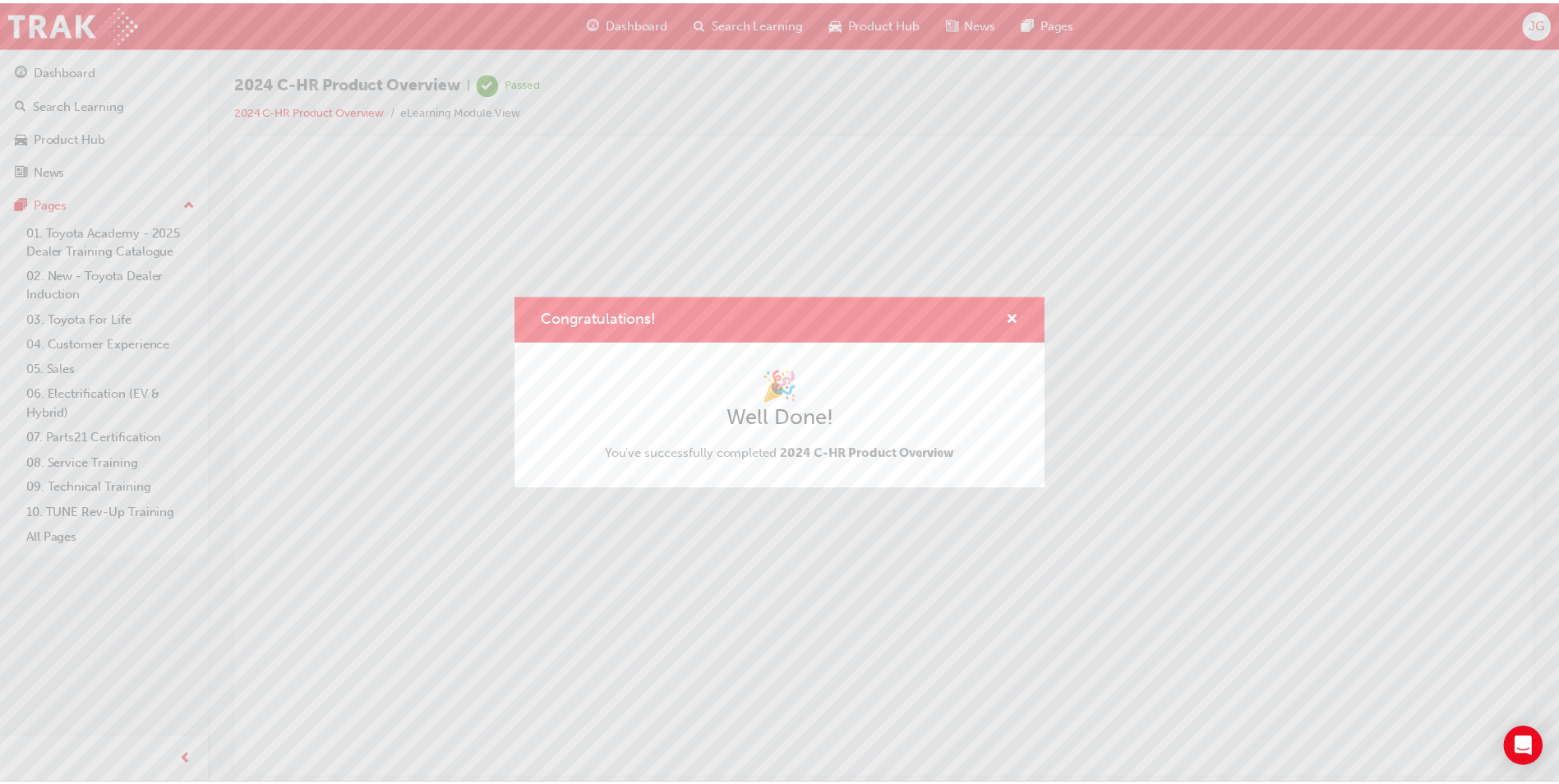
scroll to position [0, 0]
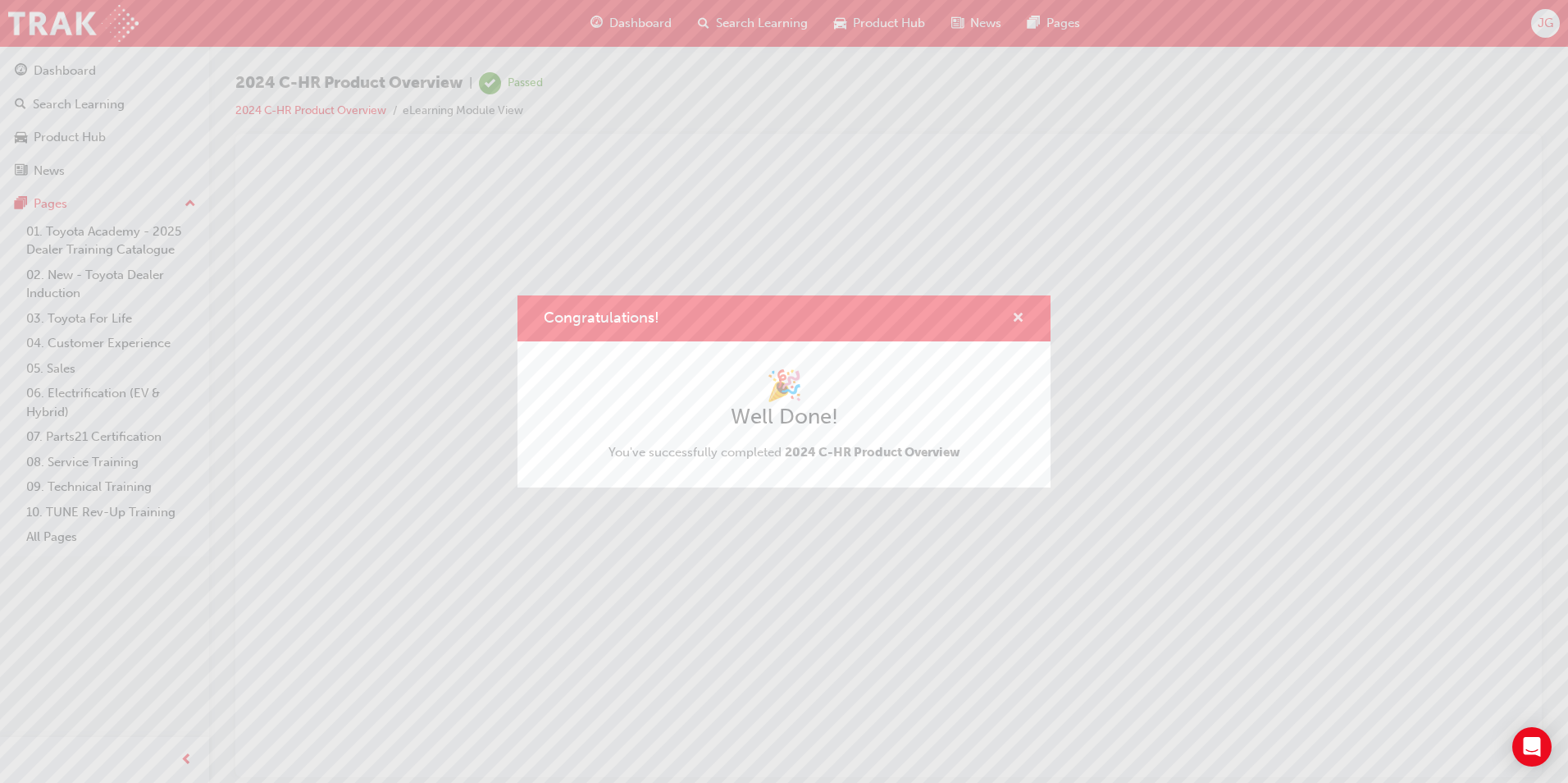
click at [1022, 325] on span "cross-icon" at bounding box center [1018, 319] width 13 height 15
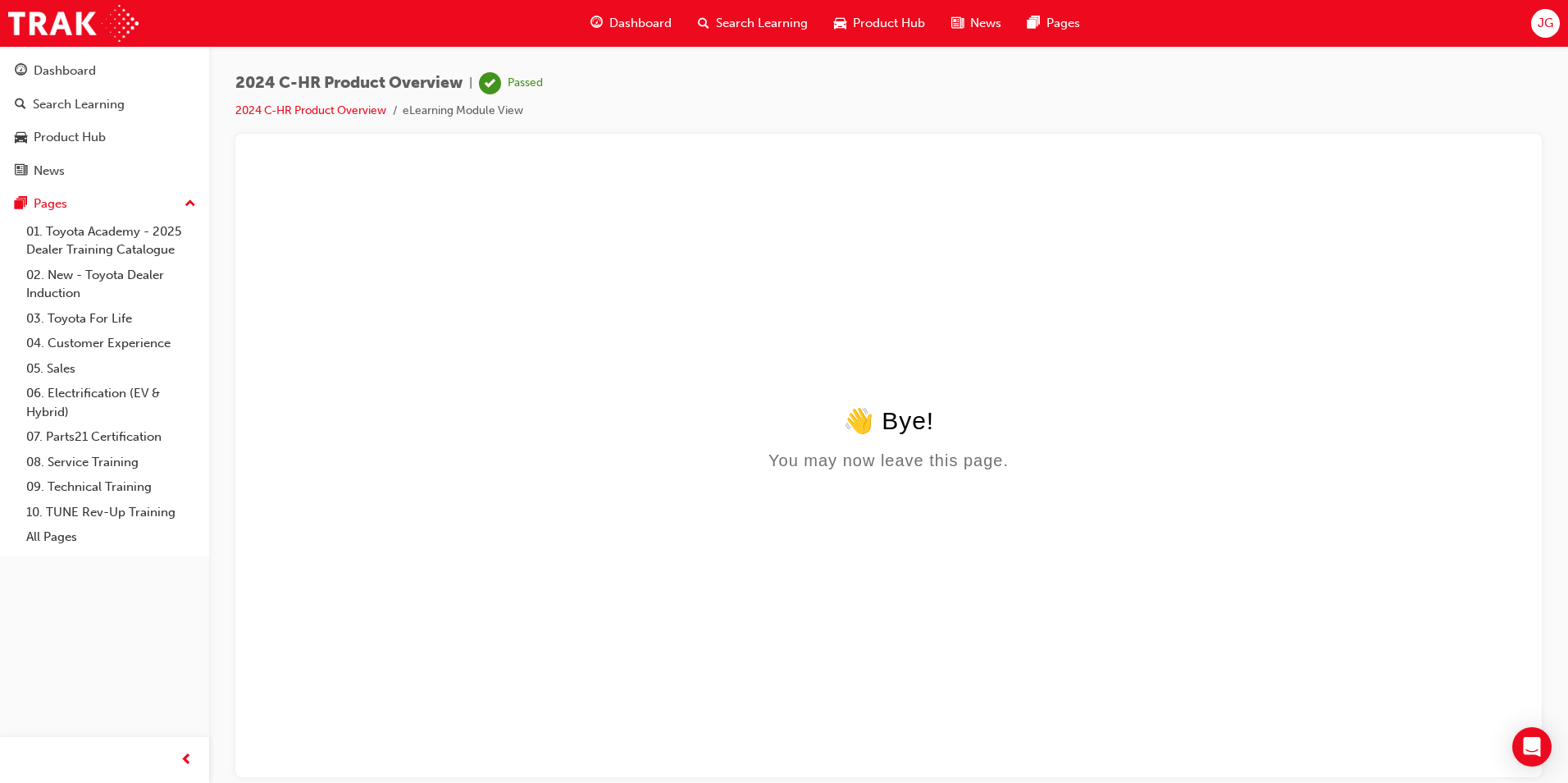
click at [665, 9] on div "Dashboard" at bounding box center [630, 23] width 108 height 34
